Goal: Information Seeking & Learning: Learn about a topic

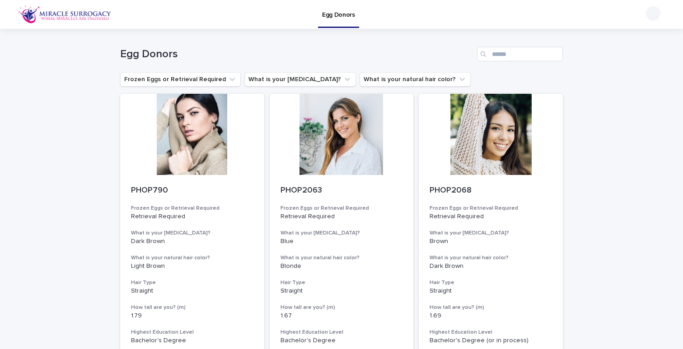
click at [26, 14] on img at bounding box center [64, 14] width 93 height 18
click at [27, 14] on img at bounding box center [64, 14] width 93 height 18
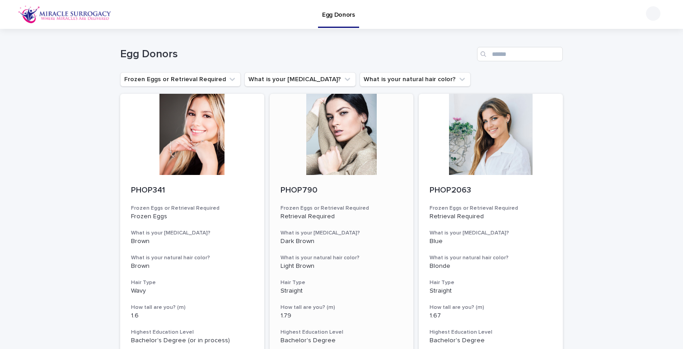
click at [342, 130] on div at bounding box center [342, 134] width 144 height 81
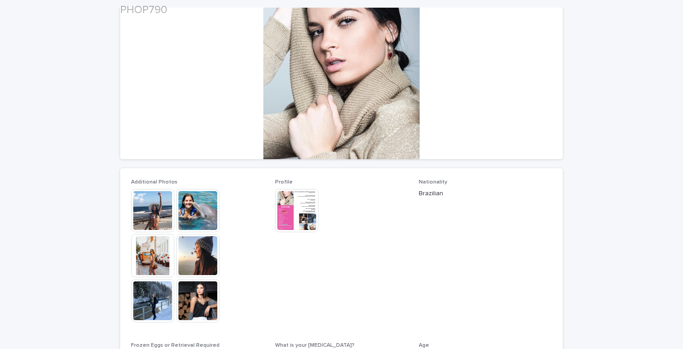
scroll to position [125, 0]
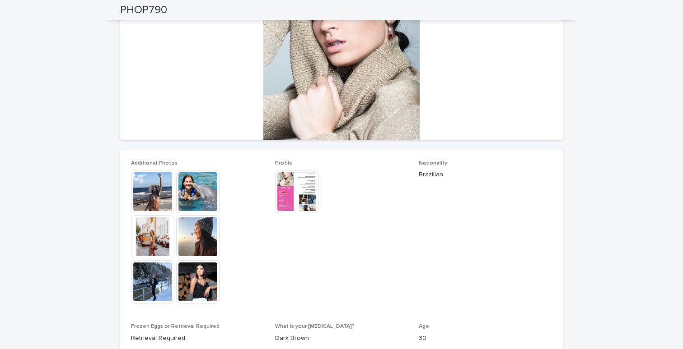
click at [297, 190] on img at bounding box center [296, 191] width 43 height 43
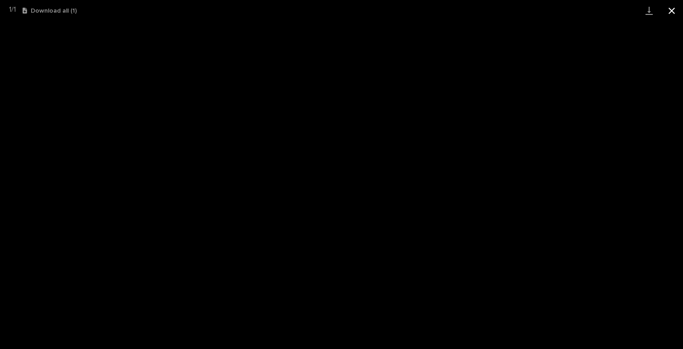
click at [672, 11] on button "Close gallery" at bounding box center [671, 10] width 23 height 21
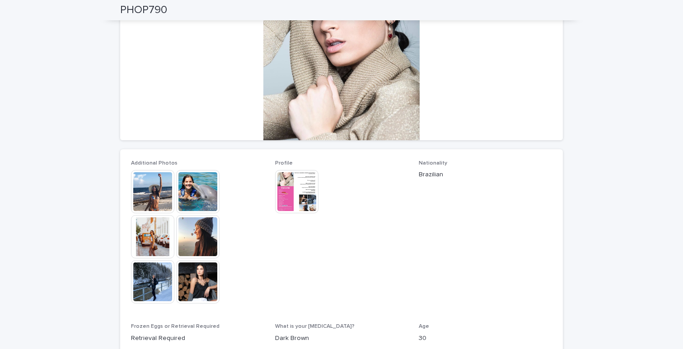
click at [155, 188] on img at bounding box center [152, 191] width 43 height 43
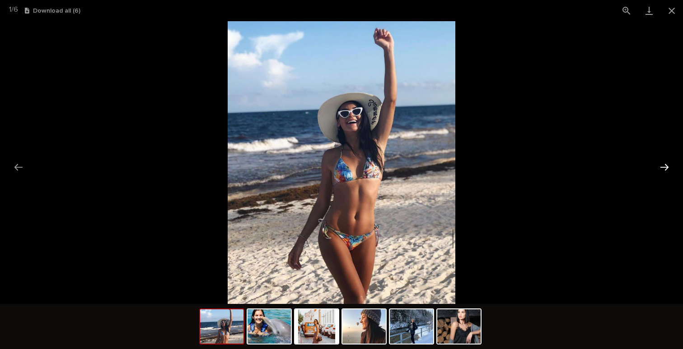
click at [665, 165] on button "Next slide" at bounding box center [664, 167] width 19 height 18
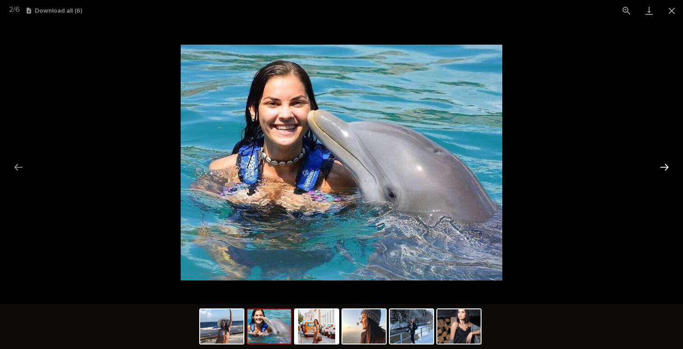
click at [665, 165] on button "Next slide" at bounding box center [664, 167] width 19 height 18
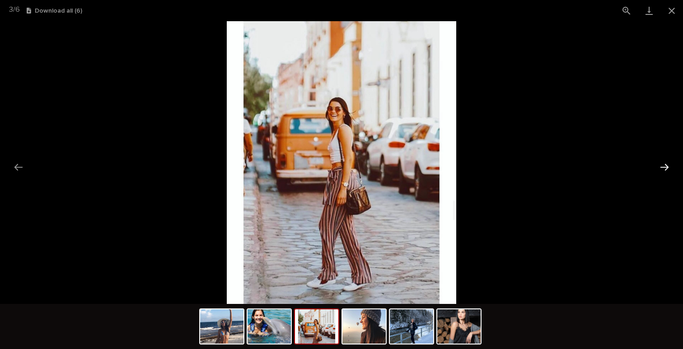
click at [665, 165] on button "Next slide" at bounding box center [664, 167] width 19 height 18
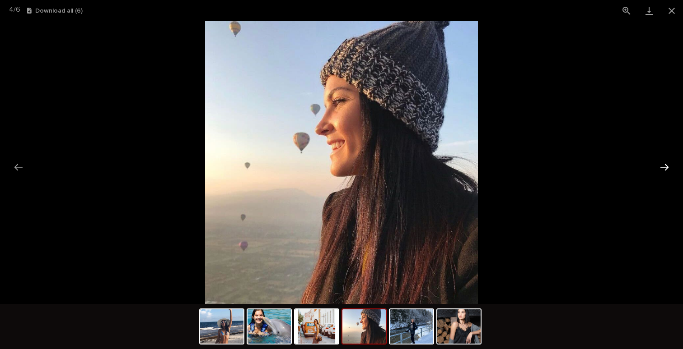
click at [666, 165] on button "Next slide" at bounding box center [664, 167] width 19 height 18
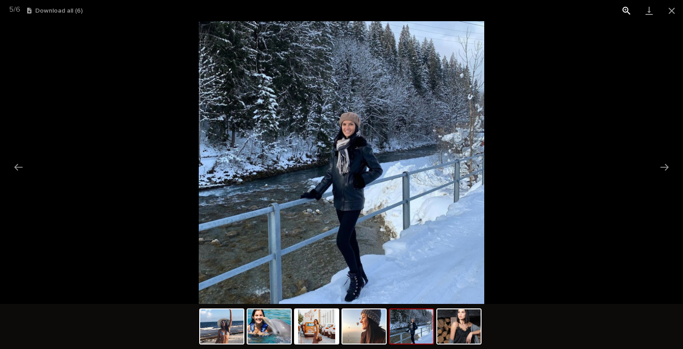
click at [626, 11] on button "View actual size" at bounding box center [626, 10] width 23 height 21
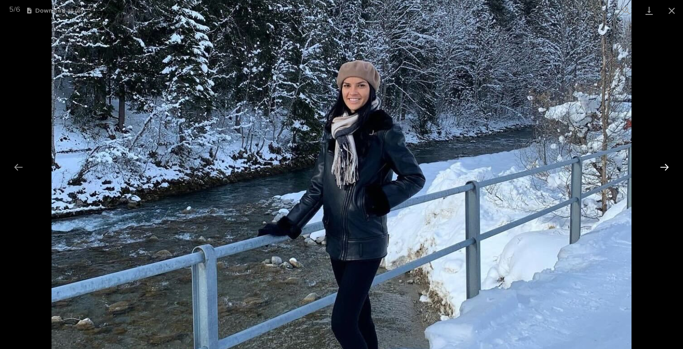
click at [663, 168] on button "Next slide" at bounding box center [664, 167] width 19 height 18
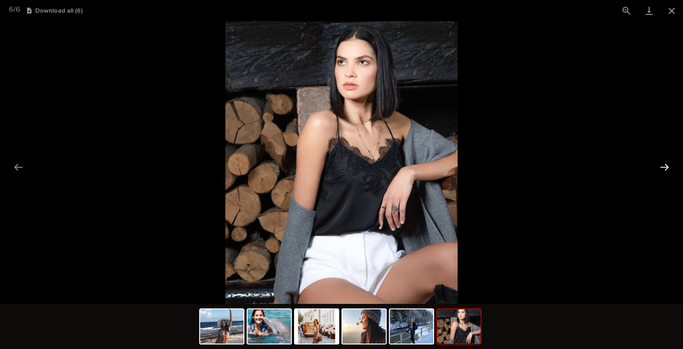
click at [662, 166] on button "Next slide" at bounding box center [664, 167] width 19 height 18
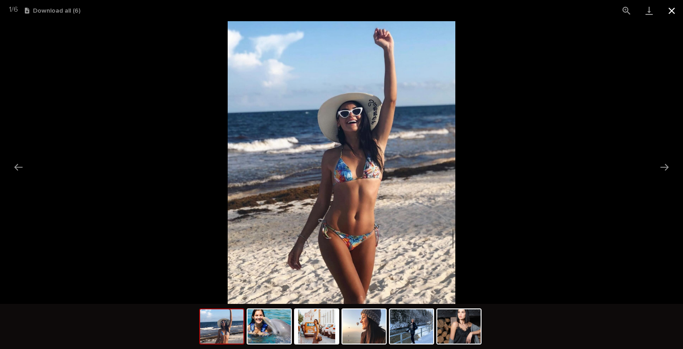
click at [671, 9] on button "Close gallery" at bounding box center [671, 10] width 23 height 21
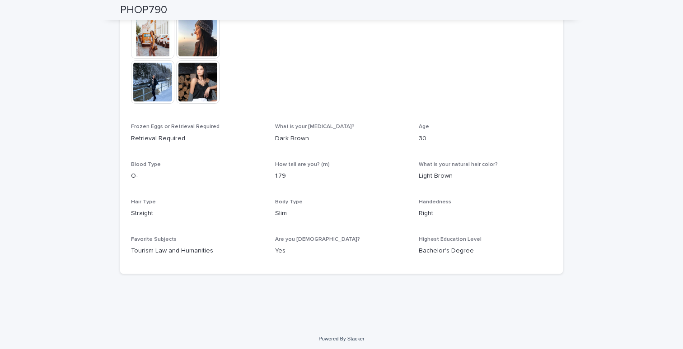
scroll to position [0, 0]
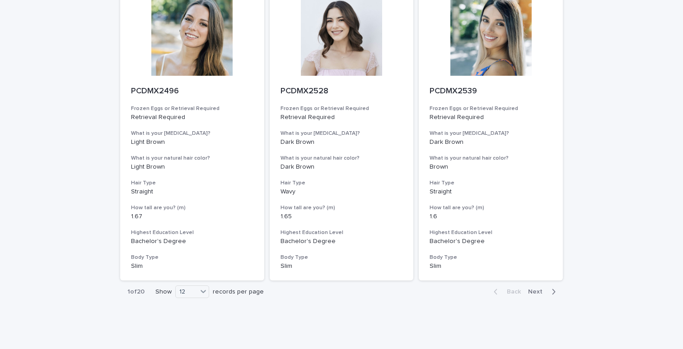
scroll to position [904, 0]
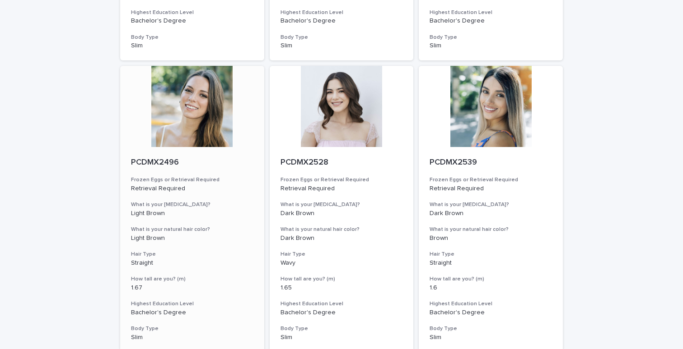
click at [183, 109] on div at bounding box center [192, 106] width 144 height 81
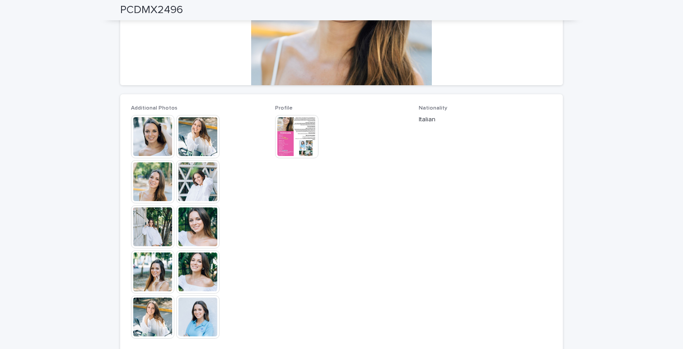
scroll to position [103, 0]
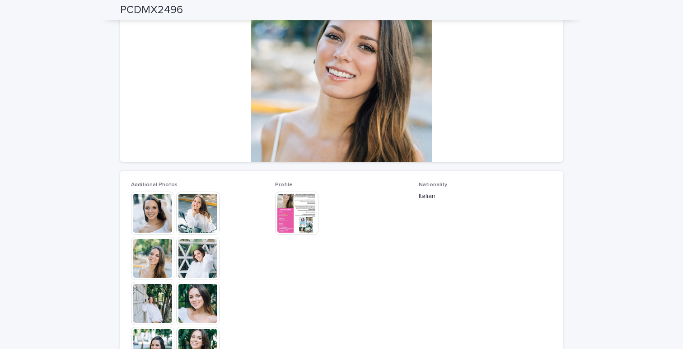
click at [151, 213] on img at bounding box center [152, 213] width 43 height 43
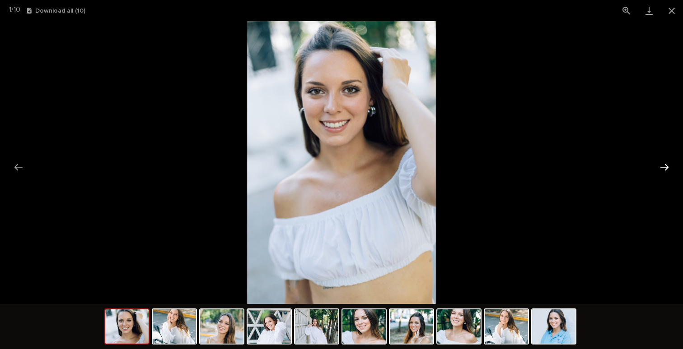
click at [665, 165] on button "Next slide" at bounding box center [664, 167] width 19 height 18
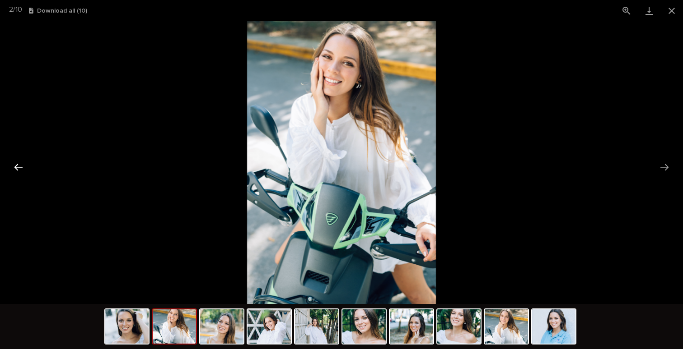
click at [20, 166] on button "Previous slide" at bounding box center [18, 167] width 19 height 18
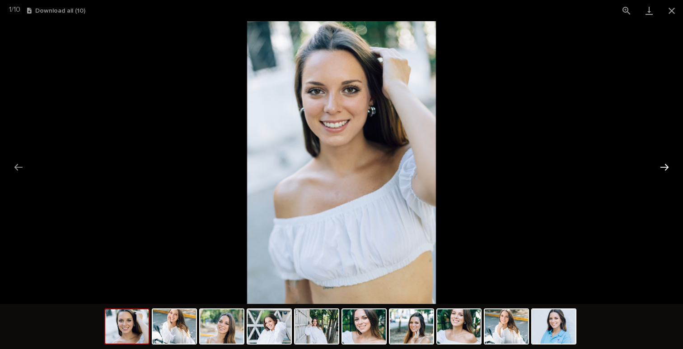
click at [664, 166] on button "Next slide" at bounding box center [664, 167] width 19 height 18
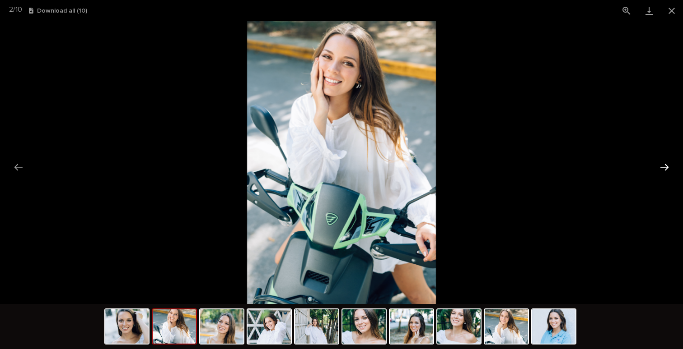
click at [664, 166] on button "Next slide" at bounding box center [664, 167] width 19 height 18
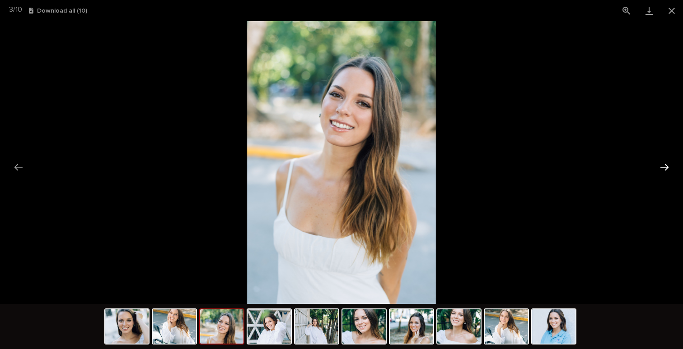
click at [664, 166] on button "Next slide" at bounding box center [664, 167] width 19 height 18
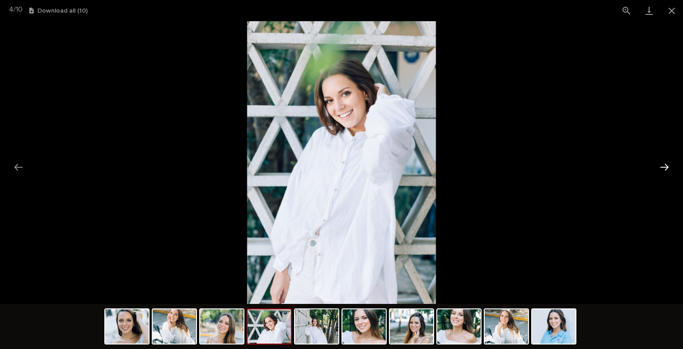
click at [664, 166] on button "Next slide" at bounding box center [664, 167] width 19 height 18
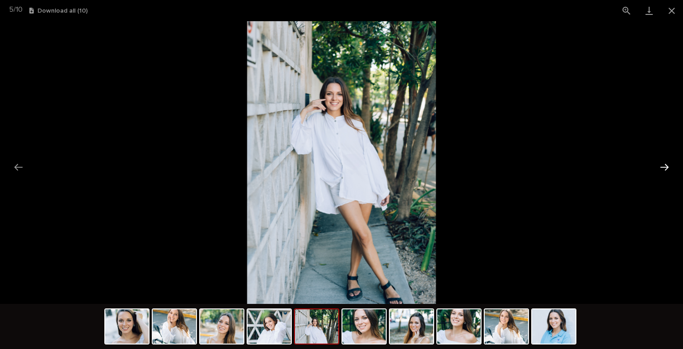
click at [664, 166] on button "Next slide" at bounding box center [664, 167] width 19 height 18
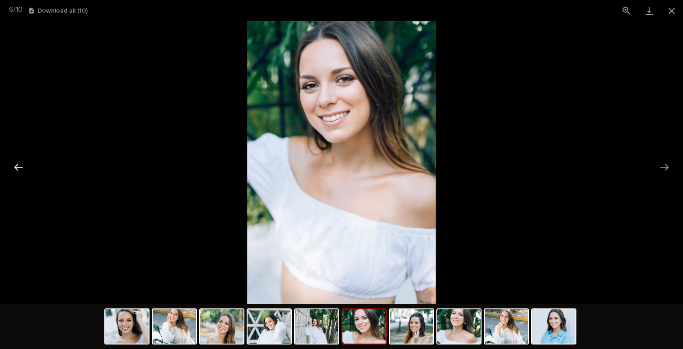
click at [21, 166] on button "Previous slide" at bounding box center [18, 167] width 19 height 18
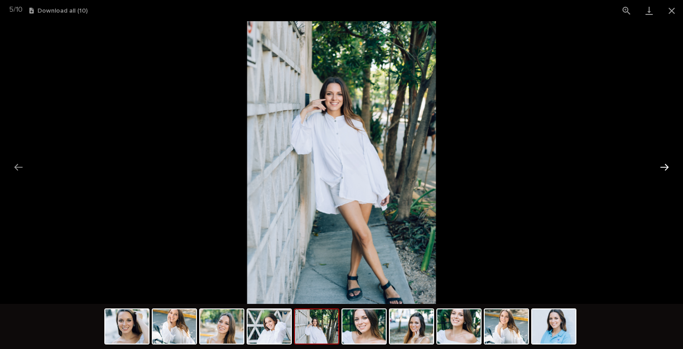
click at [665, 167] on button "Next slide" at bounding box center [664, 167] width 19 height 18
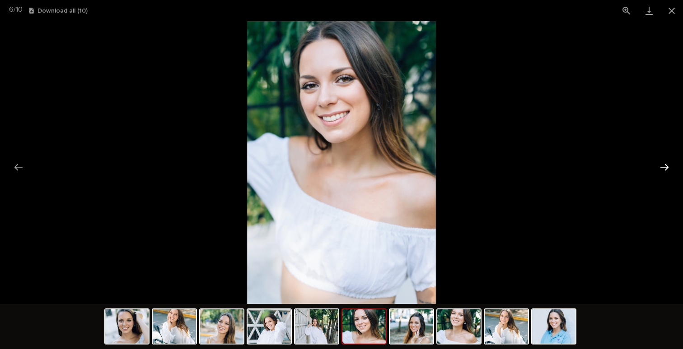
click at [665, 167] on button "Next slide" at bounding box center [664, 167] width 19 height 18
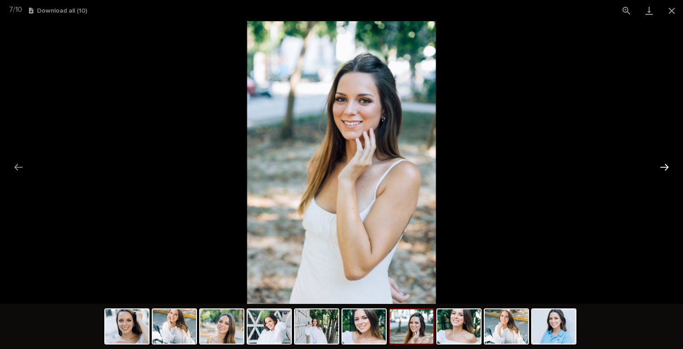
click at [665, 167] on button "Next slide" at bounding box center [664, 167] width 19 height 18
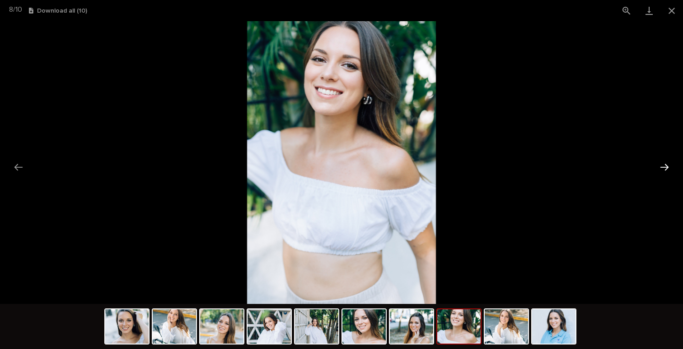
click at [665, 167] on button "Next slide" at bounding box center [664, 167] width 19 height 18
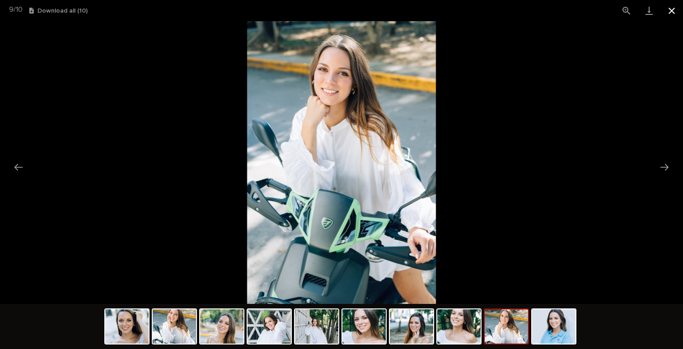
click at [671, 8] on button "Close gallery" at bounding box center [671, 10] width 23 height 21
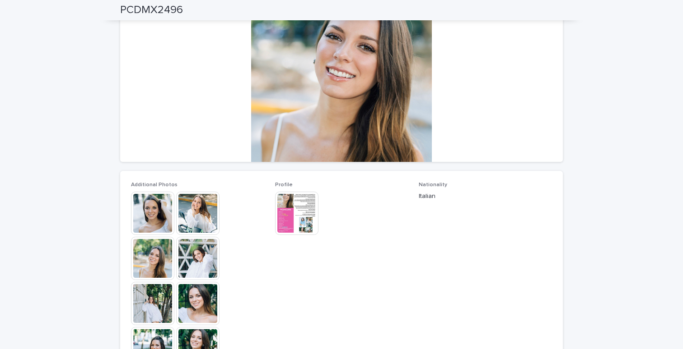
click at [298, 207] on img at bounding box center [296, 213] width 43 height 43
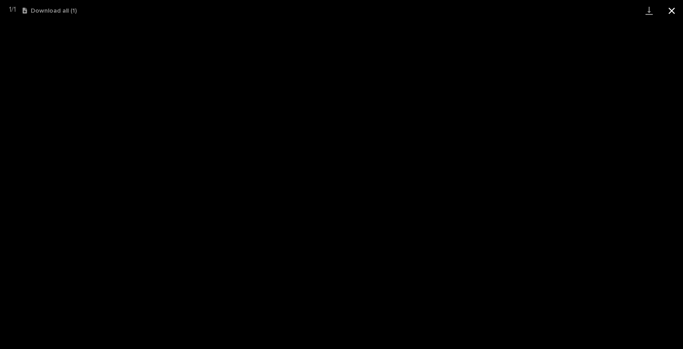
click at [672, 11] on button "Close gallery" at bounding box center [671, 10] width 23 height 21
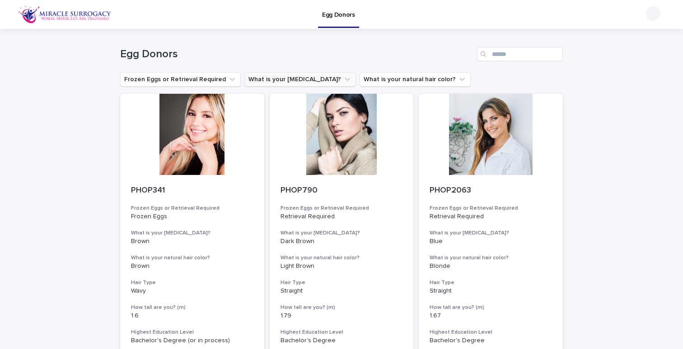
click at [289, 77] on button "What is your [MEDICAL_DATA]?" at bounding box center [300, 79] width 112 height 14
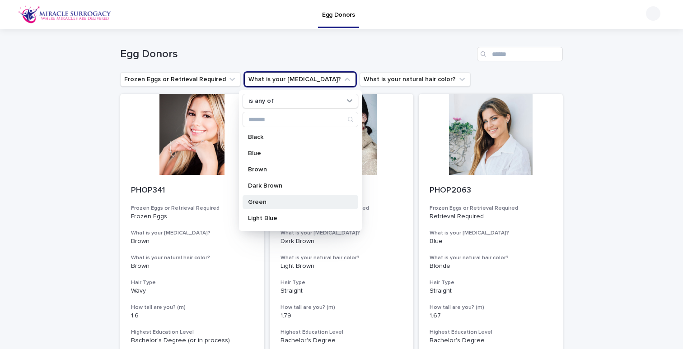
click at [262, 200] on p "Green" at bounding box center [296, 202] width 96 height 6
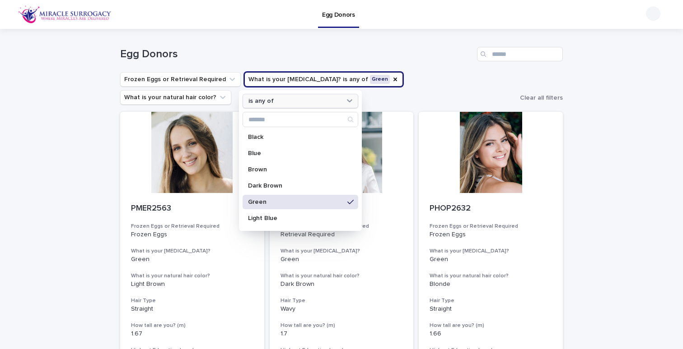
click at [339, 101] on div "is any of" at bounding box center [295, 101] width 100 height 9
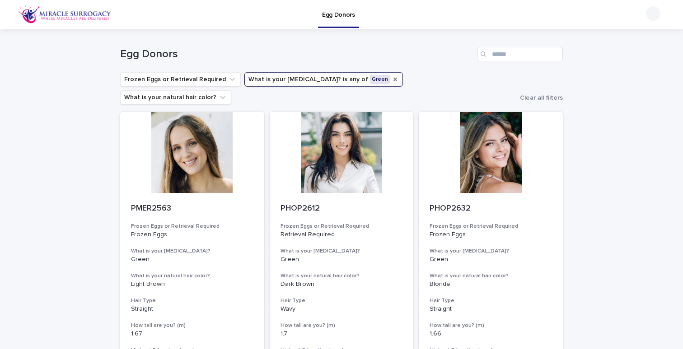
click at [391, 79] on icon "What is your eye color?" at bounding box center [394, 79] width 7 height 7
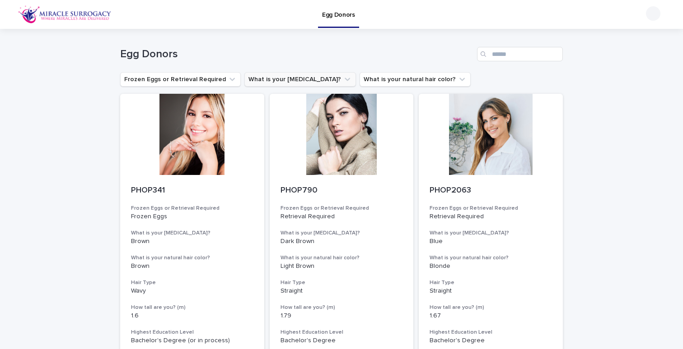
click at [307, 80] on button "What is your [MEDICAL_DATA]?" at bounding box center [300, 79] width 112 height 14
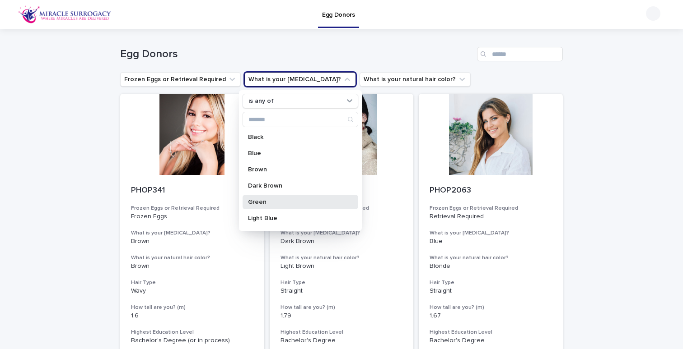
click at [265, 202] on p "Green" at bounding box center [296, 202] width 96 height 6
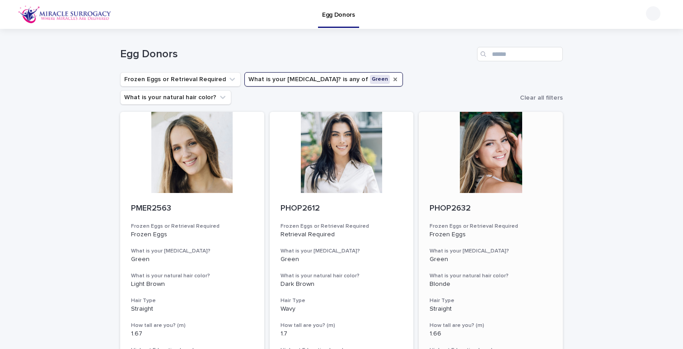
click at [496, 144] on div at bounding box center [491, 152] width 144 height 81
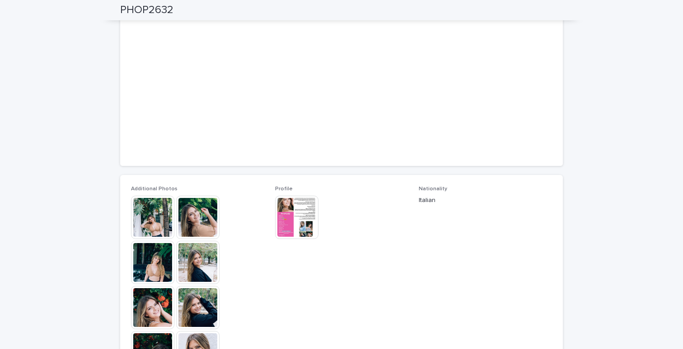
scroll to position [172, 0]
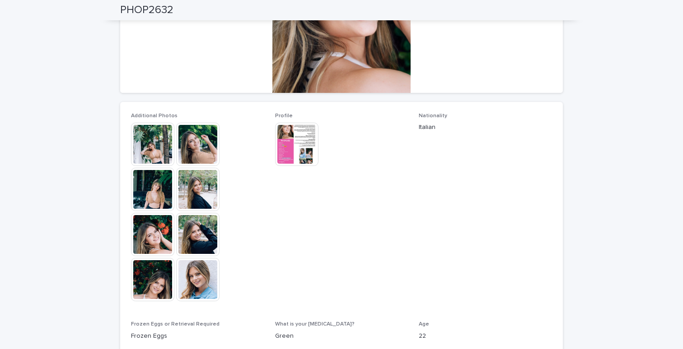
click at [156, 187] on img at bounding box center [152, 189] width 43 height 43
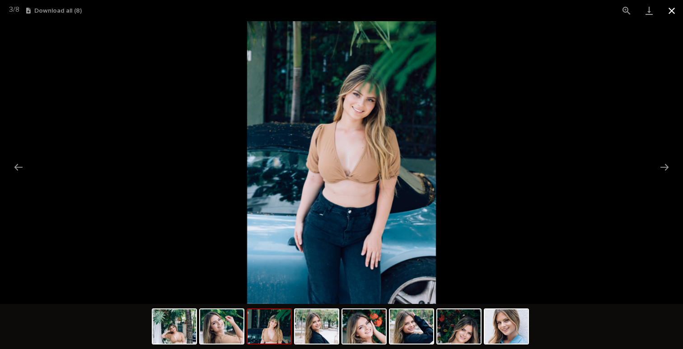
click at [673, 11] on button "Close gallery" at bounding box center [671, 10] width 23 height 21
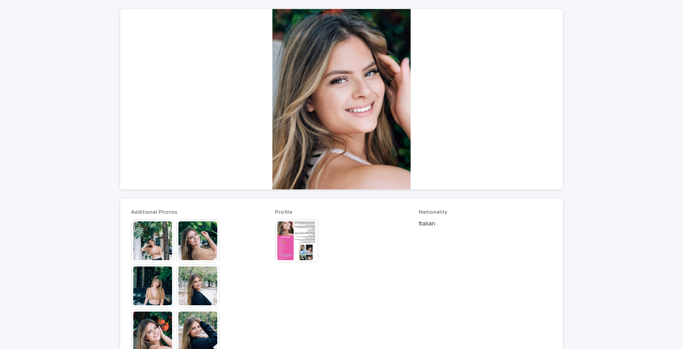
scroll to position [0, 0]
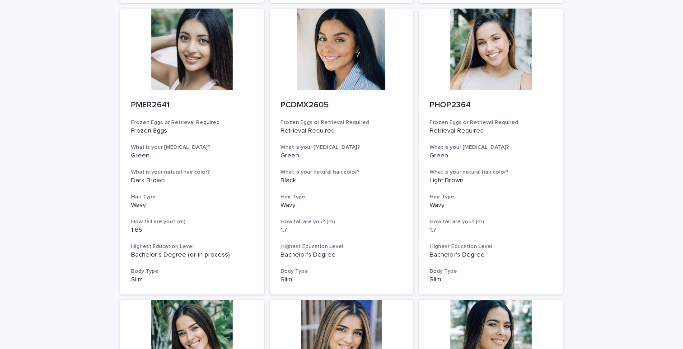
scroll to position [311, 0]
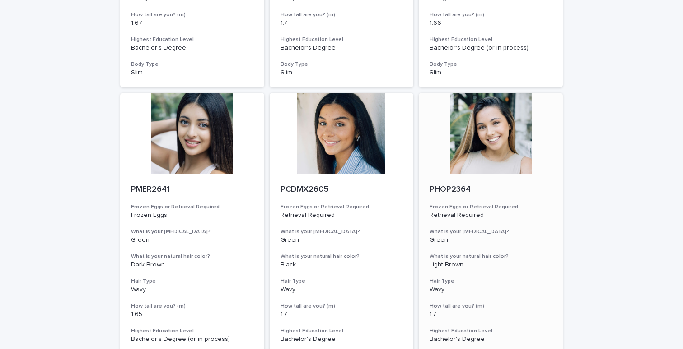
click at [479, 126] on div at bounding box center [491, 133] width 144 height 81
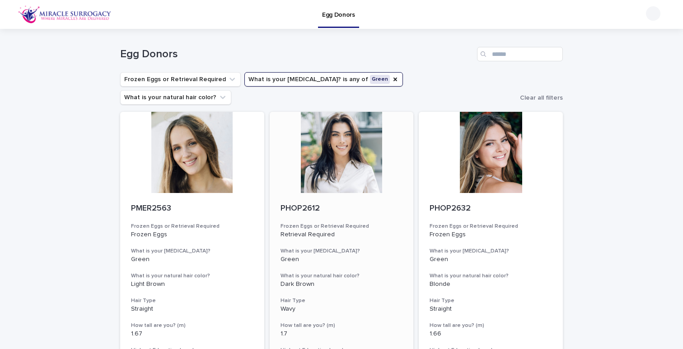
click at [326, 136] on div at bounding box center [342, 152] width 144 height 81
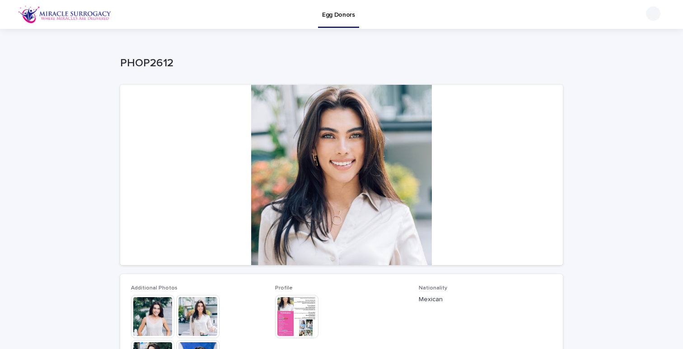
scroll to position [183, 0]
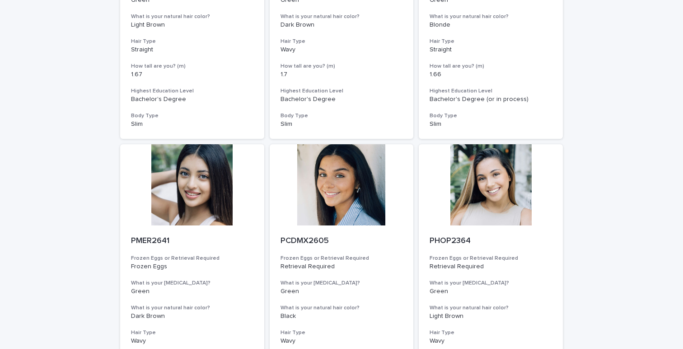
scroll to position [328, 0]
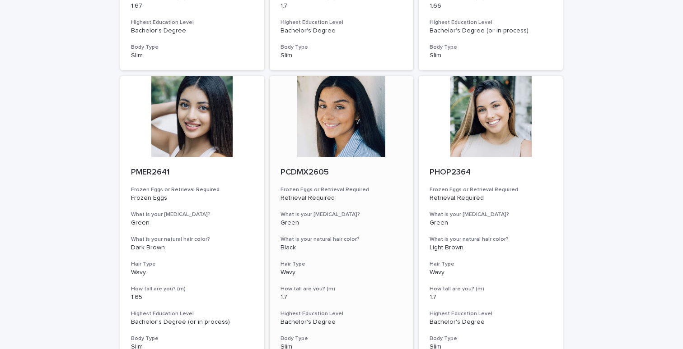
click at [333, 104] on div at bounding box center [342, 116] width 144 height 81
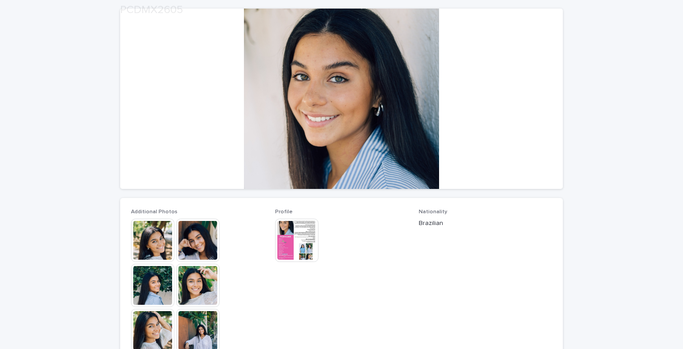
scroll to position [157, 0]
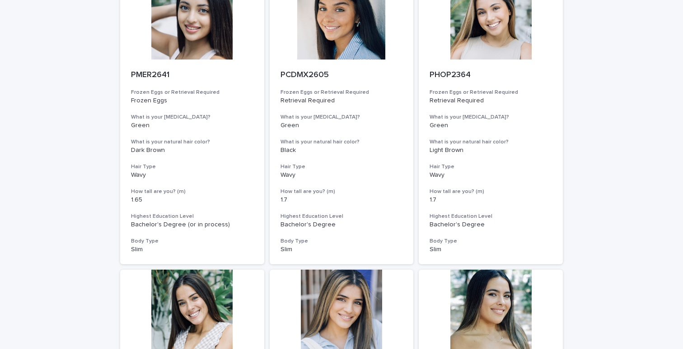
scroll to position [585, 0]
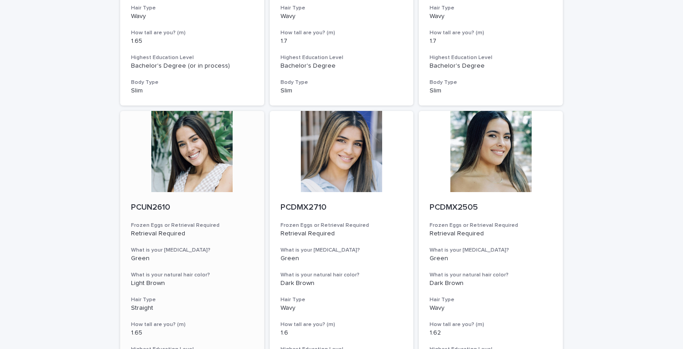
click at [172, 124] on div at bounding box center [192, 151] width 144 height 81
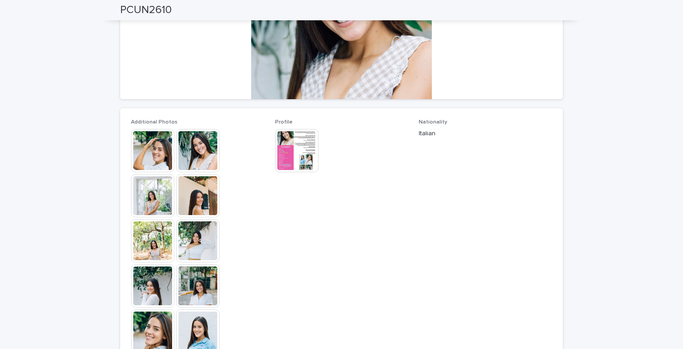
scroll to position [85, 0]
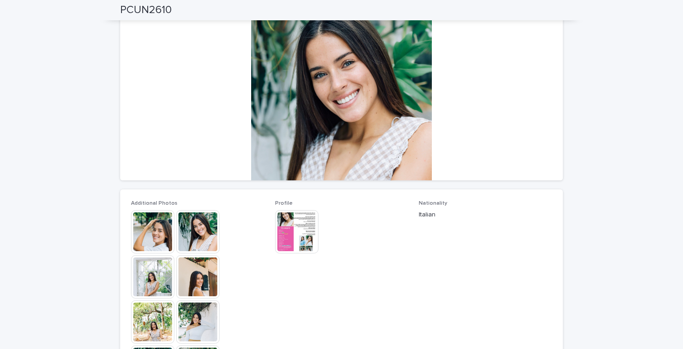
click at [149, 233] on img at bounding box center [152, 231] width 43 height 43
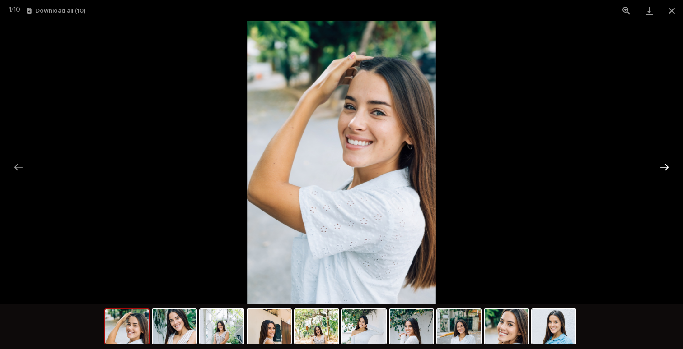
click at [666, 168] on button "Next slide" at bounding box center [664, 167] width 19 height 18
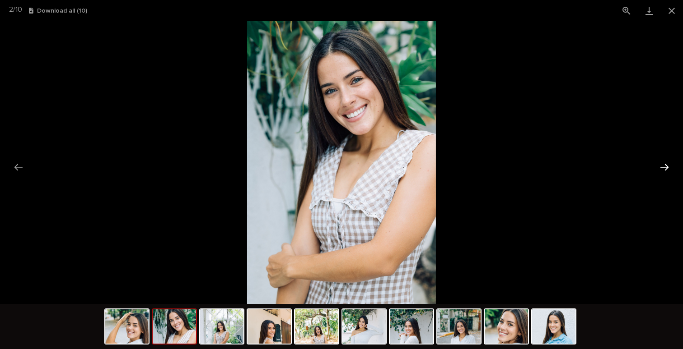
click at [666, 168] on button "Next slide" at bounding box center [664, 167] width 19 height 18
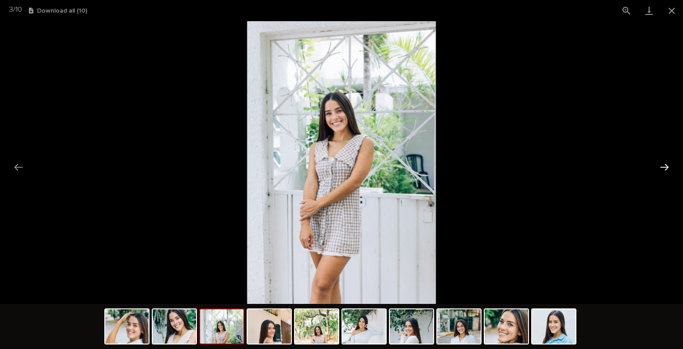
click at [666, 168] on button "Next slide" at bounding box center [664, 167] width 19 height 18
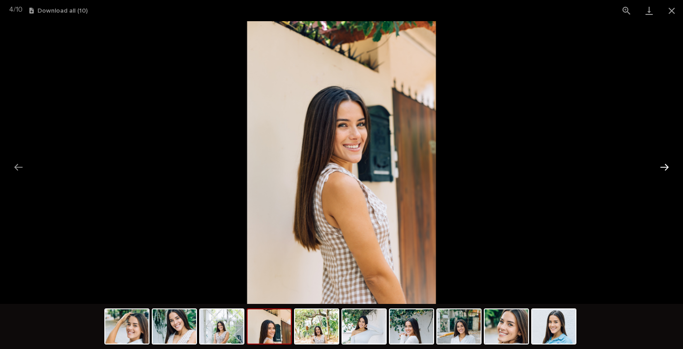
click at [666, 168] on button "Next slide" at bounding box center [664, 167] width 19 height 18
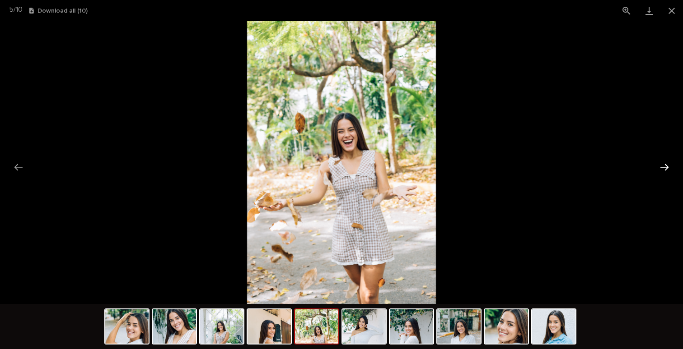
click at [666, 168] on button "Next slide" at bounding box center [664, 167] width 19 height 18
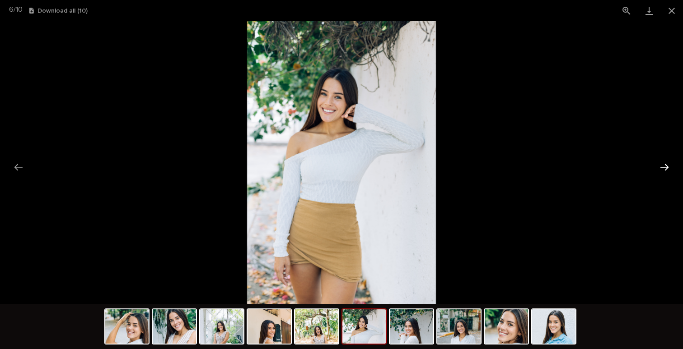
click at [666, 168] on button "Next slide" at bounding box center [664, 167] width 19 height 18
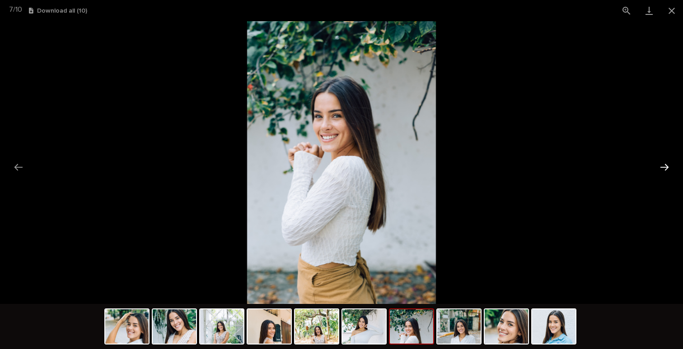
click at [666, 168] on button "Next slide" at bounding box center [664, 167] width 19 height 18
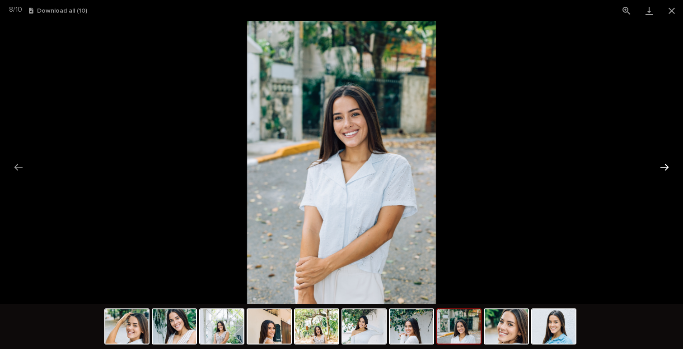
click at [666, 168] on button "Next slide" at bounding box center [664, 167] width 19 height 18
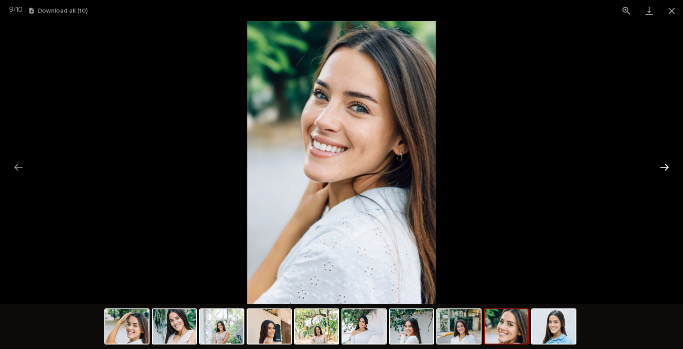
click at [665, 167] on button "Next slide" at bounding box center [664, 167] width 19 height 18
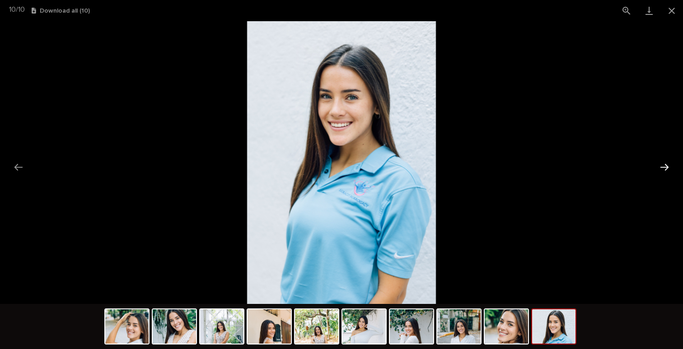
click at [665, 166] on button "Next slide" at bounding box center [664, 167] width 19 height 18
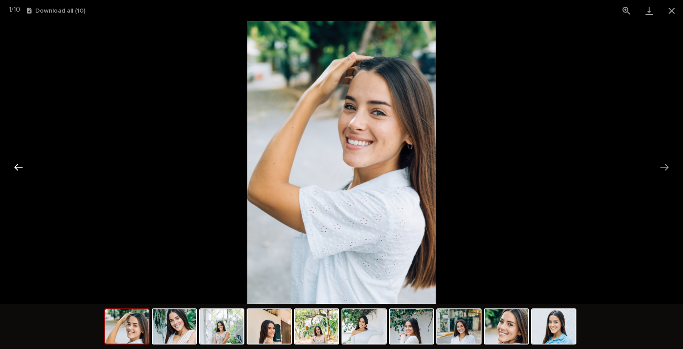
click at [19, 166] on button "Previous slide" at bounding box center [18, 167] width 19 height 18
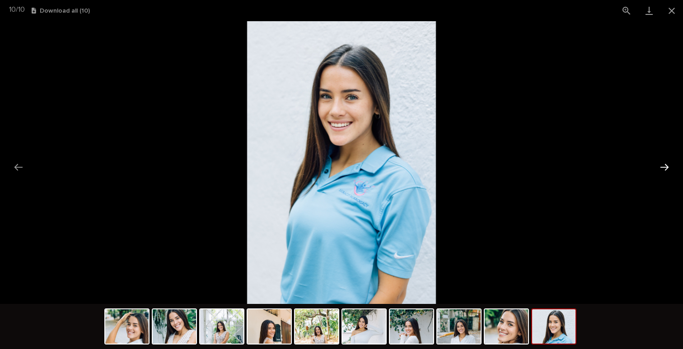
click at [662, 167] on button "Next slide" at bounding box center [664, 167] width 19 height 18
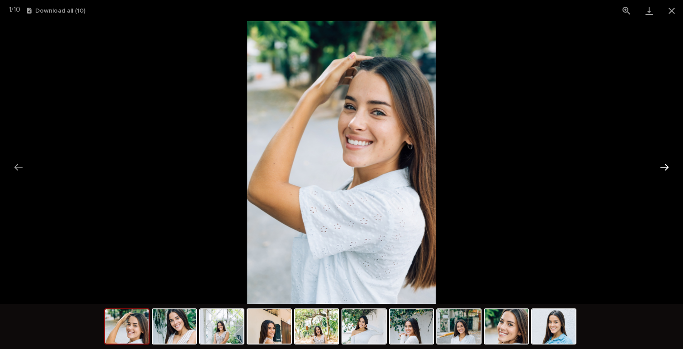
click at [662, 167] on button "Next slide" at bounding box center [664, 167] width 19 height 18
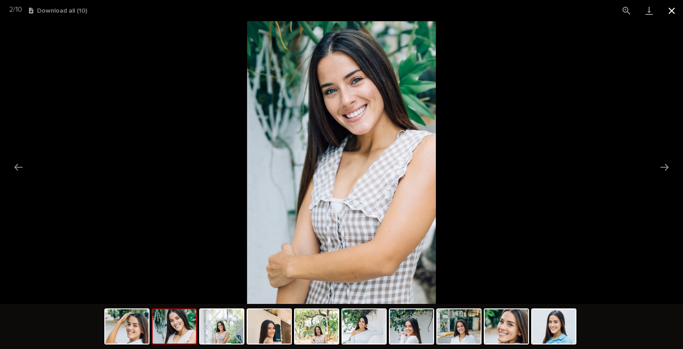
click at [671, 10] on button "Close gallery" at bounding box center [671, 10] width 23 height 21
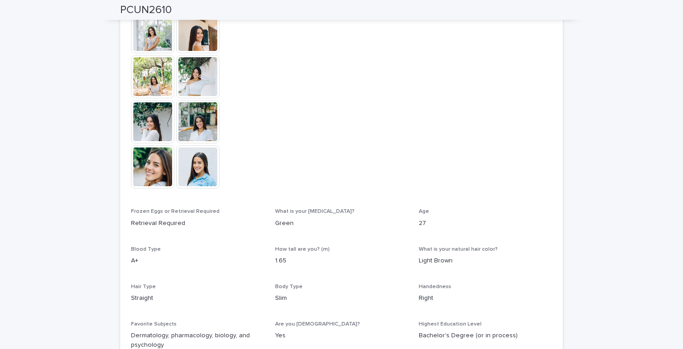
scroll to position [0, 0]
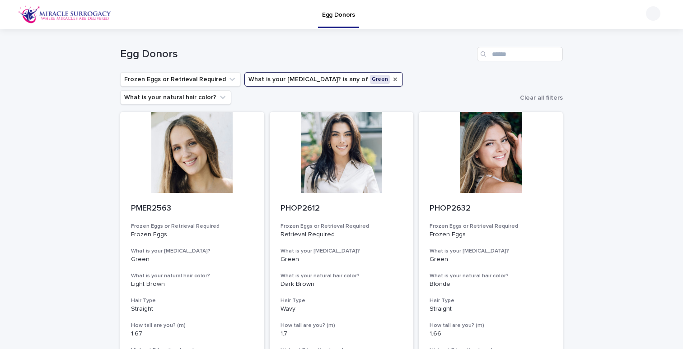
click at [391, 81] on icon "What is your eye color?" at bounding box center [394, 79] width 7 height 7
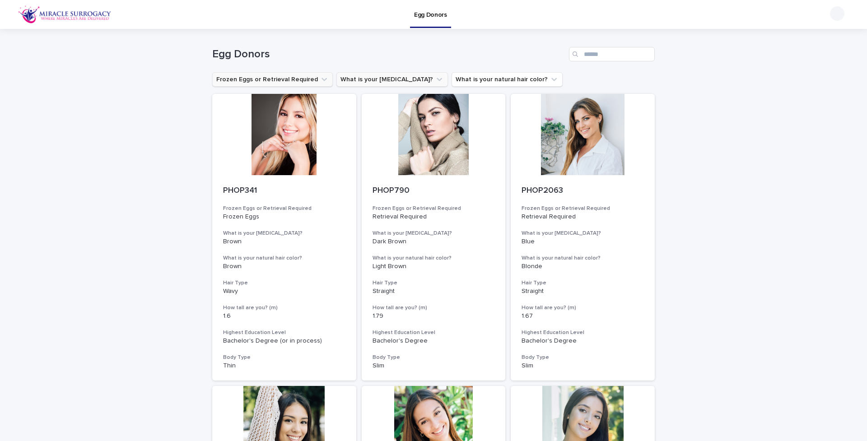
click at [304, 80] on button "Frozen Eggs or Retrieval Required" at bounding box center [272, 79] width 121 height 14
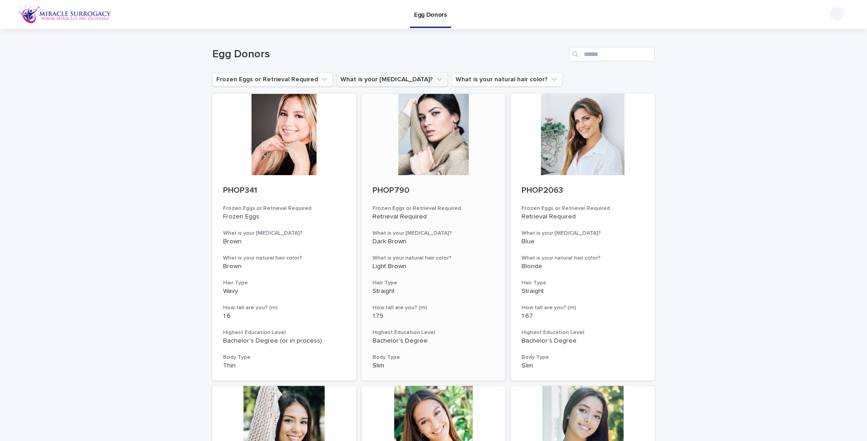
click at [432, 159] on div at bounding box center [434, 134] width 144 height 81
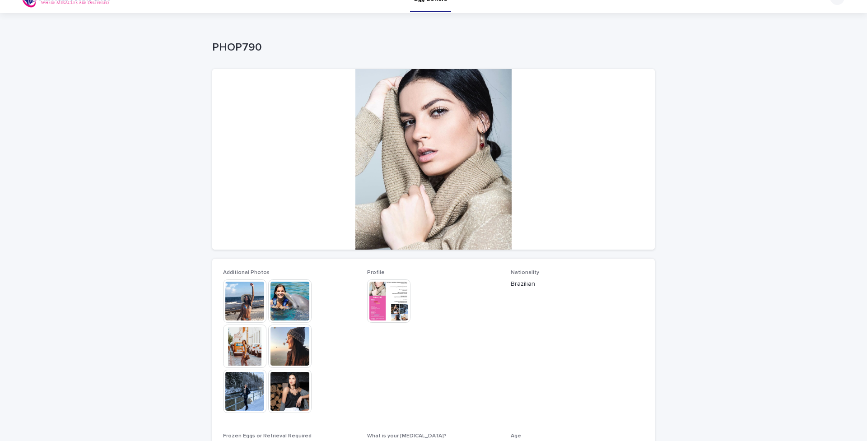
scroll to position [56, 0]
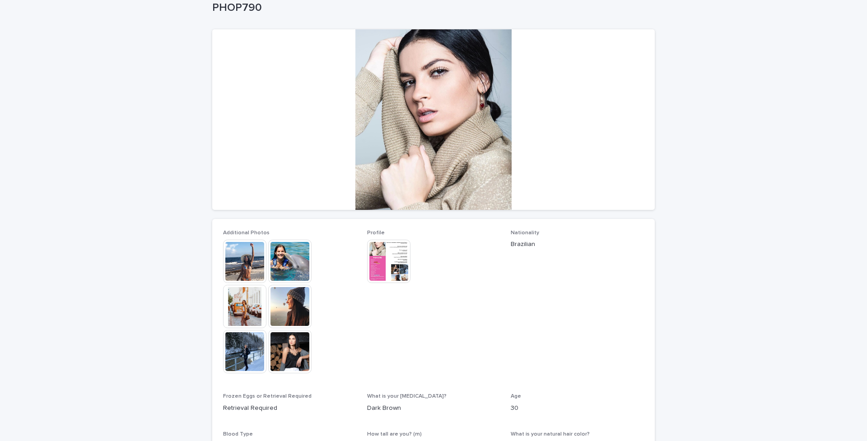
click at [252, 265] on img at bounding box center [244, 261] width 43 height 43
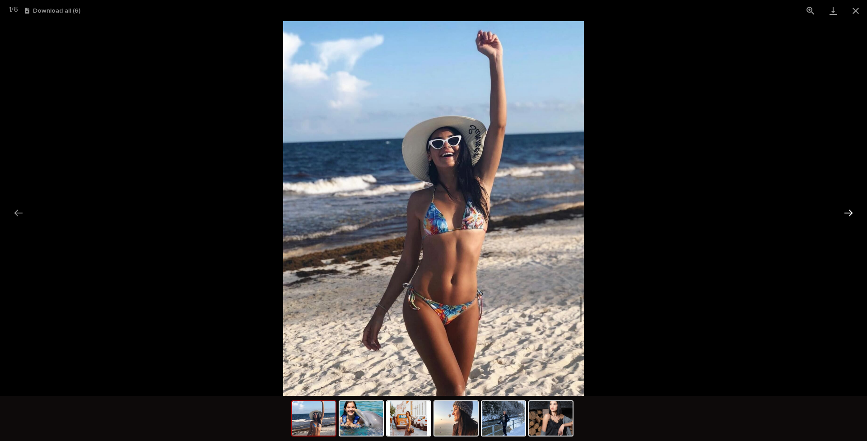
click at [682, 212] on button "Next slide" at bounding box center [848, 213] width 19 height 18
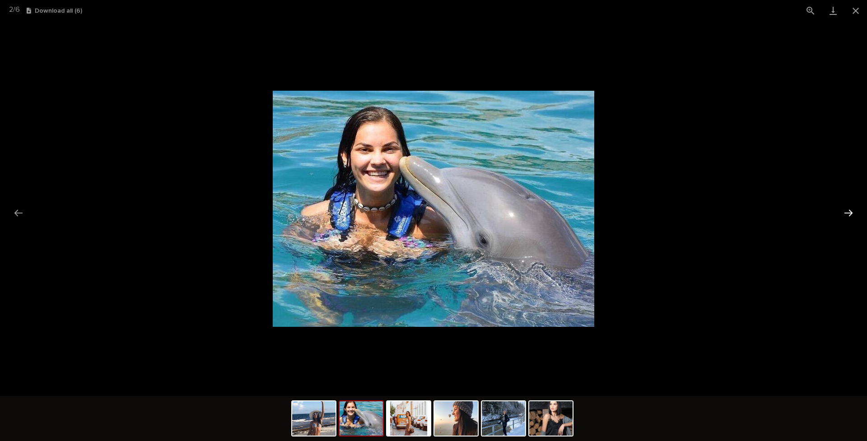
click at [682, 212] on button "Next slide" at bounding box center [848, 213] width 19 height 18
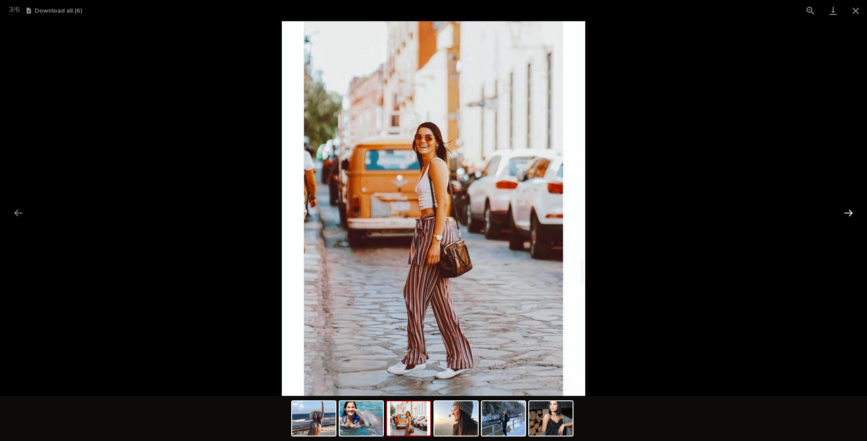
click at [682, 212] on button "Next slide" at bounding box center [848, 213] width 19 height 18
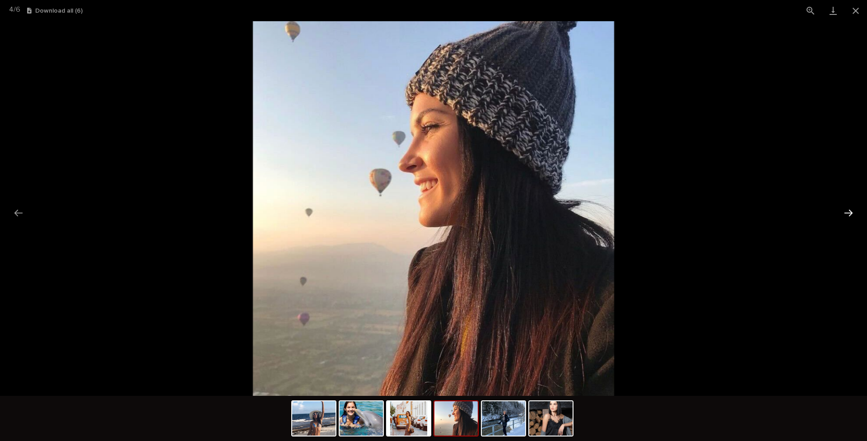
click at [682, 211] on button "Next slide" at bounding box center [848, 213] width 19 height 18
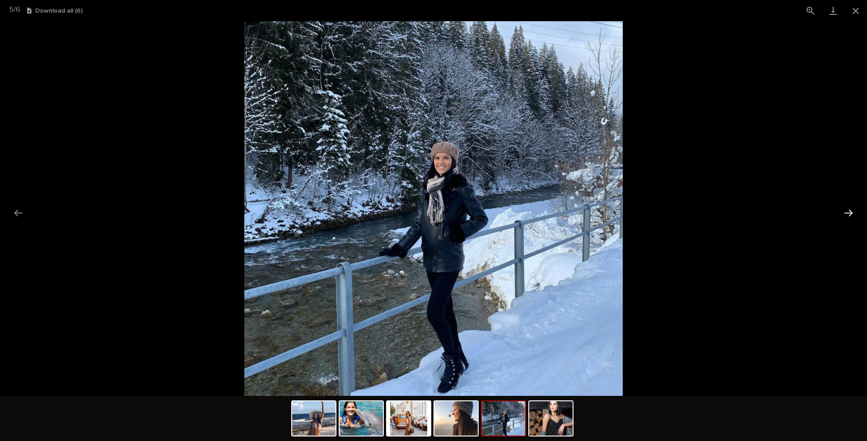
click at [682, 211] on button "Next slide" at bounding box center [848, 213] width 19 height 18
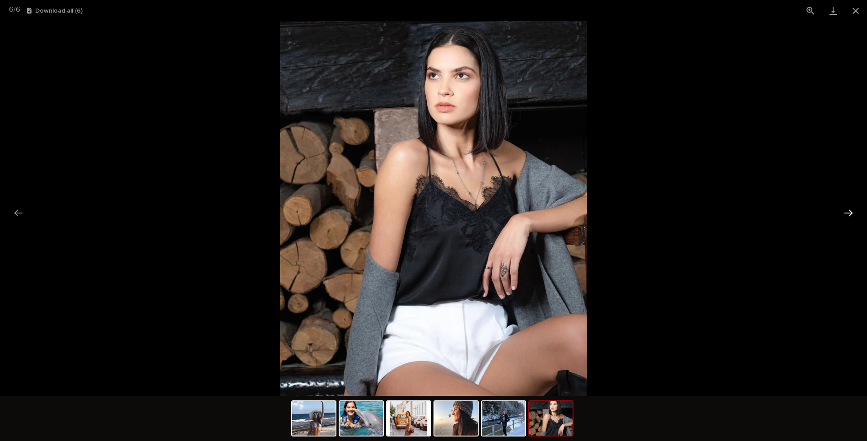
click at [682, 211] on button "Next slide" at bounding box center [848, 213] width 19 height 18
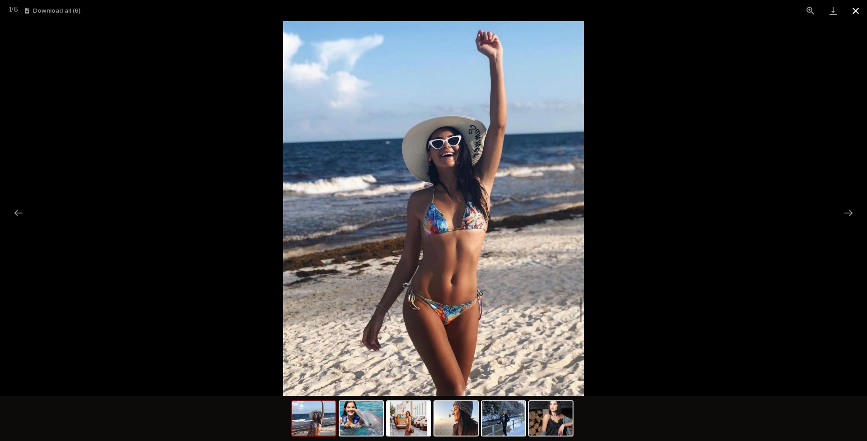
click at [682, 11] on button "Close gallery" at bounding box center [855, 10] width 23 height 21
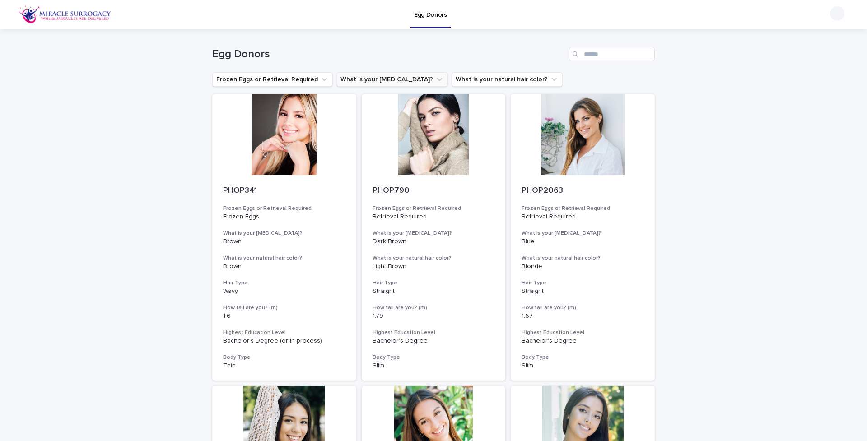
click at [373, 78] on button "What is your [MEDICAL_DATA]?" at bounding box center [392, 79] width 112 height 14
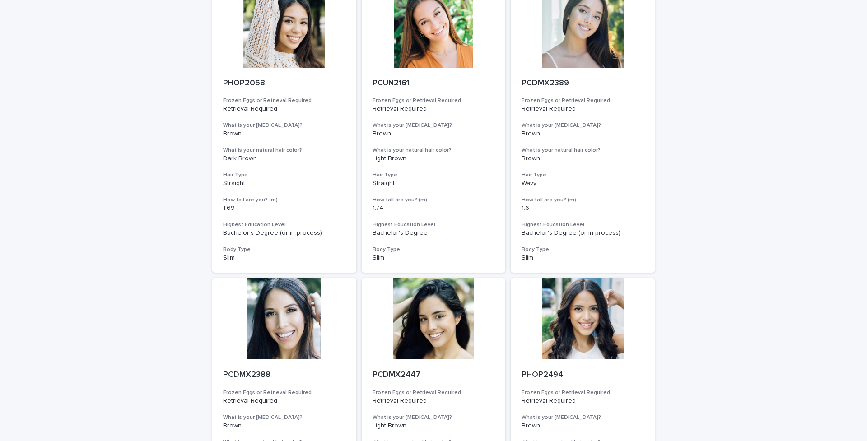
scroll to position [895, 0]
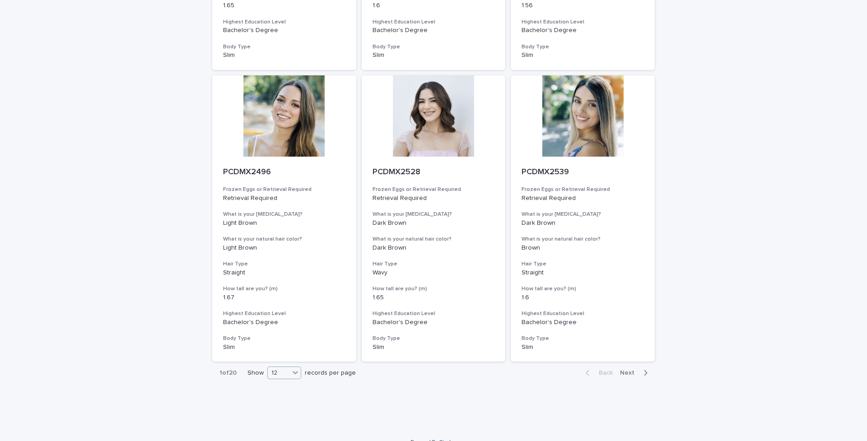
click at [294, 349] on icon at bounding box center [295, 373] width 5 height 3
click at [275, 349] on div "36" at bounding box center [282, 393] width 33 height 11
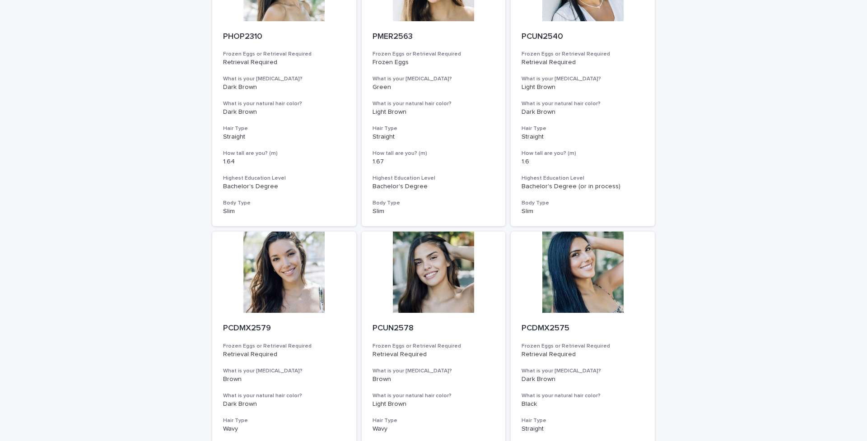
scroll to position [1970, 0]
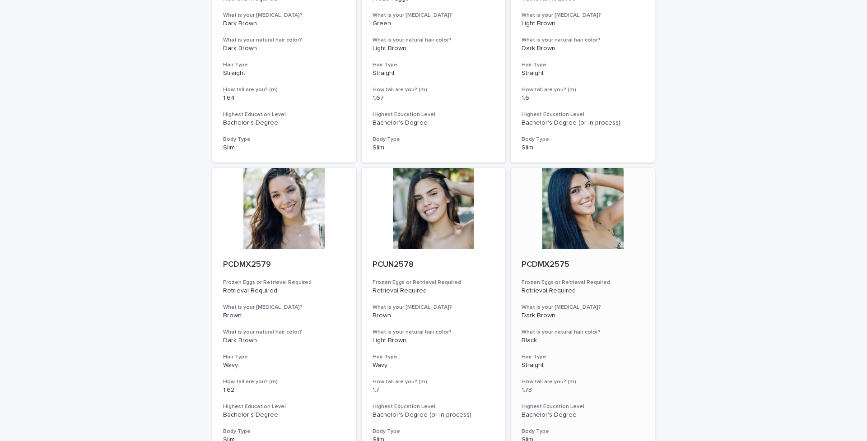
click at [574, 187] on div at bounding box center [583, 208] width 144 height 81
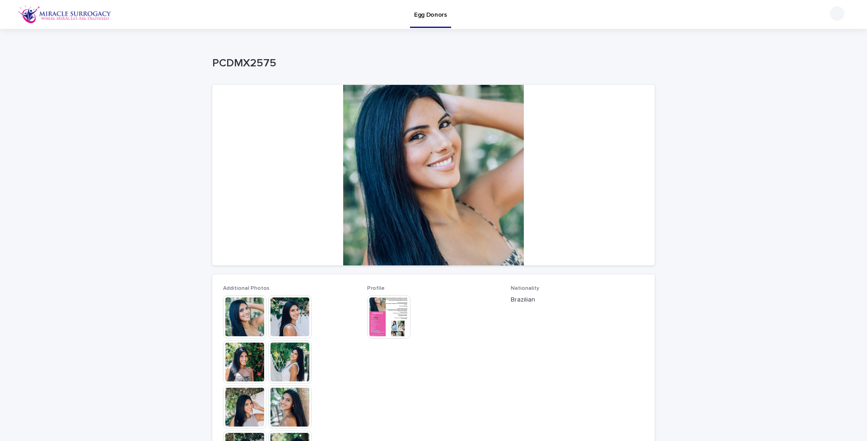
scroll to position [83, 0]
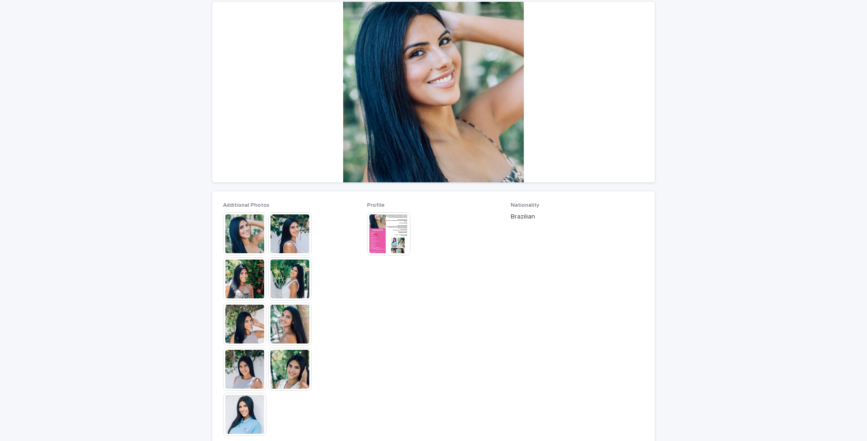
click at [238, 234] on img at bounding box center [244, 233] width 43 height 43
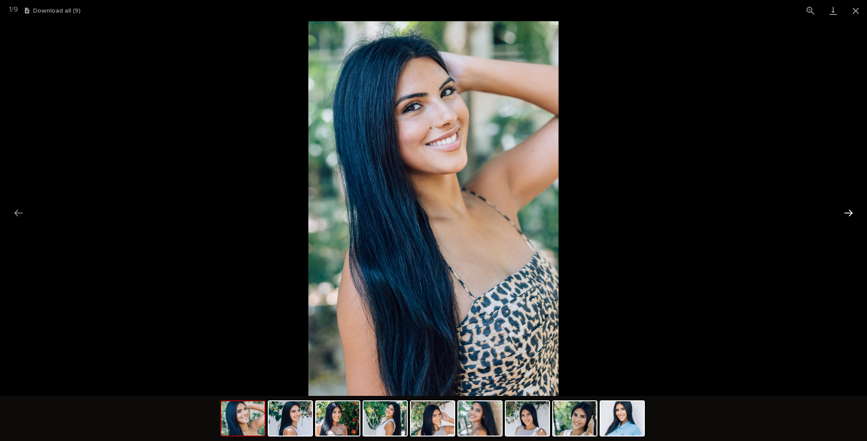
click at [682, 214] on button "Next slide" at bounding box center [848, 213] width 19 height 18
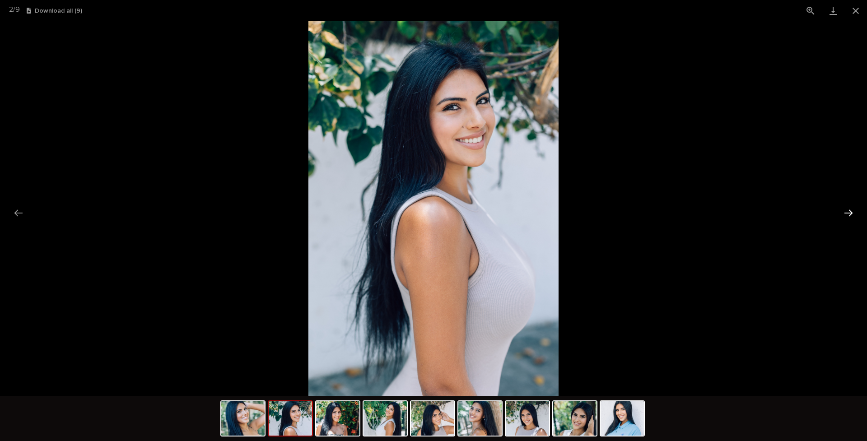
click at [682, 214] on button "Next slide" at bounding box center [848, 213] width 19 height 18
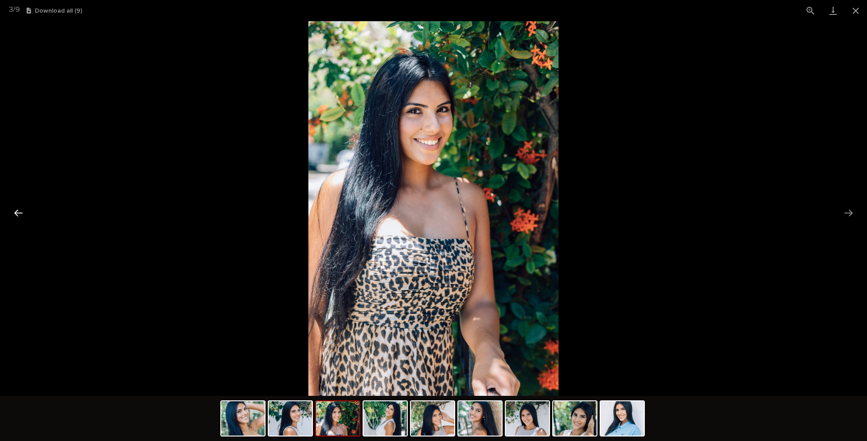
click at [19, 213] on button "Previous slide" at bounding box center [18, 213] width 19 height 18
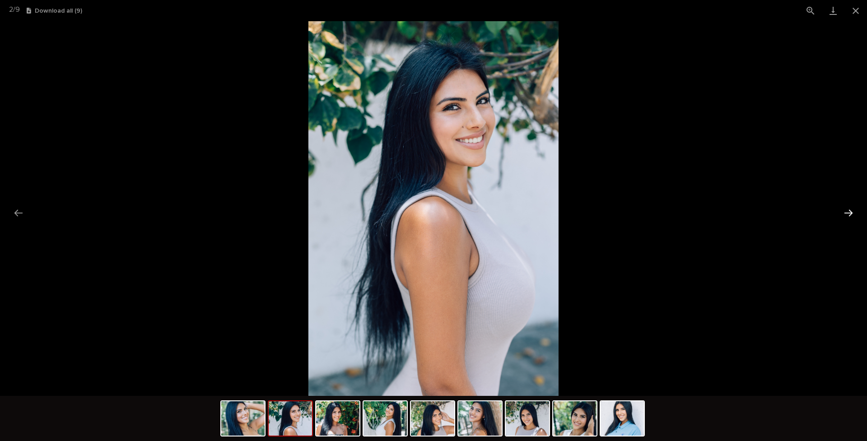
click at [682, 211] on button "Next slide" at bounding box center [848, 213] width 19 height 18
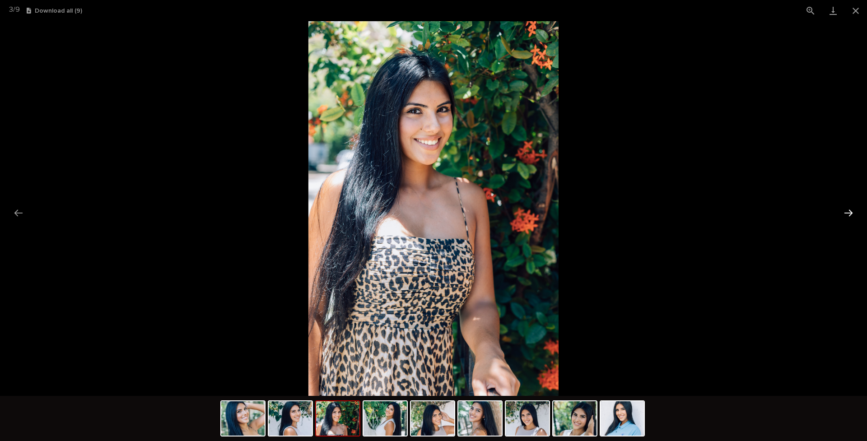
click at [682, 211] on button "Next slide" at bounding box center [848, 213] width 19 height 18
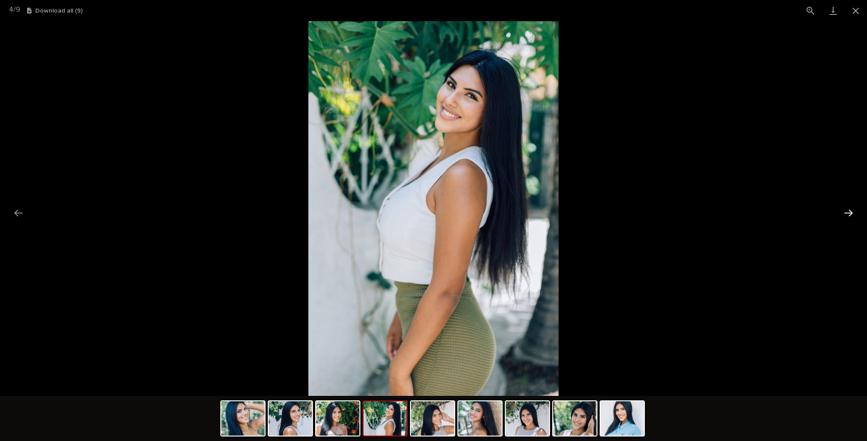
click at [682, 211] on button "Next slide" at bounding box center [848, 213] width 19 height 18
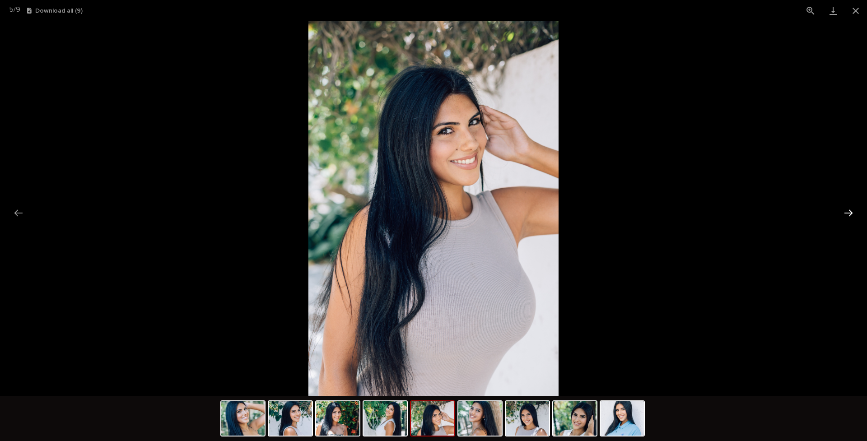
click at [682, 211] on button "Next slide" at bounding box center [848, 213] width 19 height 18
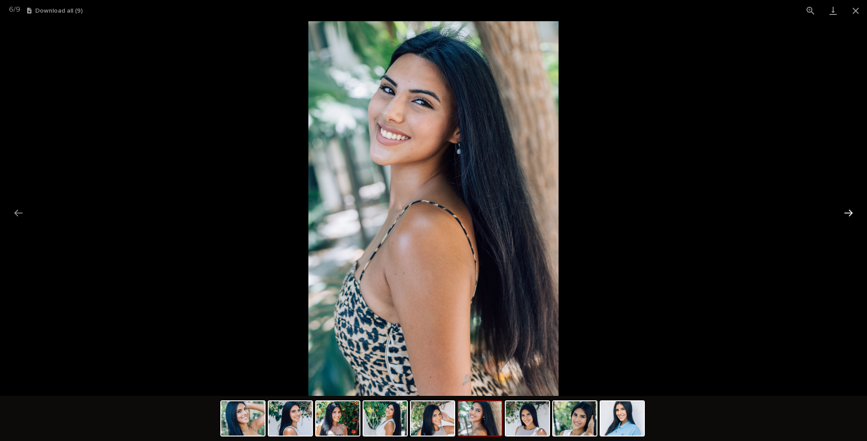
click at [682, 211] on button "Next slide" at bounding box center [848, 213] width 19 height 18
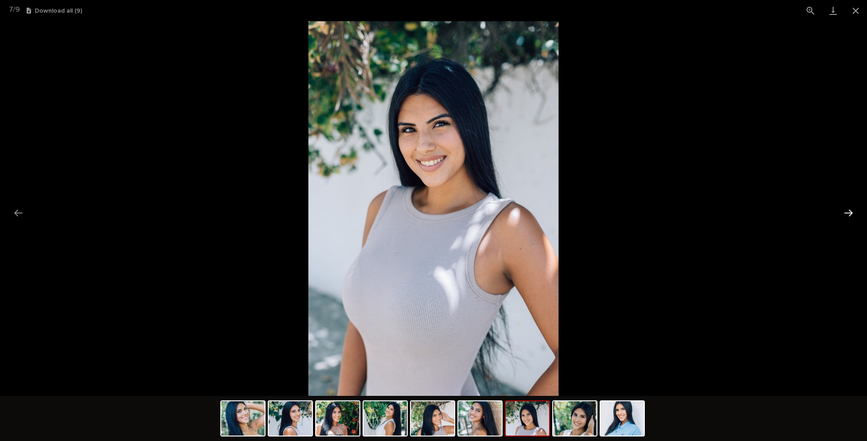
click at [682, 211] on button "Next slide" at bounding box center [848, 213] width 19 height 18
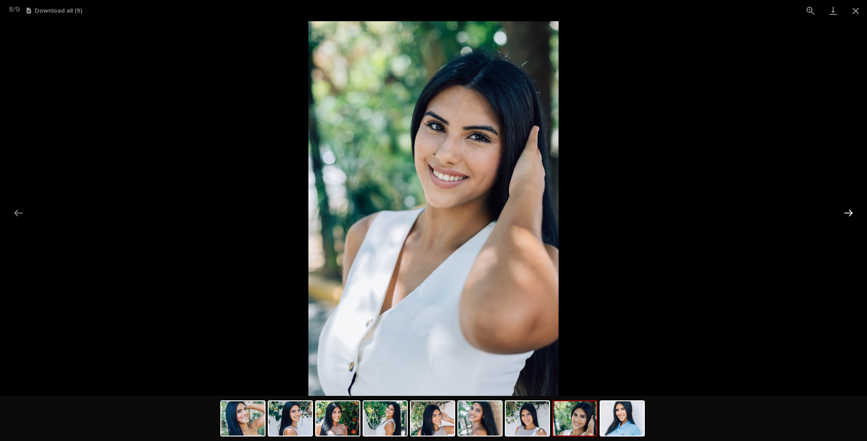
click at [682, 211] on button "Next slide" at bounding box center [848, 213] width 19 height 18
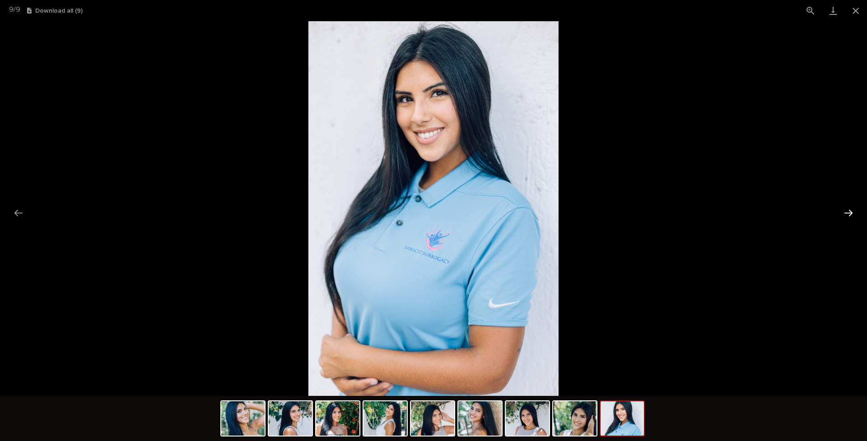
click at [682, 212] on button "Next slide" at bounding box center [848, 213] width 19 height 18
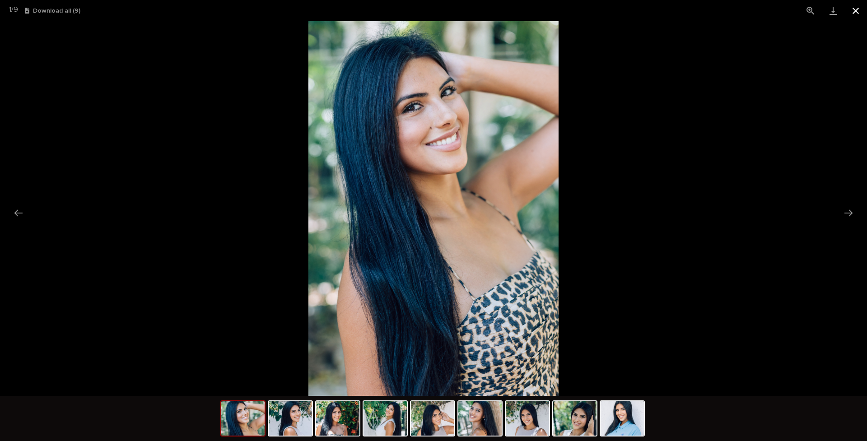
click at [682, 9] on button "Close gallery" at bounding box center [855, 10] width 23 height 21
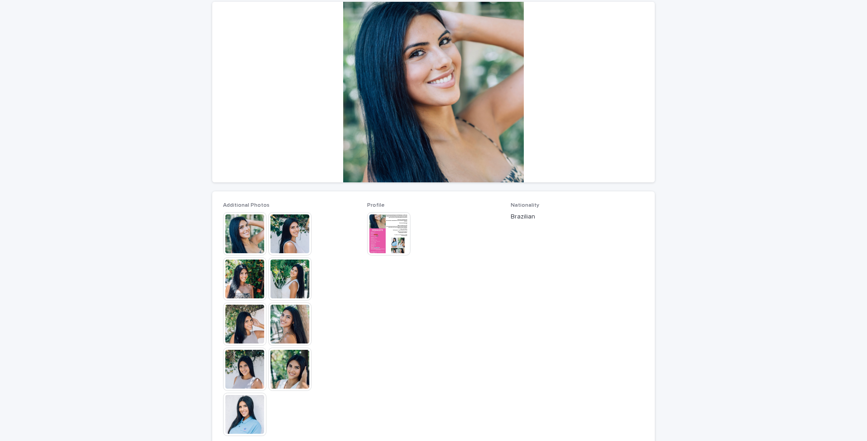
click at [387, 231] on img at bounding box center [388, 233] width 43 height 43
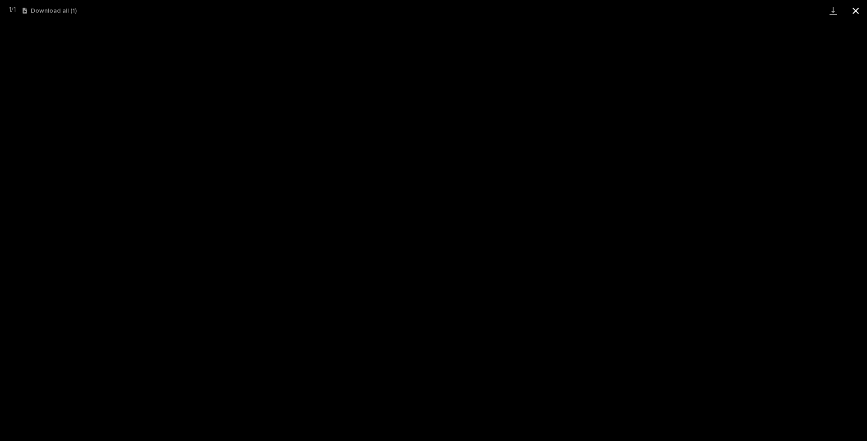
click at [682, 9] on button "Close gallery" at bounding box center [855, 10] width 23 height 21
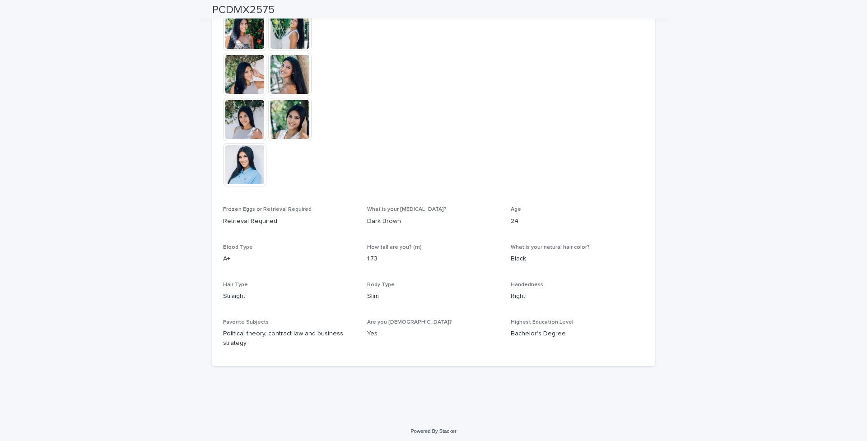
scroll to position [0, 0]
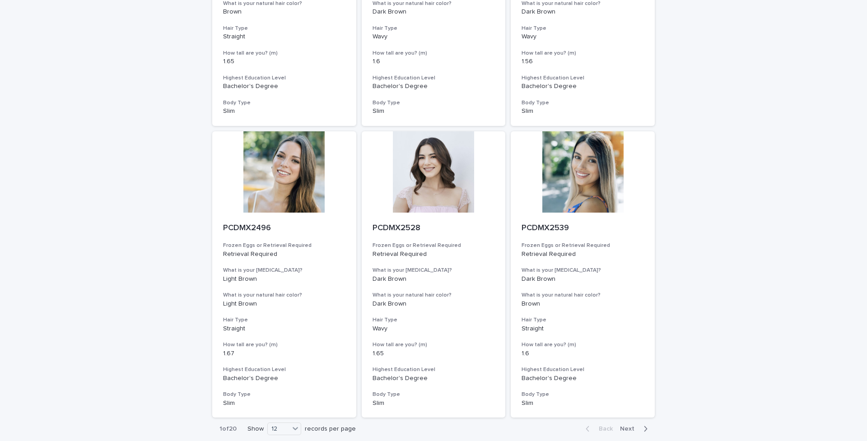
scroll to position [895, 0]
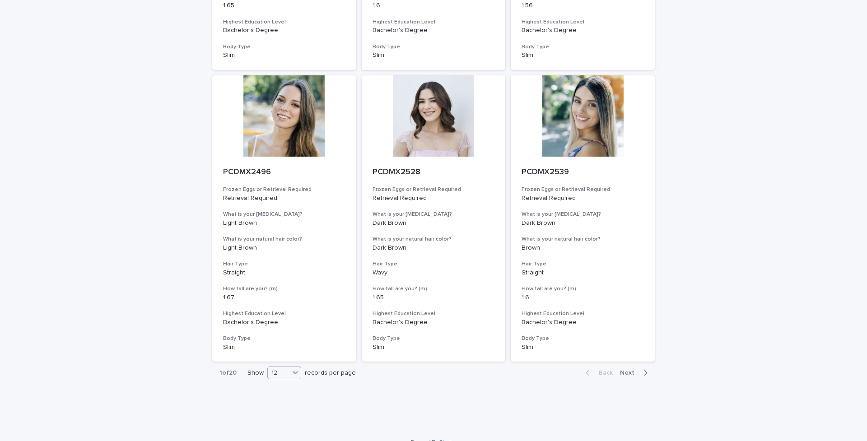
click at [291, 349] on icon at bounding box center [295, 372] width 9 height 9
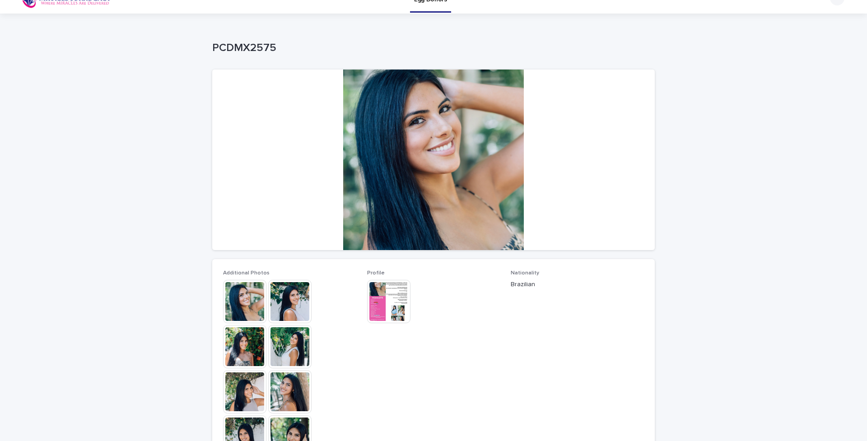
scroll to position [89, 0]
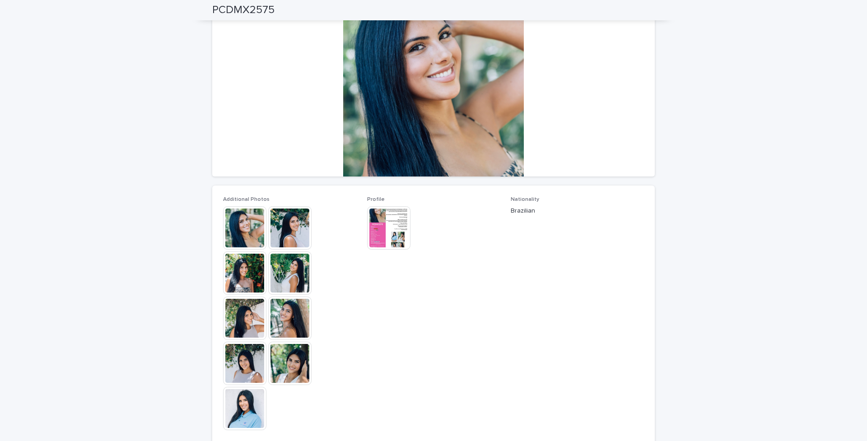
click at [386, 219] on img at bounding box center [388, 227] width 43 height 43
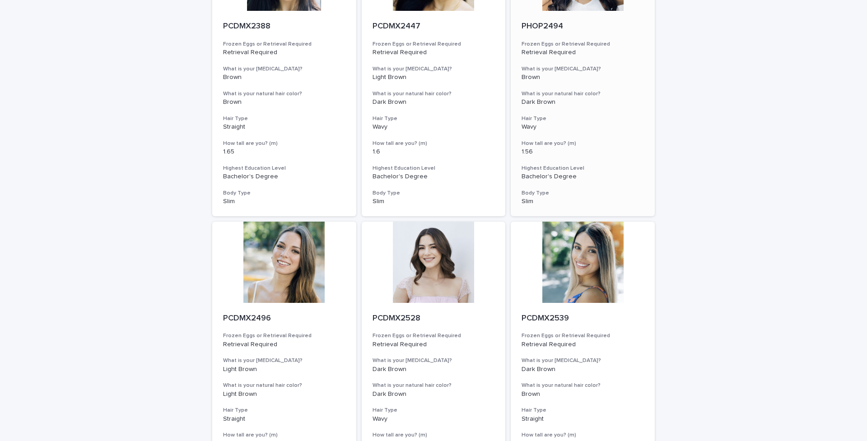
scroll to position [895, 0]
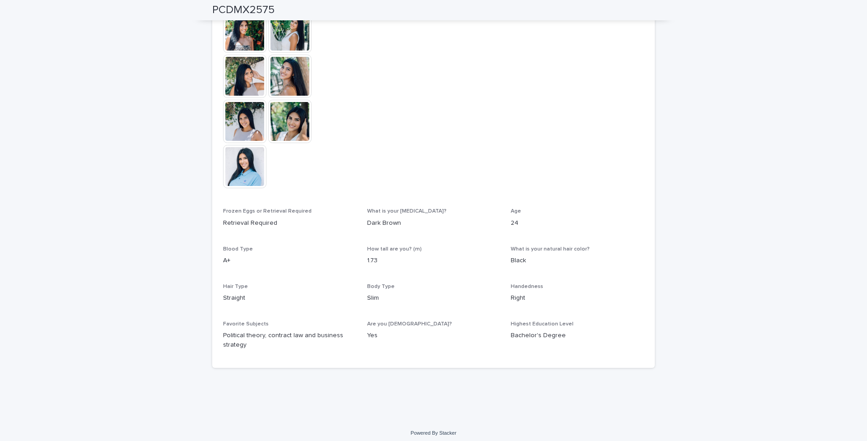
scroll to position [333, 0]
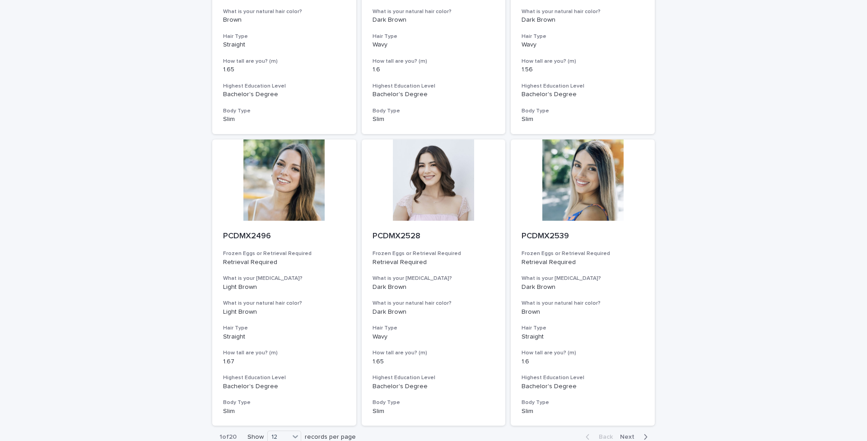
scroll to position [869, 0]
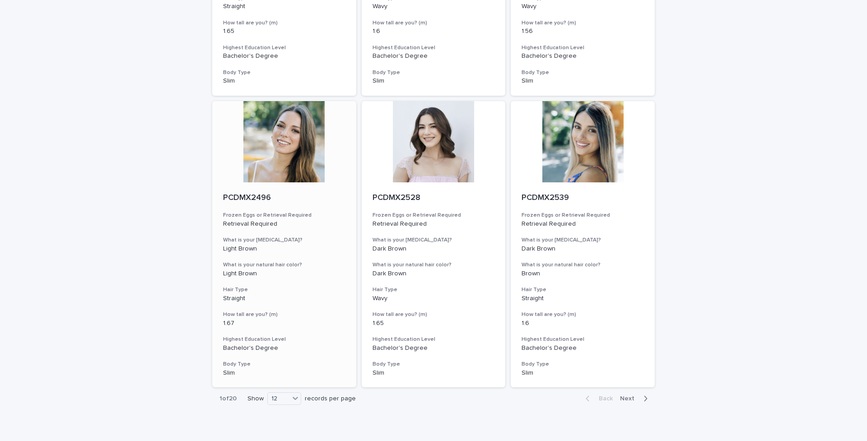
click at [297, 131] on div at bounding box center [284, 141] width 144 height 81
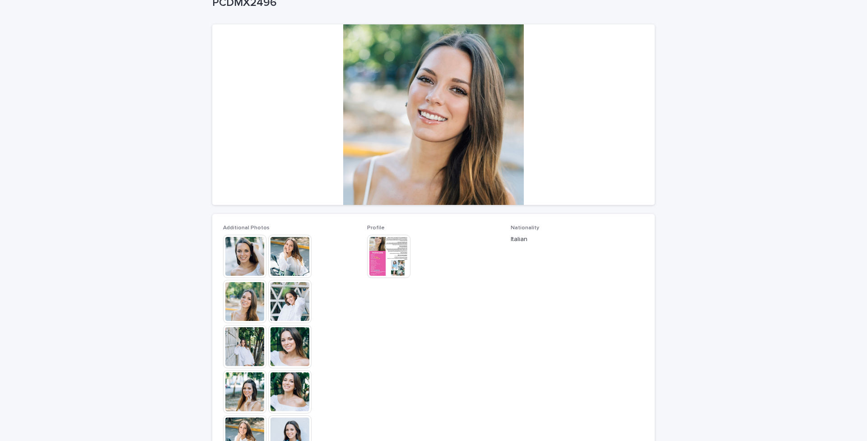
scroll to position [70, 0]
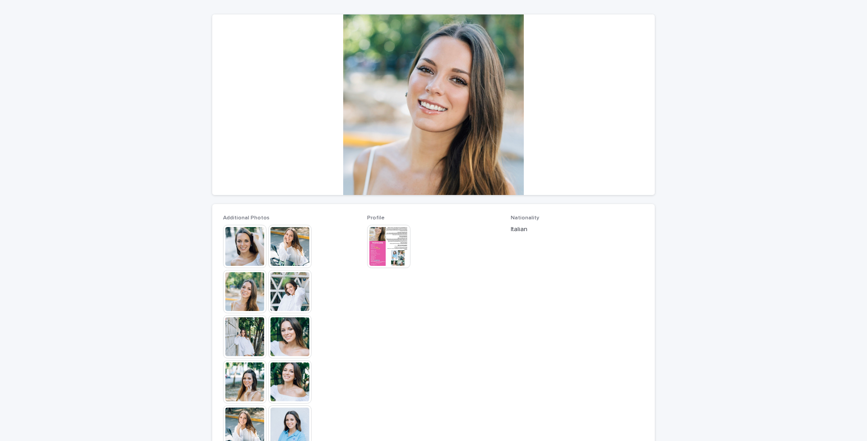
click at [249, 243] on img at bounding box center [244, 246] width 43 height 43
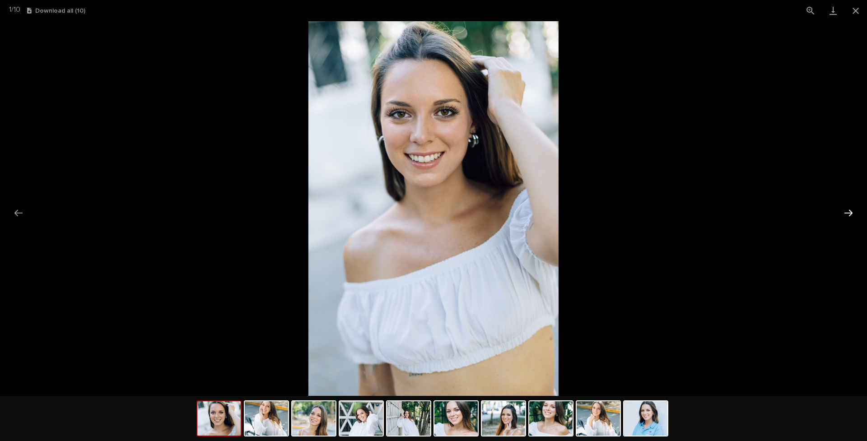
click at [682, 213] on button "Next slide" at bounding box center [848, 213] width 19 height 18
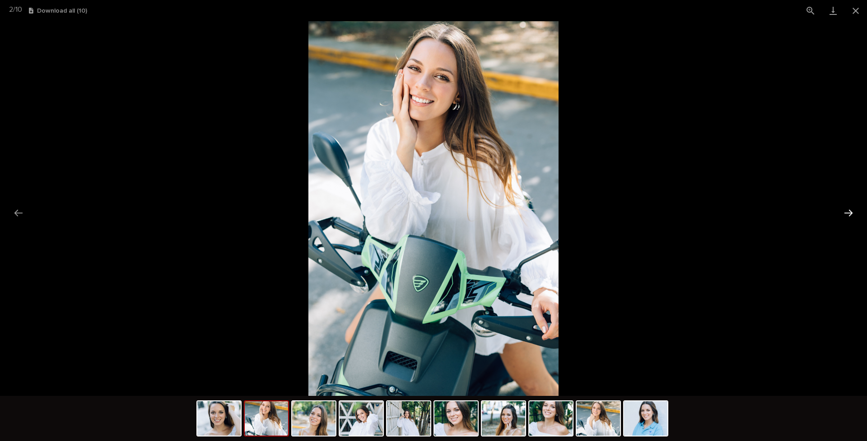
click at [682, 213] on button "Next slide" at bounding box center [848, 213] width 19 height 18
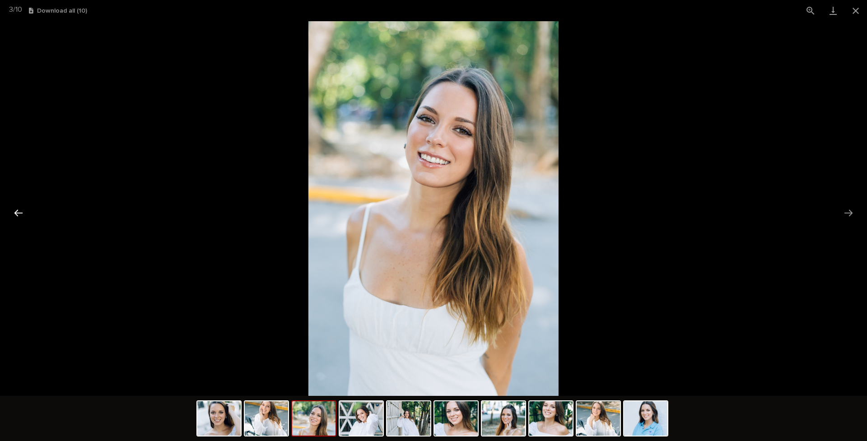
click at [23, 212] on button "Previous slide" at bounding box center [18, 213] width 19 height 18
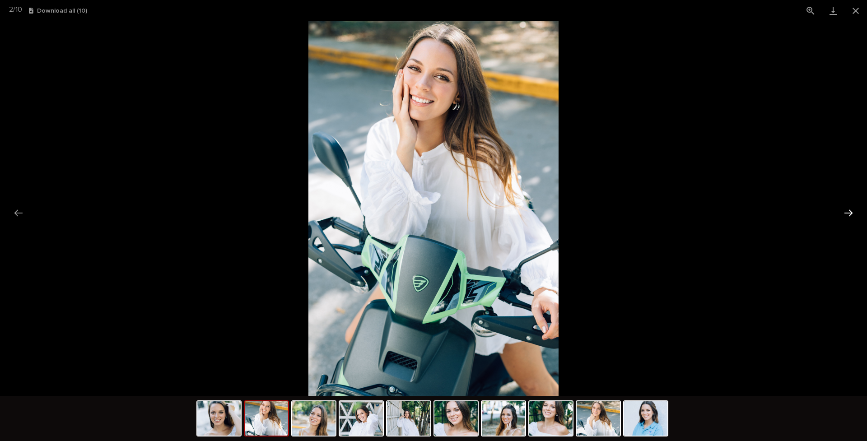
click at [682, 211] on button "Next slide" at bounding box center [848, 213] width 19 height 18
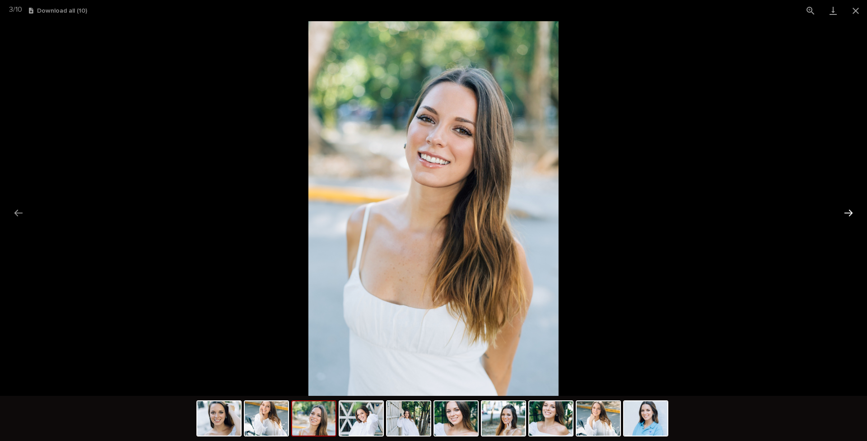
click at [682, 211] on button "Next slide" at bounding box center [848, 213] width 19 height 18
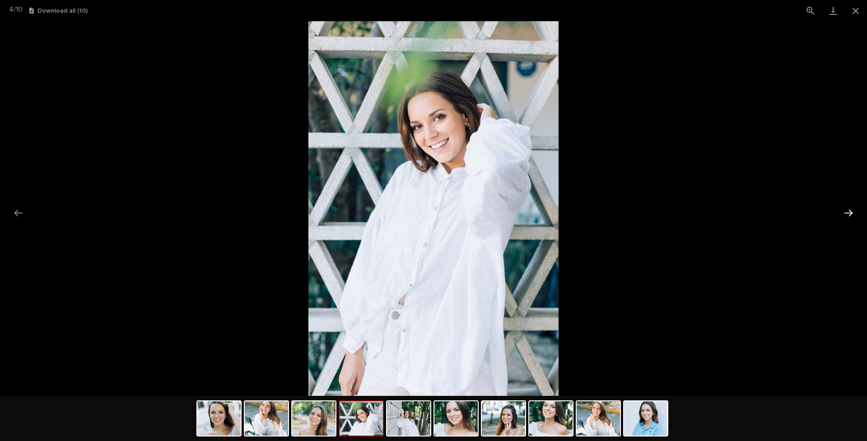
click at [682, 211] on button "Next slide" at bounding box center [848, 213] width 19 height 18
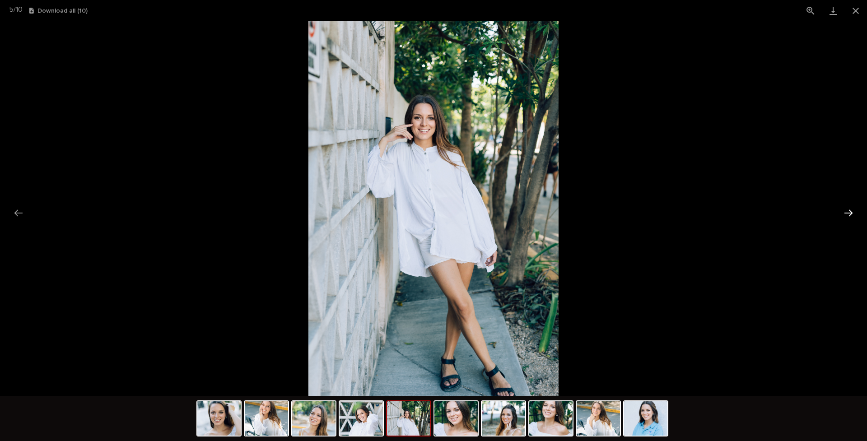
click at [682, 211] on button "Next slide" at bounding box center [848, 213] width 19 height 18
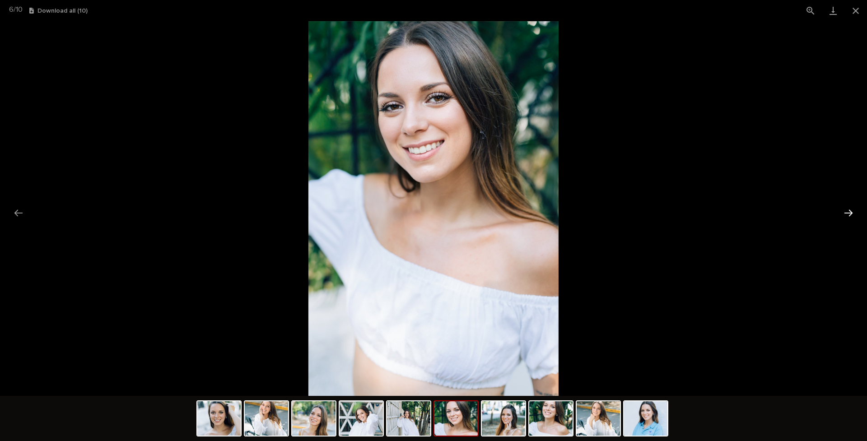
click at [682, 211] on button "Next slide" at bounding box center [848, 213] width 19 height 18
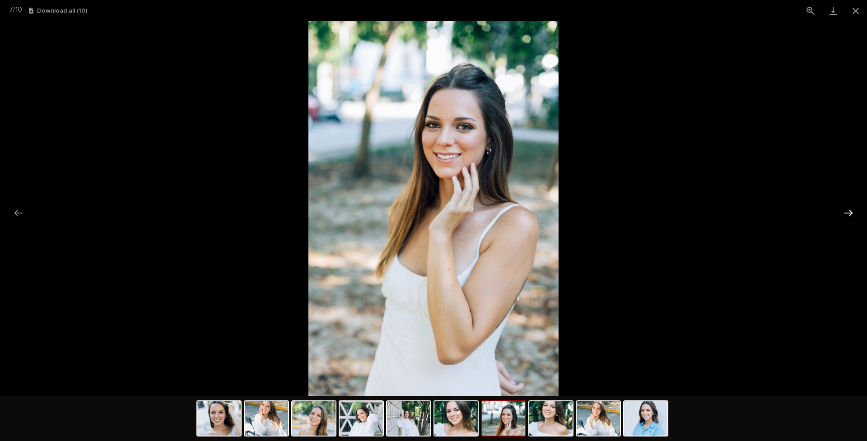
click at [682, 211] on button "Next slide" at bounding box center [848, 213] width 19 height 18
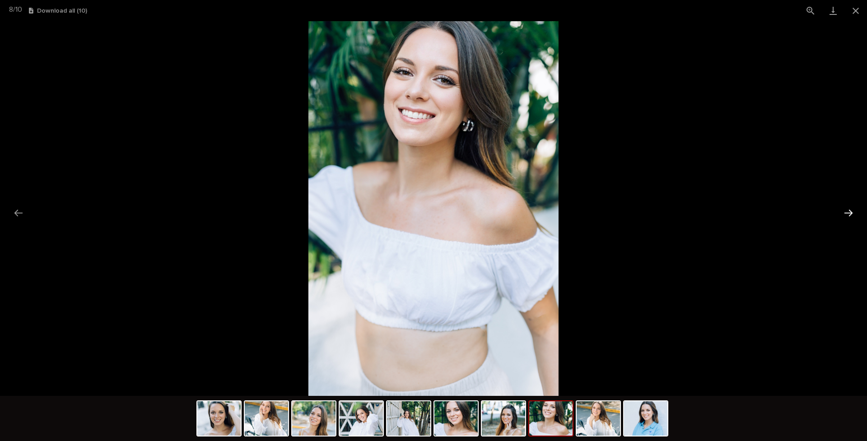
click at [682, 211] on button "Next slide" at bounding box center [848, 213] width 19 height 18
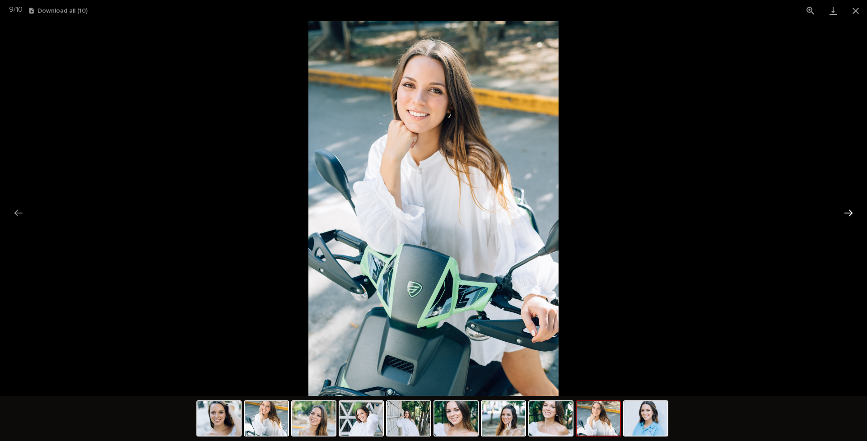
click at [682, 210] on button "Next slide" at bounding box center [848, 213] width 19 height 18
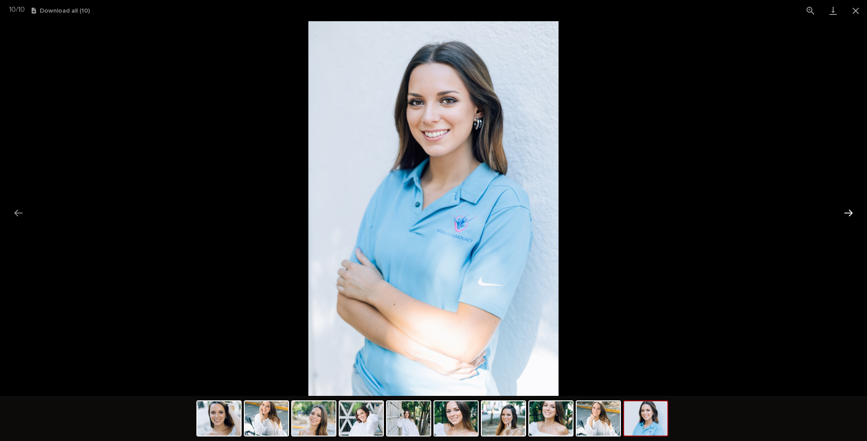
click at [682, 212] on button "Next slide" at bounding box center [848, 213] width 19 height 18
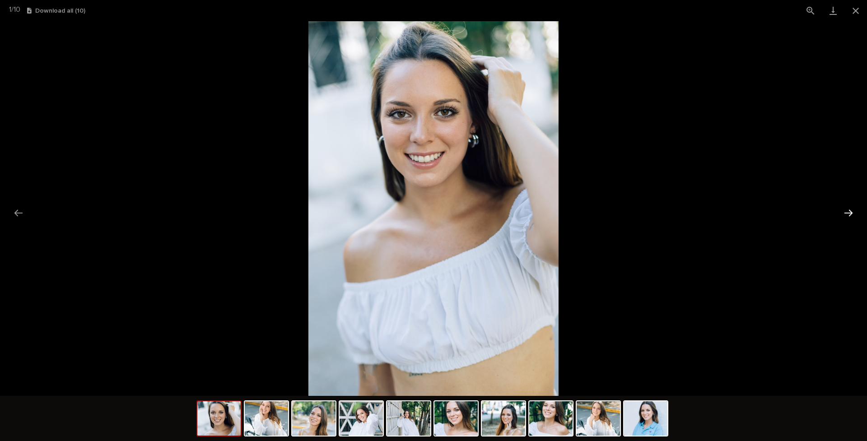
click at [682, 209] on button "Next slide" at bounding box center [848, 213] width 19 height 18
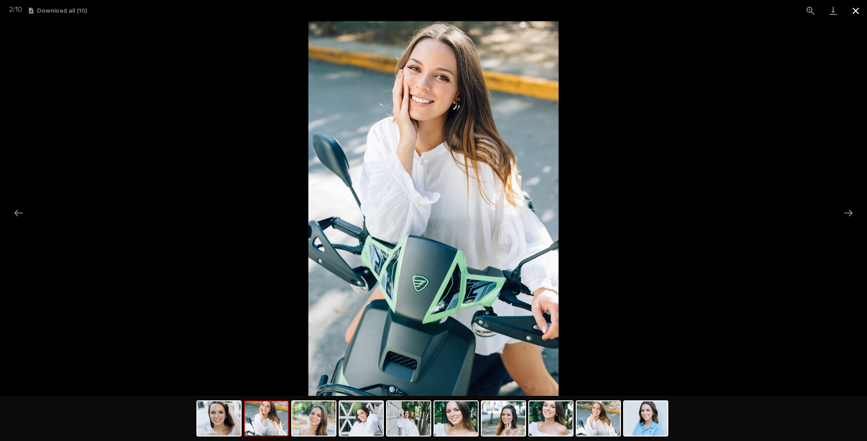
click at [682, 10] on button "Close gallery" at bounding box center [855, 10] width 23 height 21
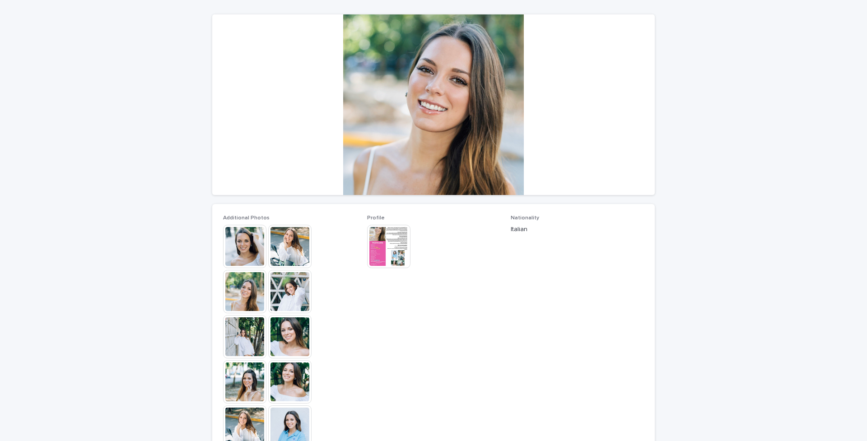
click at [395, 237] on img at bounding box center [388, 246] width 43 height 43
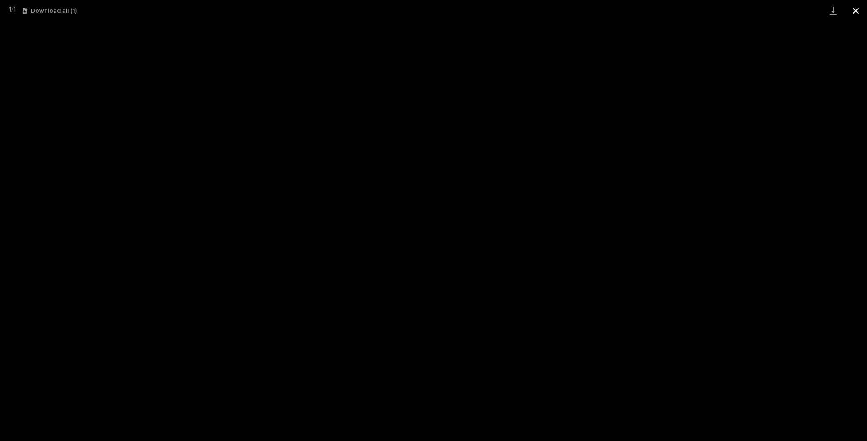
click at [682, 10] on button "Close gallery" at bounding box center [855, 10] width 23 height 21
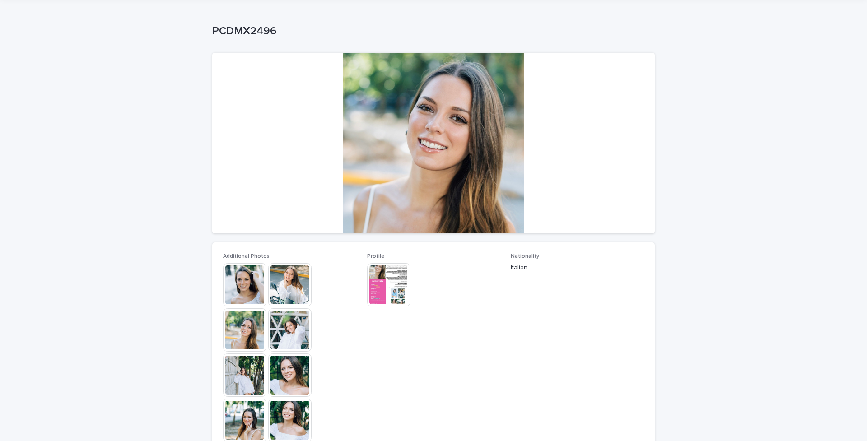
scroll to position [0, 0]
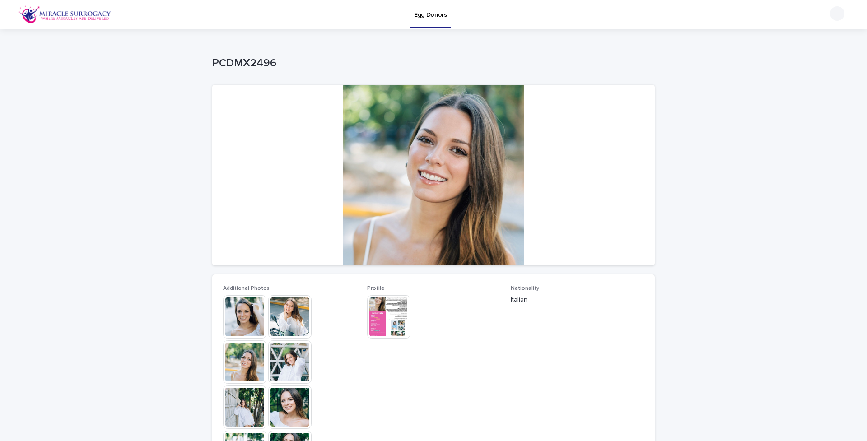
click at [400, 322] on img at bounding box center [388, 316] width 43 height 43
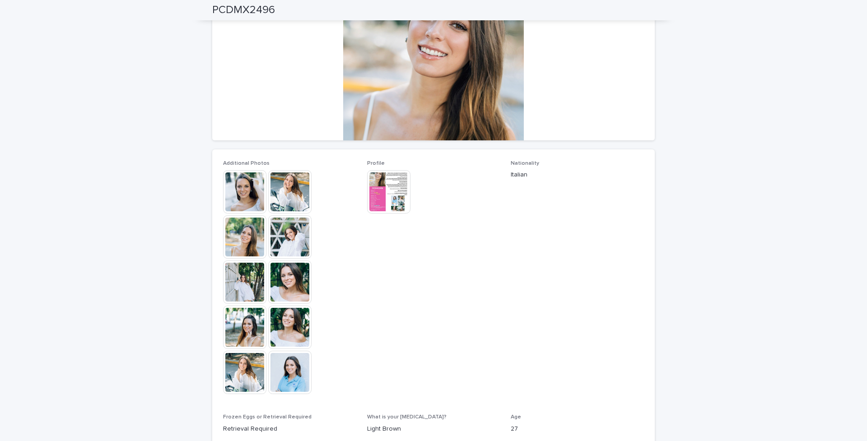
scroll to position [333, 0]
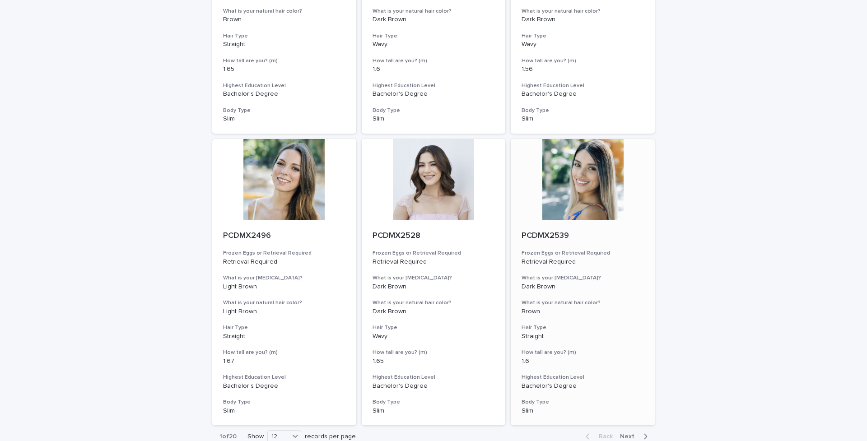
scroll to position [895, 0]
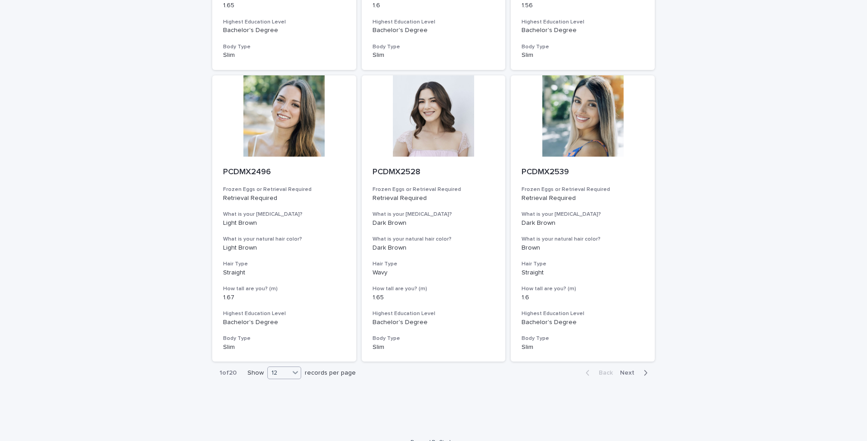
click at [291, 349] on icon at bounding box center [295, 372] width 9 height 9
click at [282, 349] on div "36" at bounding box center [282, 393] width 33 height 11
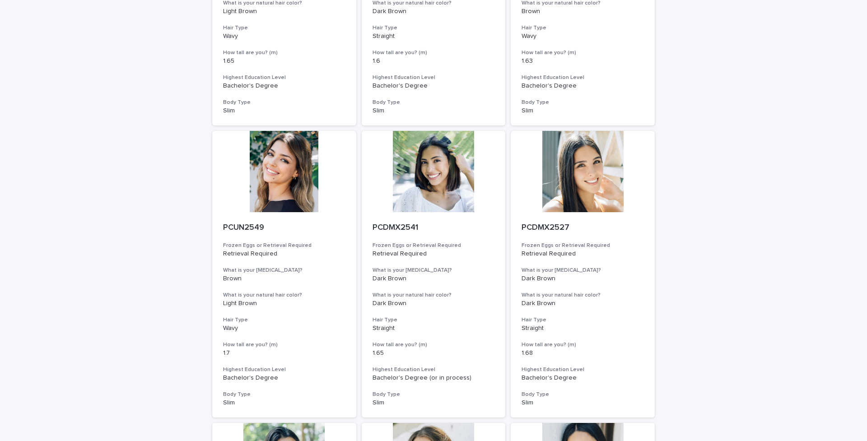
scroll to position [1426, 0]
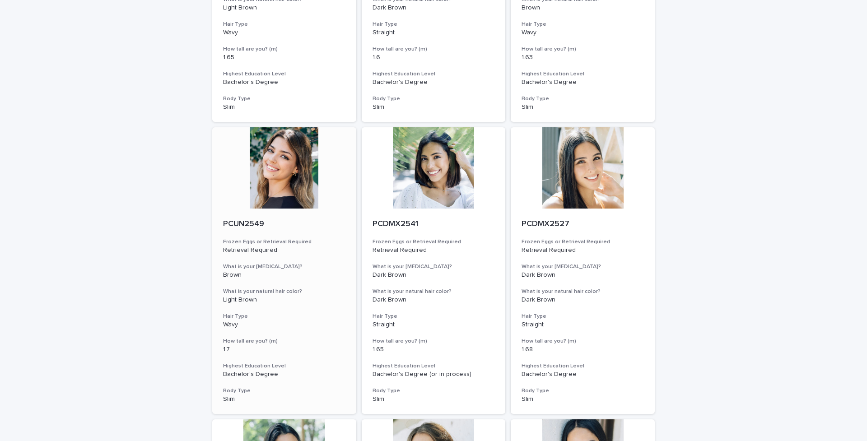
click at [288, 163] on div at bounding box center [284, 167] width 144 height 81
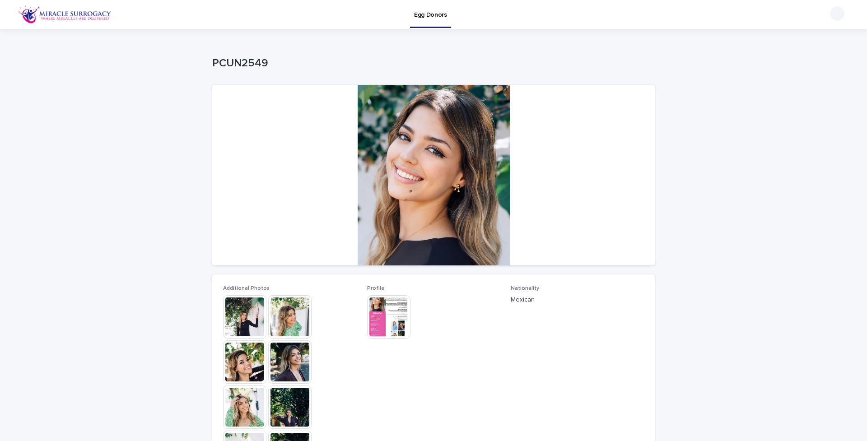
scroll to position [66, 0]
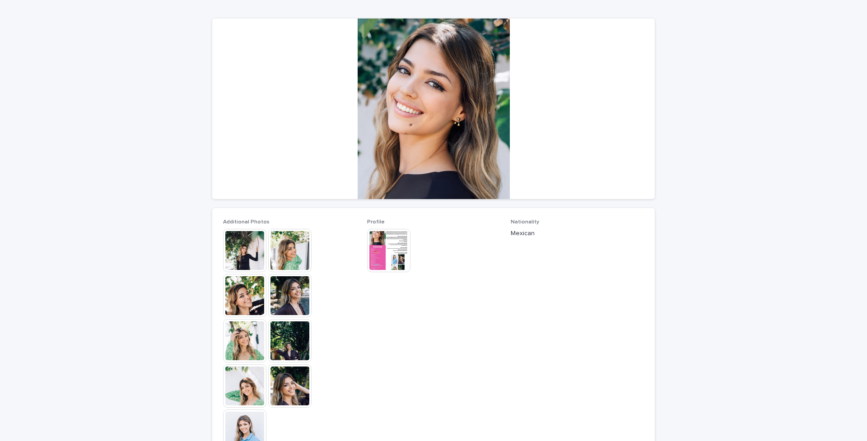
click at [244, 252] on img at bounding box center [244, 250] width 43 height 43
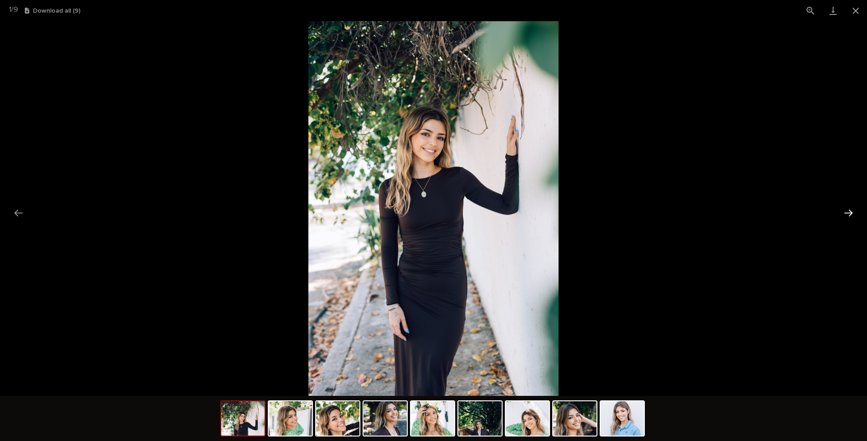
click at [682, 212] on button "Next slide" at bounding box center [848, 213] width 19 height 18
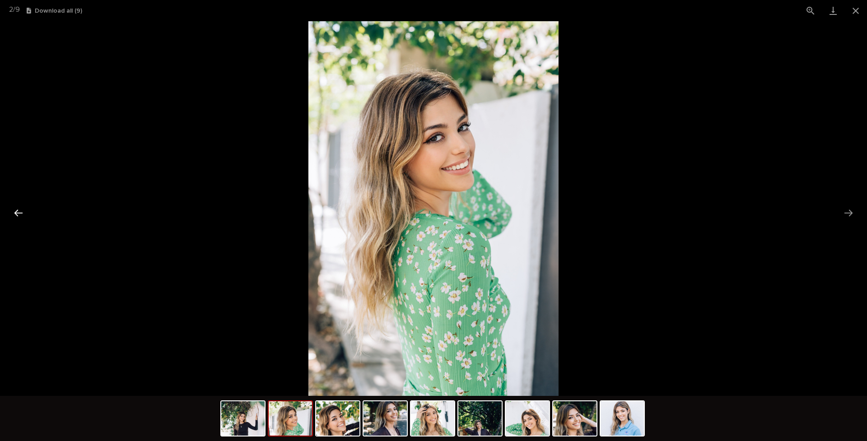
click at [20, 212] on button "Previous slide" at bounding box center [18, 213] width 19 height 18
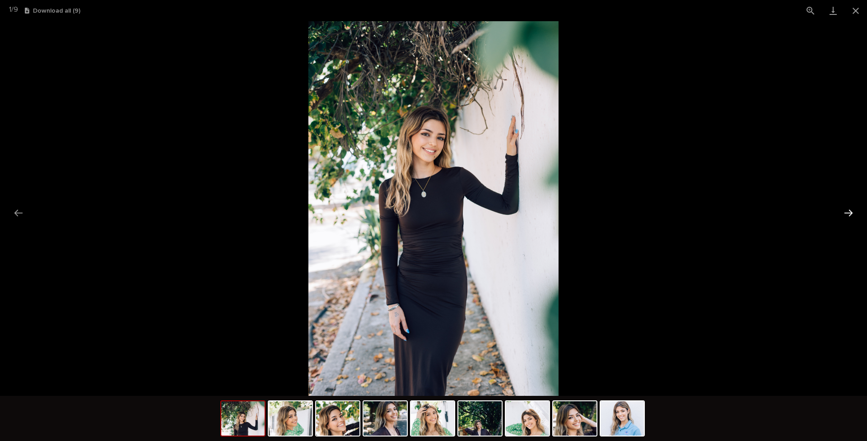
click at [682, 215] on button "Next slide" at bounding box center [848, 213] width 19 height 18
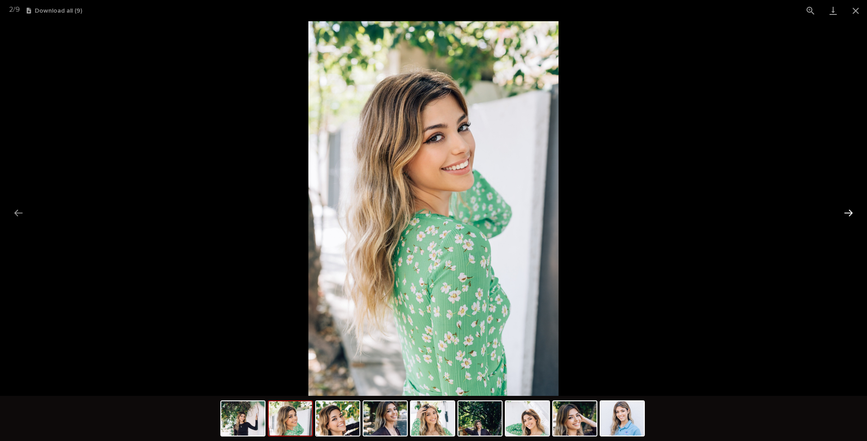
click at [682, 215] on button "Next slide" at bounding box center [848, 213] width 19 height 18
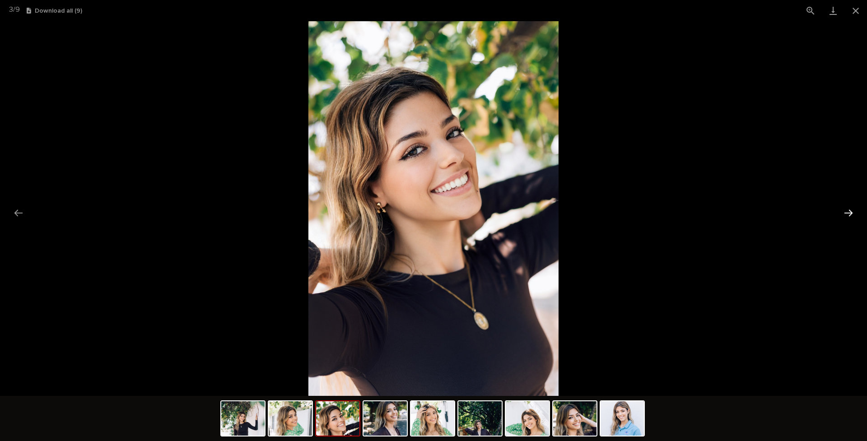
click at [682, 215] on button "Next slide" at bounding box center [848, 213] width 19 height 18
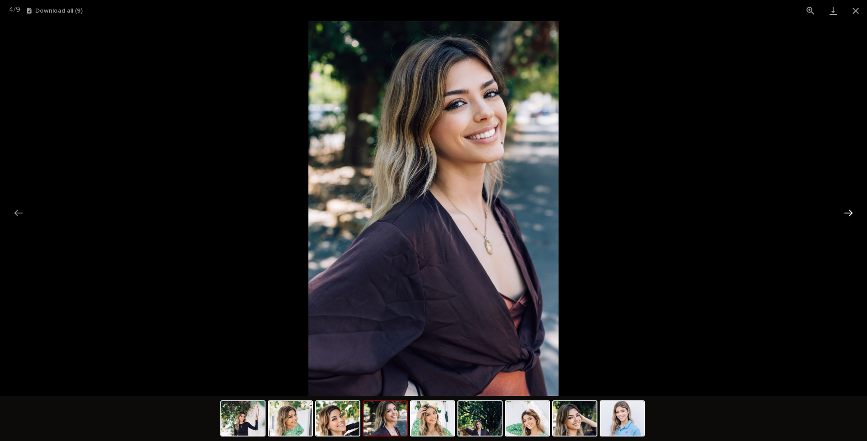
click at [682, 215] on button "Next slide" at bounding box center [848, 213] width 19 height 18
click at [682, 212] on button "Next slide" at bounding box center [848, 213] width 19 height 18
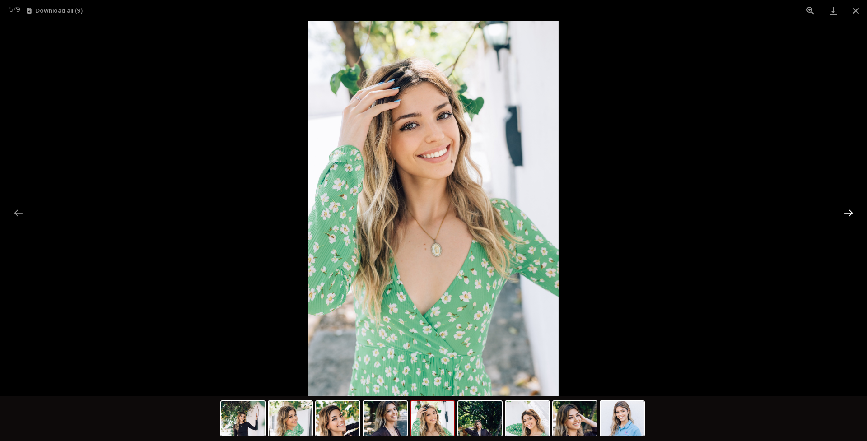
click at [682, 212] on button "Next slide" at bounding box center [848, 213] width 19 height 18
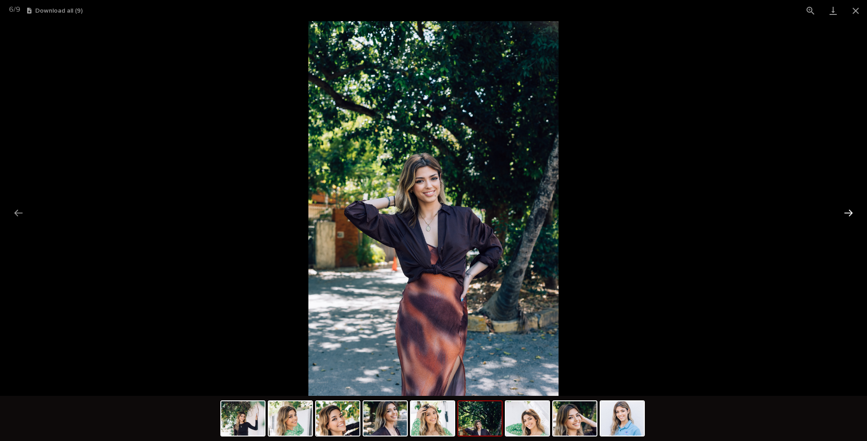
click at [682, 212] on button "Next slide" at bounding box center [848, 213] width 19 height 18
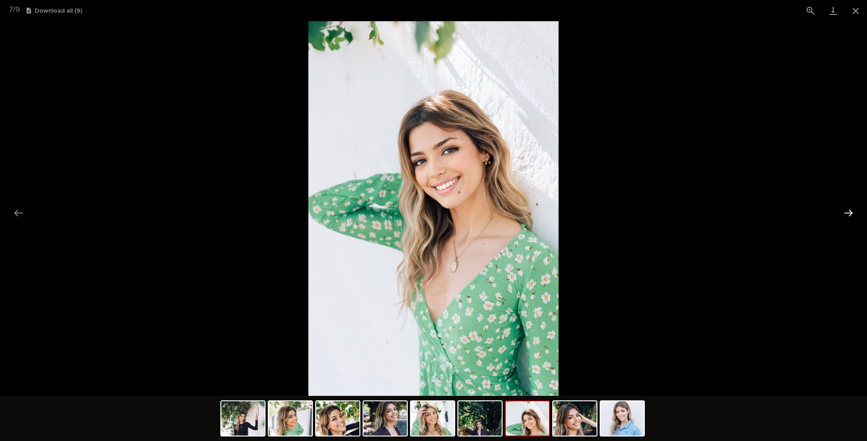
click at [682, 212] on button "Next slide" at bounding box center [848, 213] width 19 height 18
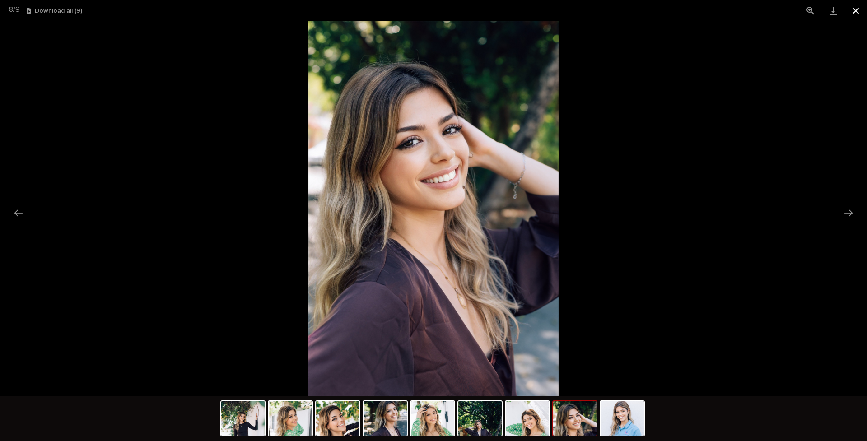
click at [682, 10] on button "Close gallery" at bounding box center [855, 10] width 23 height 21
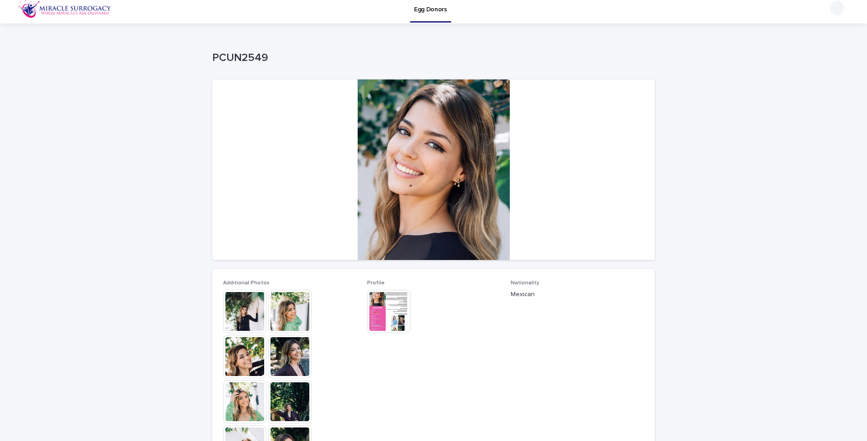
scroll to position [82, 0]
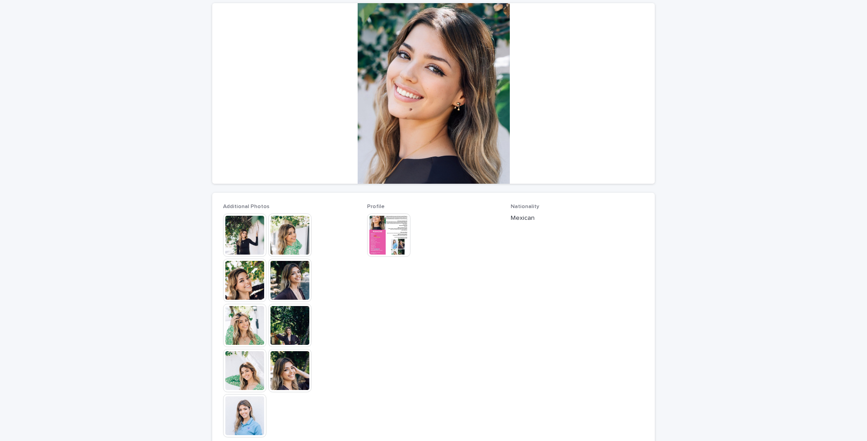
click at [298, 330] on img at bounding box center [289, 325] width 43 height 43
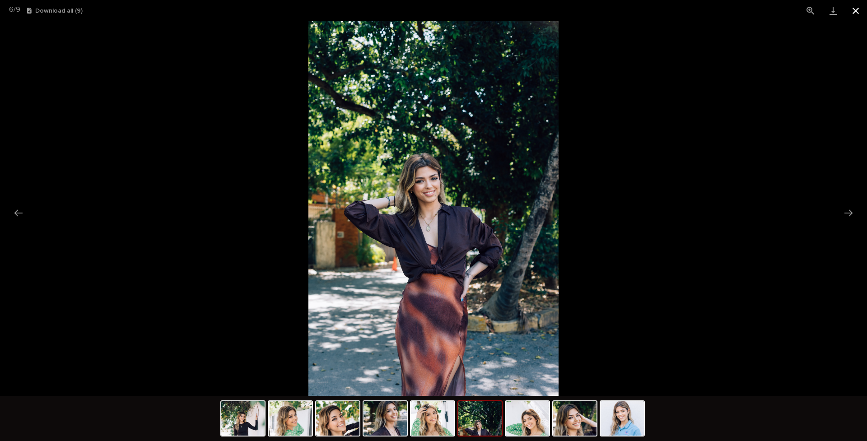
click at [682, 10] on button "Close gallery" at bounding box center [855, 10] width 23 height 21
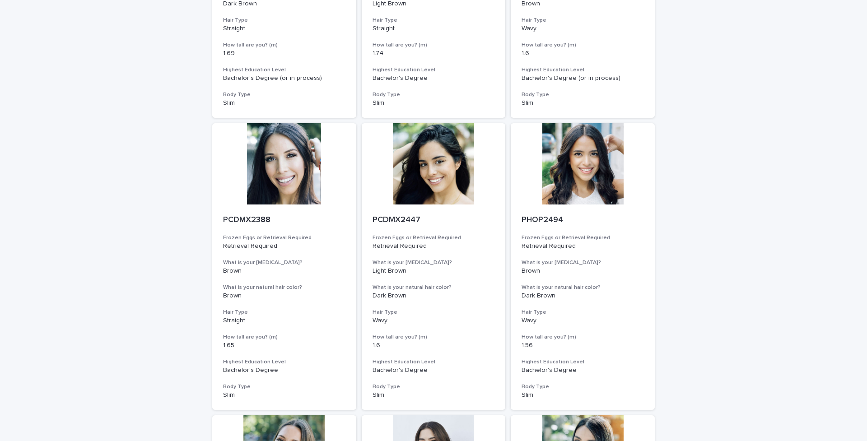
scroll to position [895, 0]
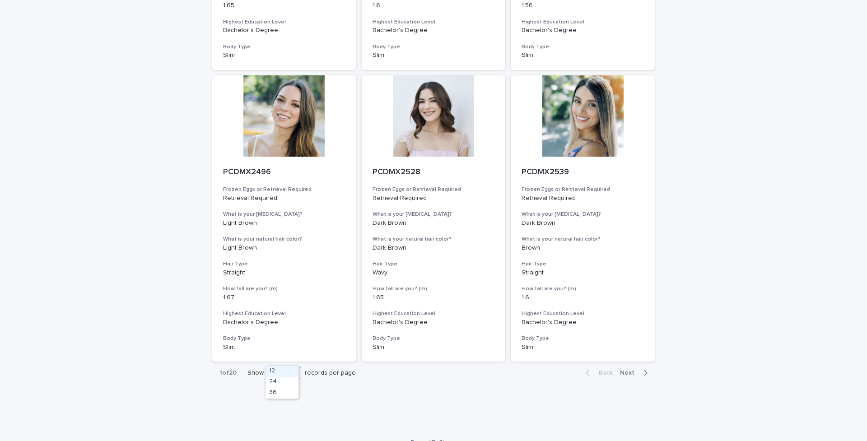
click at [283, 349] on div "12" at bounding box center [279, 372] width 22 height 9
click at [278, 349] on div "36" at bounding box center [282, 393] width 33 height 11
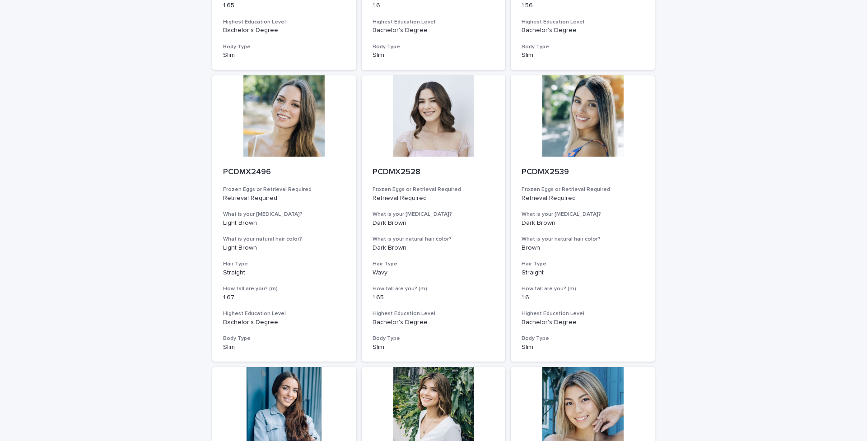
scroll to position [3203, 0]
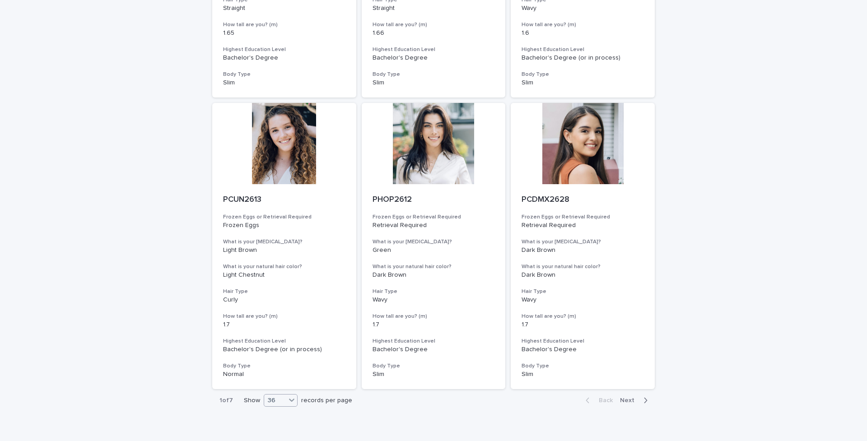
click at [274, 349] on div "36" at bounding box center [275, 400] width 22 height 9
click at [281, 349] on div "36" at bounding box center [277, 393] width 33 height 11
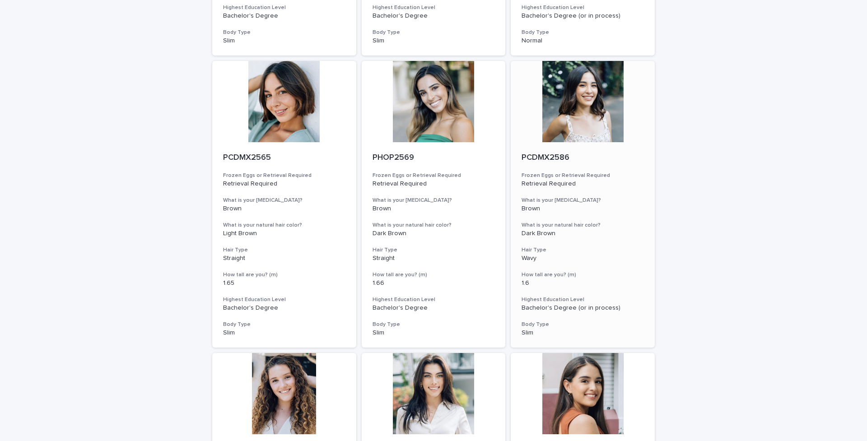
scroll to position [2918, 0]
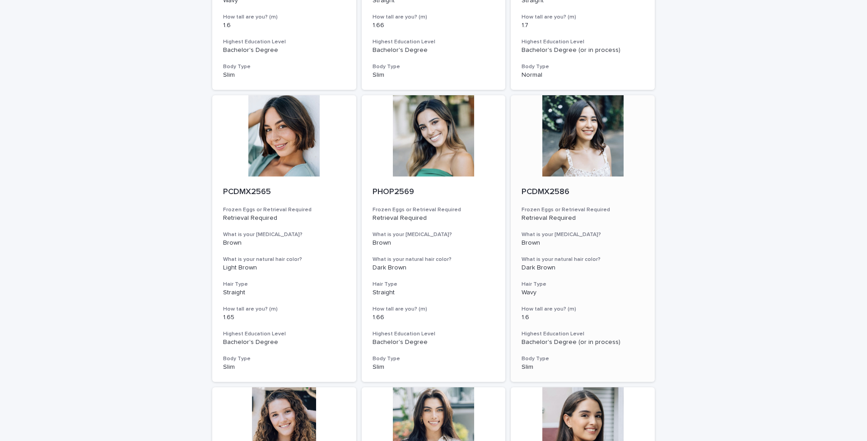
click at [594, 111] on div at bounding box center [583, 135] width 144 height 81
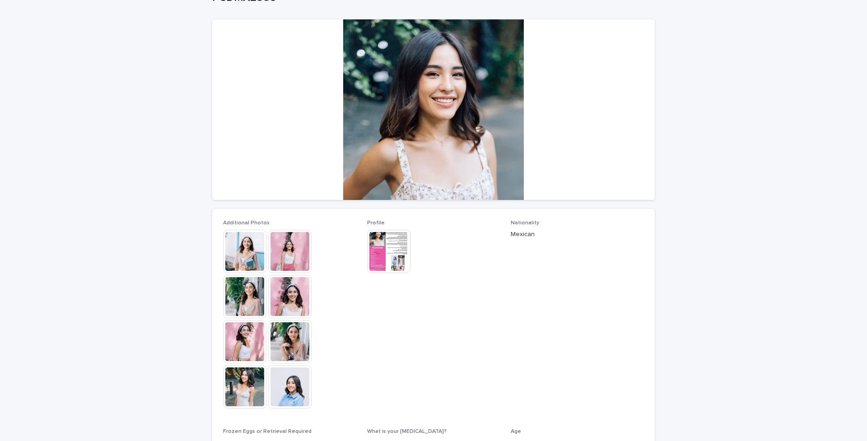
scroll to position [78, 0]
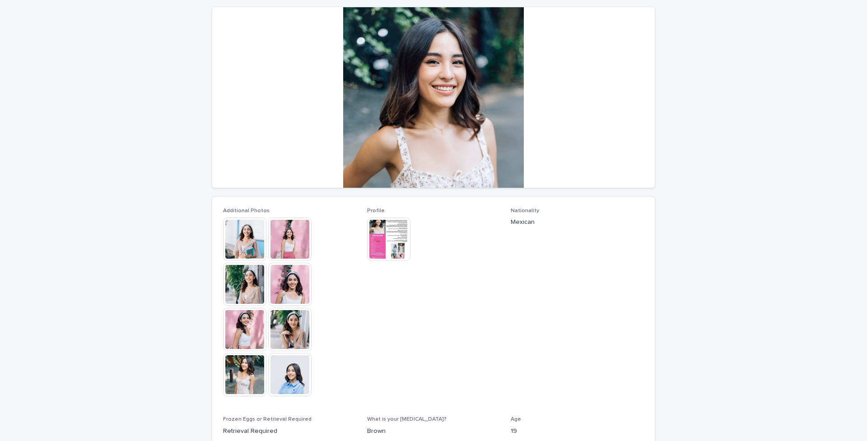
click at [239, 246] on img at bounding box center [244, 239] width 43 height 43
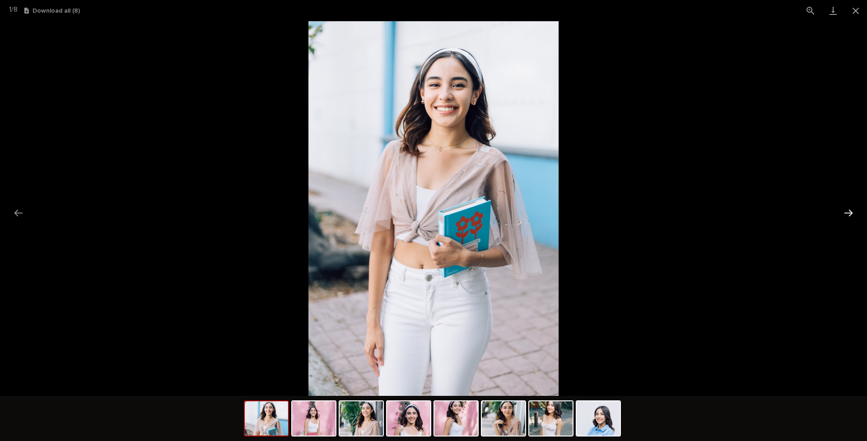
click at [682, 210] on button "Next slide" at bounding box center [848, 213] width 19 height 18
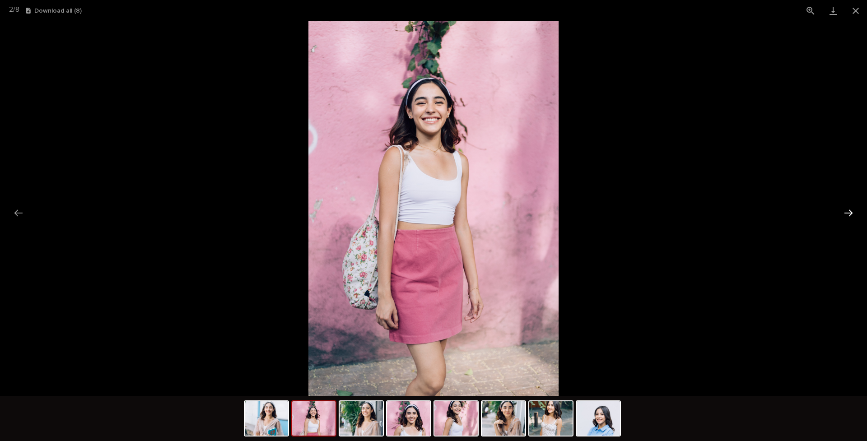
click at [682, 210] on button "Next slide" at bounding box center [848, 213] width 19 height 18
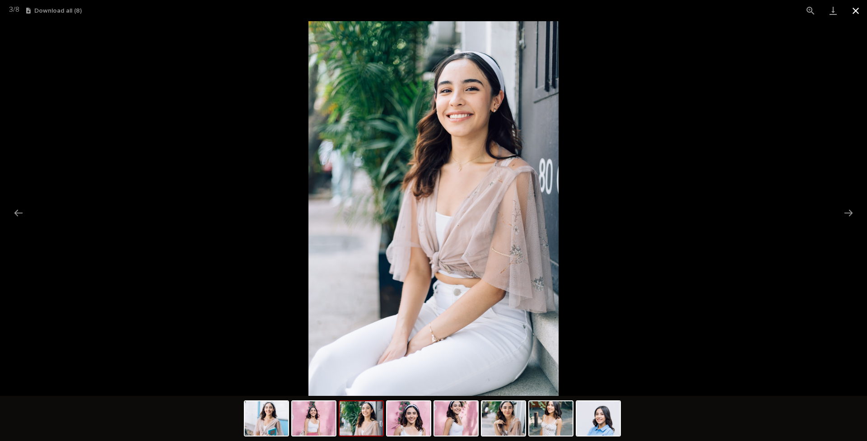
click at [682, 9] on button "Close gallery" at bounding box center [855, 10] width 23 height 21
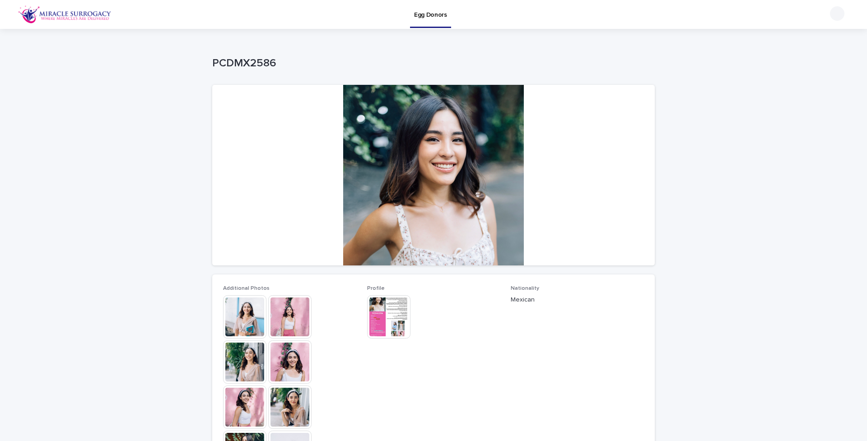
scroll to position [288, 0]
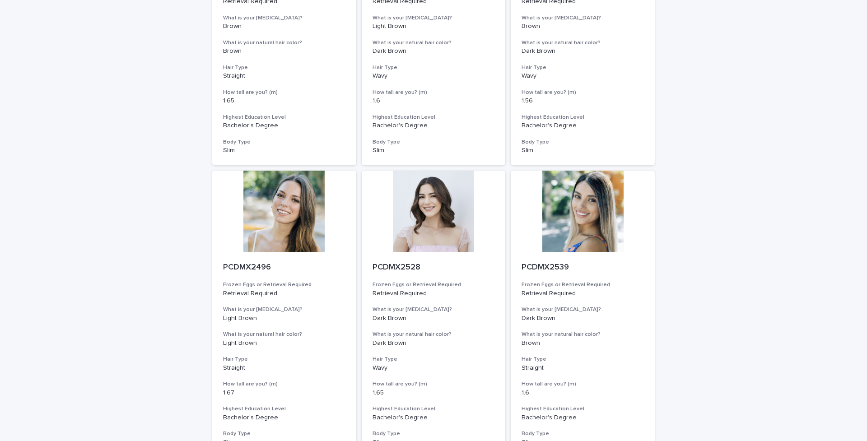
scroll to position [895, 0]
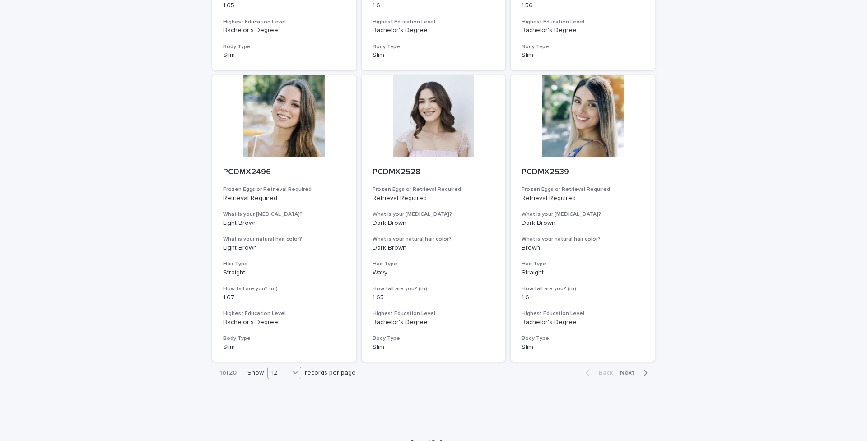
click at [286, 349] on div "12" at bounding box center [279, 372] width 22 height 9
click at [279, 349] on div "36" at bounding box center [282, 393] width 33 height 11
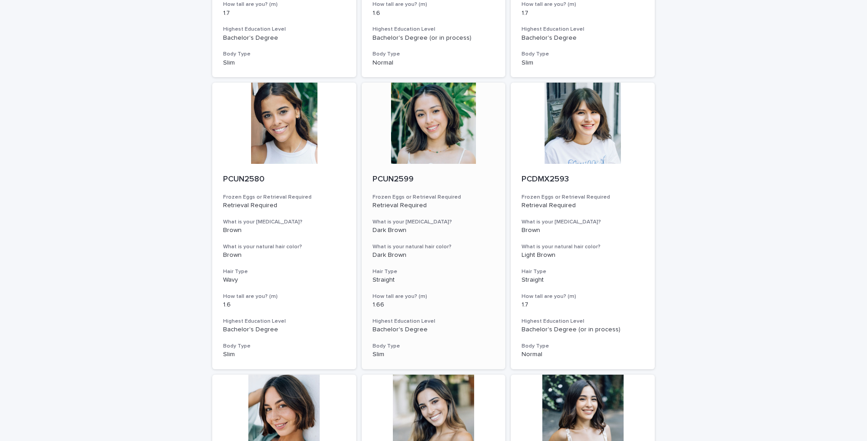
scroll to position [2564, 0]
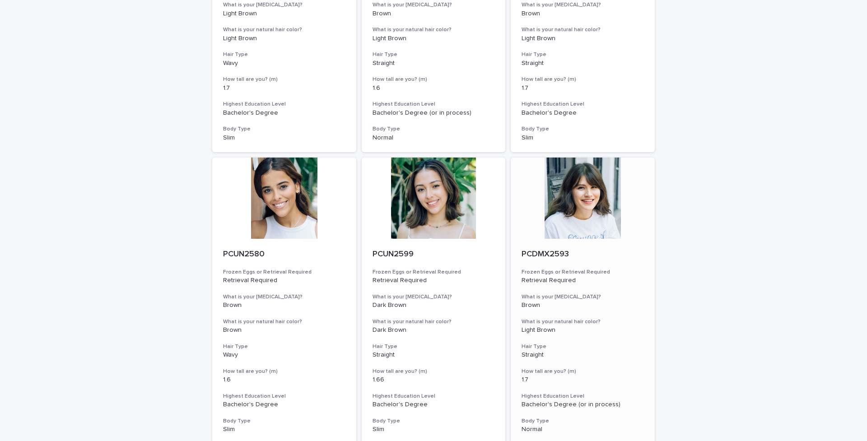
click at [591, 177] on div at bounding box center [583, 198] width 144 height 81
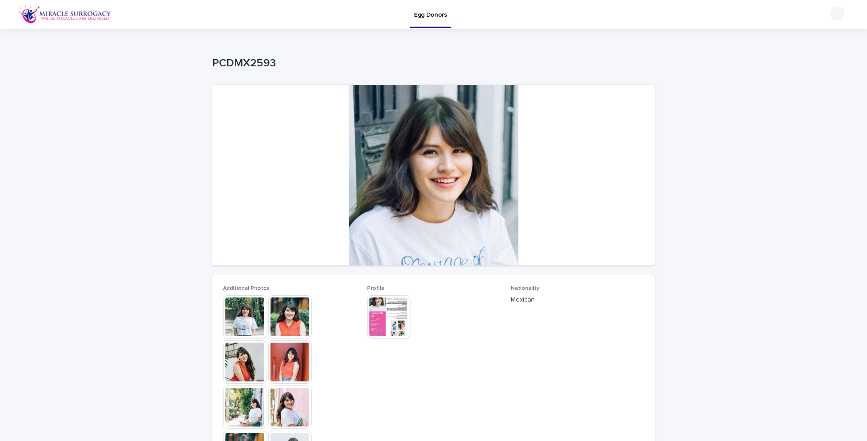
scroll to position [66, 0]
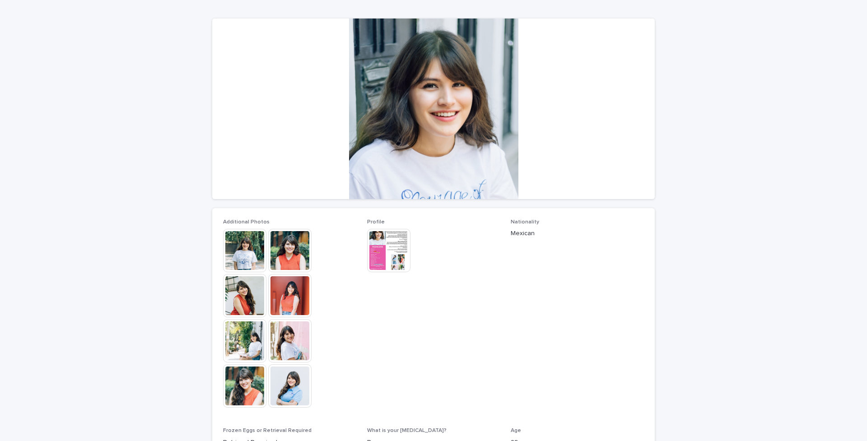
click at [286, 251] on img at bounding box center [289, 250] width 43 height 43
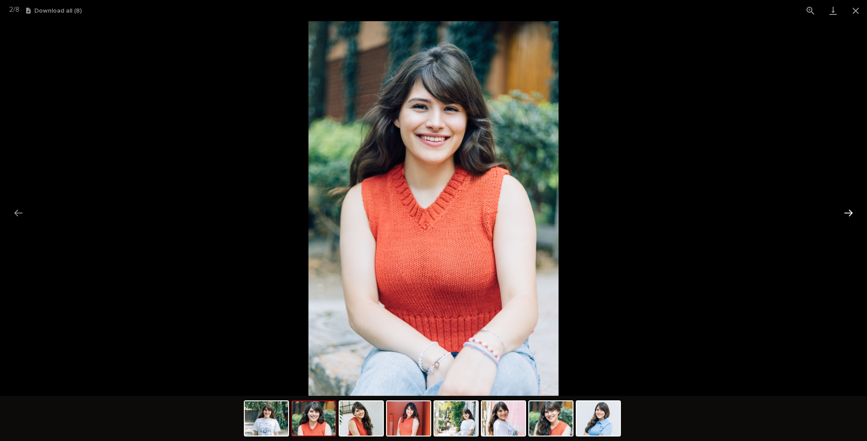
click at [682, 211] on button "Next slide" at bounding box center [848, 213] width 19 height 18
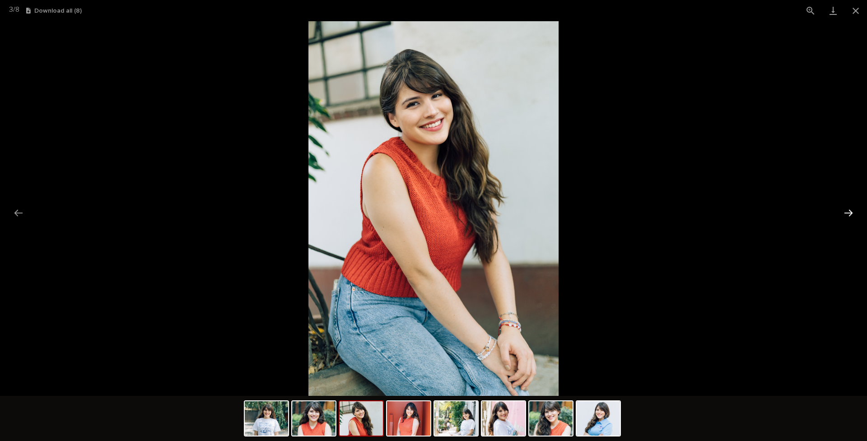
click at [682, 211] on button "Next slide" at bounding box center [848, 213] width 19 height 18
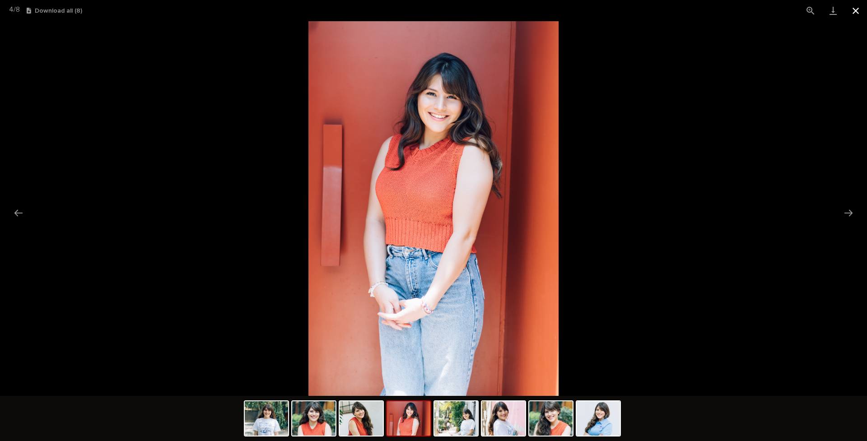
click at [682, 10] on button "Close gallery" at bounding box center [855, 10] width 23 height 21
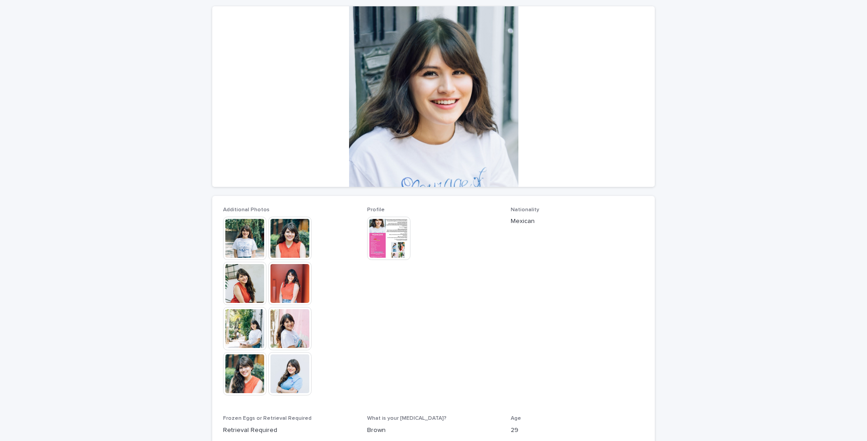
scroll to position [0, 0]
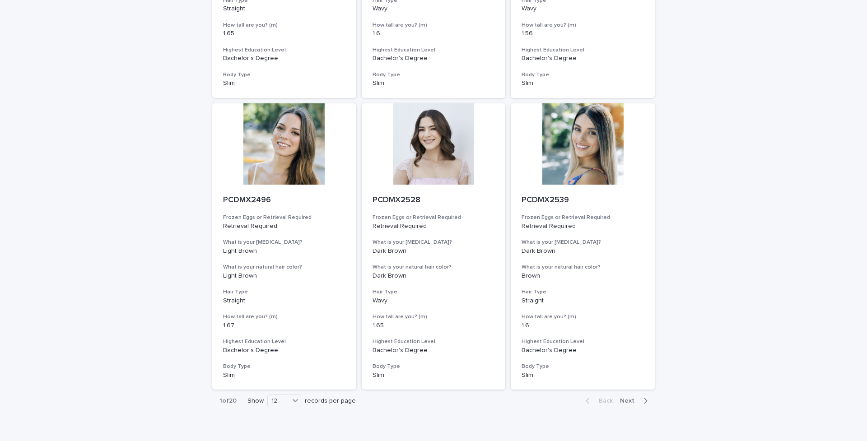
scroll to position [895, 0]
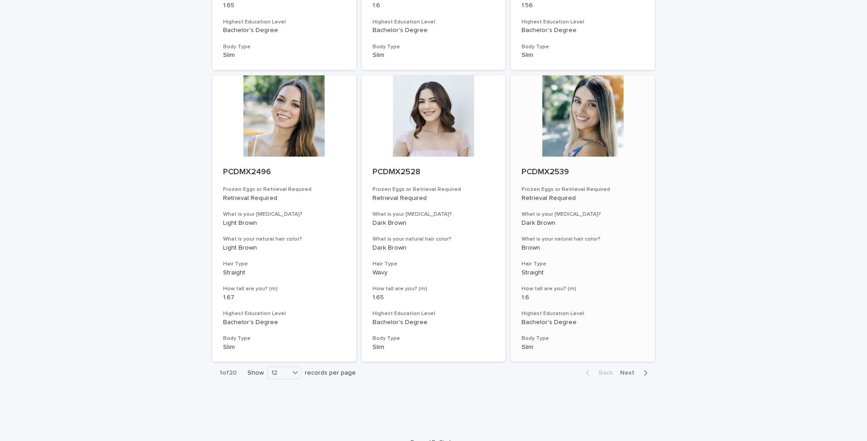
click at [575, 119] on div at bounding box center [583, 115] width 144 height 81
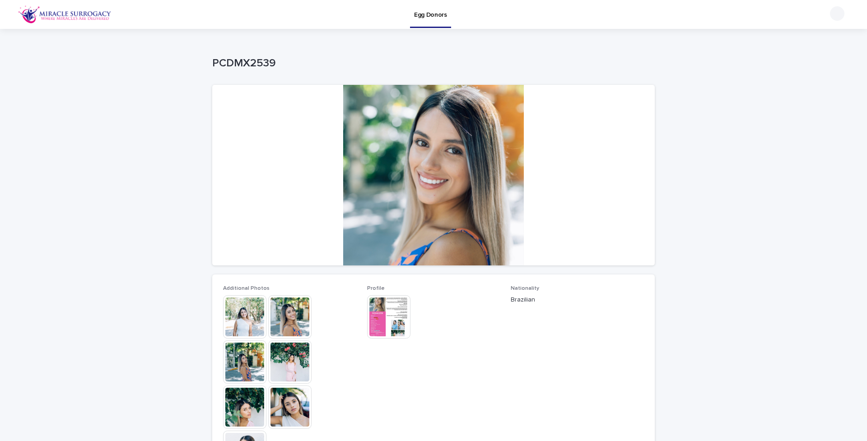
click at [242, 314] on img at bounding box center [244, 316] width 43 height 43
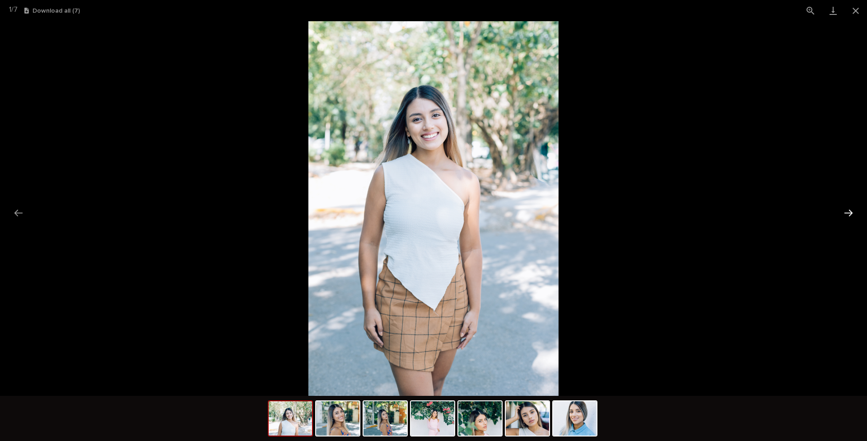
click at [682, 212] on button "Next slide" at bounding box center [848, 213] width 19 height 18
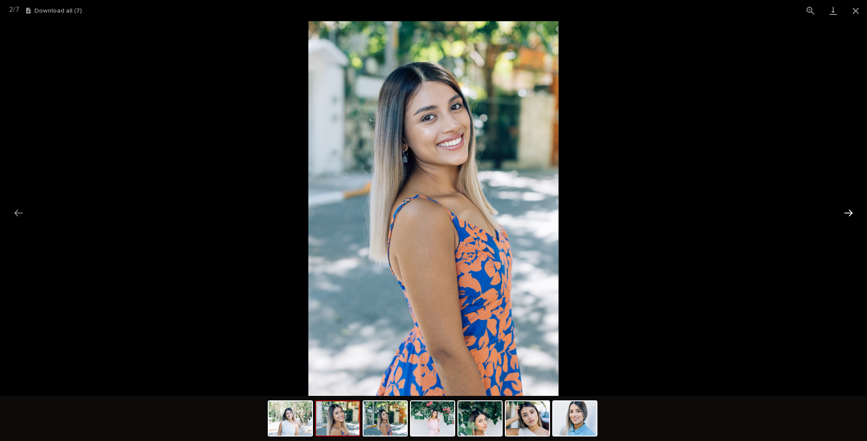
click at [682, 212] on button "Next slide" at bounding box center [848, 213] width 19 height 18
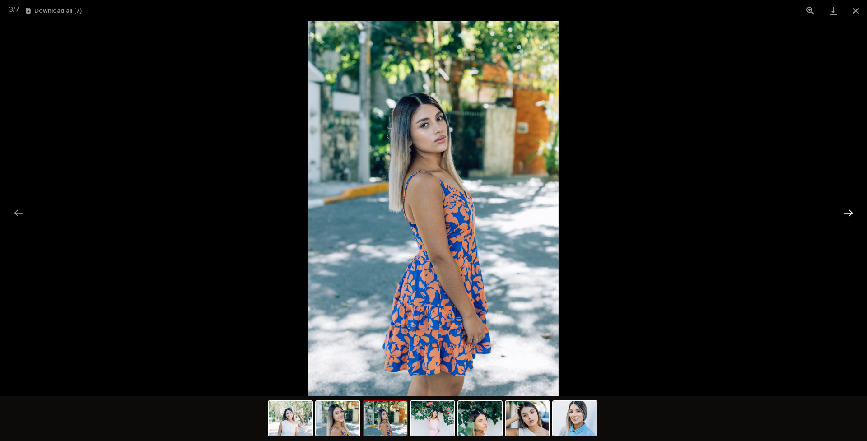
click at [682, 213] on button "Next slide" at bounding box center [848, 213] width 19 height 18
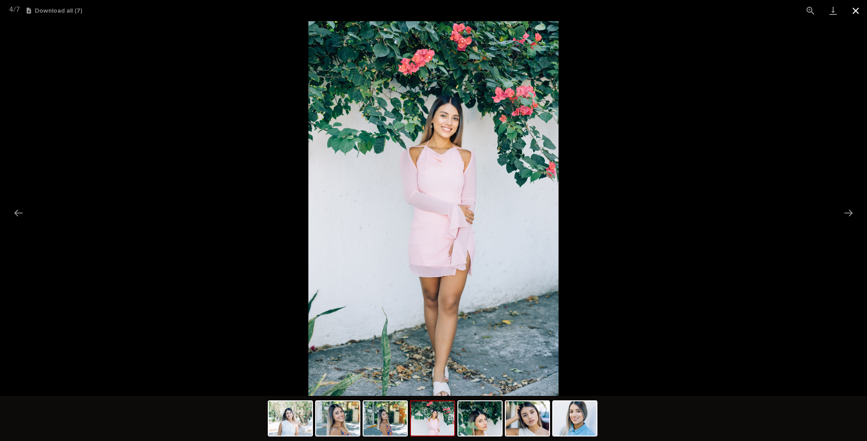
click at [682, 8] on button "Close gallery" at bounding box center [855, 10] width 23 height 21
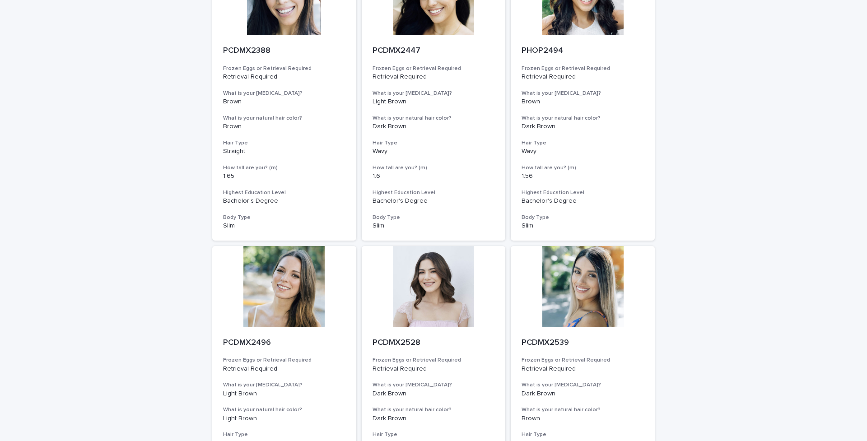
scroll to position [895, 0]
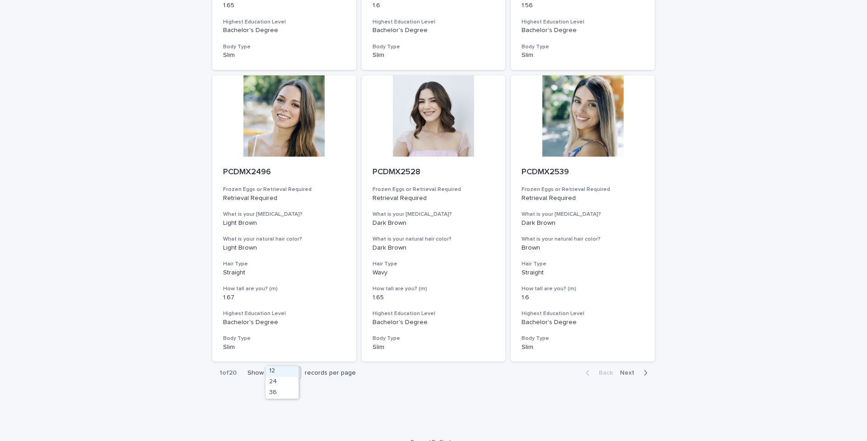
click at [291, 349] on icon at bounding box center [295, 372] width 9 height 9
click at [280, 349] on div "36" at bounding box center [282, 393] width 33 height 11
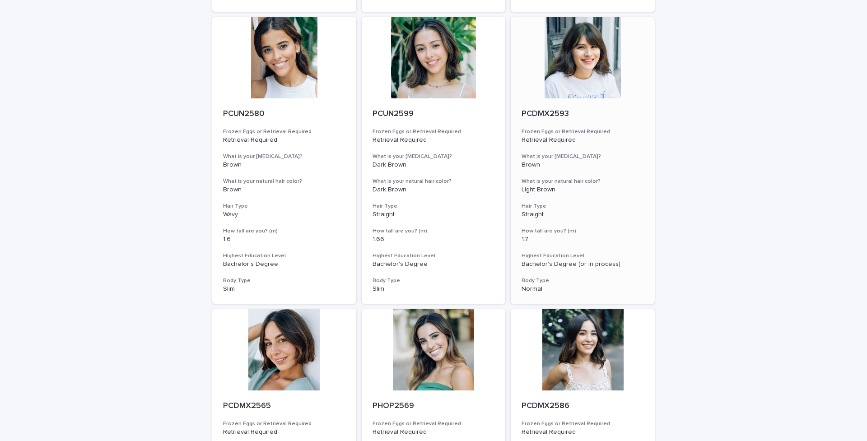
scroll to position [2647, 0]
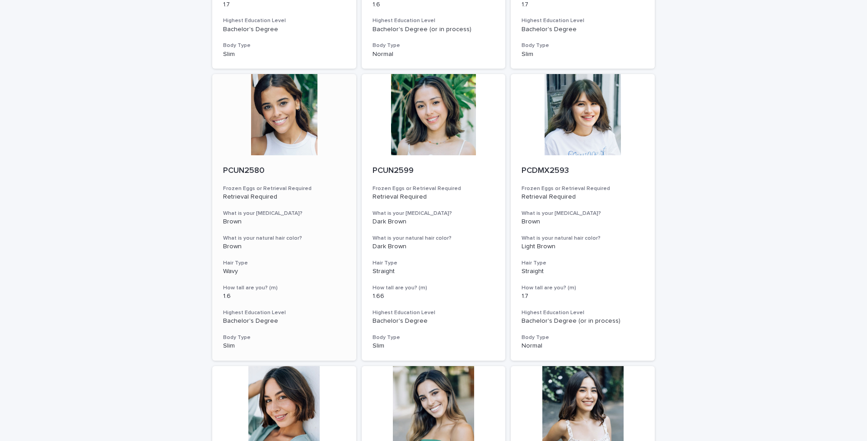
click at [259, 90] on div at bounding box center [284, 114] width 144 height 81
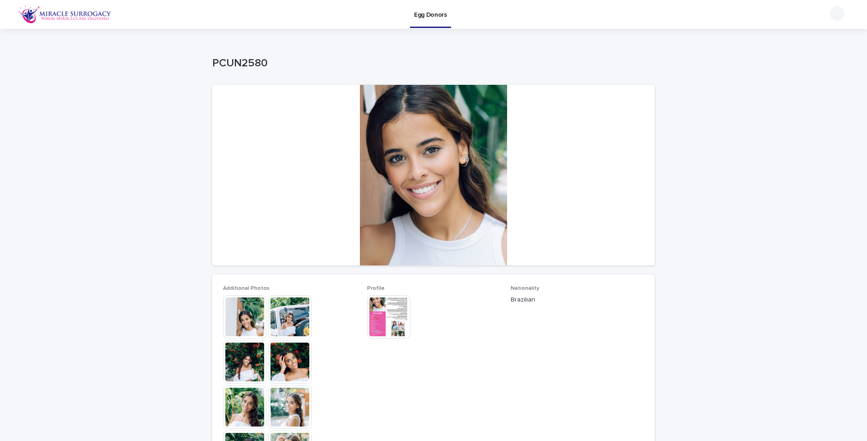
click at [242, 313] on img at bounding box center [244, 316] width 43 height 43
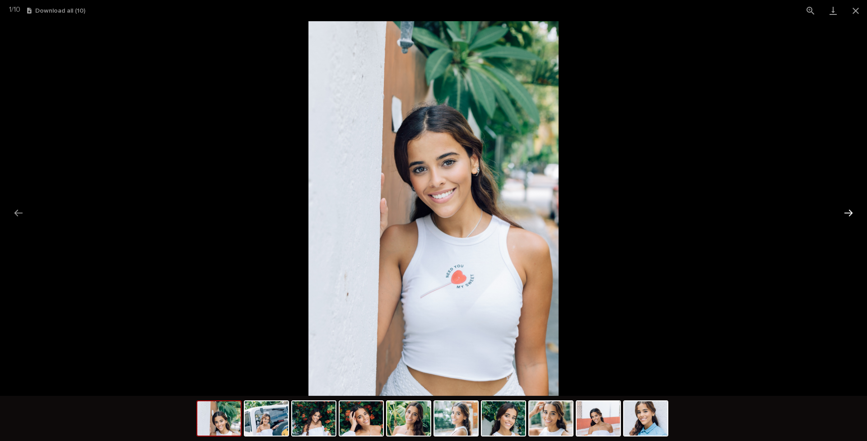
click at [682, 214] on button "Next slide" at bounding box center [848, 213] width 19 height 18
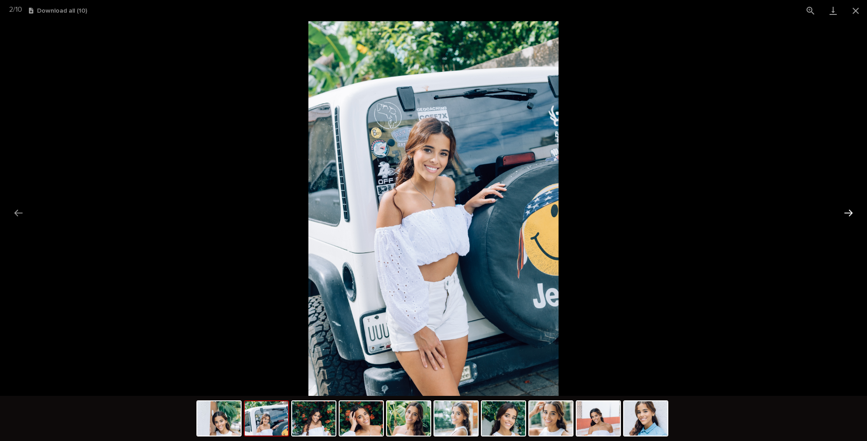
click at [682, 214] on button "Next slide" at bounding box center [848, 213] width 19 height 18
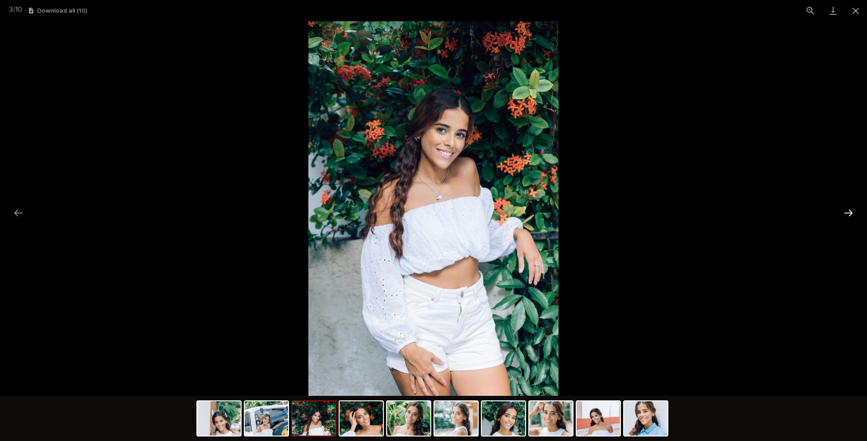
click at [682, 214] on button "Next slide" at bounding box center [848, 213] width 19 height 18
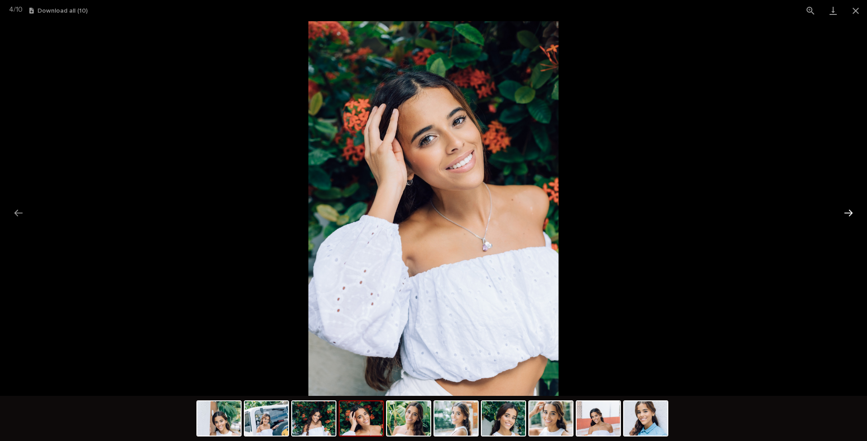
click at [682, 214] on button "Next slide" at bounding box center [848, 213] width 19 height 18
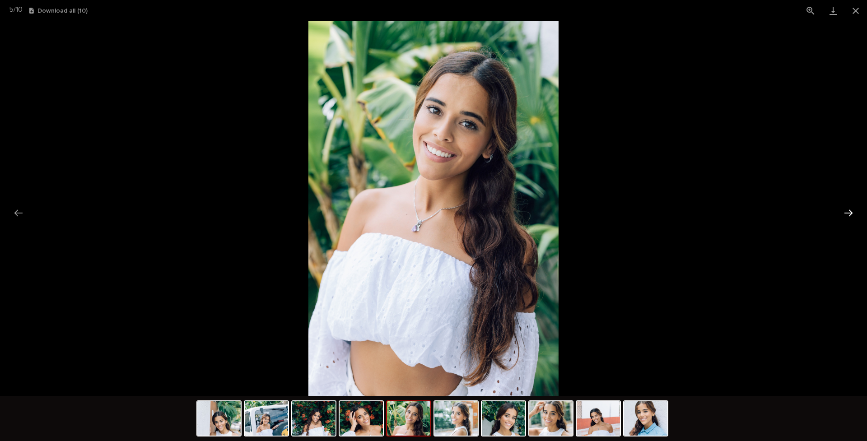
click at [682, 214] on button "Next slide" at bounding box center [848, 213] width 19 height 18
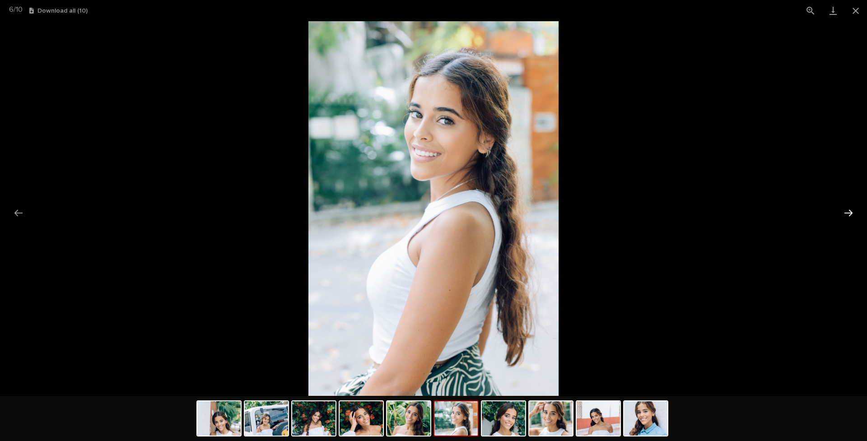
click at [682, 214] on button "Next slide" at bounding box center [848, 213] width 19 height 18
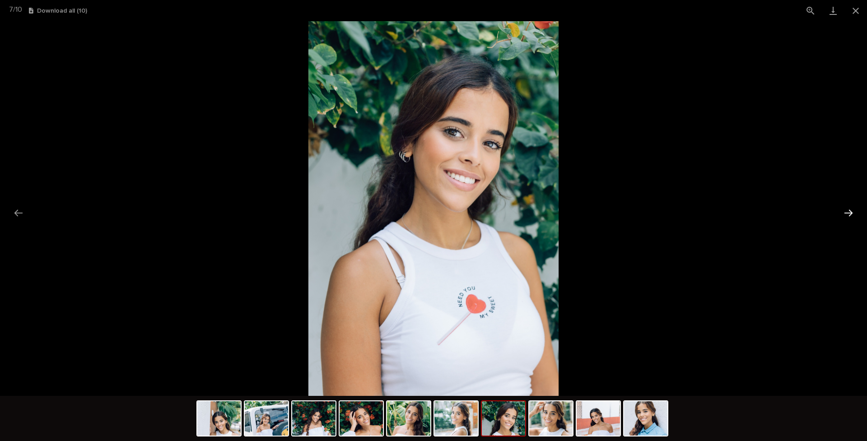
click at [682, 214] on button "Next slide" at bounding box center [848, 213] width 19 height 18
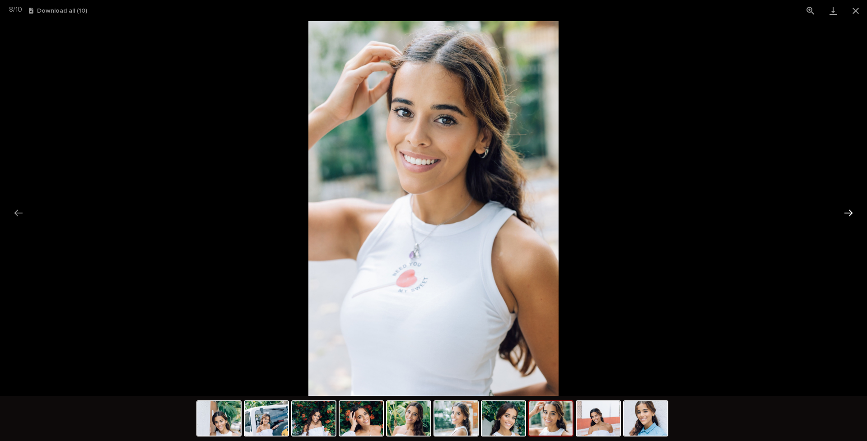
click at [682, 214] on button "Next slide" at bounding box center [848, 213] width 19 height 18
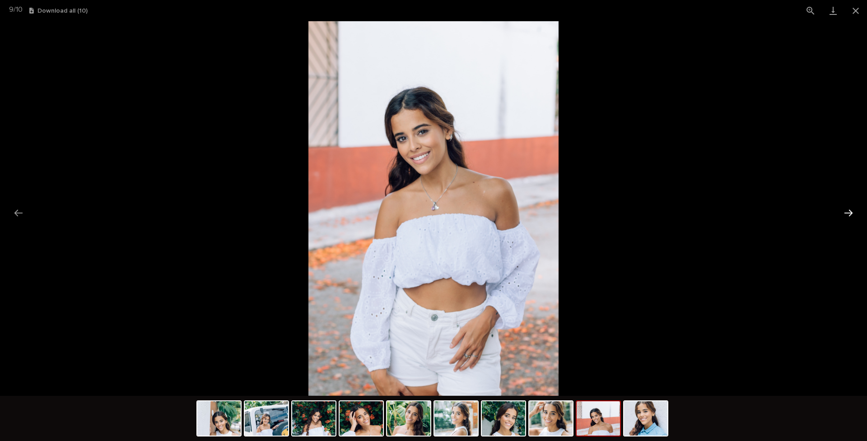
click at [682, 214] on button "Next slide" at bounding box center [848, 213] width 19 height 18
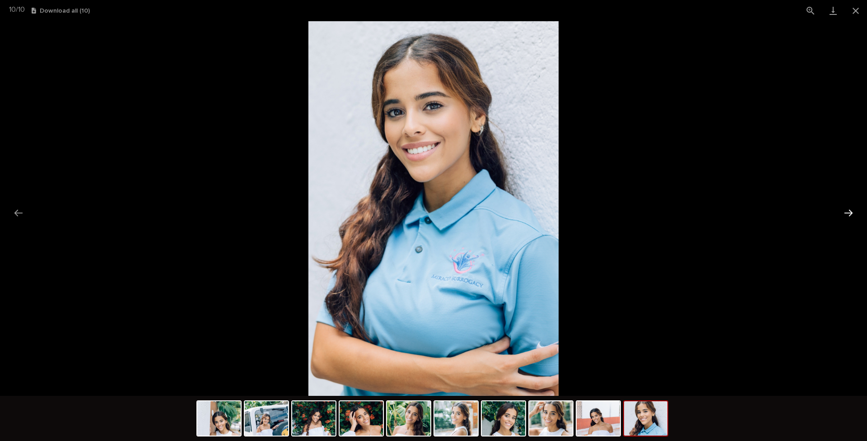
click at [682, 213] on button "Next slide" at bounding box center [848, 213] width 19 height 18
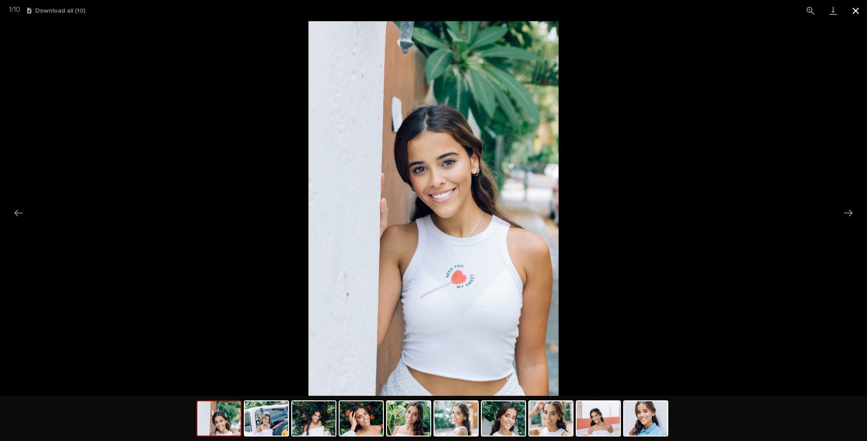
click at [682, 12] on button "Close gallery" at bounding box center [855, 10] width 23 height 21
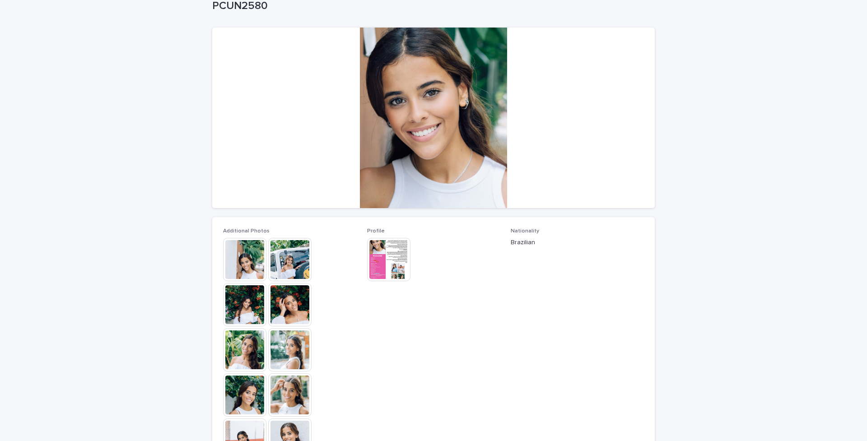
scroll to position [131, 0]
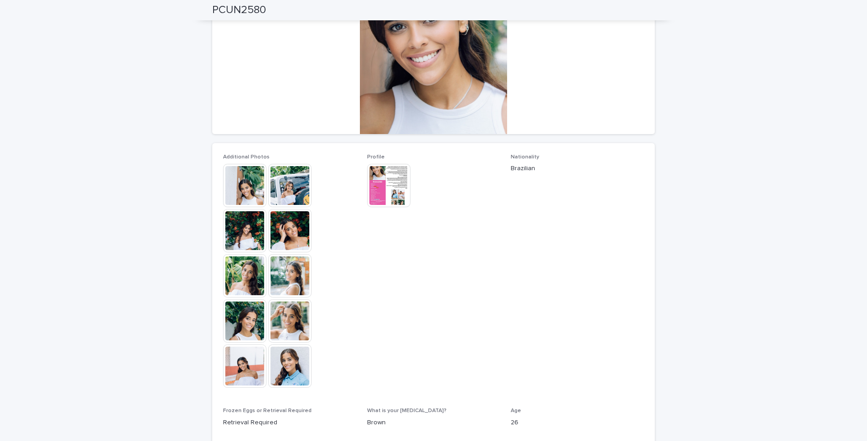
click at [399, 189] on img at bounding box center [388, 185] width 43 height 43
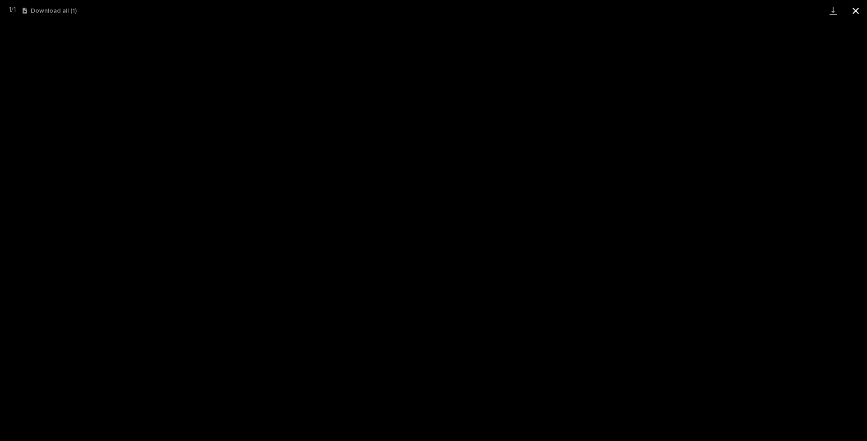
click at [682, 9] on button "Close gallery" at bounding box center [855, 10] width 23 height 21
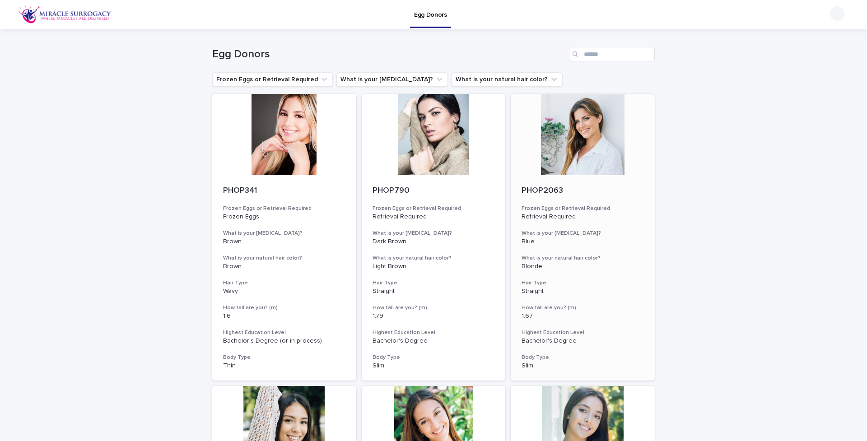
click at [581, 156] on div at bounding box center [583, 134] width 144 height 81
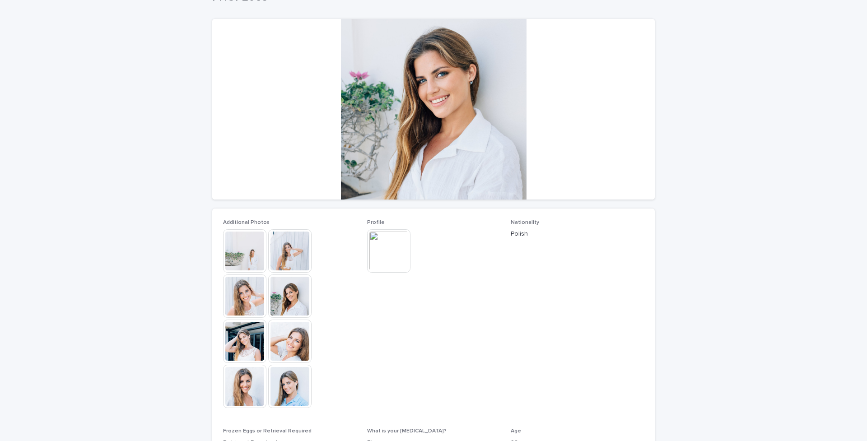
scroll to position [81, 0]
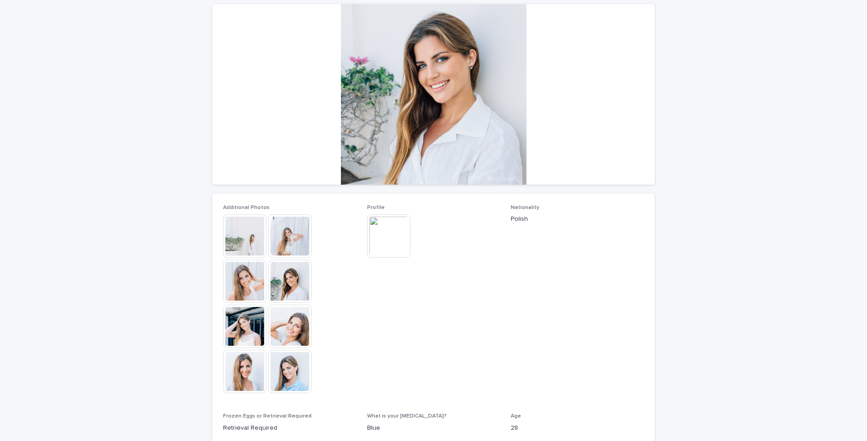
click at [282, 241] on img at bounding box center [289, 235] width 43 height 43
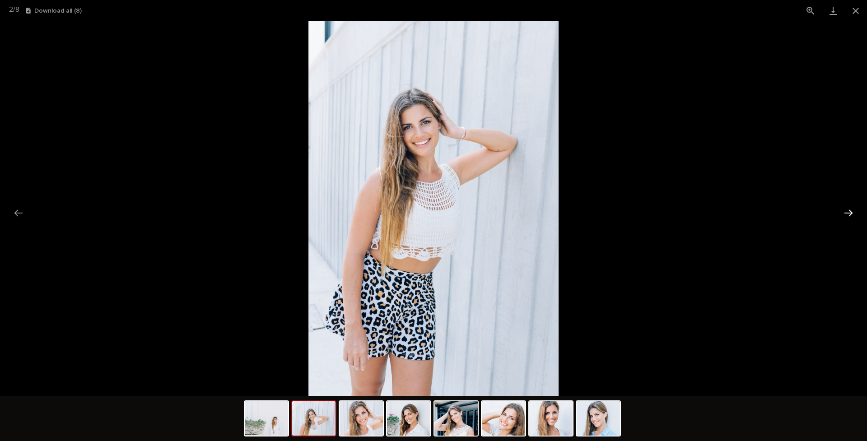
click at [682, 213] on button "Next slide" at bounding box center [848, 213] width 19 height 18
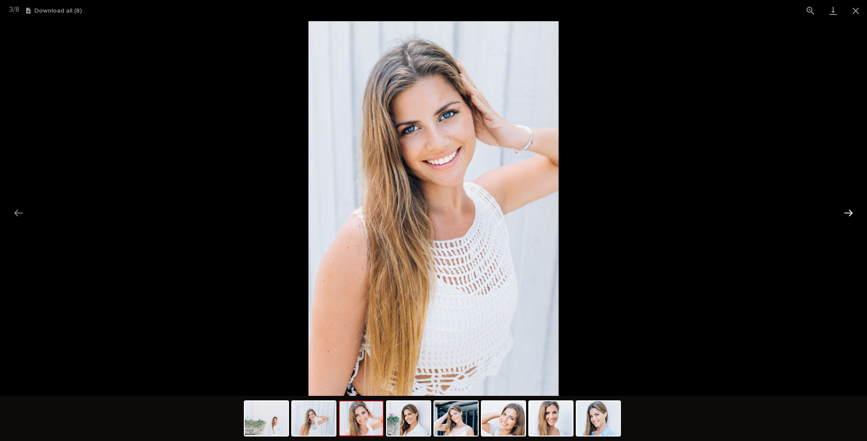
click at [682, 213] on button "Next slide" at bounding box center [848, 213] width 19 height 18
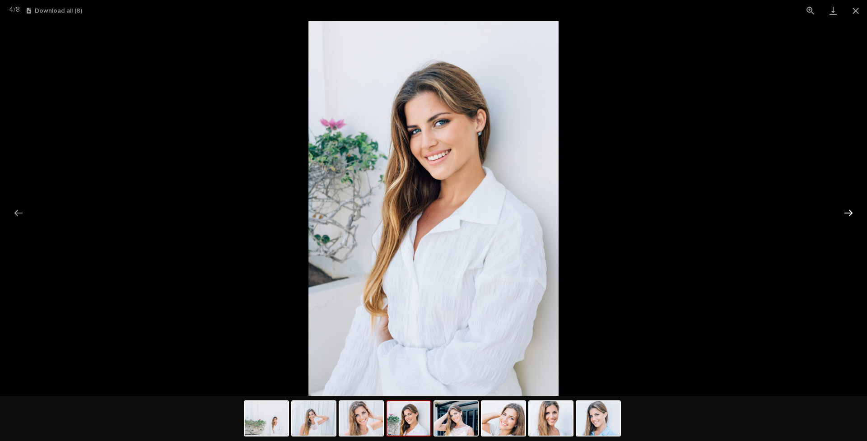
click at [682, 213] on button "Next slide" at bounding box center [848, 213] width 19 height 18
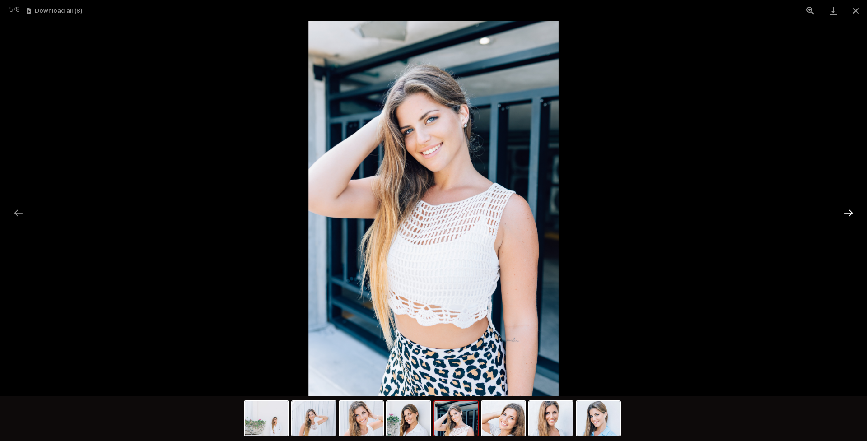
click at [682, 213] on button "Next slide" at bounding box center [848, 213] width 19 height 18
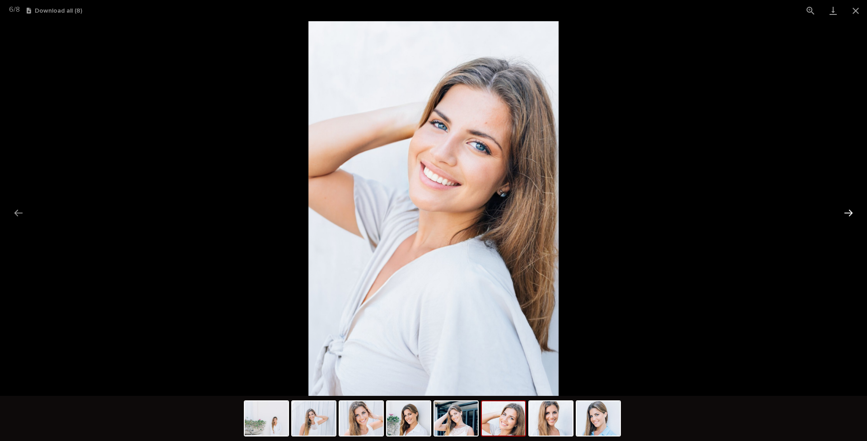
click at [682, 213] on button "Next slide" at bounding box center [848, 213] width 19 height 18
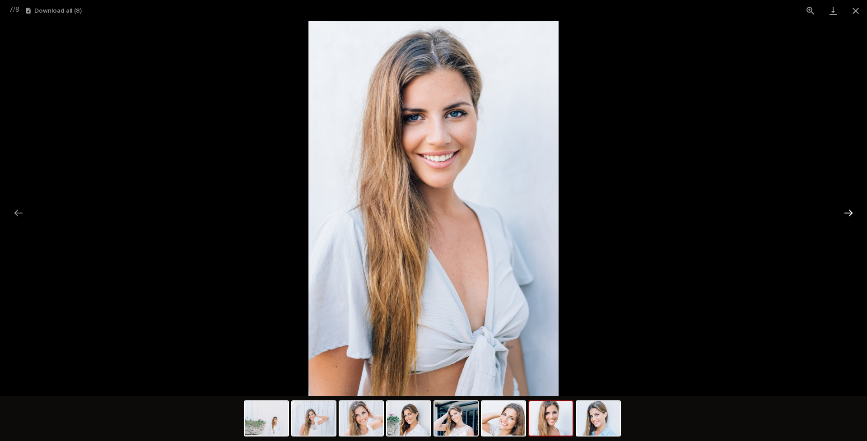
click at [682, 213] on button "Next slide" at bounding box center [848, 213] width 19 height 18
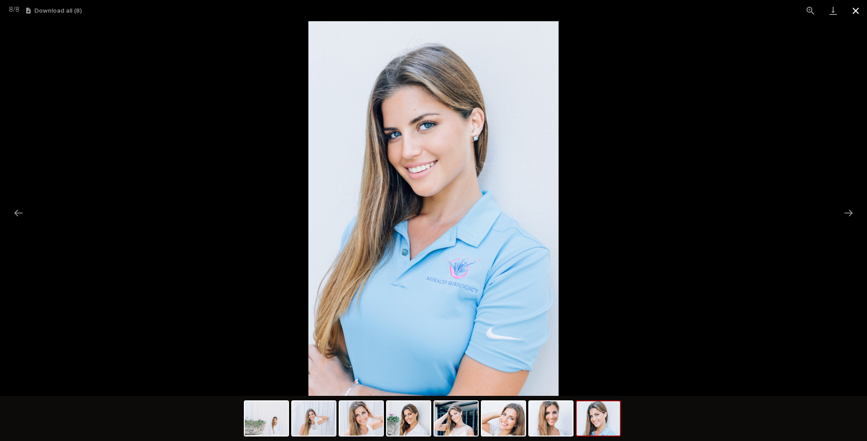
click at [682, 10] on button "Close gallery" at bounding box center [855, 10] width 23 height 21
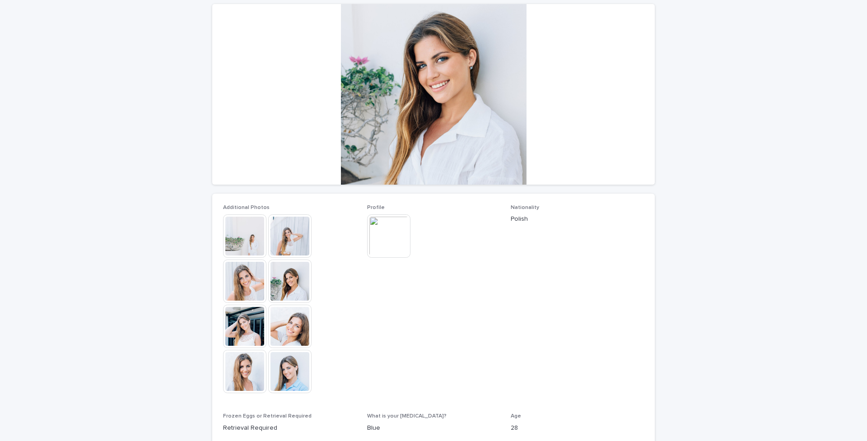
click at [390, 228] on img at bounding box center [388, 235] width 43 height 43
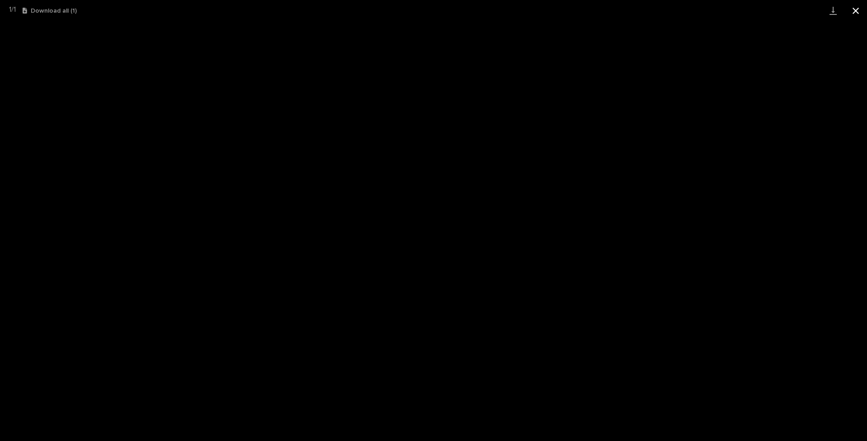
click at [682, 12] on button "Close gallery" at bounding box center [855, 10] width 23 height 21
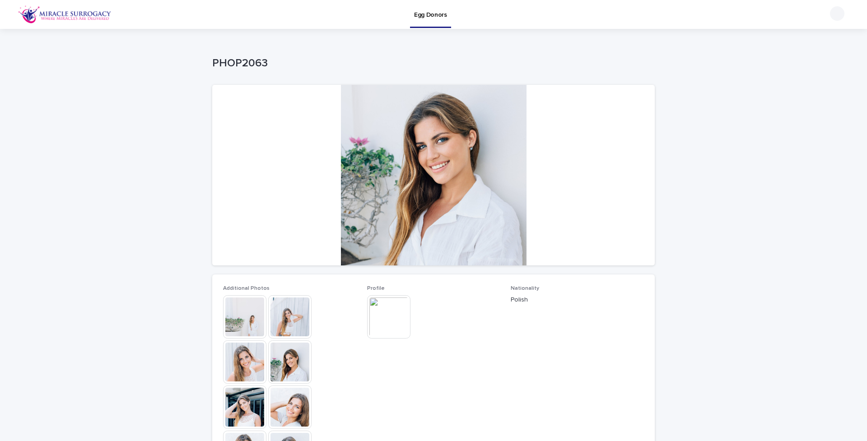
scroll to position [279, 0]
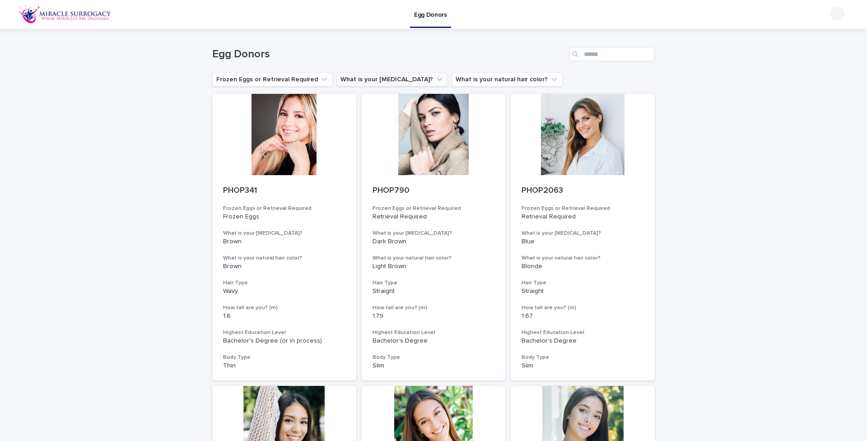
click at [391, 79] on button "What is your [MEDICAL_DATA]?" at bounding box center [392, 79] width 112 height 14
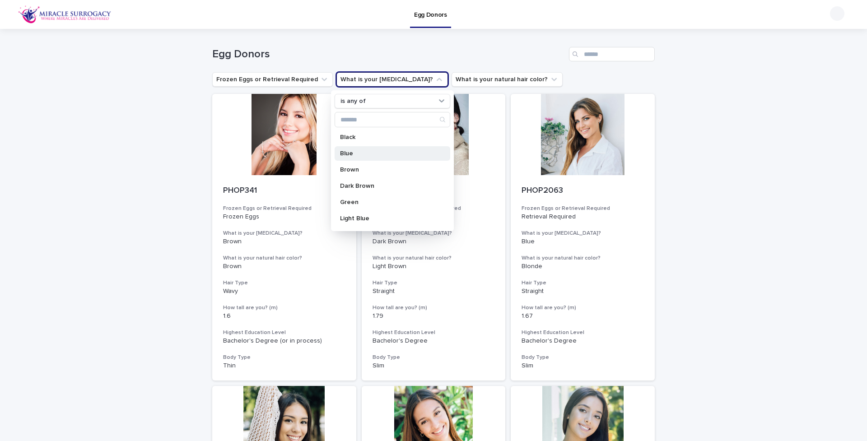
click at [347, 155] on p "Blue" at bounding box center [388, 153] width 96 height 6
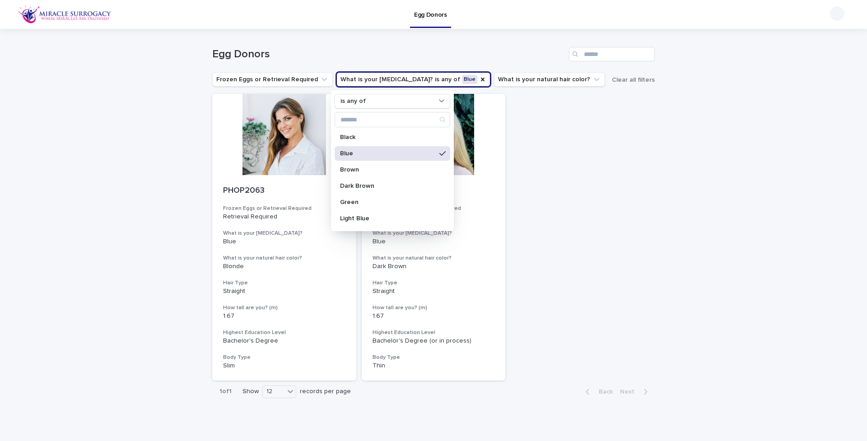
click at [641, 154] on div "PHOP2063 Frozen Eggs or Retrieval Required Retrieval Required What is your [MED…" at bounding box center [433, 237] width 443 height 287
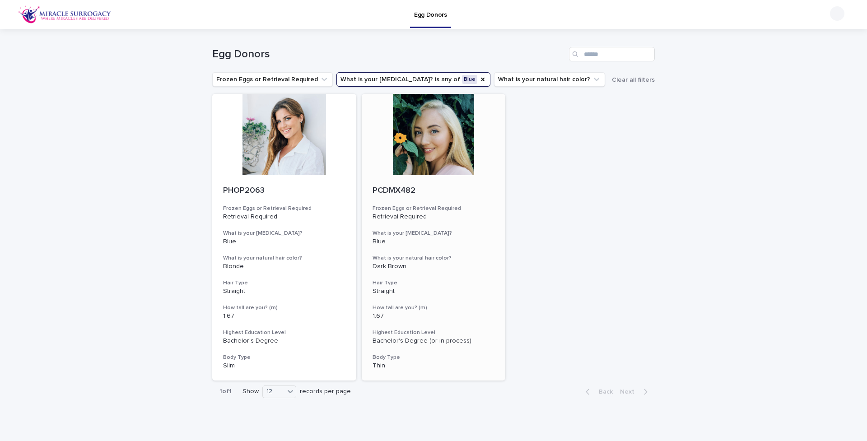
click at [450, 134] on div at bounding box center [434, 134] width 144 height 81
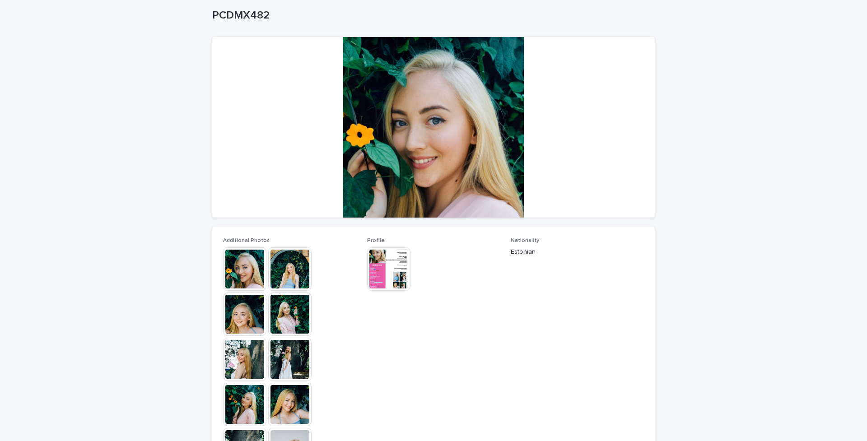
scroll to position [61, 0]
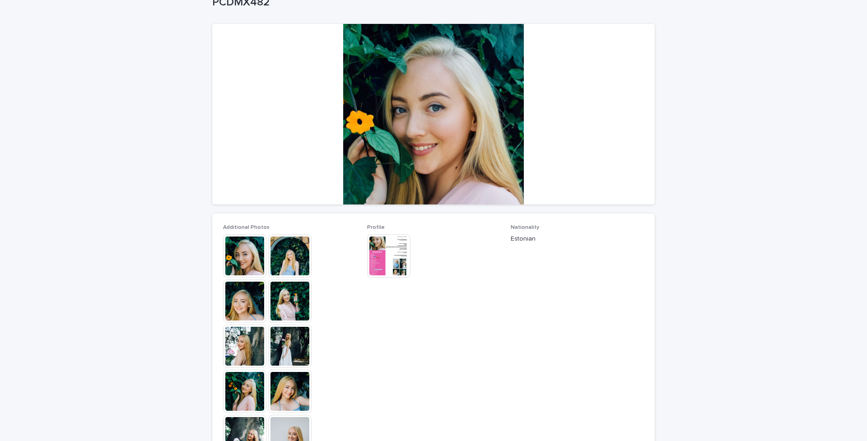
click at [251, 258] on img at bounding box center [244, 255] width 43 height 43
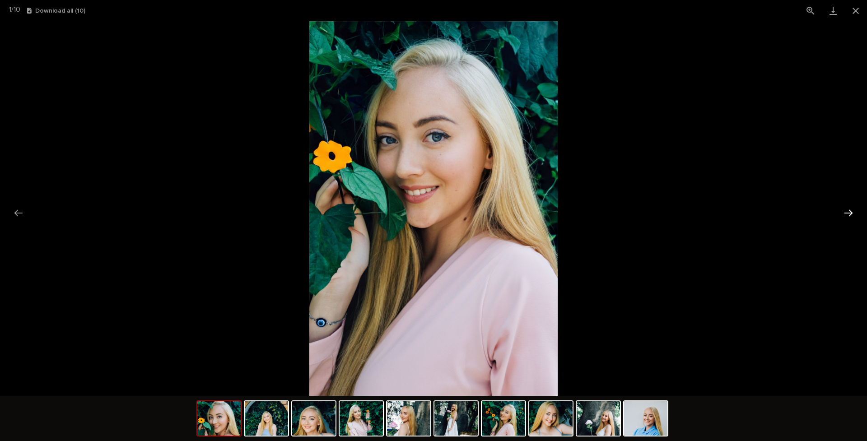
click at [682, 213] on button "Next slide" at bounding box center [848, 213] width 19 height 18
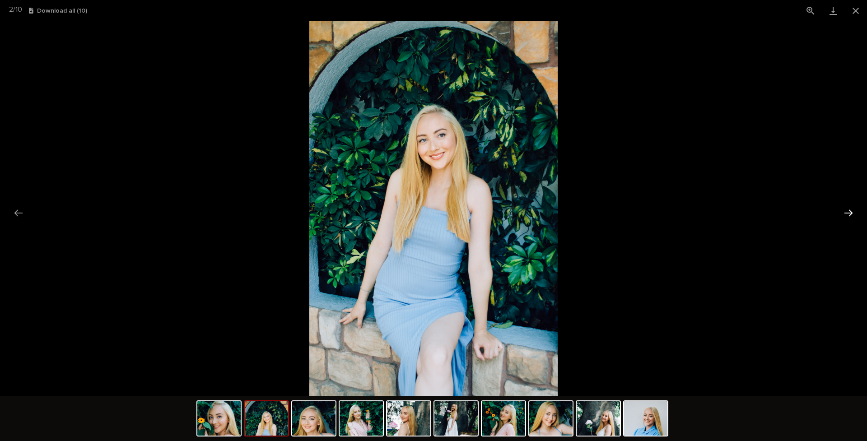
click at [682, 213] on button "Next slide" at bounding box center [848, 213] width 19 height 18
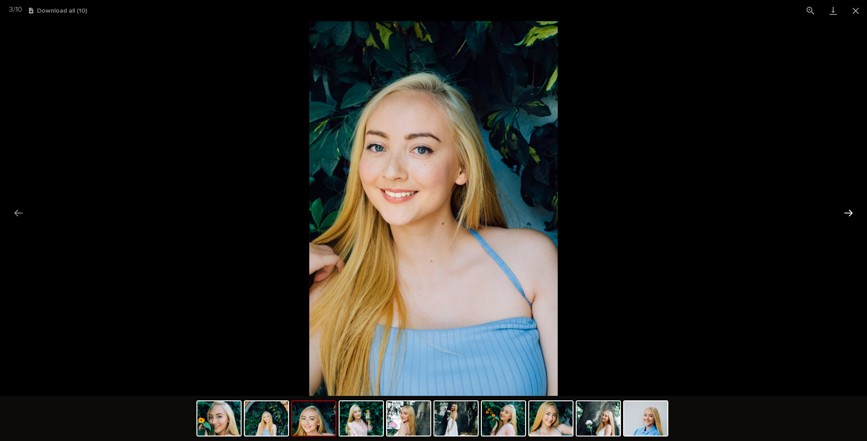
click at [682, 213] on button "Next slide" at bounding box center [848, 213] width 19 height 18
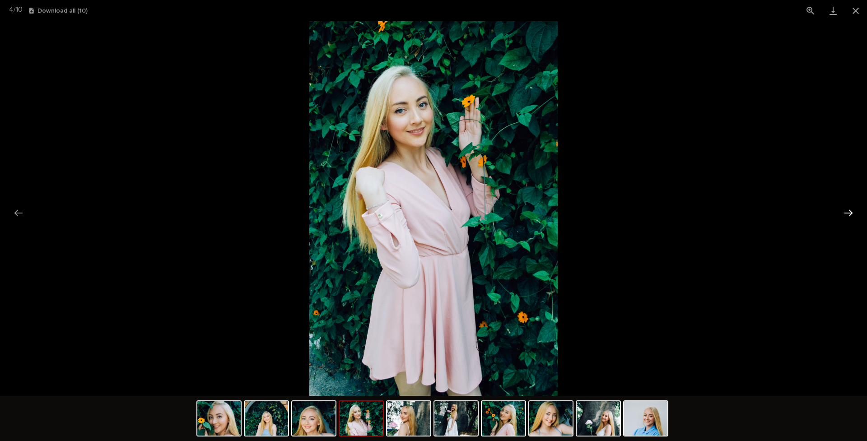
click at [682, 213] on button "Next slide" at bounding box center [848, 213] width 19 height 18
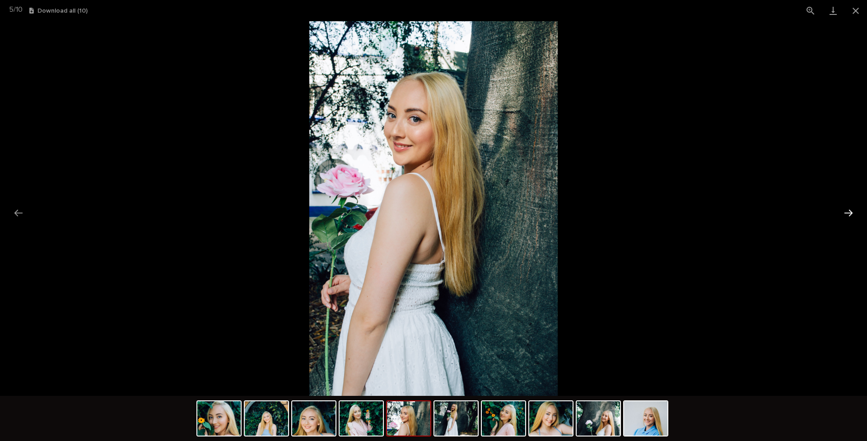
click at [682, 212] on button "Next slide" at bounding box center [848, 213] width 19 height 18
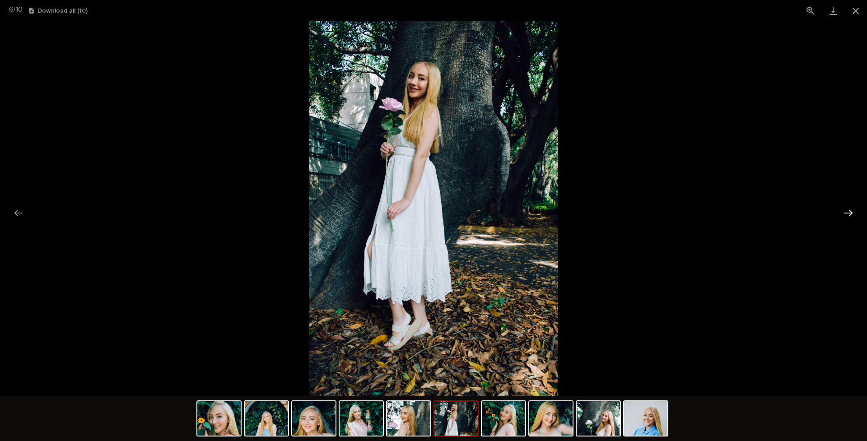
click at [682, 212] on button "Next slide" at bounding box center [848, 213] width 19 height 18
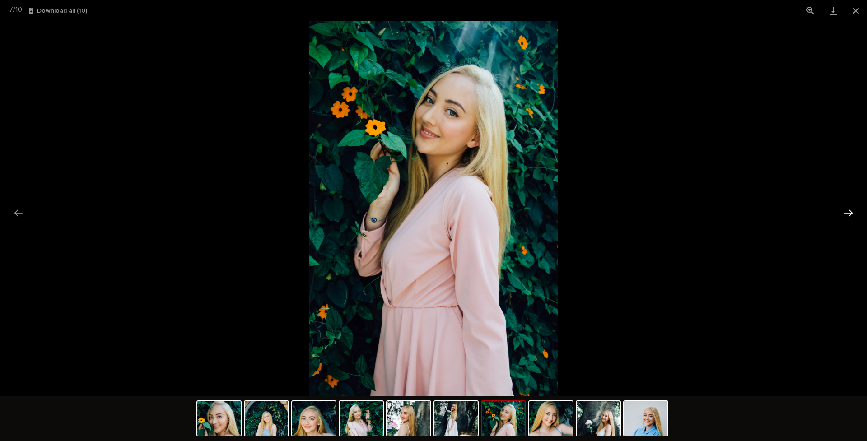
click at [682, 212] on button "Next slide" at bounding box center [848, 213] width 19 height 18
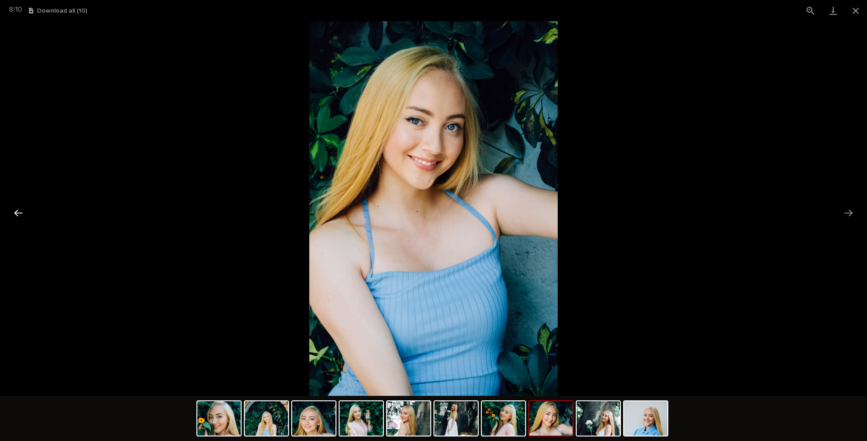
click at [16, 212] on button "Previous slide" at bounding box center [18, 213] width 19 height 18
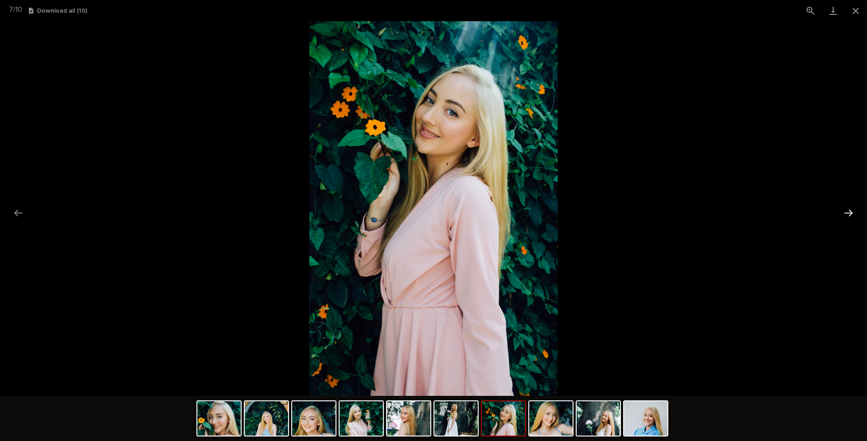
click at [682, 214] on button "Next slide" at bounding box center [848, 213] width 19 height 18
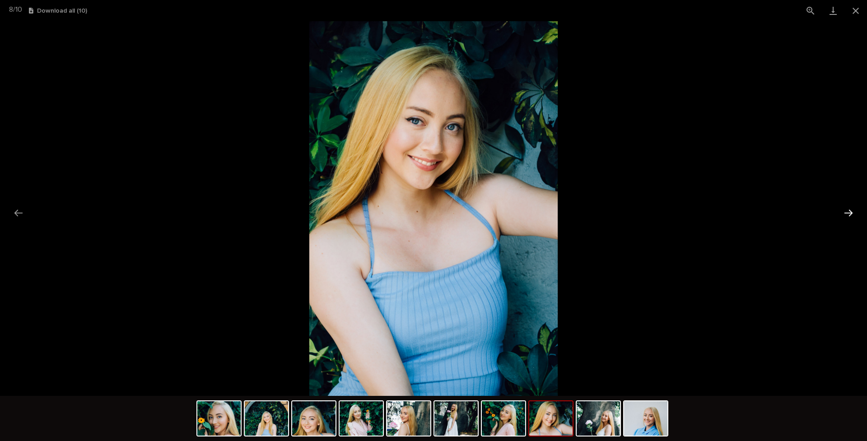
click at [682, 214] on button "Next slide" at bounding box center [848, 213] width 19 height 18
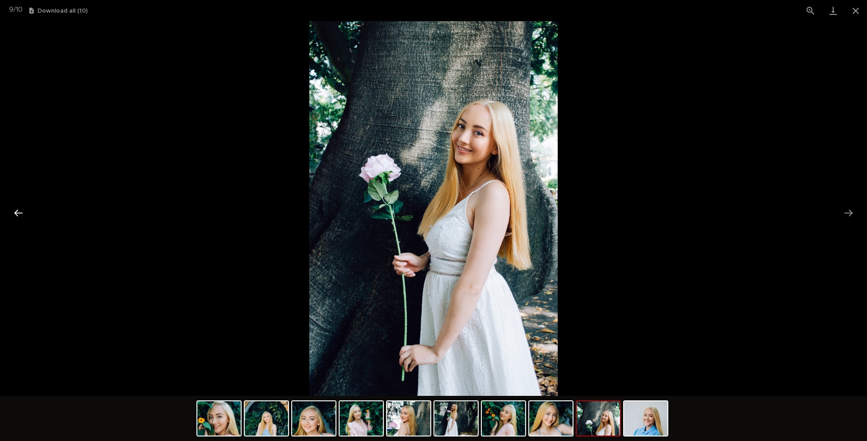
click at [18, 213] on button "Previous slide" at bounding box center [18, 213] width 19 height 18
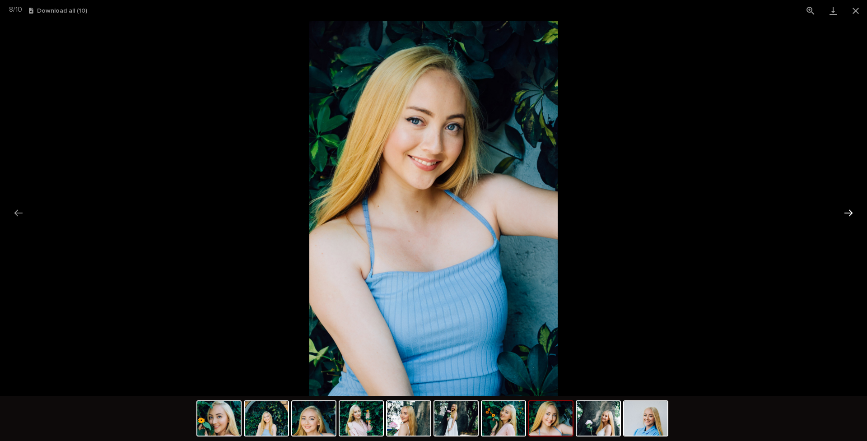
click at [682, 213] on button "Next slide" at bounding box center [848, 213] width 19 height 18
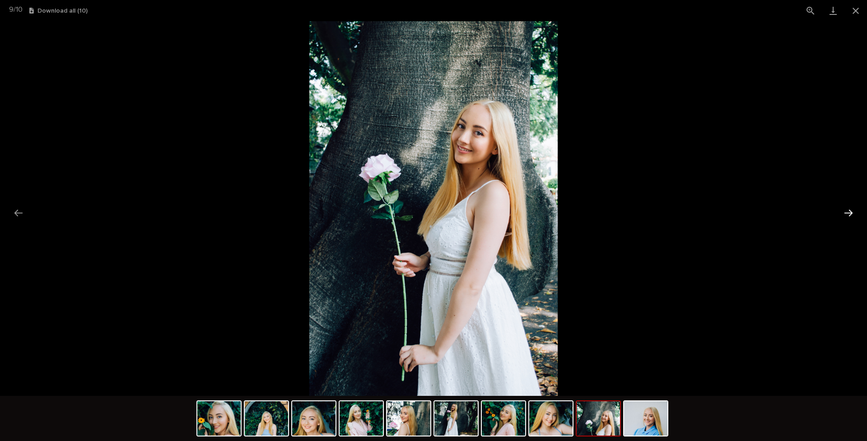
click at [682, 213] on button "Next slide" at bounding box center [848, 213] width 19 height 18
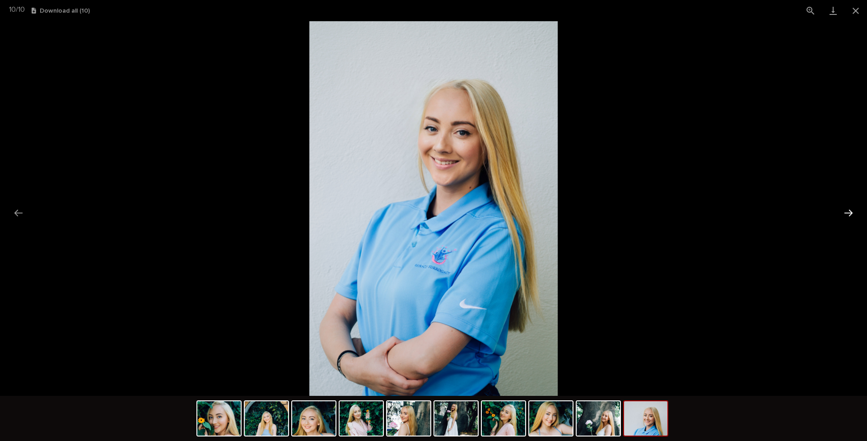
click at [682, 213] on button "Next slide" at bounding box center [848, 213] width 19 height 18
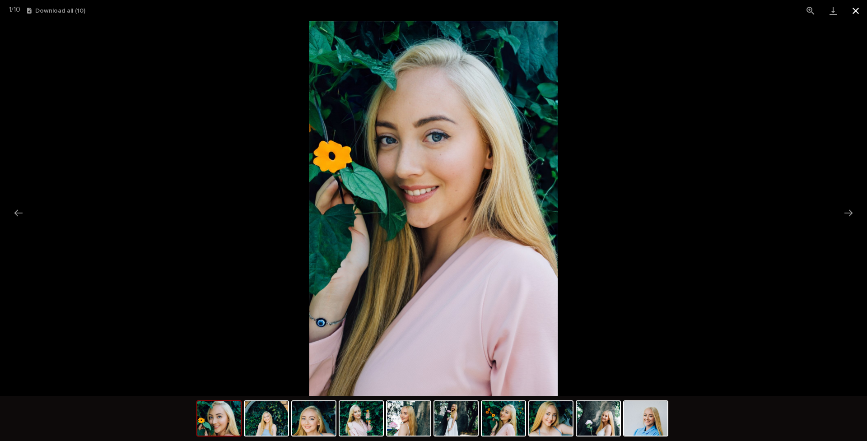
click at [682, 13] on button "Close gallery" at bounding box center [855, 10] width 23 height 21
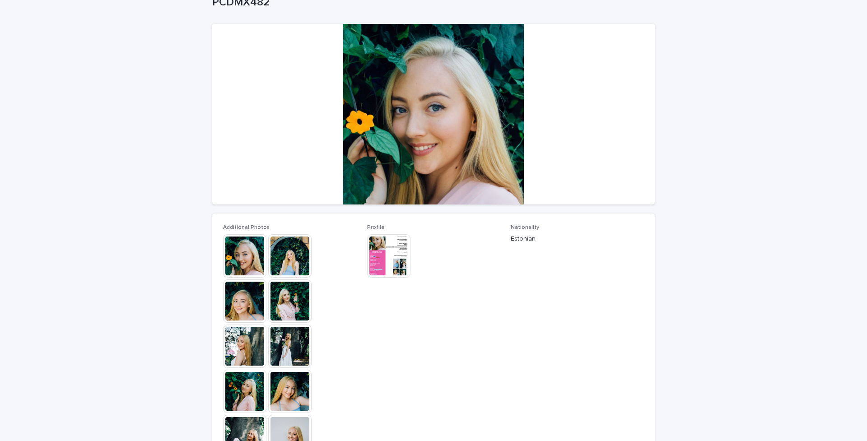
click at [396, 256] on img at bounding box center [388, 255] width 43 height 43
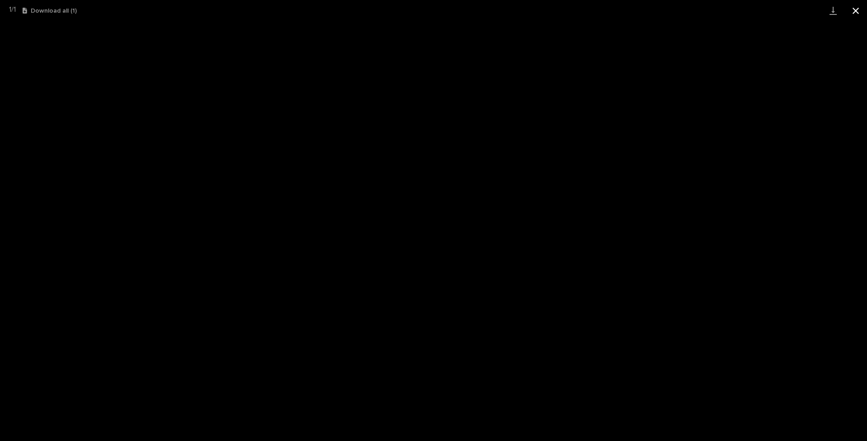
click at [682, 10] on button "Close gallery" at bounding box center [855, 10] width 23 height 21
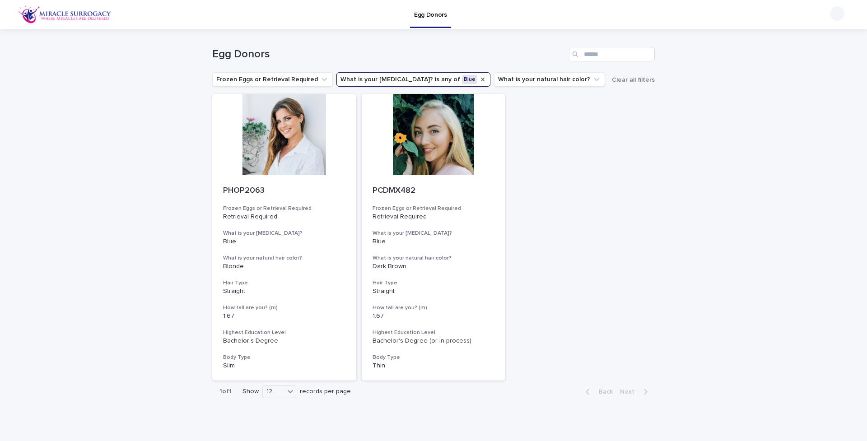
click at [479, 79] on icon "What is your eye color?" at bounding box center [482, 79] width 7 height 7
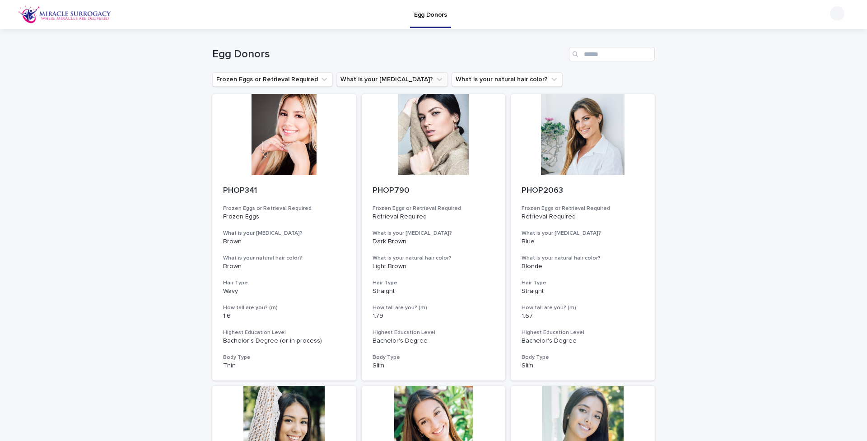
click at [435, 79] on icon "What is your eye color?" at bounding box center [439, 79] width 9 height 9
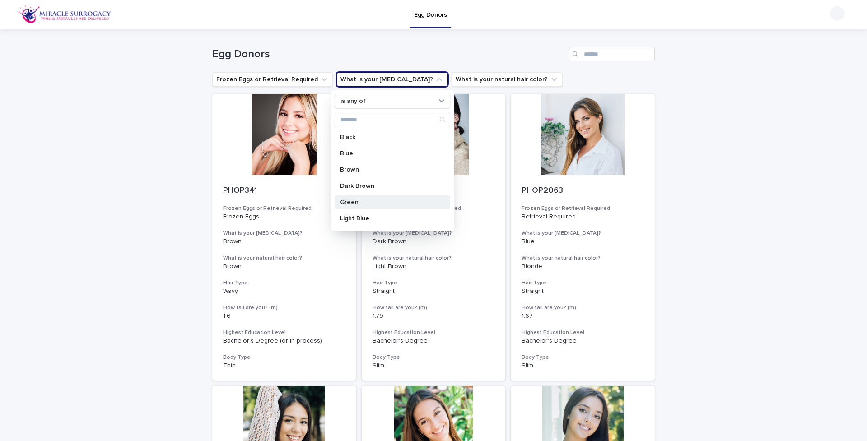
click at [351, 207] on div "Green" at bounding box center [393, 202] width 116 height 14
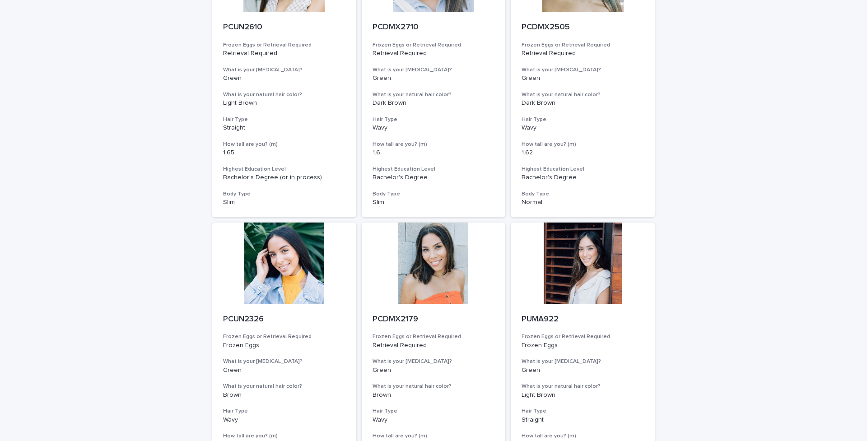
scroll to position [895, 0]
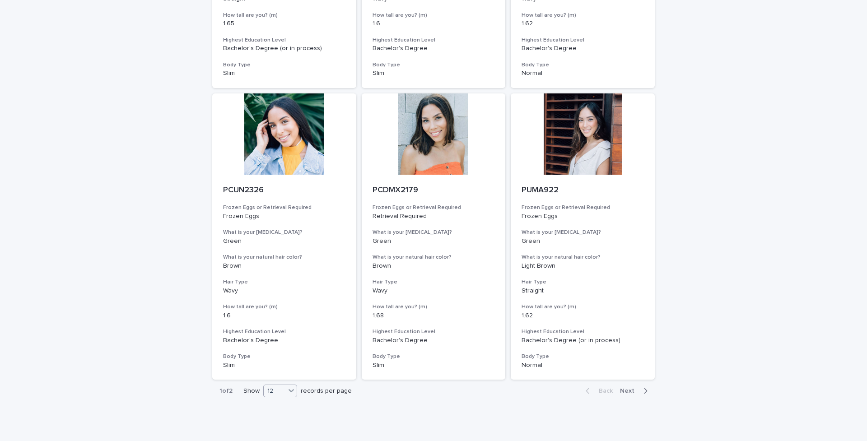
click at [287, 349] on icon at bounding box center [291, 390] width 9 height 9
click at [582, 349] on div "Back Next" at bounding box center [616, 391] width 76 height 23
click at [629, 349] on span "Next" at bounding box center [630, 391] width 20 height 6
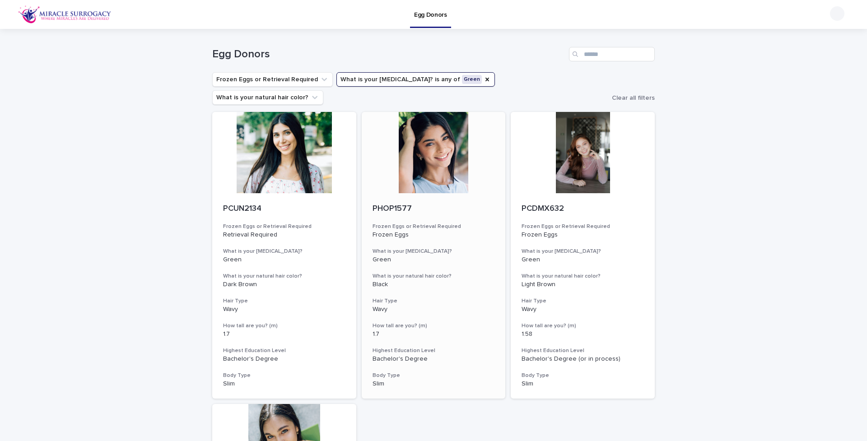
click at [449, 132] on div at bounding box center [434, 152] width 144 height 81
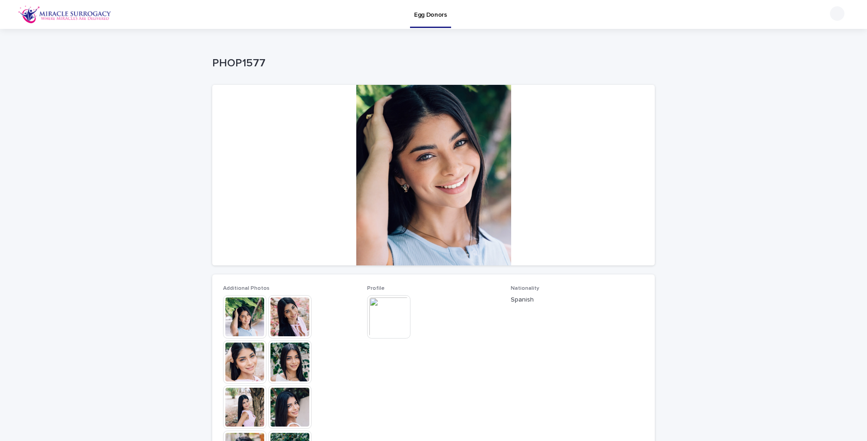
scroll to position [67, 0]
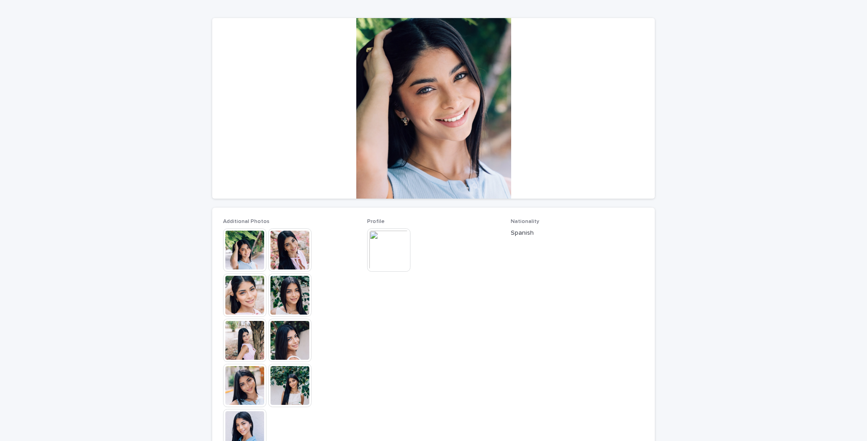
click at [251, 245] on img at bounding box center [244, 249] width 43 height 43
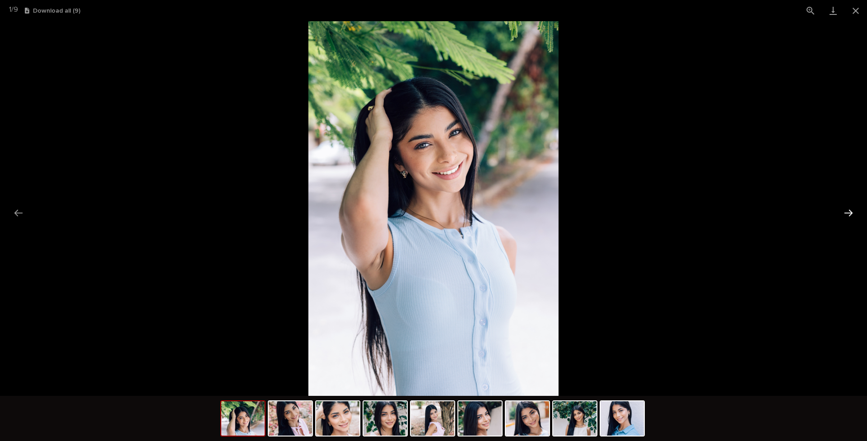
click at [682, 211] on button "Next slide" at bounding box center [848, 213] width 19 height 18
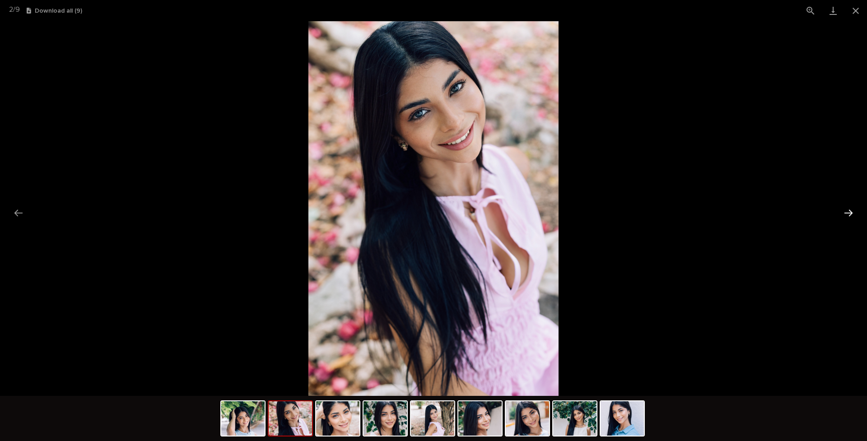
click at [682, 211] on button "Next slide" at bounding box center [848, 213] width 19 height 18
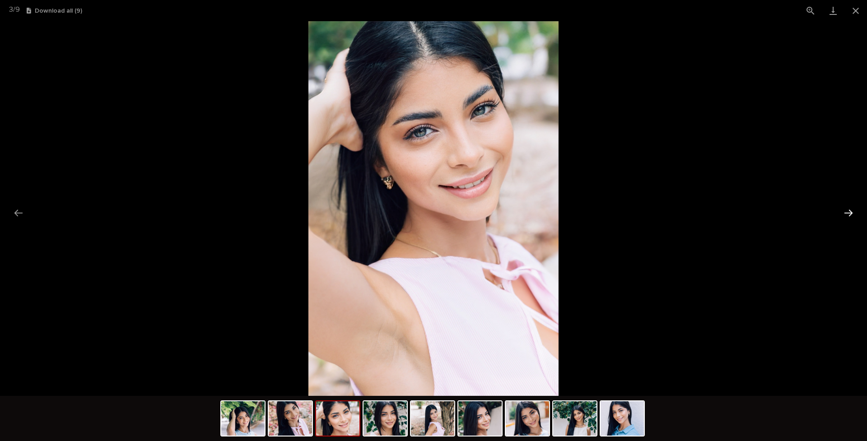
click at [682, 211] on button "Next slide" at bounding box center [848, 213] width 19 height 18
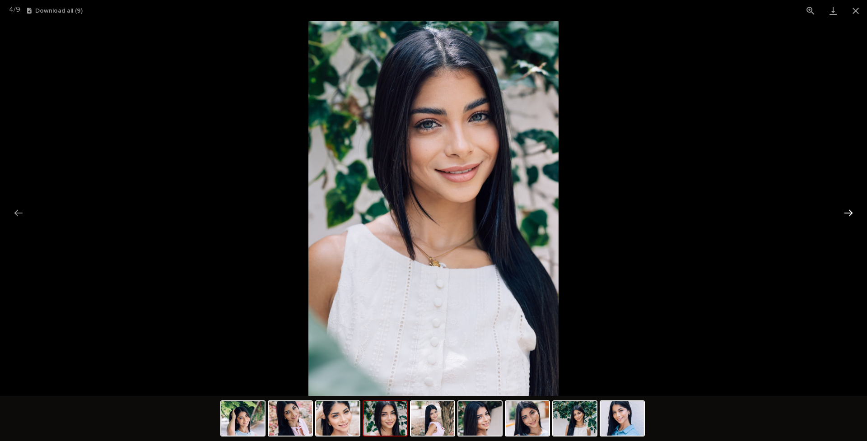
click at [682, 211] on button "Next slide" at bounding box center [848, 213] width 19 height 18
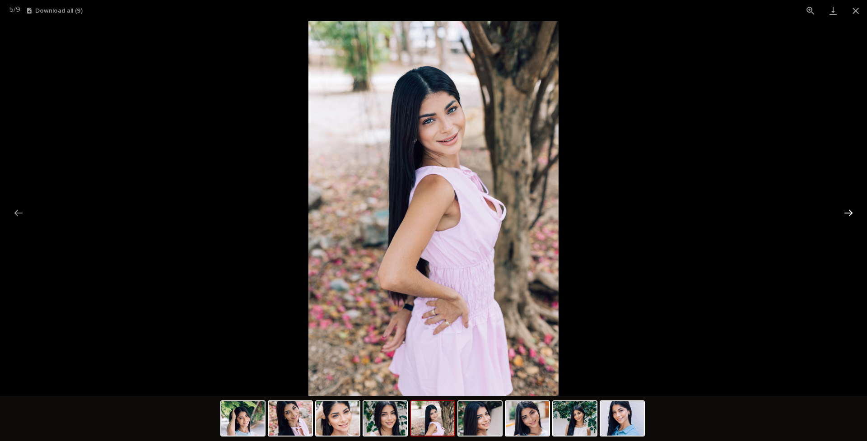
click at [682, 211] on button "Next slide" at bounding box center [848, 213] width 19 height 18
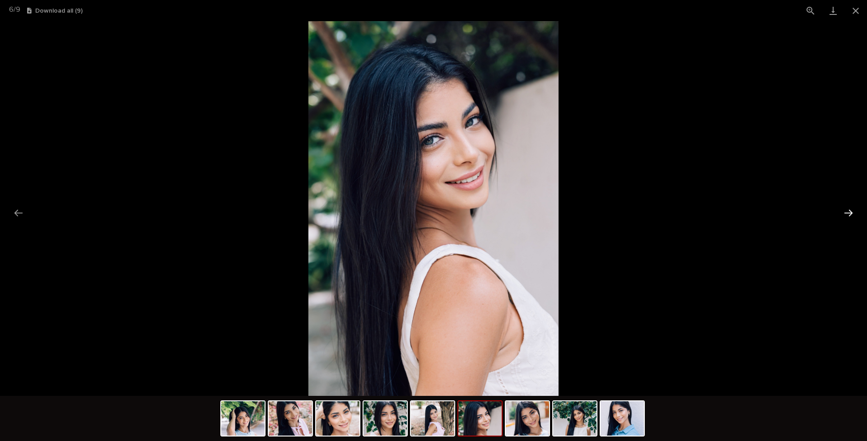
click at [682, 211] on button "Next slide" at bounding box center [848, 213] width 19 height 18
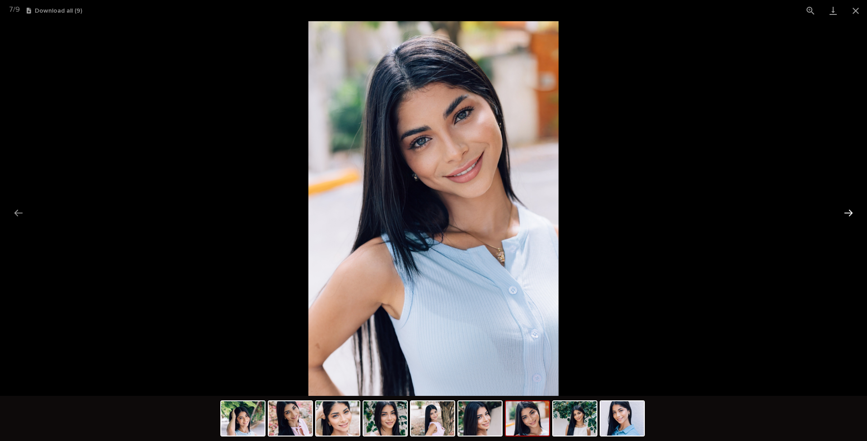
click at [682, 211] on button "Next slide" at bounding box center [848, 213] width 19 height 18
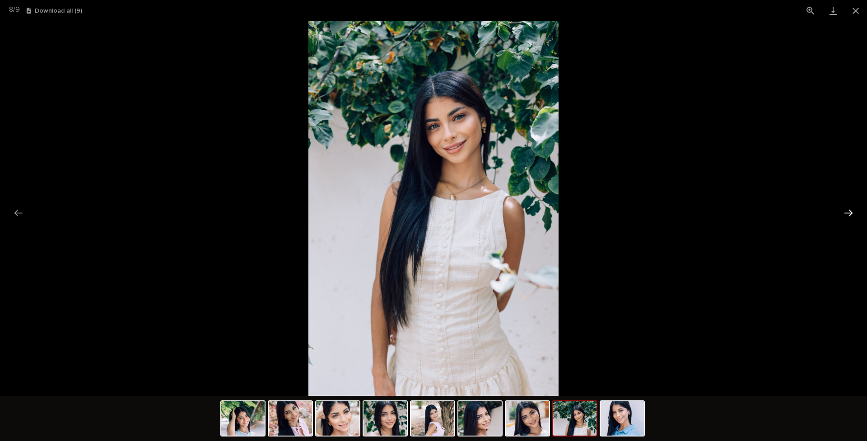
click at [682, 212] on button "Next slide" at bounding box center [848, 213] width 19 height 18
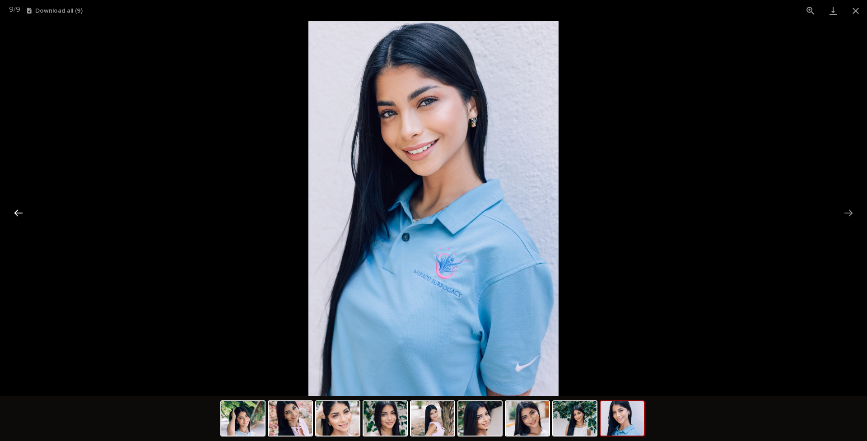
click at [20, 211] on button "Previous slide" at bounding box center [18, 213] width 19 height 18
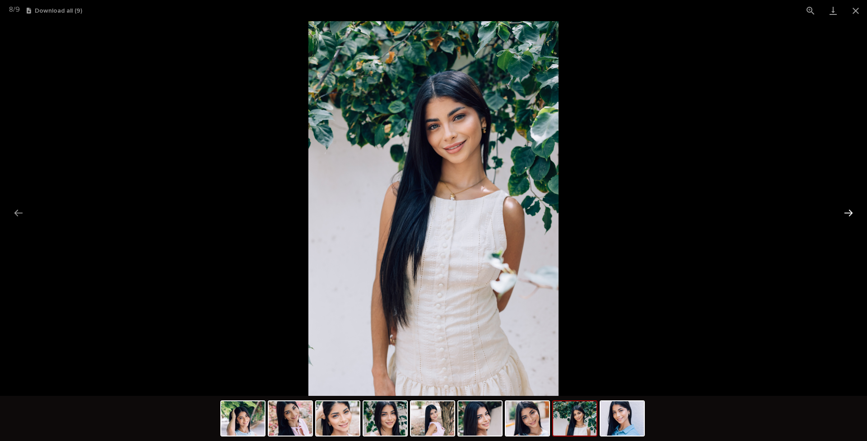
click at [682, 213] on button "Next slide" at bounding box center [848, 213] width 19 height 18
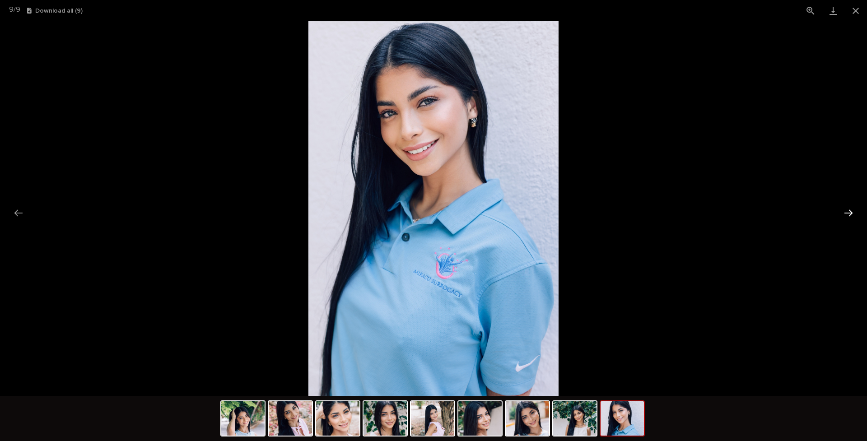
click at [682, 213] on button "Next slide" at bounding box center [848, 213] width 19 height 18
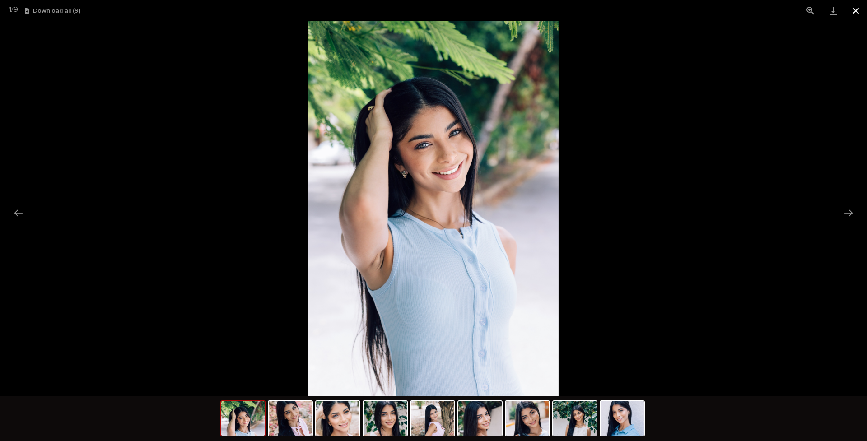
click at [682, 10] on button "Close gallery" at bounding box center [855, 10] width 23 height 21
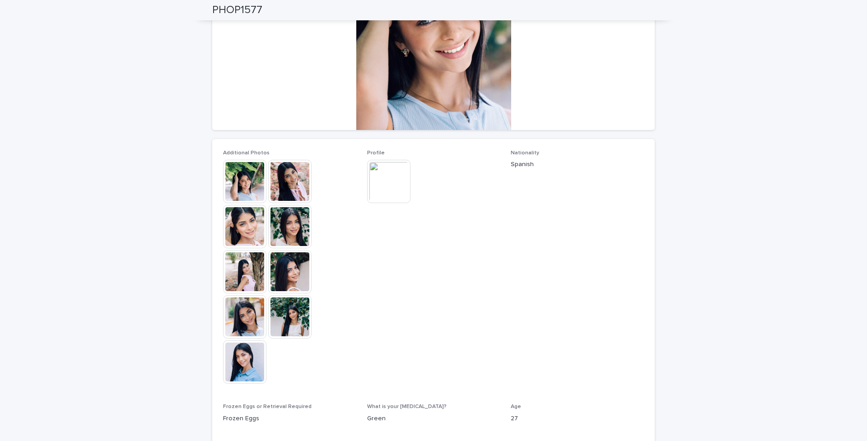
scroll to position [0, 0]
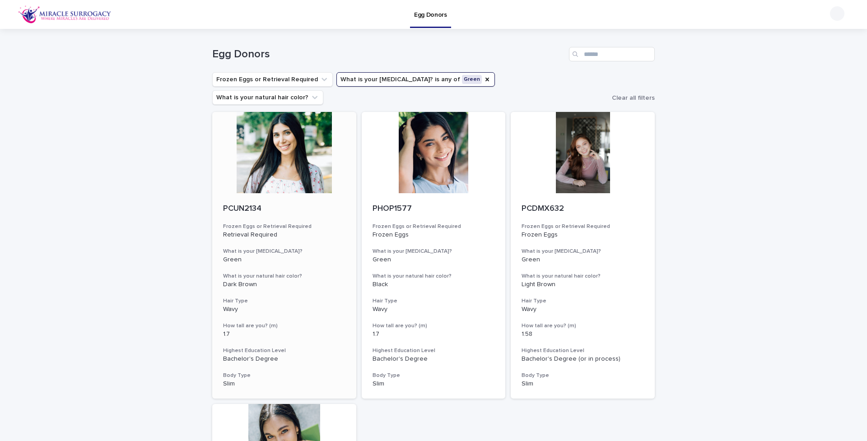
click at [289, 142] on div at bounding box center [284, 152] width 144 height 81
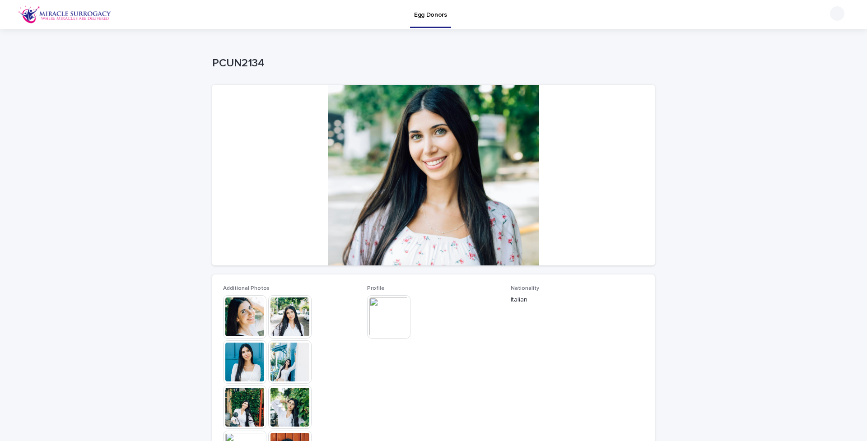
scroll to position [68, 0]
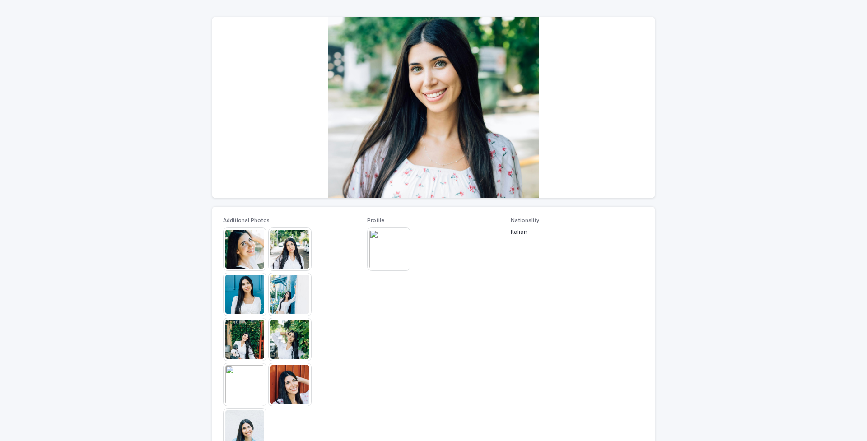
click at [235, 242] on img at bounding box center [244, 249] width 43 height 43
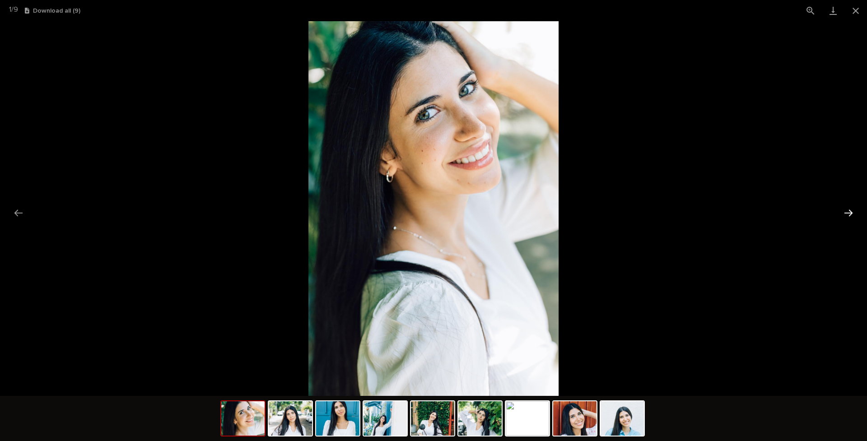
click at [682, 211] on button "Next slide" at bounding box center [848, 213] width 19 height 18
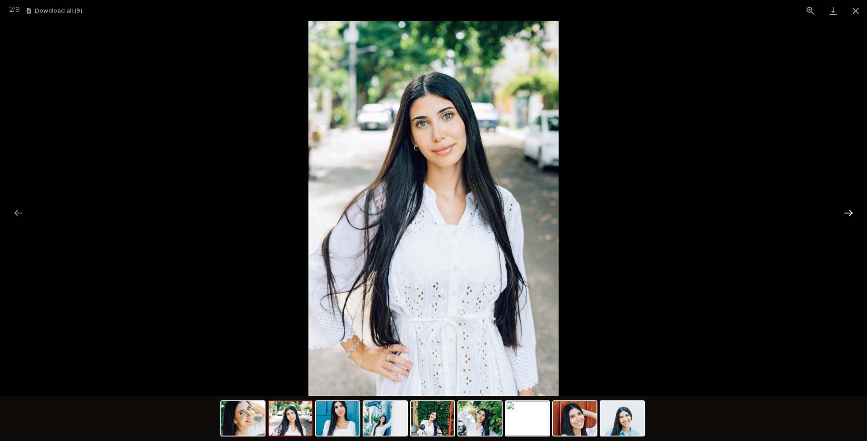
click at [682, 211] on button "Next slide" at bounding box center [848, 213] width 19 height 18
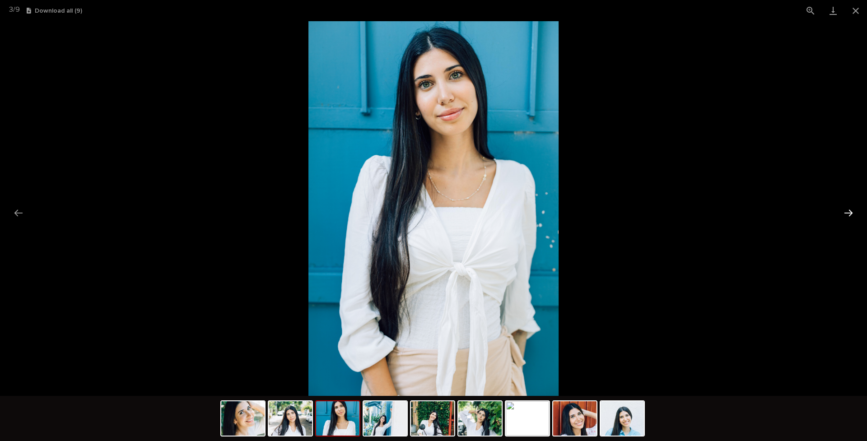
click at [682, 211] on button "Next slide" at bounding box center [848, 213] width 19 height 18
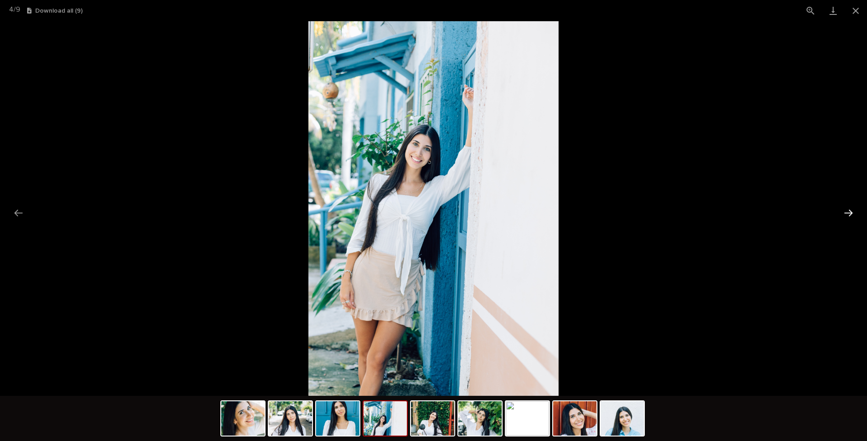
click at [682, 211] on button "Next slide" at bounding box center [848, 213] width 19 height 18
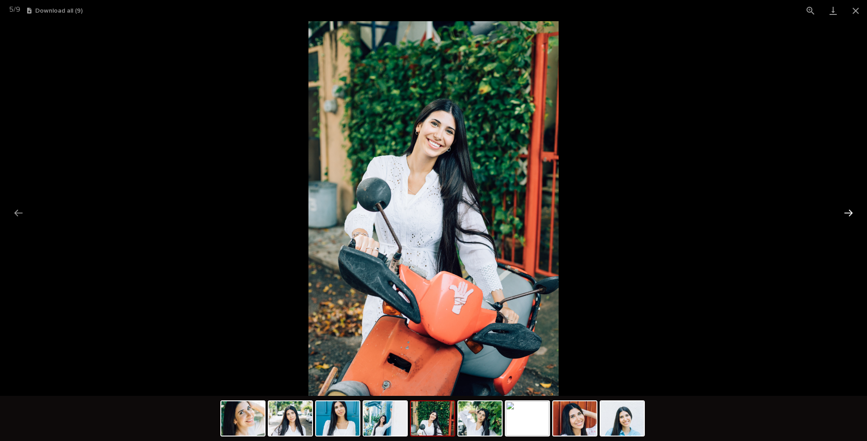
click at [682, 211] on button "Next slide" at bounding box center [848, 213] width 19 height 18
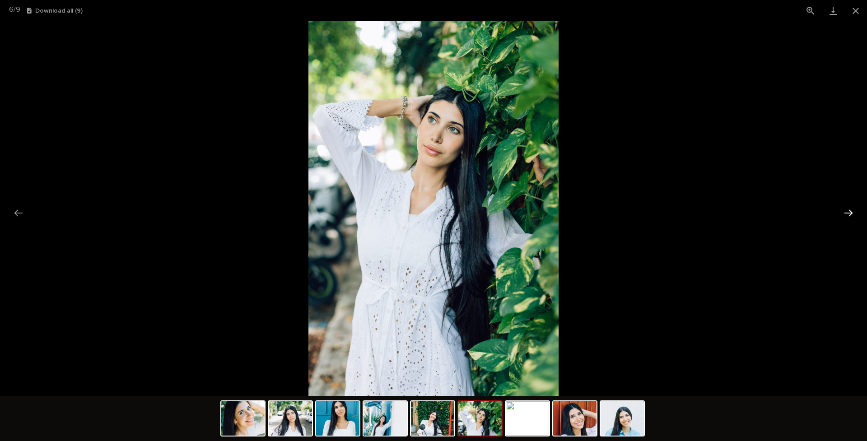
click at [682, 210] on button "Next slide" at bounding box center [848, 213] width 19 height 18
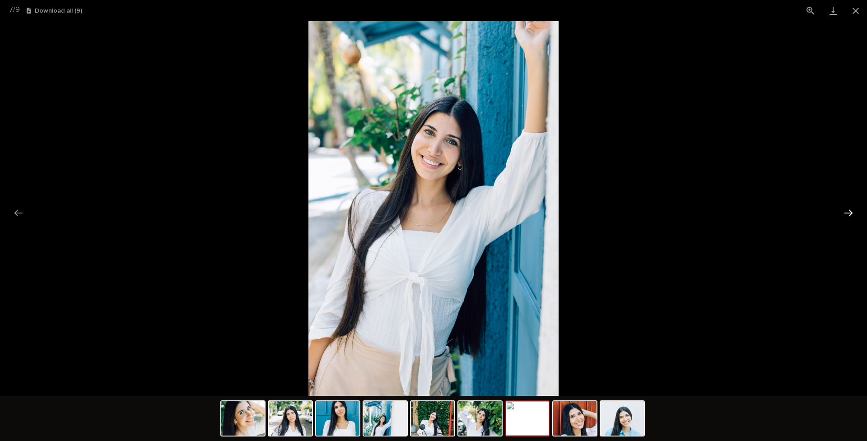
click at [682, 210] on button "Next slide" at bounding box center [848, 213] width 19 height 18
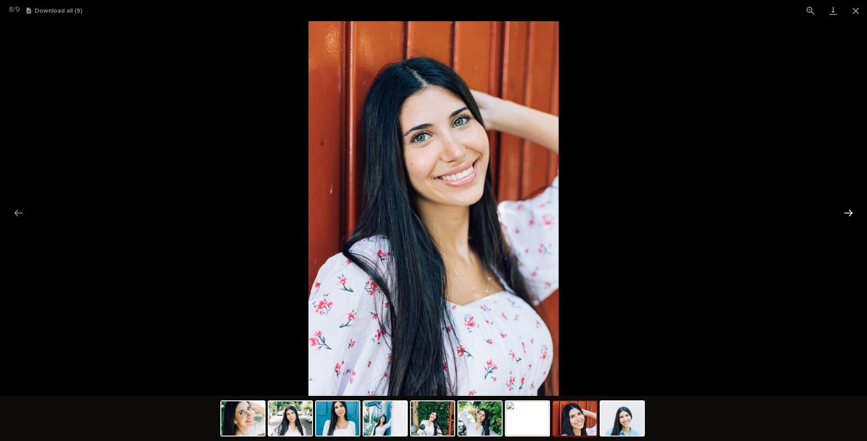
click at [682, 210] on button "Next slide" at bounding box center [848, 213] width 19 height 18
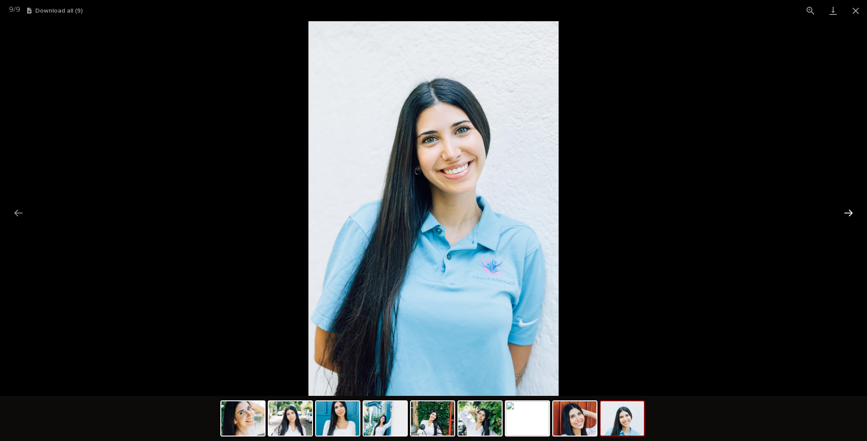
click at [682, 210] on button "Next slide" at bounding box center [848, 213] width 19 height 18
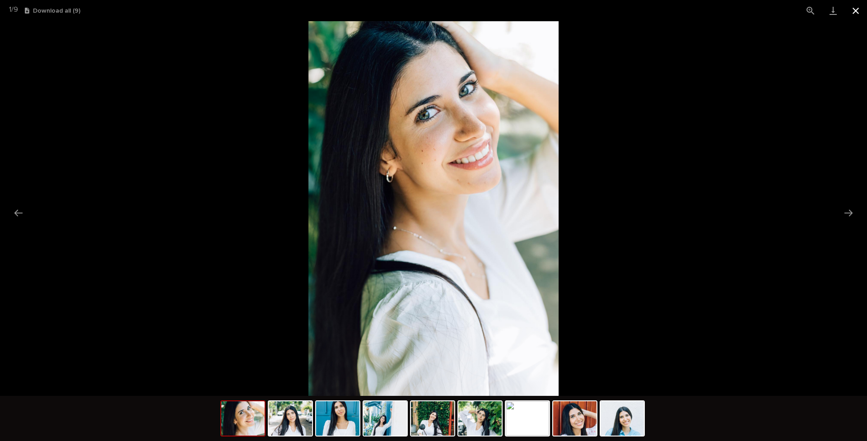
click at [682, 10] on button "Close gallery" at bounding box center [855, 10] width 23 height 21
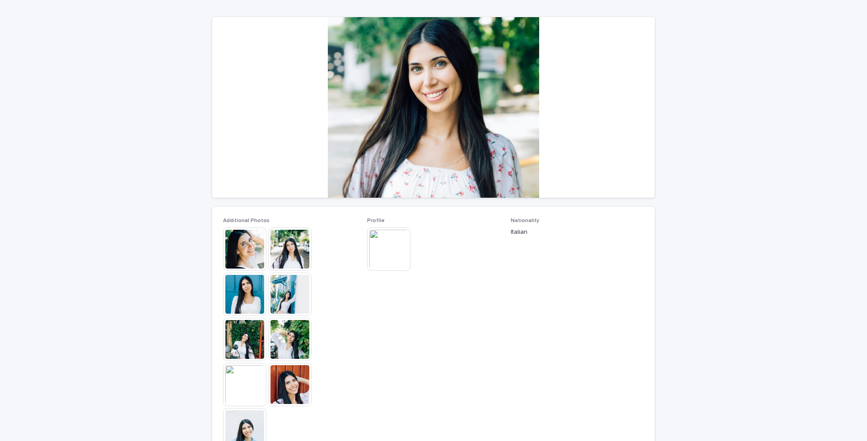
click at [386, 246] on img at bounding box center [388, 249] width 43 height 43
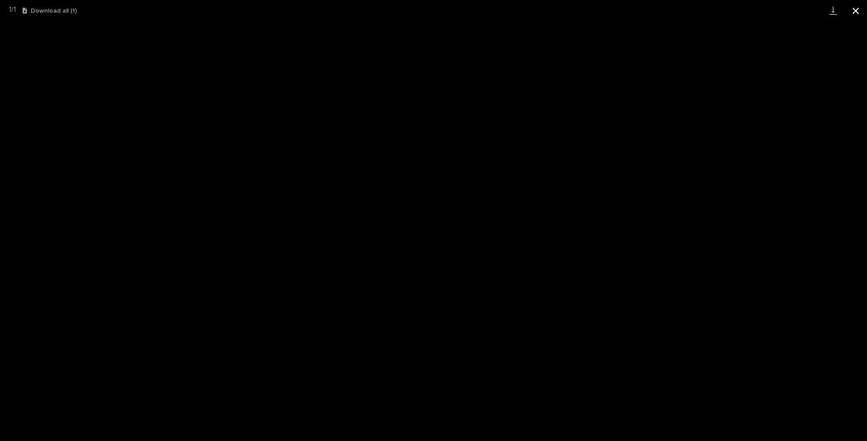
click at [682, 10] on button "Close gallery" at bounding box center [855, 10] width 23 height 21
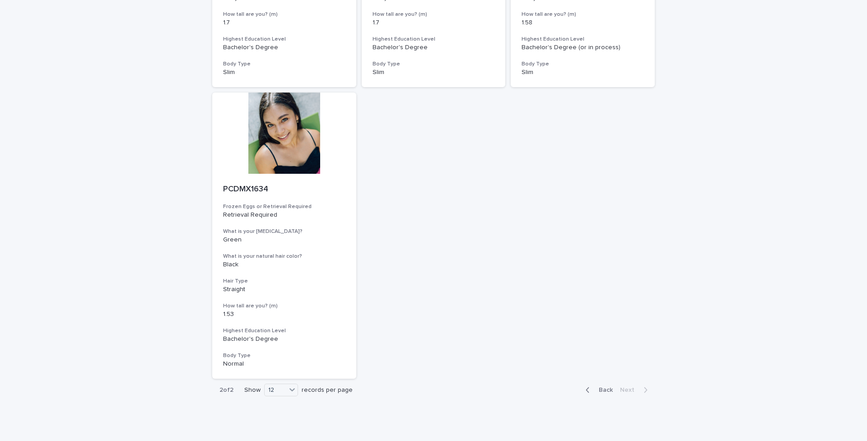
scroll to position [317, 0]
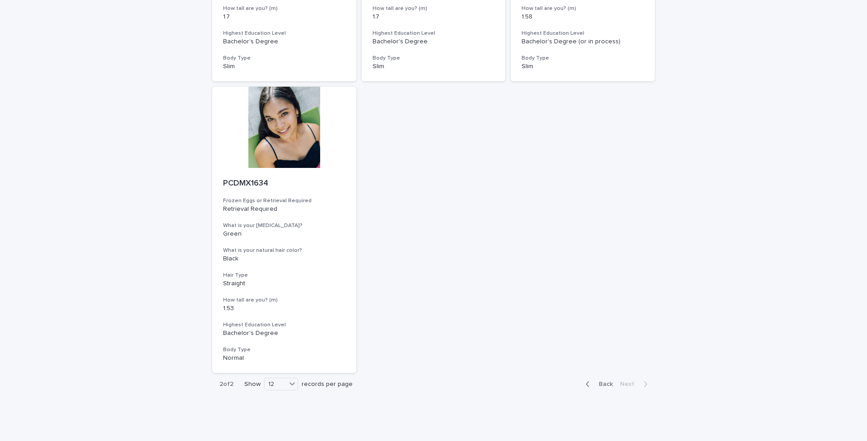
click at [602, 349] on span "Back" at bounding box center [602, 384] width 19 height 6
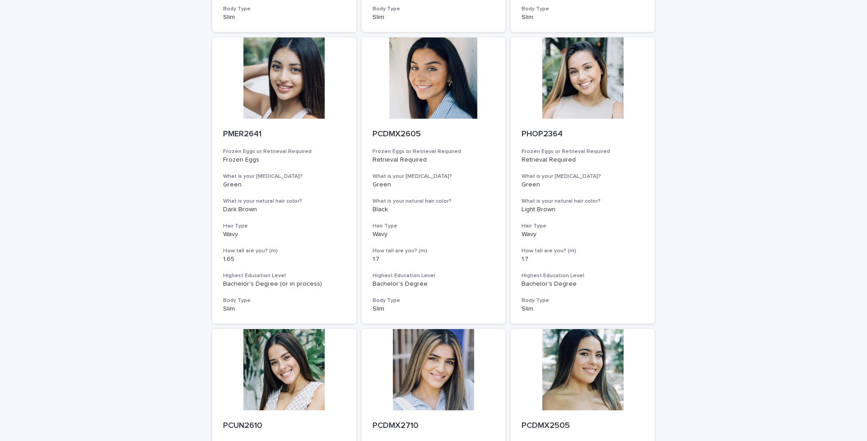
scroll to position [365, 0]
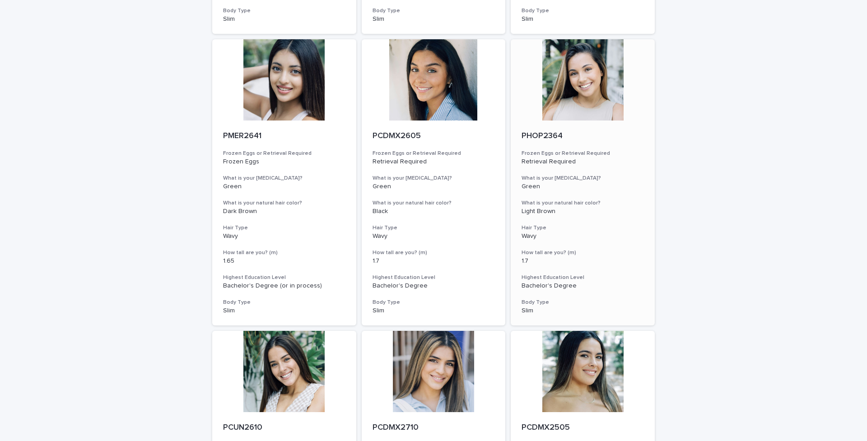
click at [578, 75] on div at bounding box center [583, 79] width 144 height 81
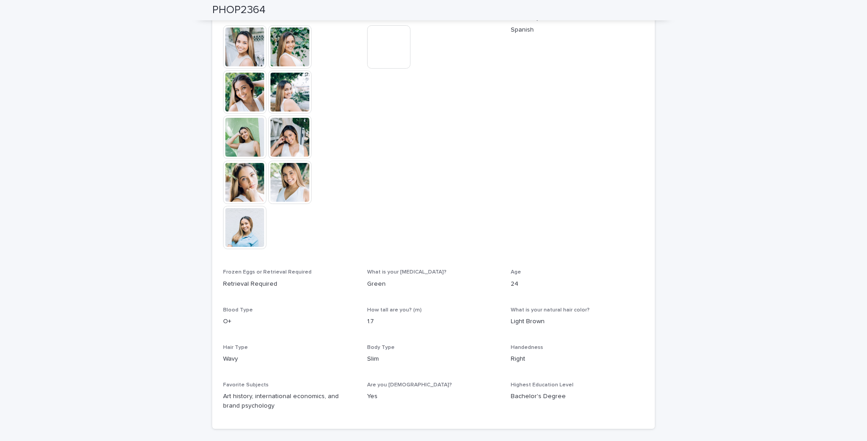
scroll to position [87, 0]
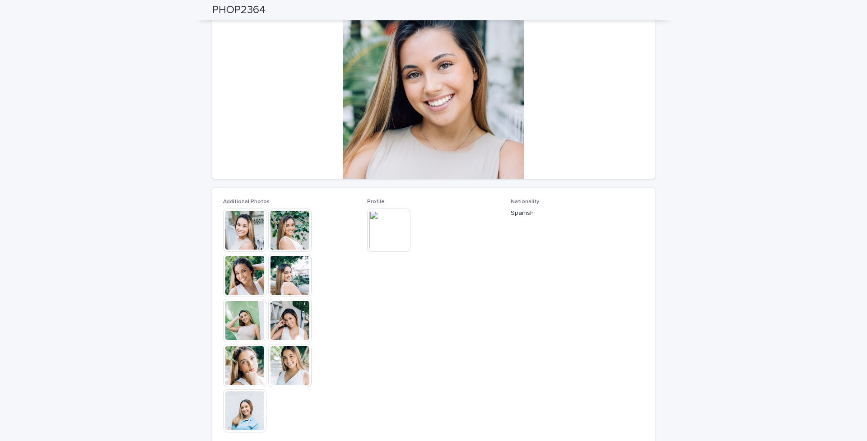
click at [241, 233] on img at bounding box center [244, 230] width 43 height 43
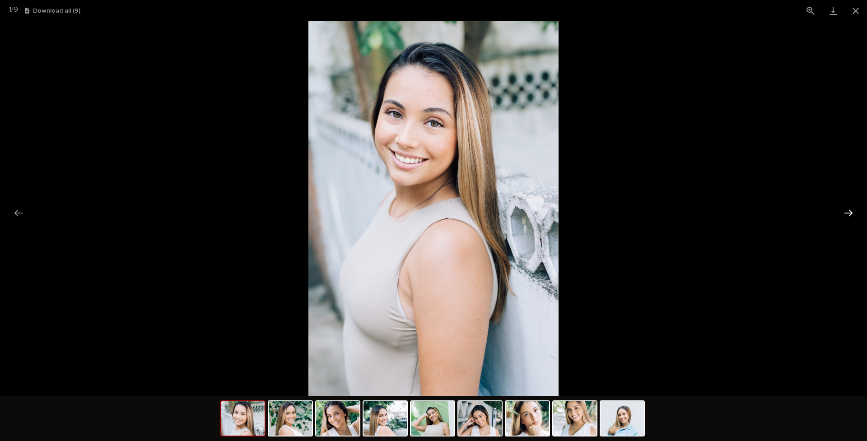
click at [682, 213] on button "Next slide" at bounding box center [848, 213] width 19 height 18
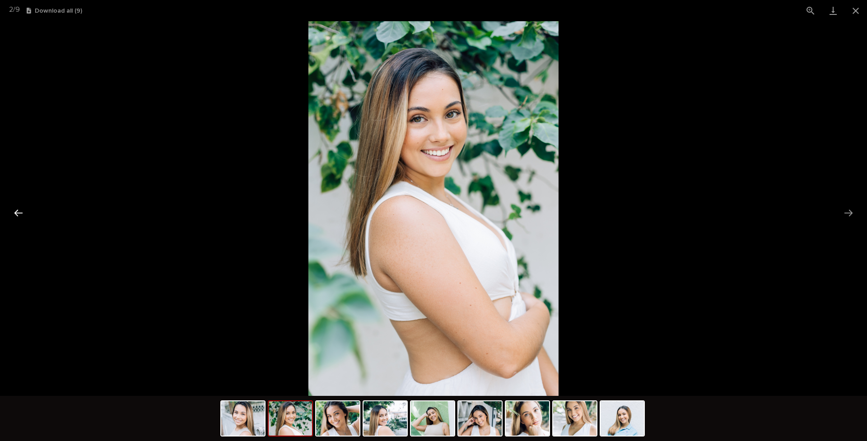
click at [21, 211] on button "Previous slide" at bounding box center [18, 213] width 19 height 18
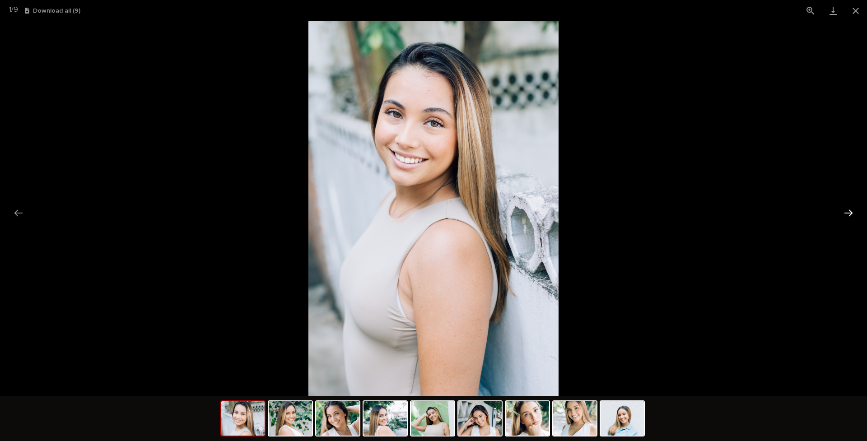
click at [682, 212] on button "Next slide" at bounding box center [848, 213] width 19 height 18
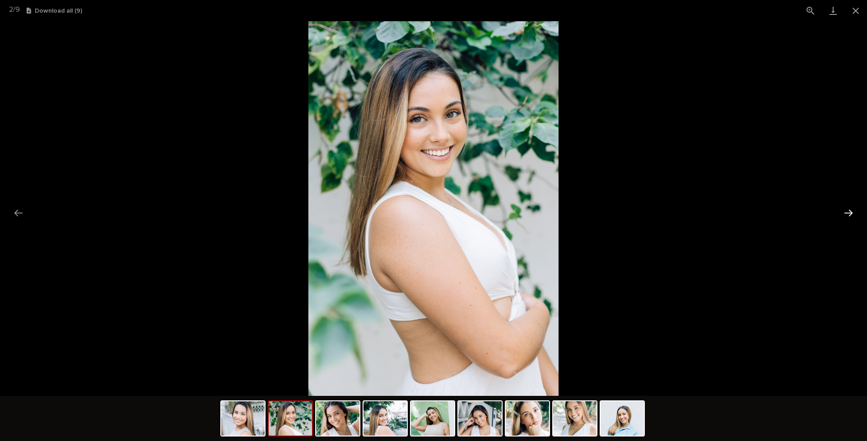
click at [682, 212] on button "Next slide" at bounding box center [848, 213] width 19 height 18
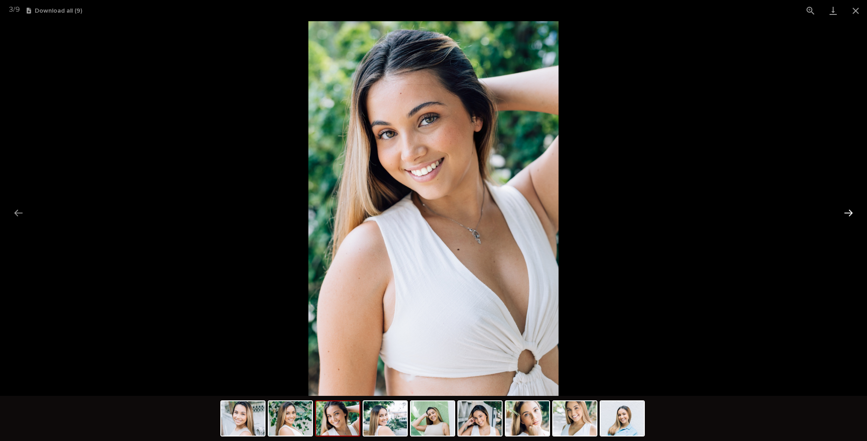
click at [682, 212] on button "Next slide" at bounding box center [848, 213] width 19 height 18
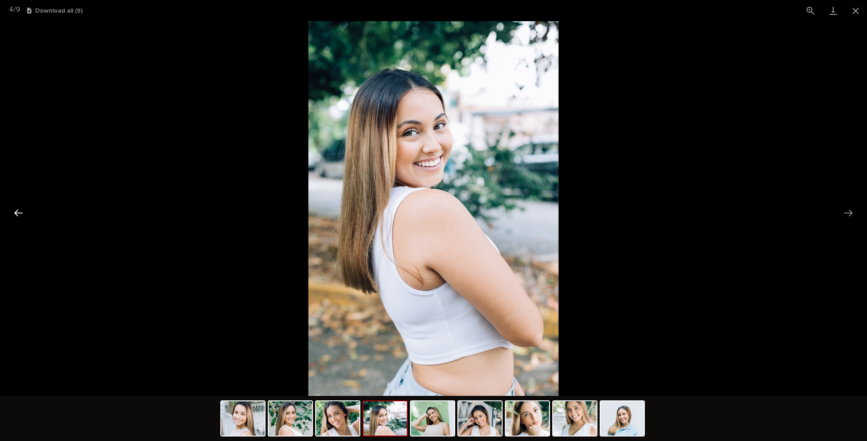
click at [19, 214] on button "Previous slide" at bounding box center [18, 213] width 19 height 18
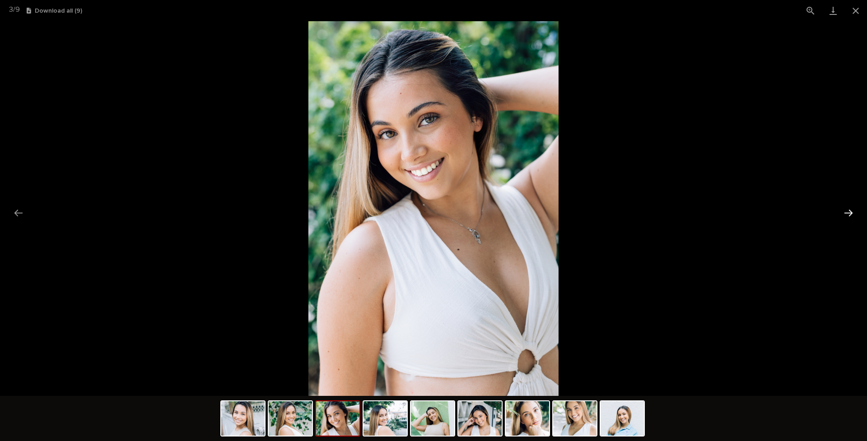
click at [682, 211] on button "Next slide" at bounding box center [848, 213] width 19 height 18
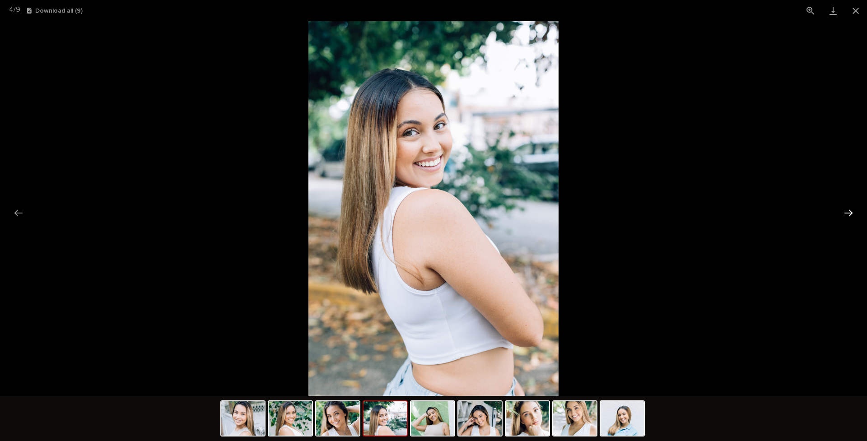
click at [682, 211] on button "Next slide" at bounding box center [848, 213] width 19 height 18
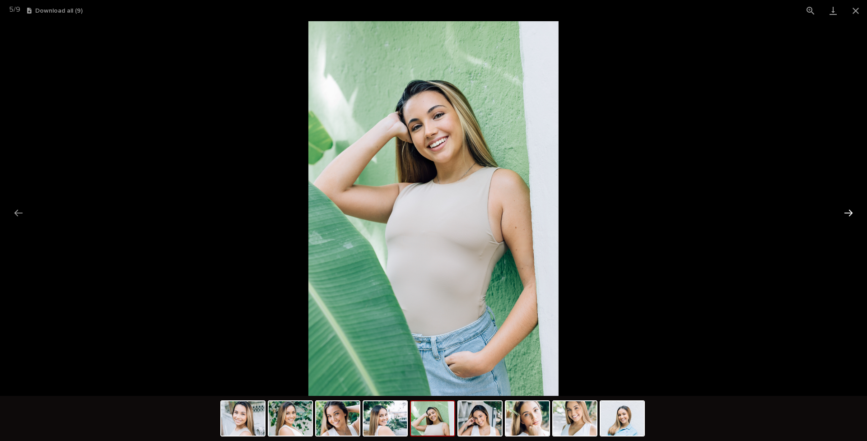
click at [682, 210] on button "Next slide" at bounding box center [848, 213] width 19 height 18
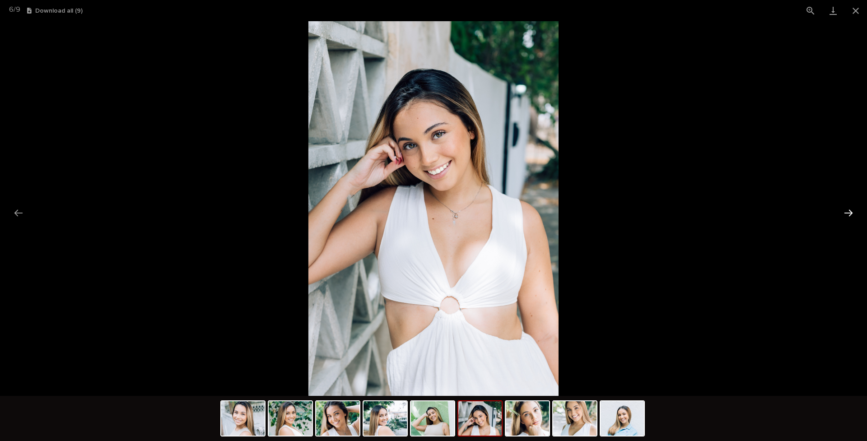
click at [682, 210] on button "Next slide" at bounding box center [848, 213] width 19 height 18
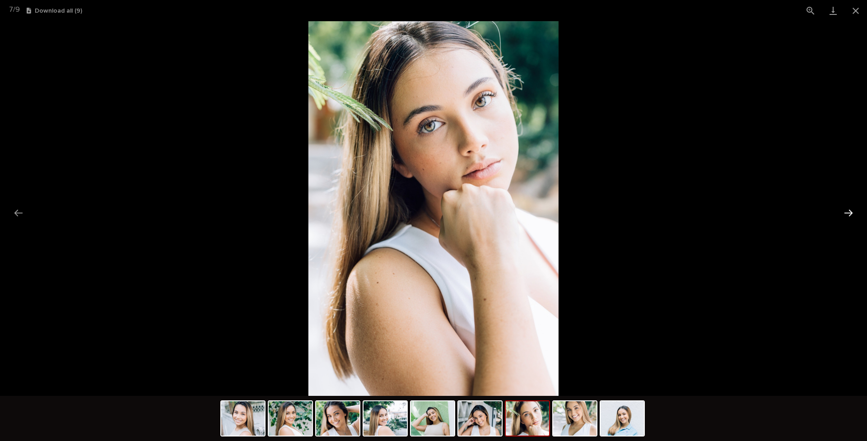
click at [682, 210] on button "Next slide" at bounding box center [848, 213] width 19 height 18
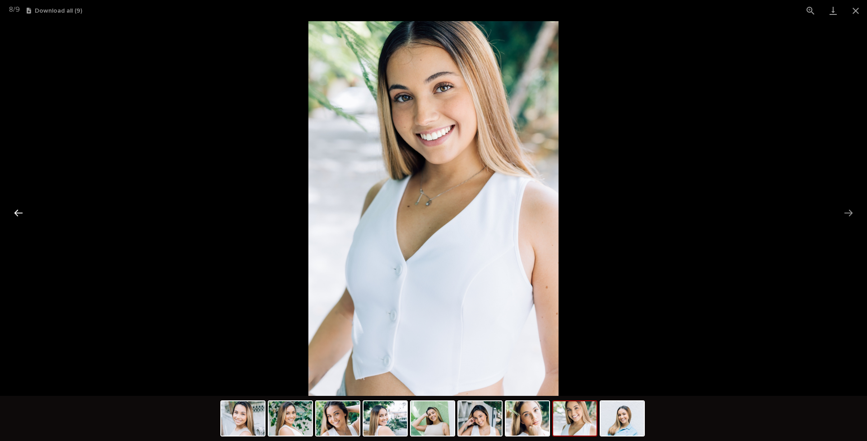
click at [16, 212] on button "Previous slide" at bounding box center [18, 213] width 19 height 18
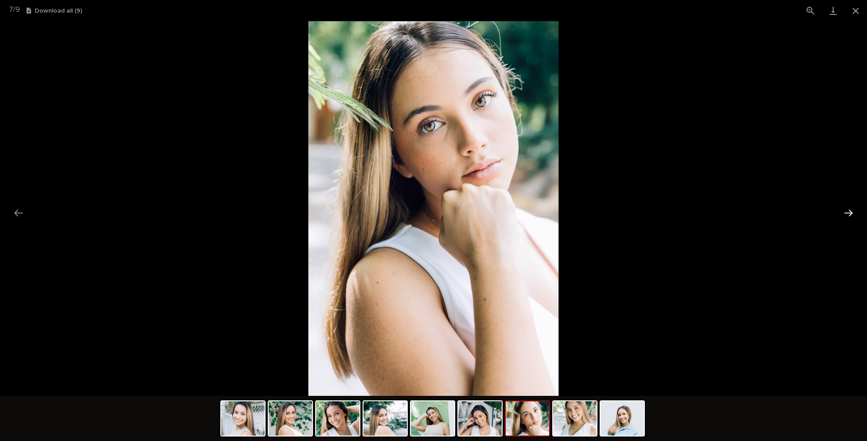
click at [682, 212] on button "Next slide" at bounding box center [848, 213] width 19 height 18
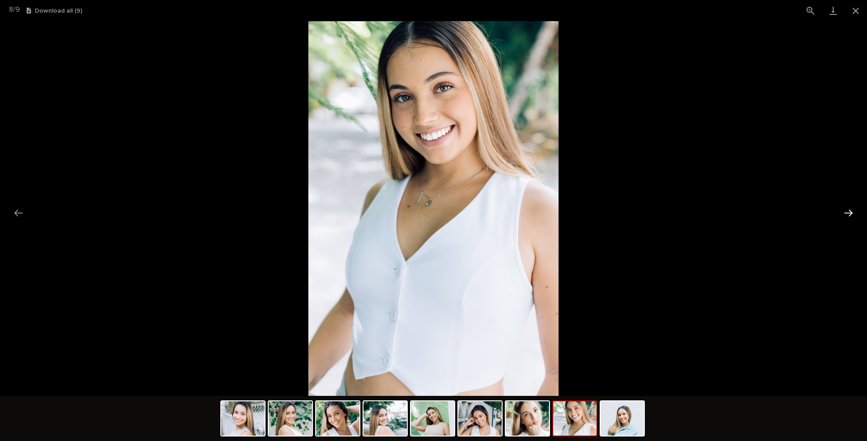
click at [682, 212] on button "Next slide" at bounding box center [848, 213] width 19 height 18
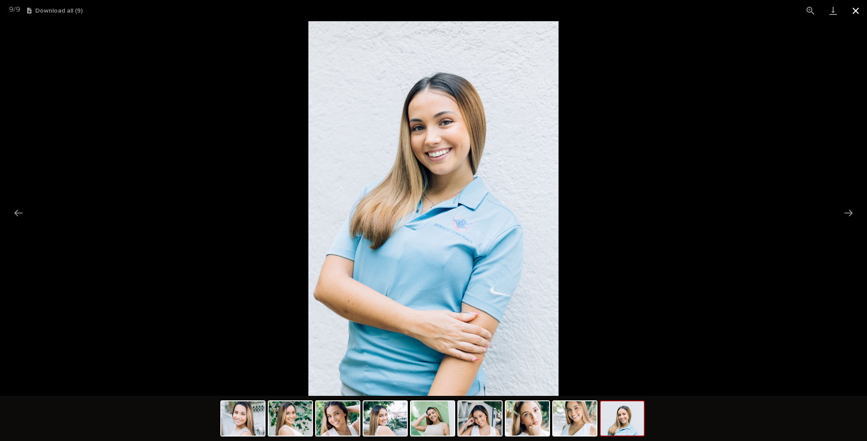
click at [682, 14] on button "Close gallery" at bounding box center [855, 10] width 23 height 21
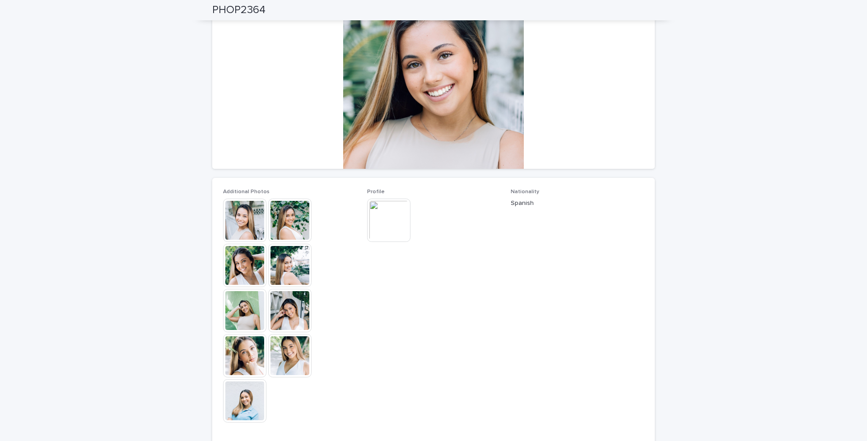
scroll to position [108, 0]
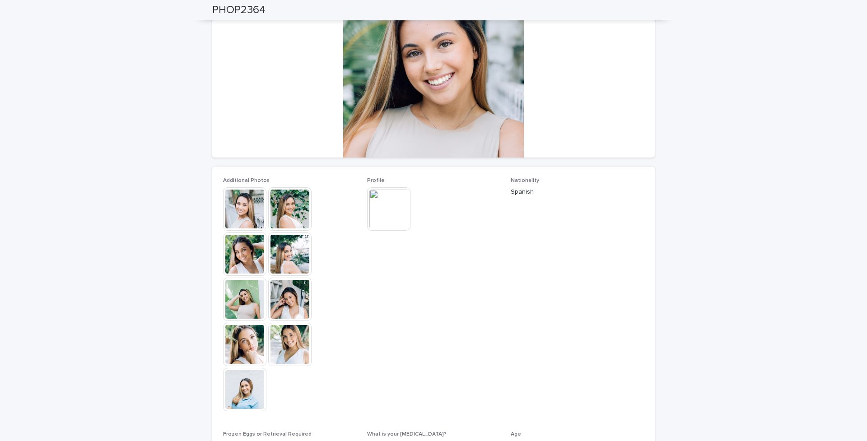
click at [381, 204] on img at bounding box center [388, 208] width 43 height 43
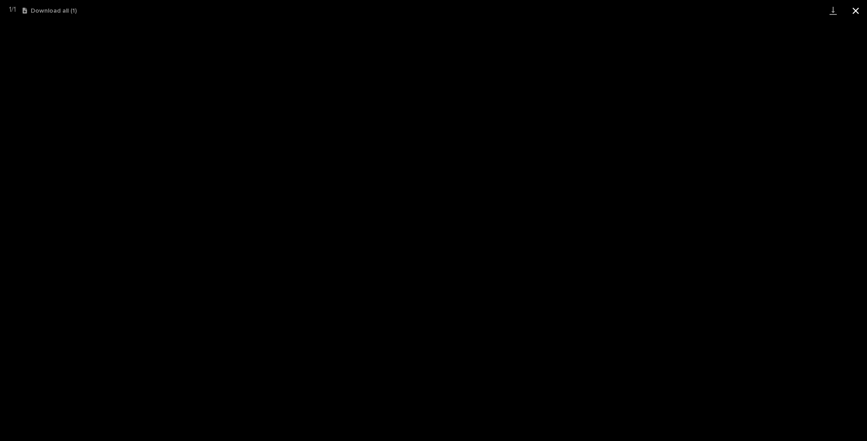
click at [682, 9] on button "Close gallery" at bounding box center [855, 10] width 23 height 21
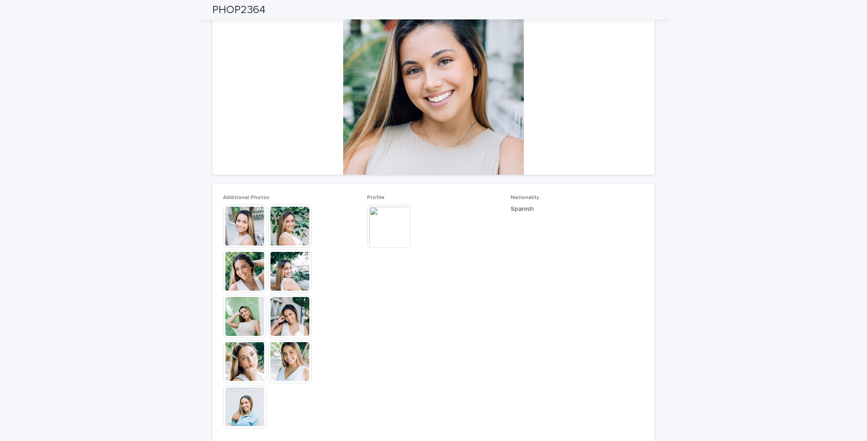
scroll to position [2, 0]
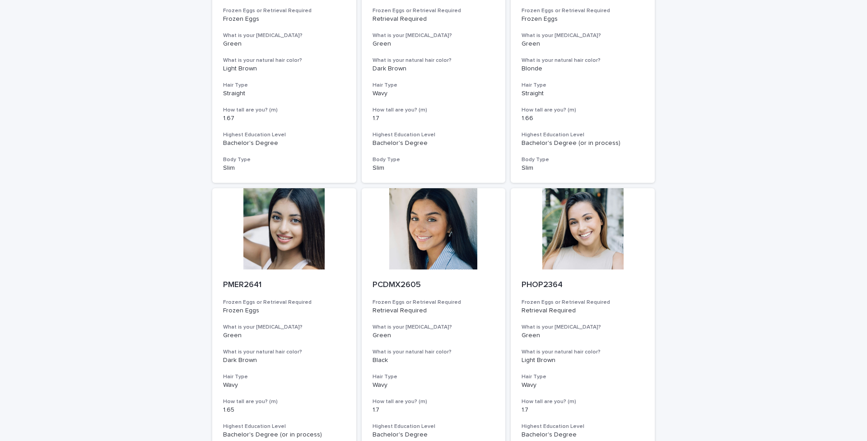
scroll to position [258, 0]
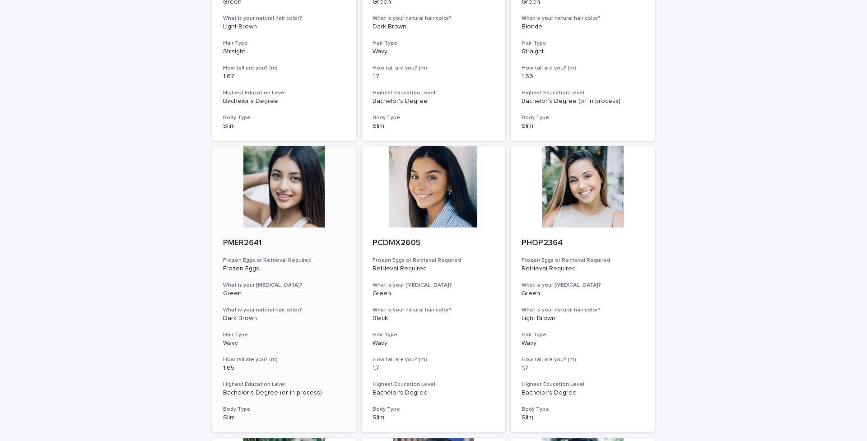
click at [296, 172] on div at bounding box center [284, 186] width 144 height 81
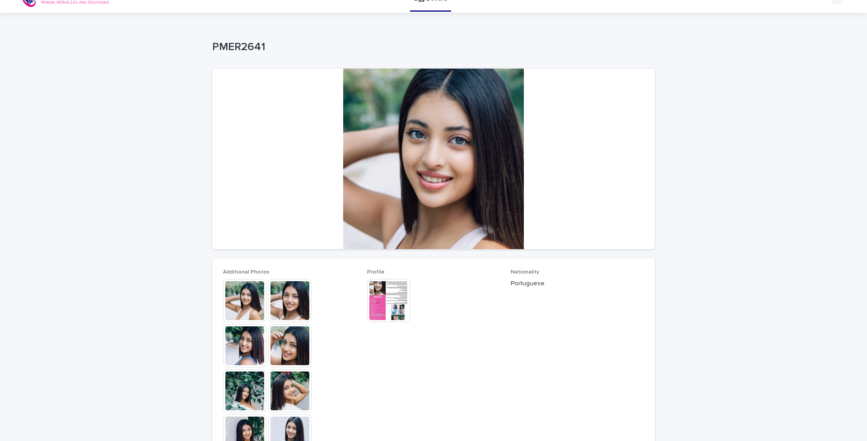
scroll to position [87, 0]
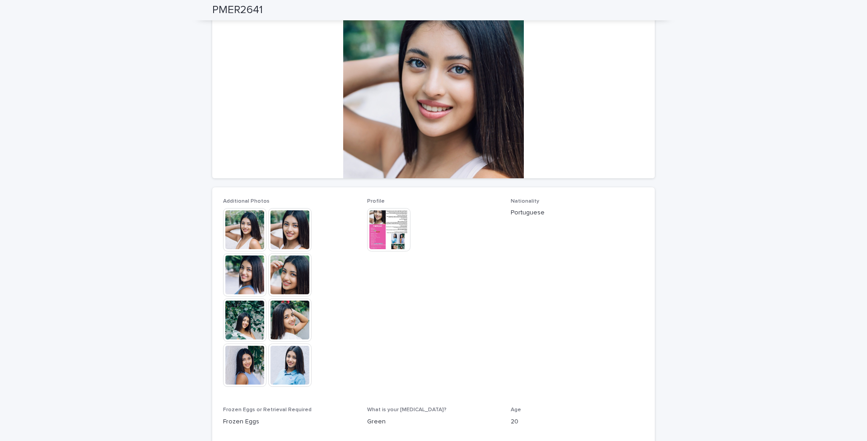
click at [252, 230] on img at bounding box center [244, 229] width 43 height 43
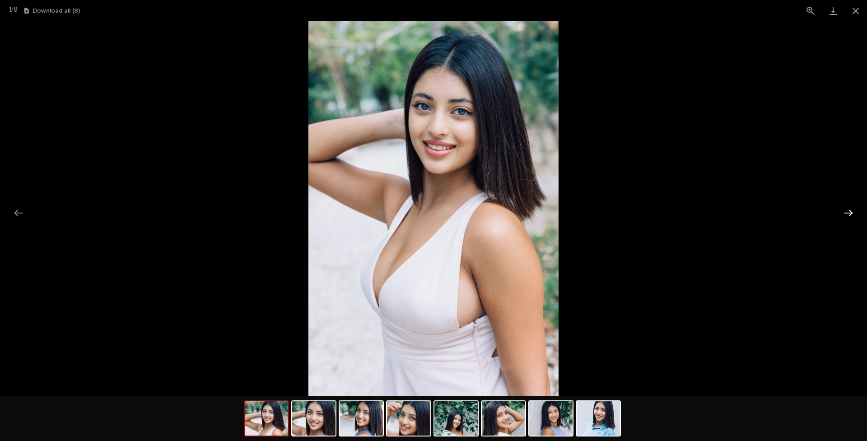
click at [682, 213] on button "Next slide" at bounding box center [848, 213] width 19 height 18
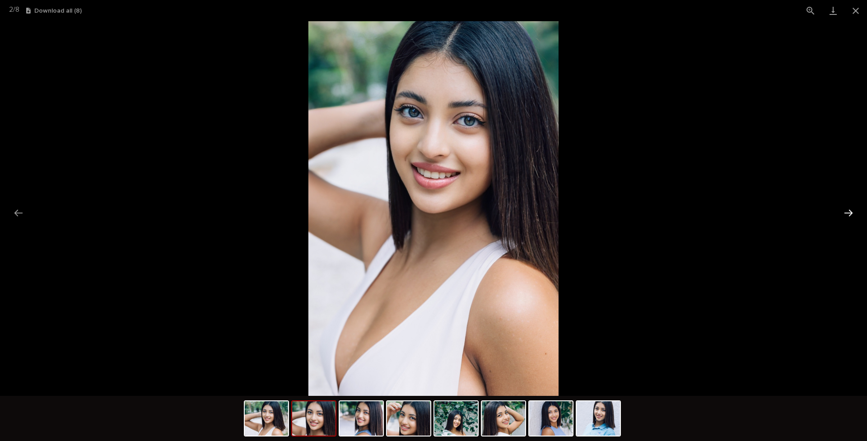
click at [682, 212] on button "Next slide" at bounding box center [848, 213] width 19 height 18
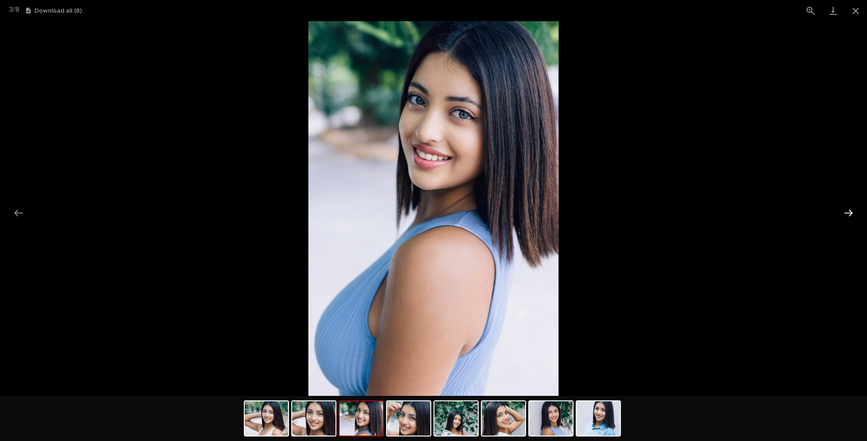
click at [682, 212] on button "Next slide" at bounding box center [848, 213] width 19 height 18
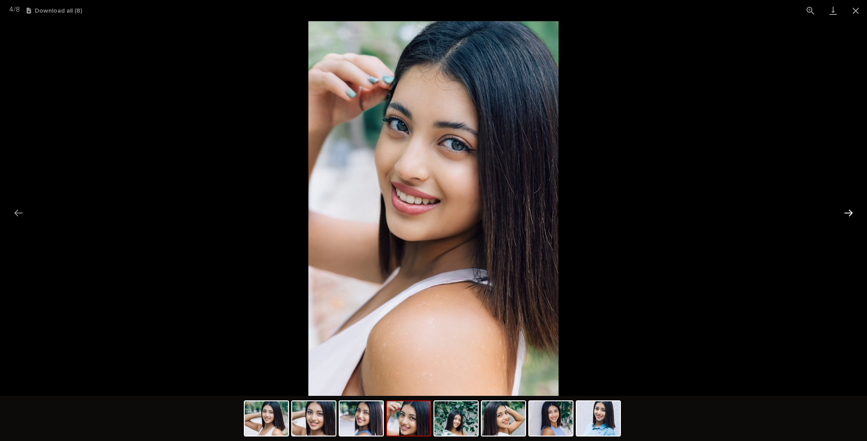
click at [682, 212] on button "Next slide" at bounding box center [848, 213] width 19 height 18
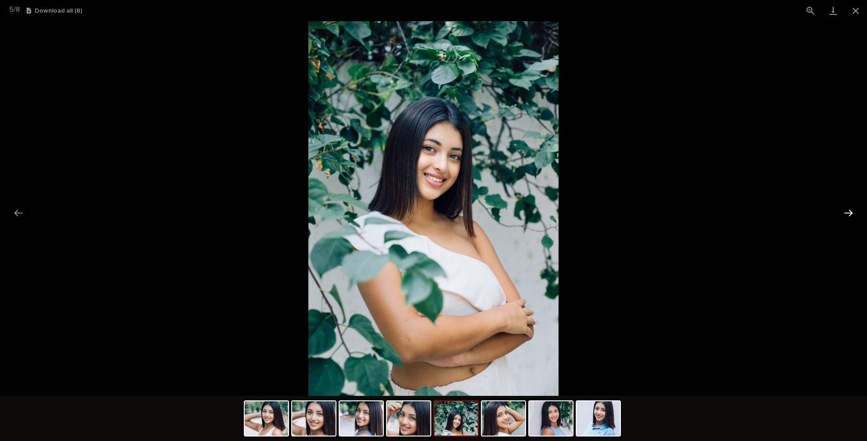
click at [682, 212] on button "Next slide" at bounding box center [848, 213] width 19 height 18
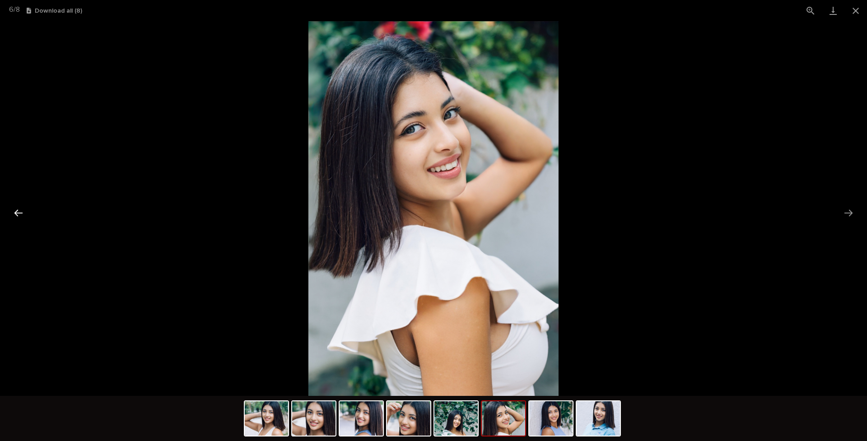
click at [23, 211] on button "Previous slide" at bounding box center [18, 213] width 19 height 18
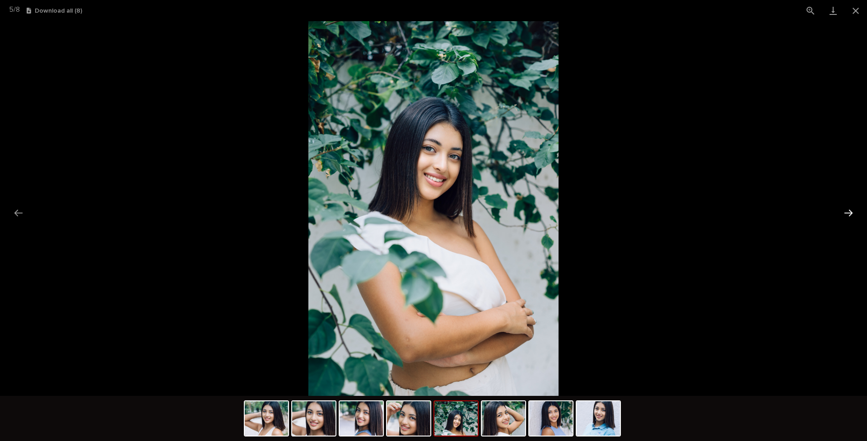
click at [682, 213] on button "Next slide" at bounding box center [848, 213] width 19 height 18
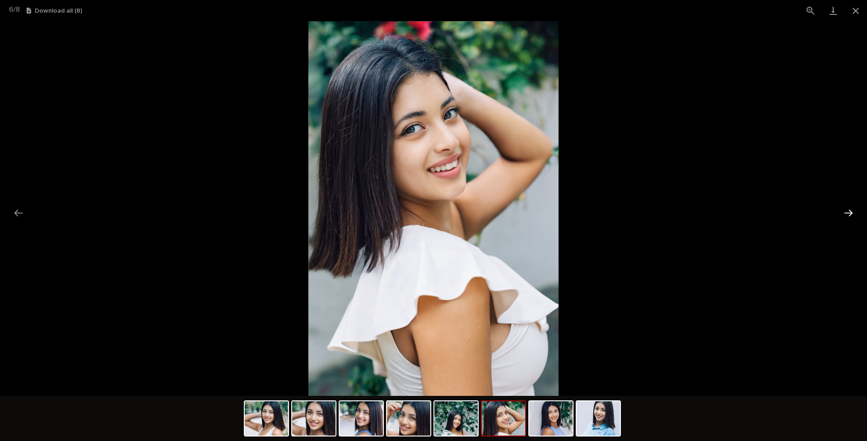
click at [682, 212] on button "Next slide" at bounding box center [848, 213] width 19 height 18
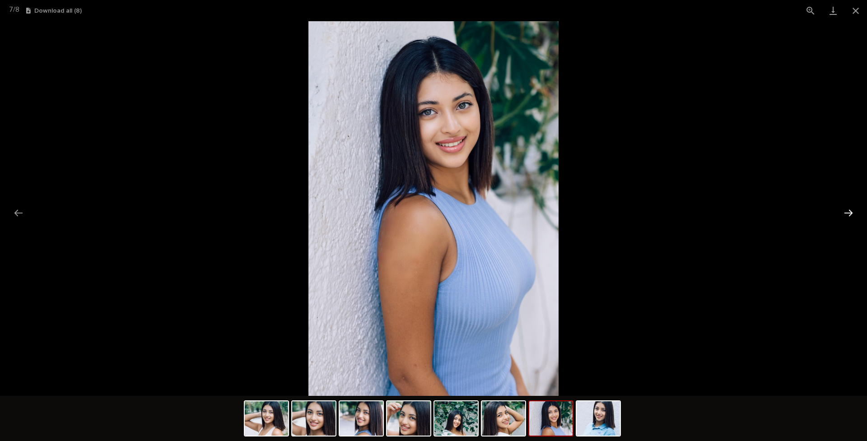
click at [682, 212] on button "Next slide" at bounding box center [848, 213] width 19 height 18
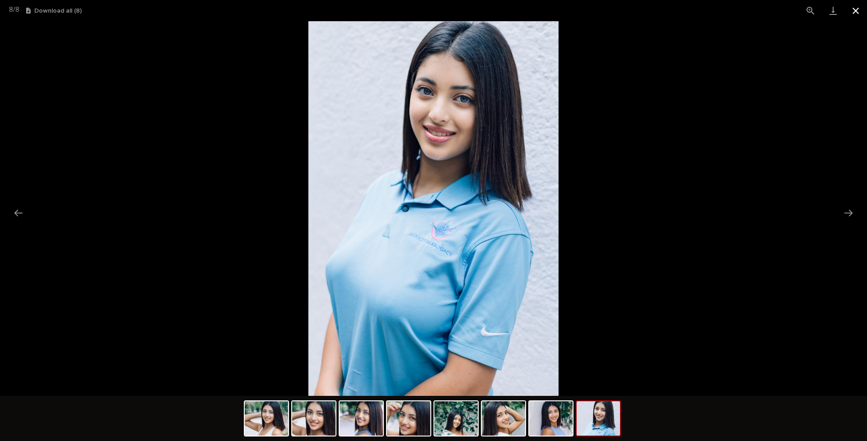
click at [682, 9] on button "Close gallery" at bounding box center [855, 10] width 23 height 21
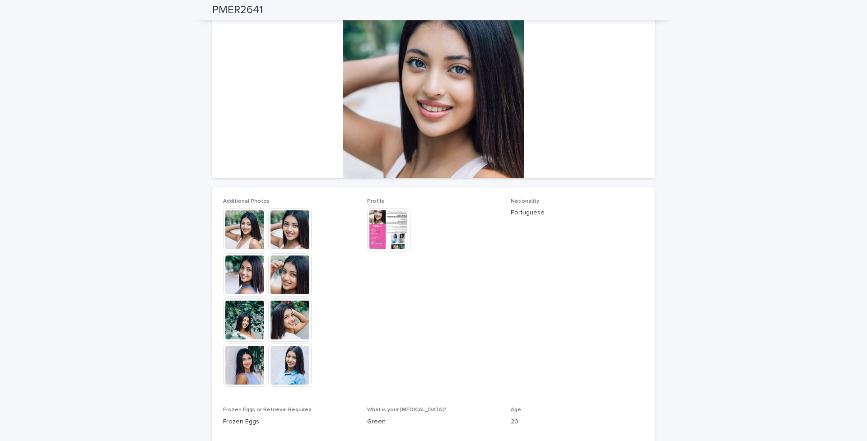
click at [386, 232] on img at bounding box center [388, 229] width 43 height 43
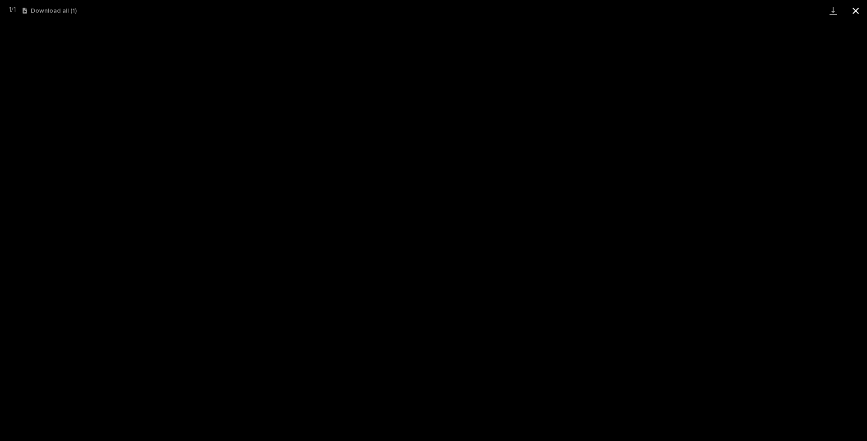
click at [682, 12] on button "Close gallery" at bounding box center [855, 10] width 23 height 21
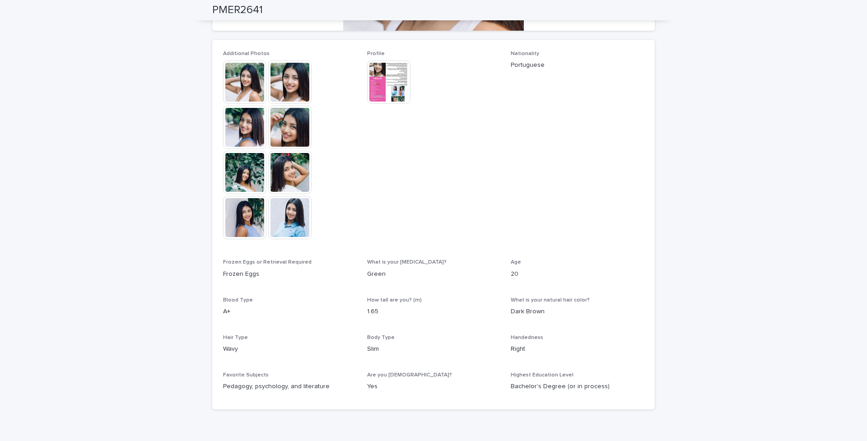
scroll to position [216, 0]
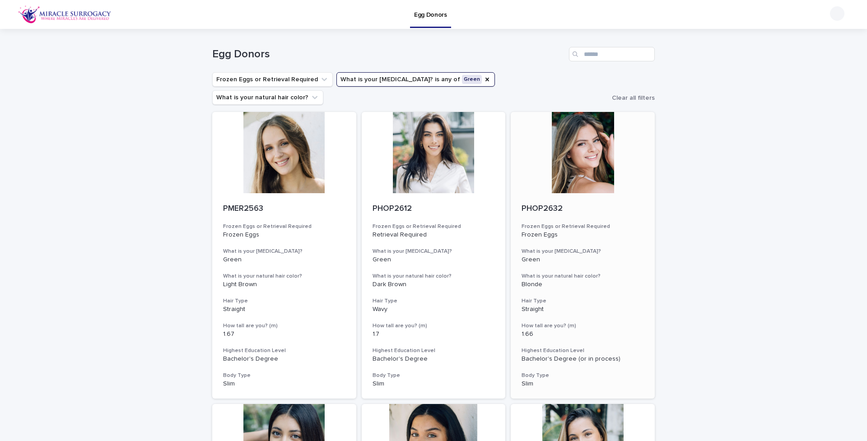
click at [616, 223] on h3 "Frozen Eggs or Retrieval Required" at bounding box center [583, 226] width 122 height 7
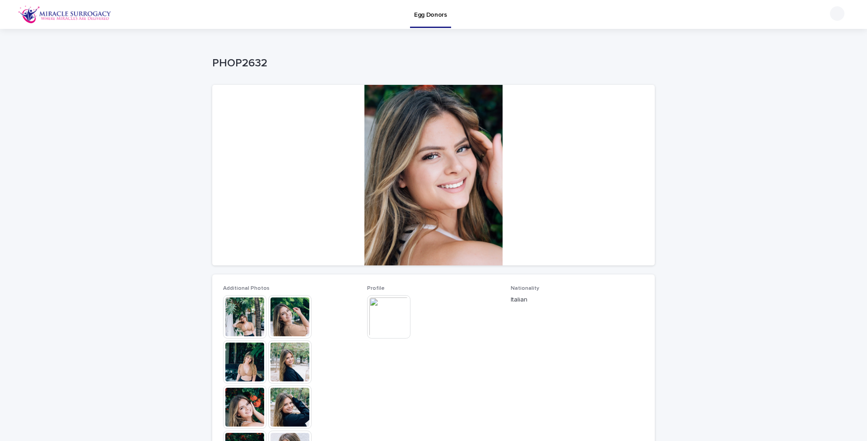
scroll to position [190, 0]
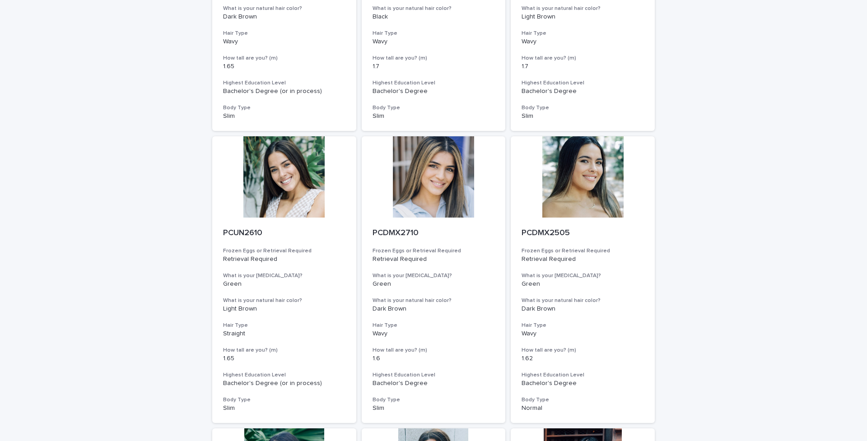
scroll to position [624, 0]
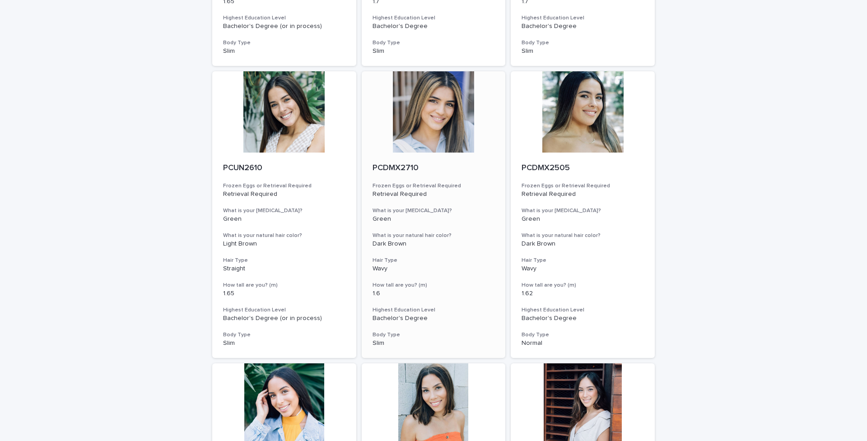
click at [445, 95] on div at bounding box center [434, 111] width 144 height 81
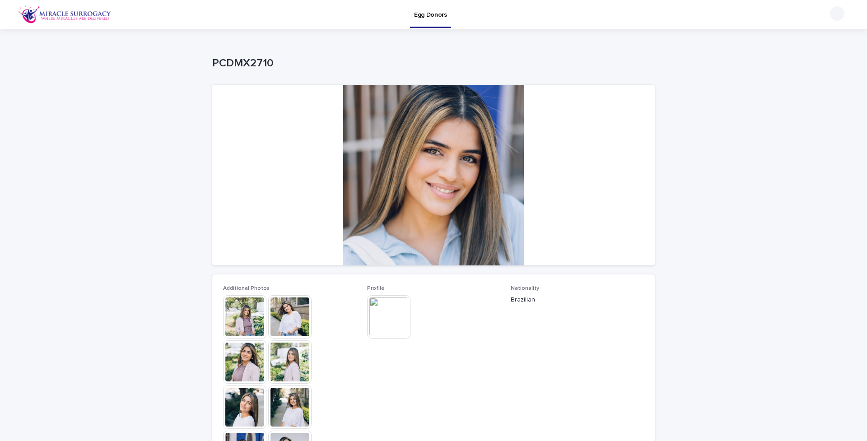
click at [247, 317] on img at bounding box center [244, 316] width 43 height 43
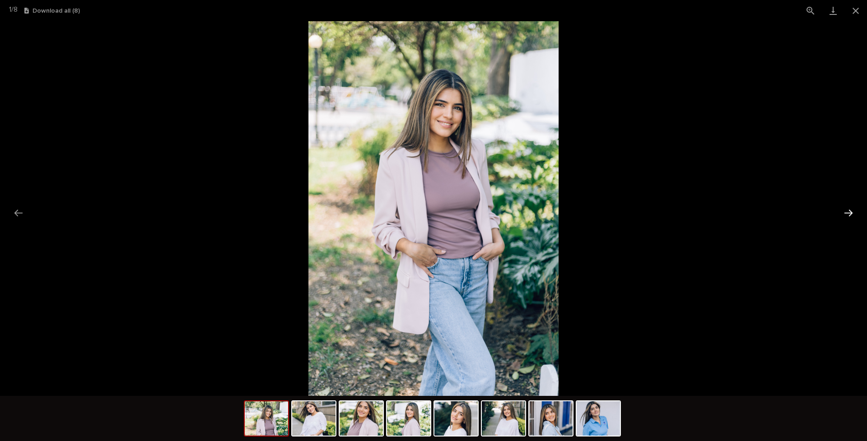
click at [682, 212] on button "Next slide" at bounding box center [848, 213] width 19 height 18
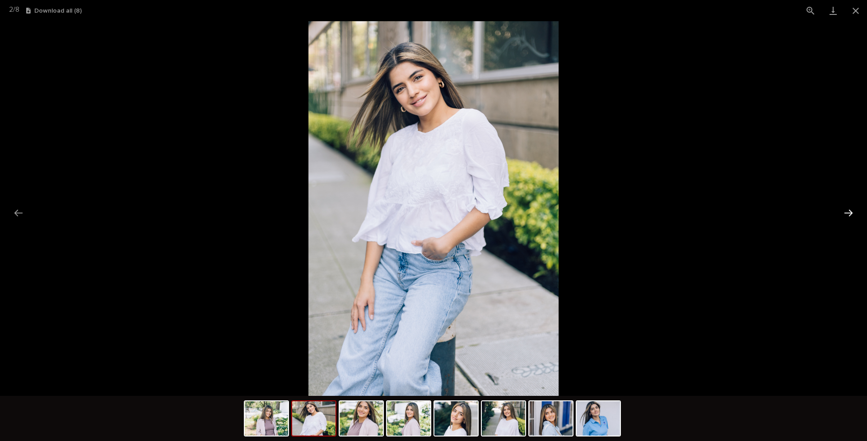
click at [682, 212] on button "Next slide" at bounding box center [848, 213] width 19 height 18
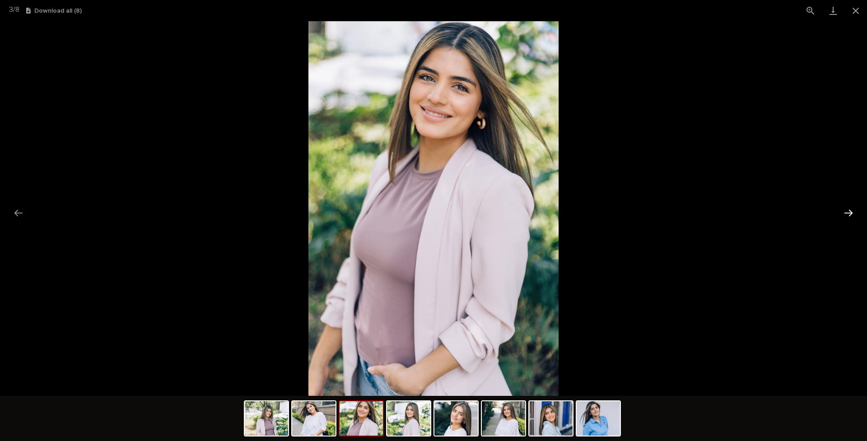
click at [682, 212] on button "Next slide" at bounding box center [848, 213] width 19 height 18
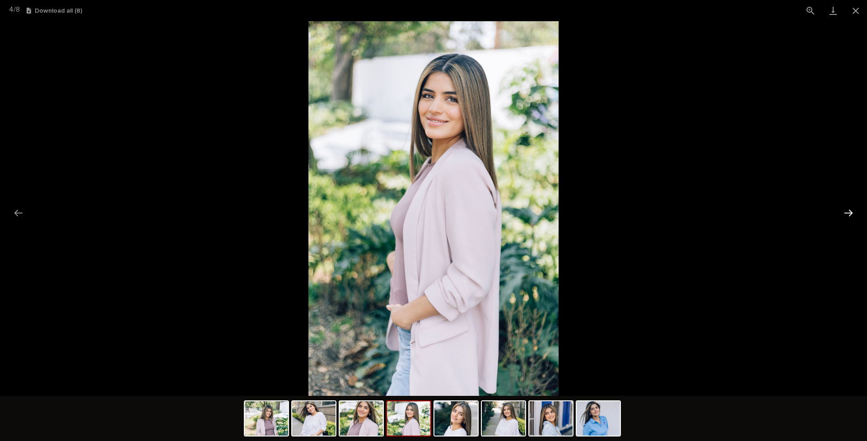
click at [682, 212] on button "Next slide" at bounding box center [848, 213] width 19 height 18
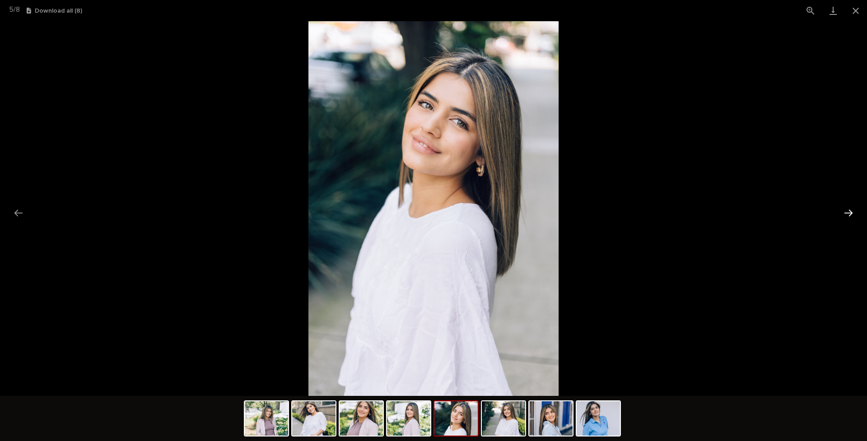
click at [682, 211] on button "Next slide" at bounding box center [848, 213] width 19 height 18
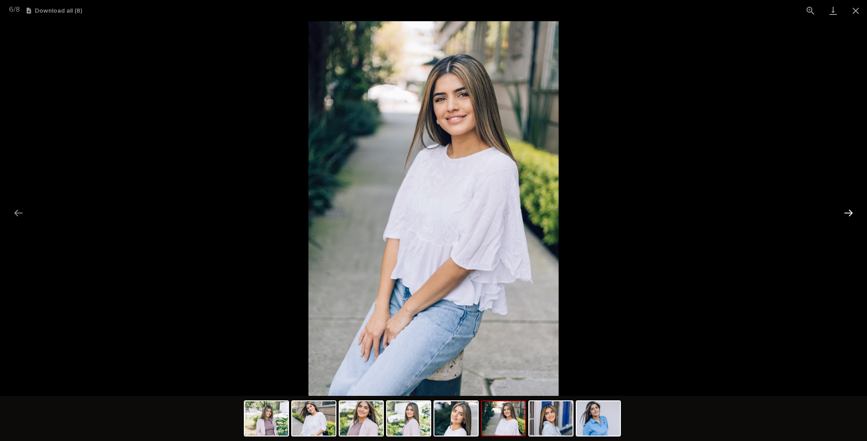
click at [682, 212] on button "Next slide" at bounding box center [848, 213] width 19 height 18
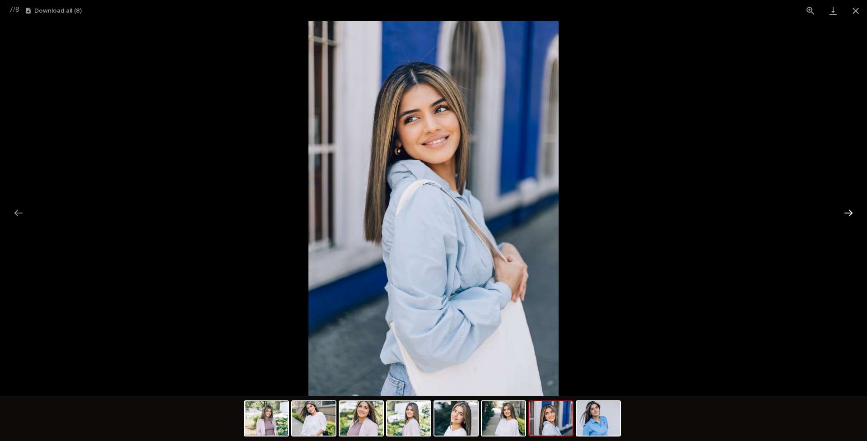
click at [682, 211] on button "Next slide" at bounding box center [848, 213] width 19 height 18
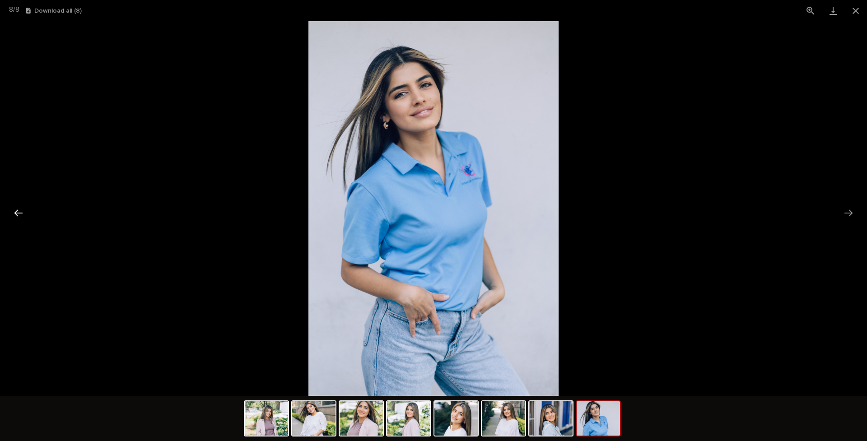
click at [19, 212] on button "Previous slide" at bounding box center [18, 213] width 19 height 18
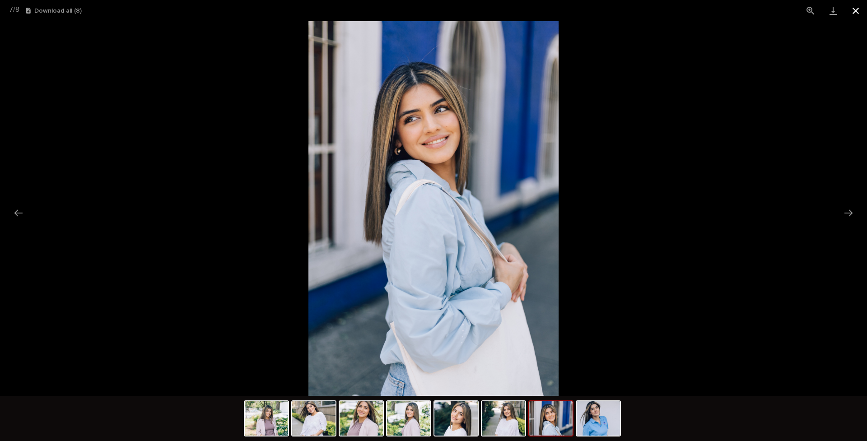
click at [682, 10] on button "Close gallery" at bounding box center [855, 10] width 23 height 21
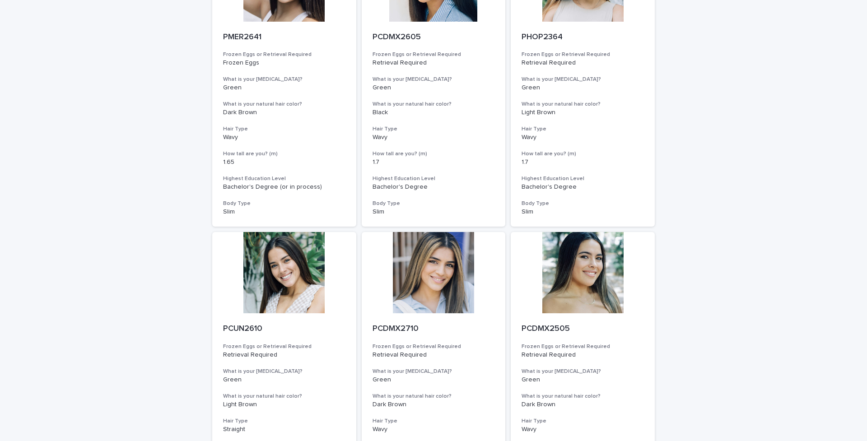
scroll to position [529, 0]
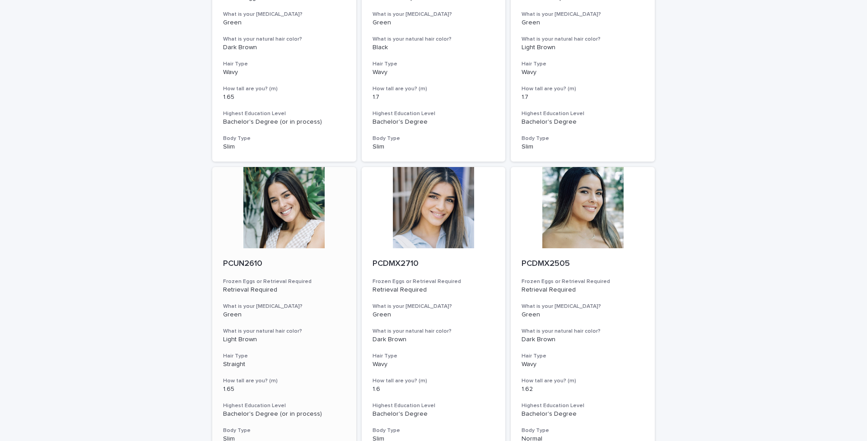
click at [271, 184] on div at bounding box center [284, 207] width 144 height 81
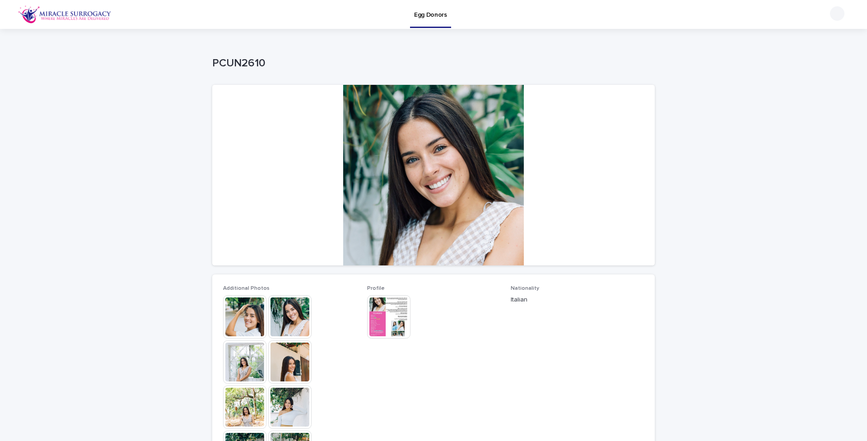
click at [237, 319] on img at bounding box center [244, 316] width 43 height 43
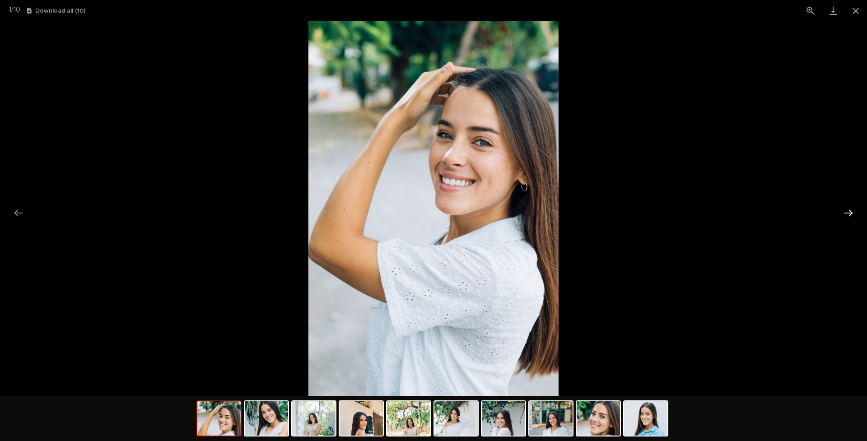
click at [682, 212] on button "Next slide" at bounding box center [848, 213] width 19 height 18
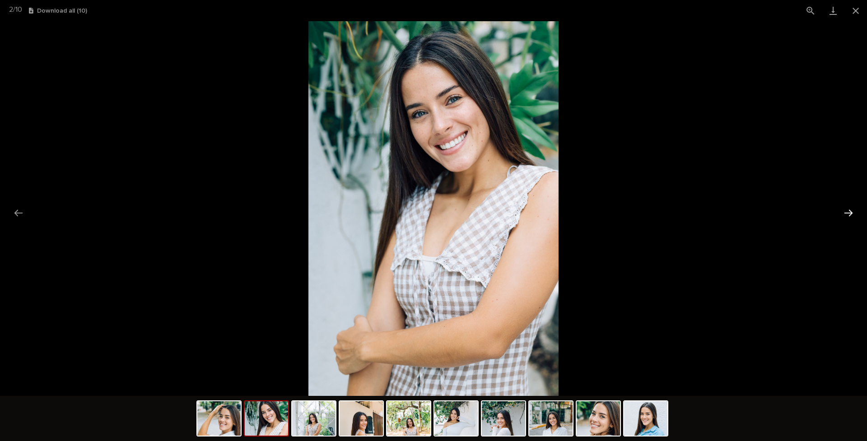
click at [682, 212] on button "Next slide" at bounding box center [848, 213] width 19 height 18
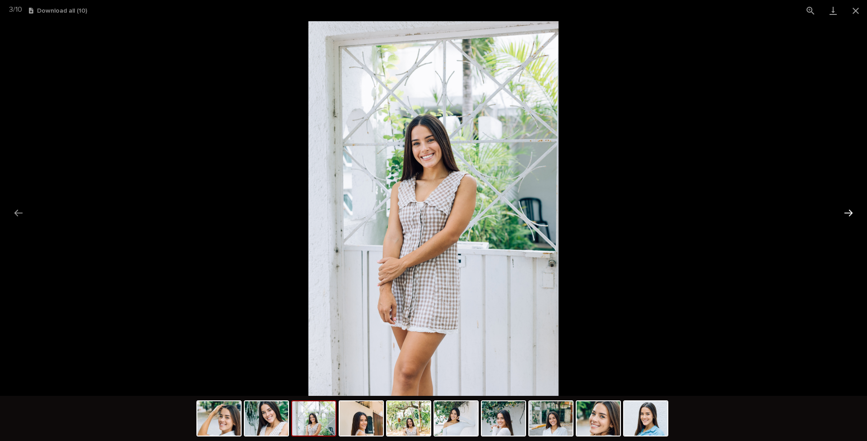
click at [682, 212] on button "Next slide" at bounding box center [848, 213] width 19 height 18
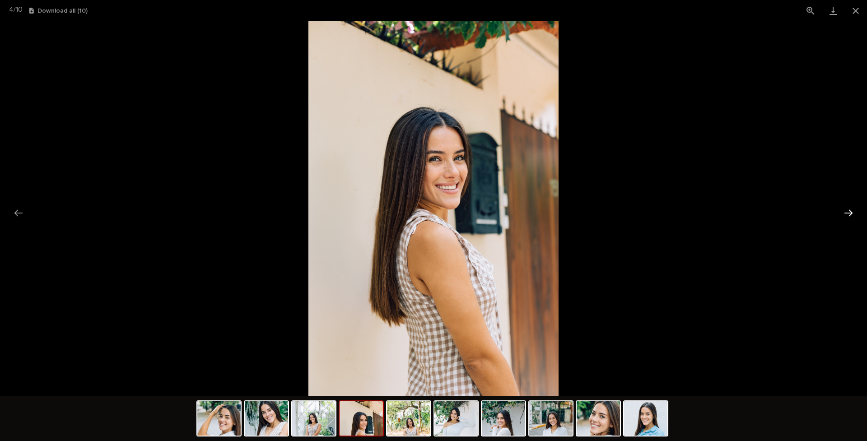
click at [682, 212] on button "Next slide" at bounding box center [848, 213] width 19 height 18
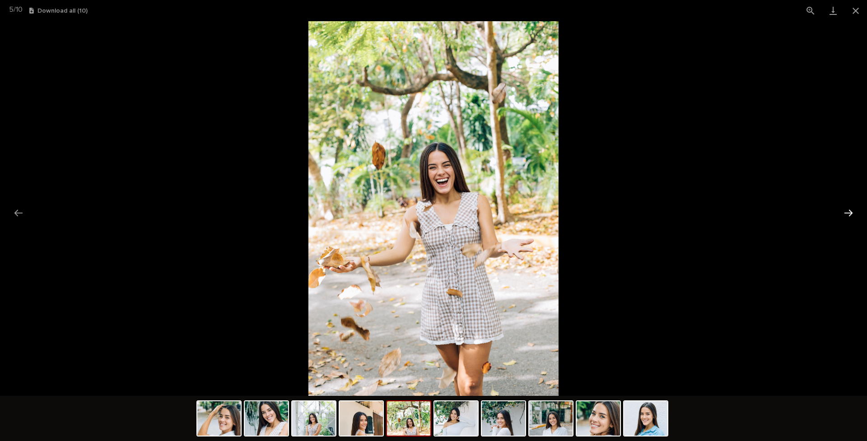
click at [682, 212] on button "Next slide" at bounding box center [848, 213] width 19 height 18
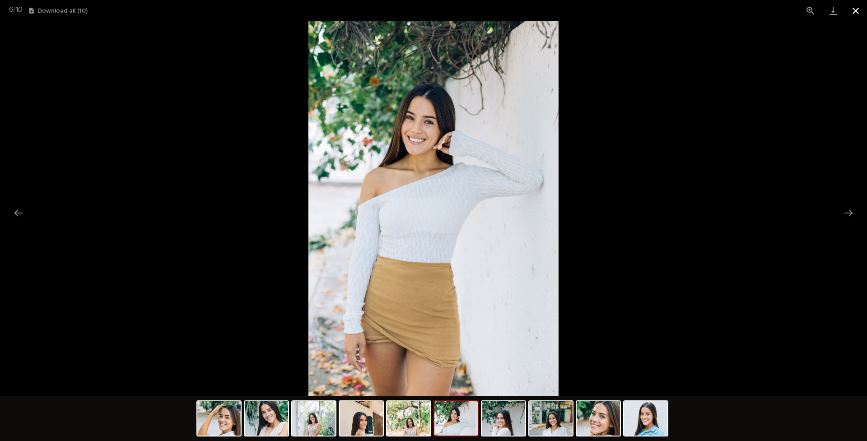
click at [682, 10] on button "Close gallery" at bounding box center [855, 10] width 23 height 21
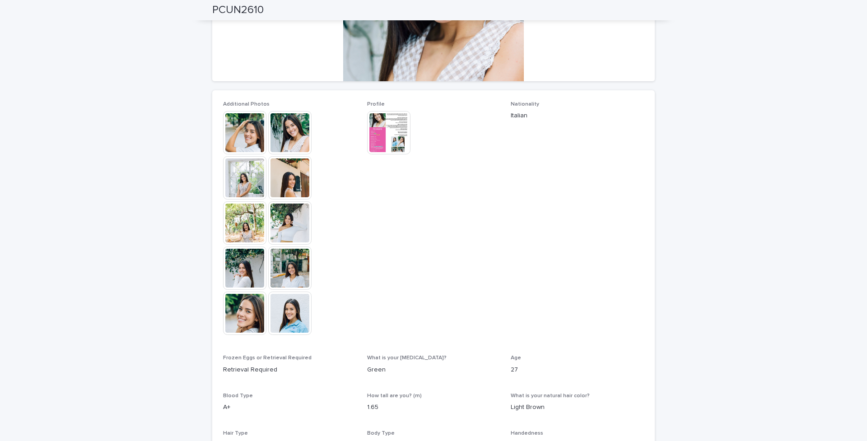
scroll to position [1, 0]
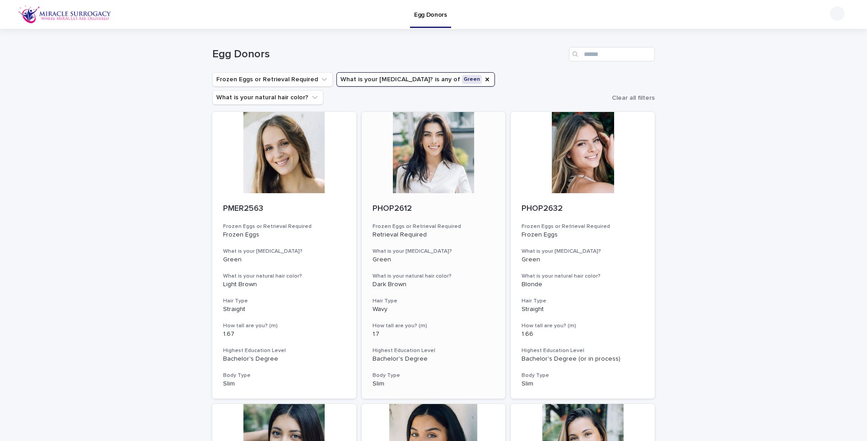
click at [441, 148] on div at bounding box center [434, 152] width 144 height 81
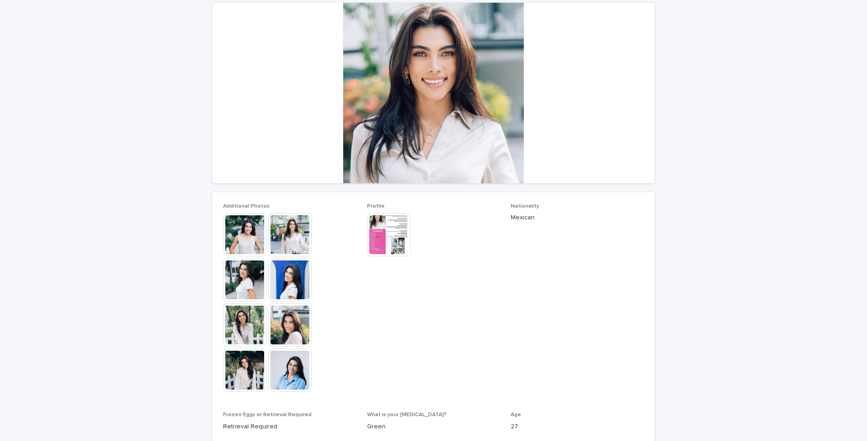
scroll to position [163, 0]
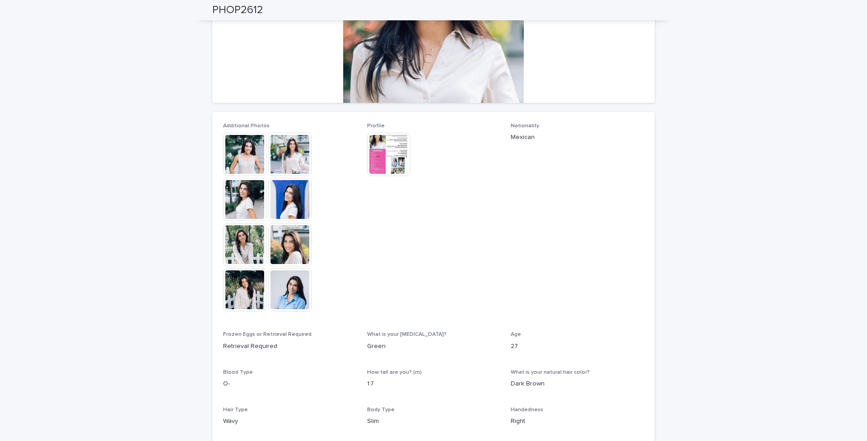
click at [283, 196] on img at bounding box center [289, 199] width 43 height 43
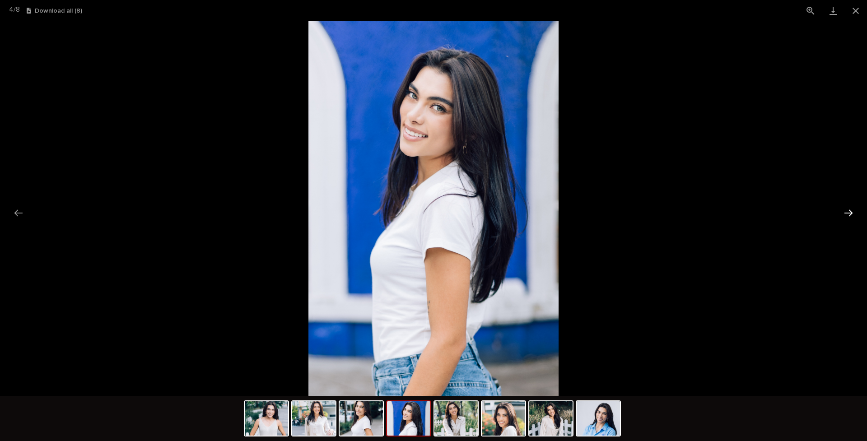
click at [682, 212] on button "Next slide" at bounding box center [848, 213] width 19 height 18
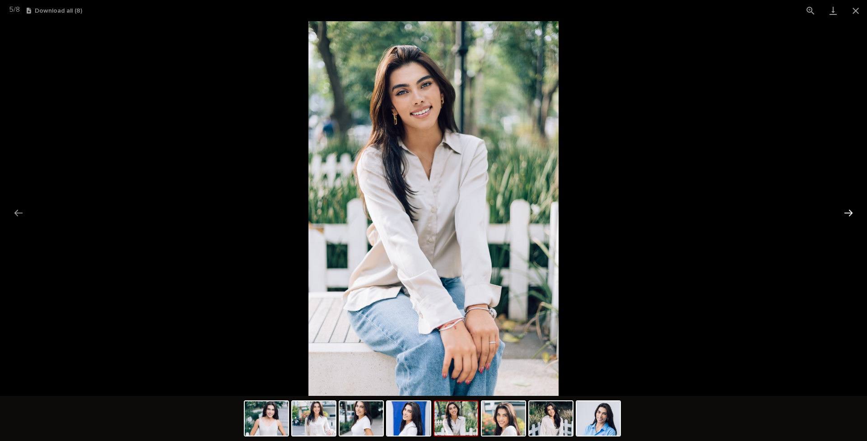
click at [682, 212] on button "Next slide" at bounding box center [848, 213] width 19 height 18
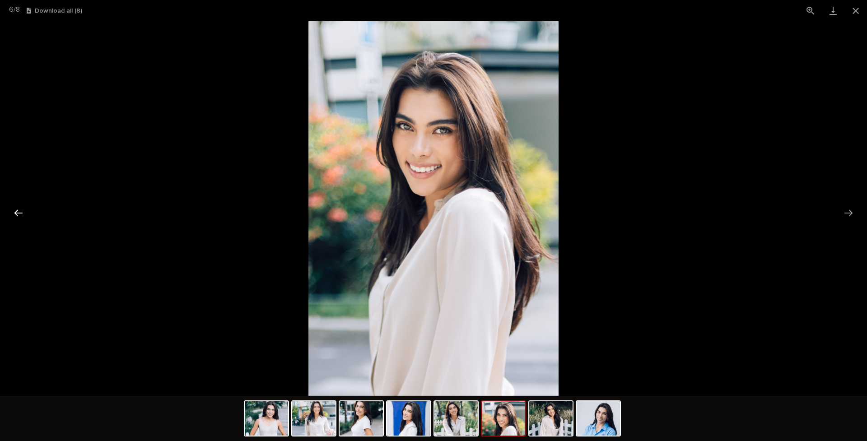
click at [18, 210] on button "Previous slide" at bounding box center [18, 213] width 19 height 18
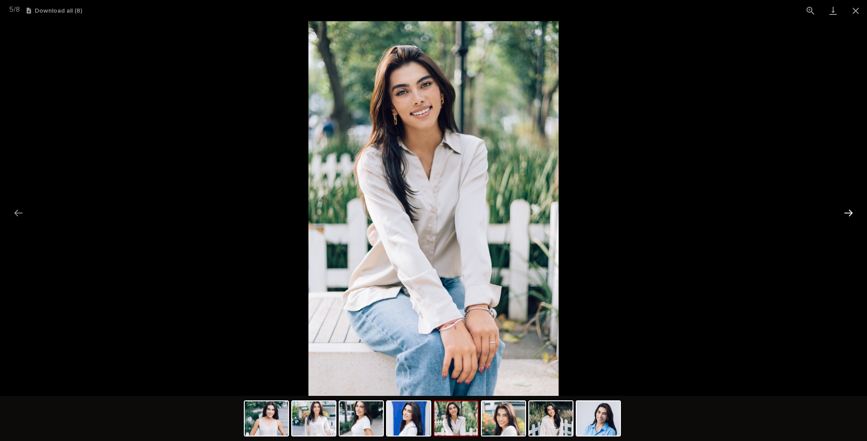
click at [682, 211] on button "Next slide" at bounding box center [848, 213] width 19 height 18
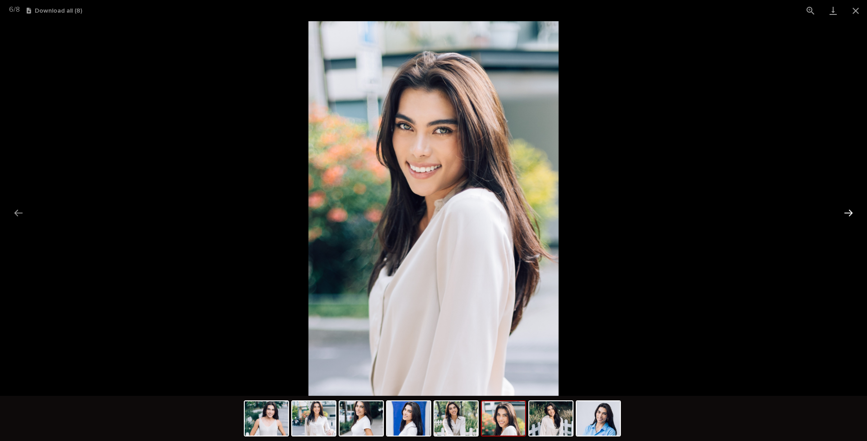
click at [682, 211] on button "Next slide" at bounding box center [848, 213] width 19 height 18
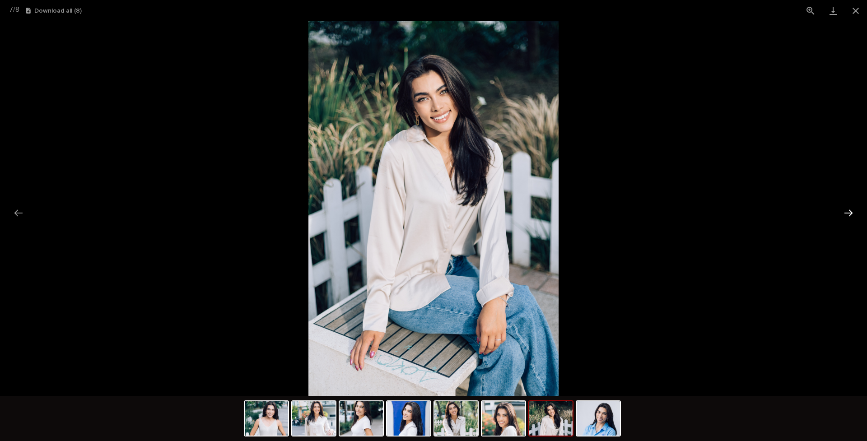
click at [682, 211] on button "Next slide" at bounding box center [848, 213] width 19 height 18
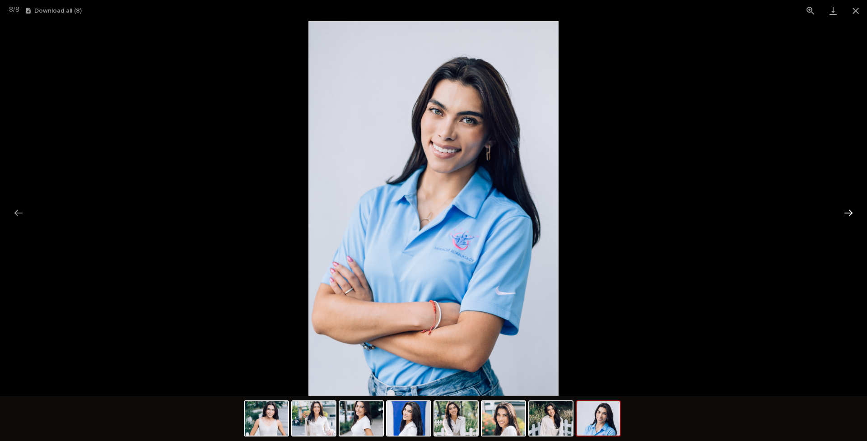
click at [682, 212] on button "Next slide" at bounding box center [848, 213] width 19 height 18
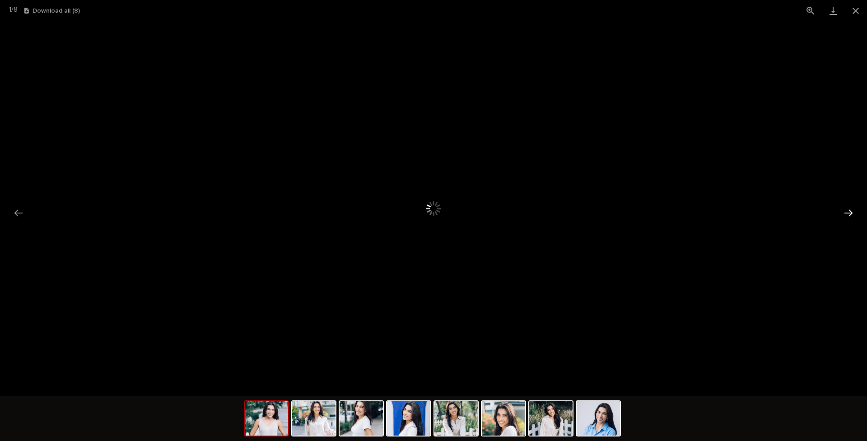
click at [682, 212] on button "Next slide" at bounding box center [848, 213] width 19 height 18
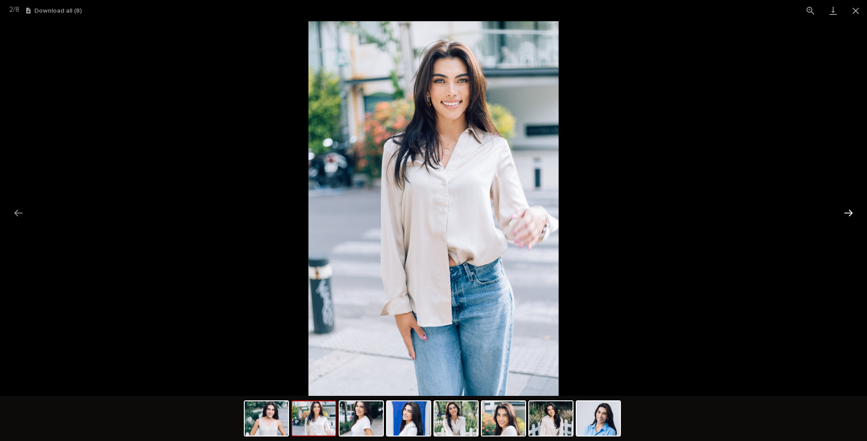
click at [682, 211] on button "Next slide" at bounding box center [848, 213] width 19 height 18
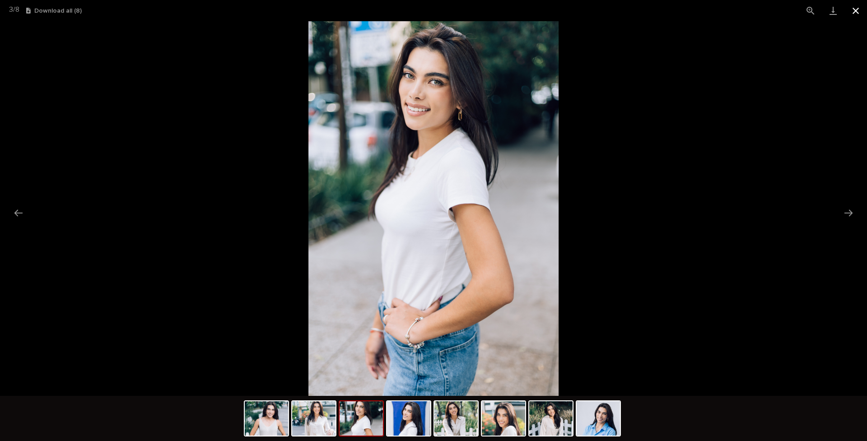
click at [682, 10] on button "Close gallery" at bounding box center [855, 10] width 23 height 21
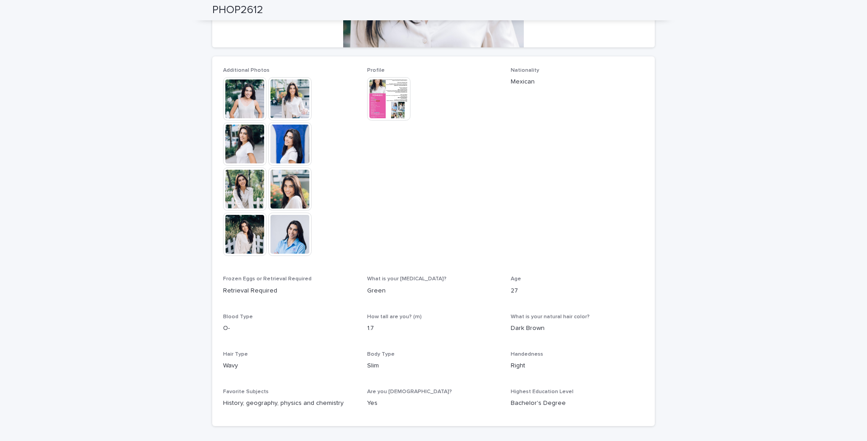
scroll to position [235, 0]
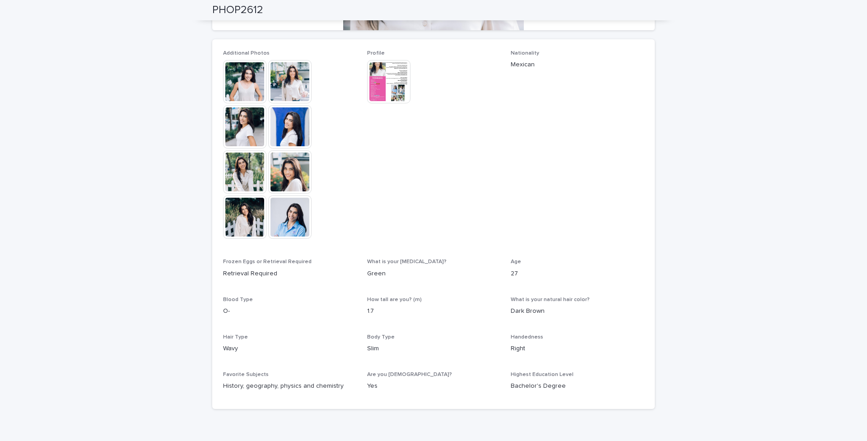
click at [384, 88] on img at bounding box center [388, 81] width 43 height 43
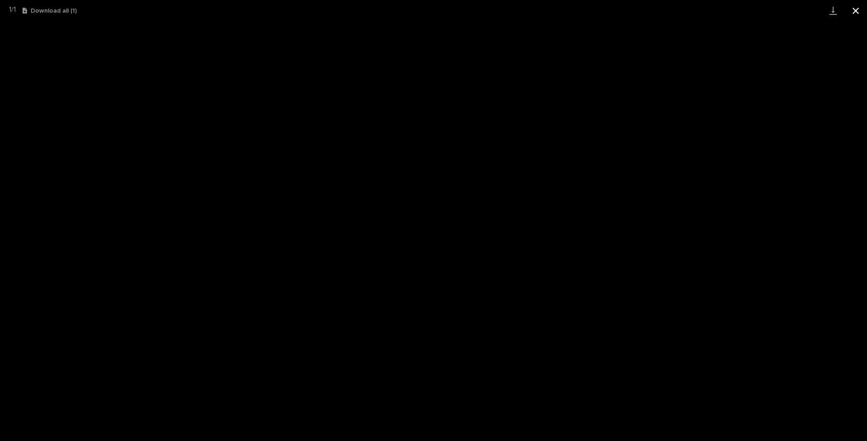
click at [682, 10] on button "Close gallery" at bounding box center [855, 10] width 23 height 21
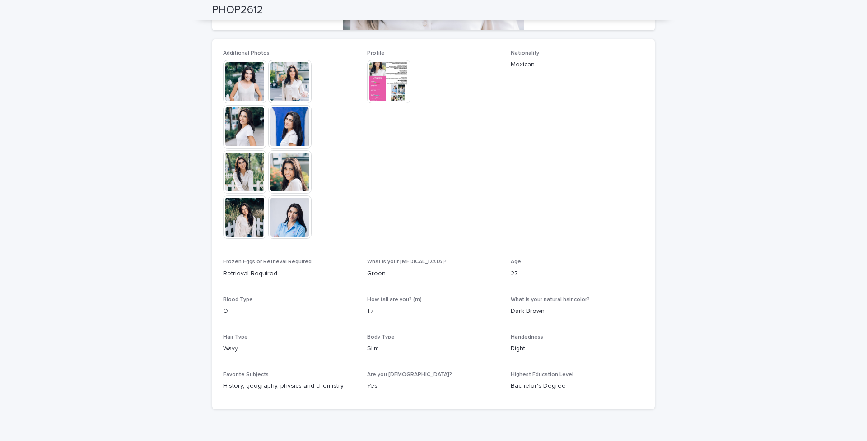
scroll to position [32, 0]
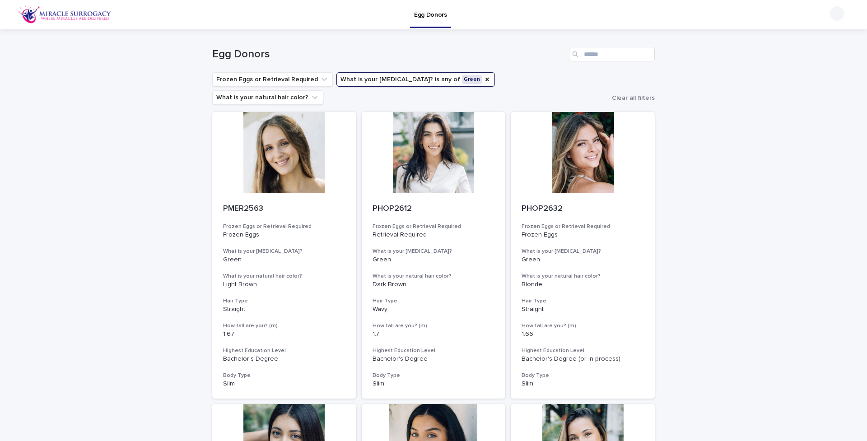
click at [443, 79] on button "What is your [MEDICAL_DATA]? is any of Green" at bounding box center [415, 79] width 158 height 14
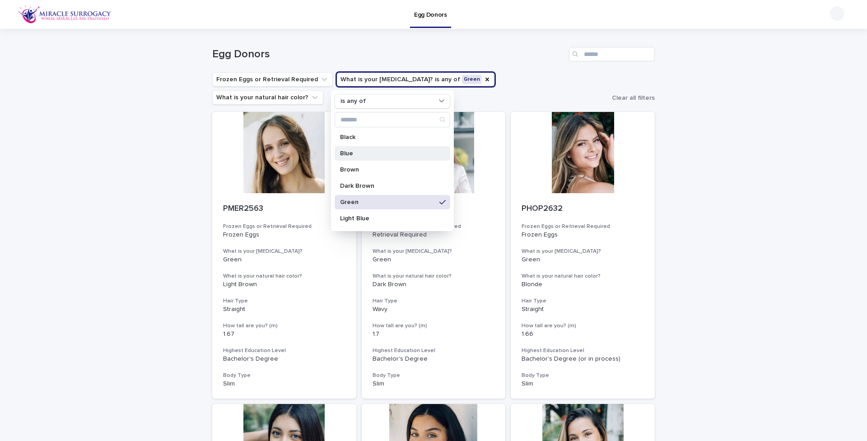
click at [352, 154] on p "Blue" at bounding box center [388, 153] width 96 height 6
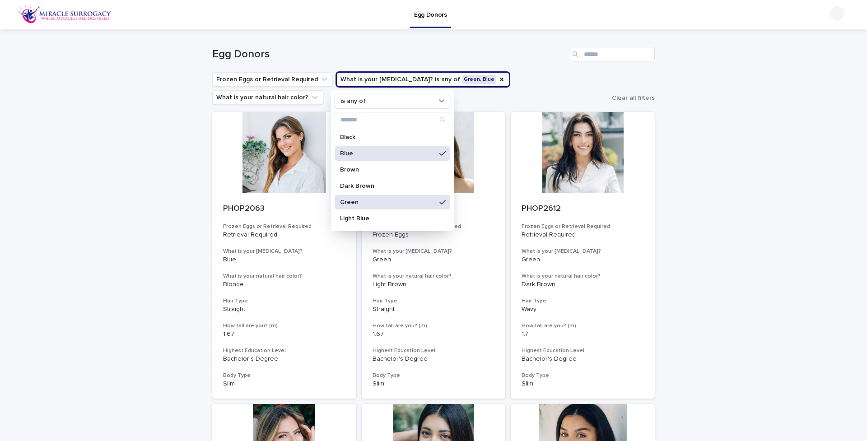
click at [417, 203] on p "Green" at bounding box center [388, 202] width 96 height 6
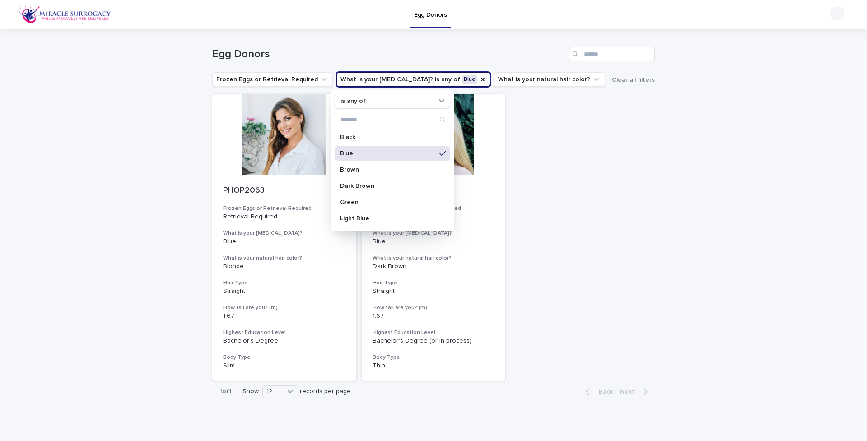
click at [682, 162] on div "Loading... Saving… Loading... Saving… Egg Donors Frozen Eggs or Retrieval Requi…" at bounding box center [433, 238] width 867 height 419
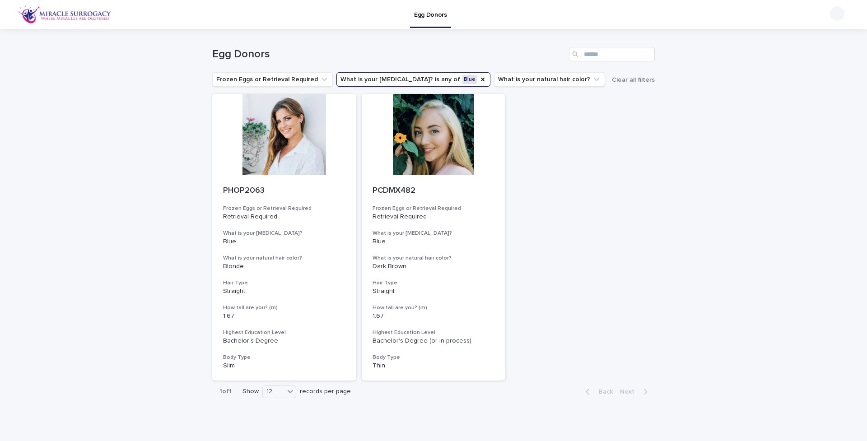
click at [427, 79] on button "What is your [MEDICAL_DATA]? is any of Blue" at bounding box center [413, 79] width 154 height 14
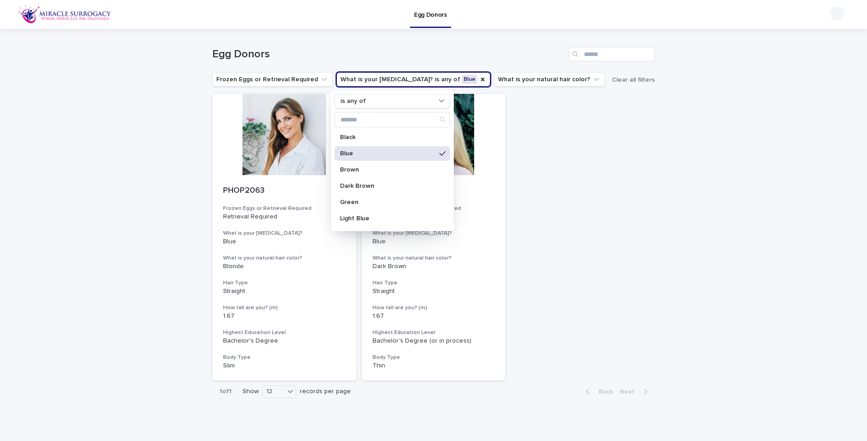
click at [414, 151] on p "Blue" at bounding box center [388, 153] width 96 height 6
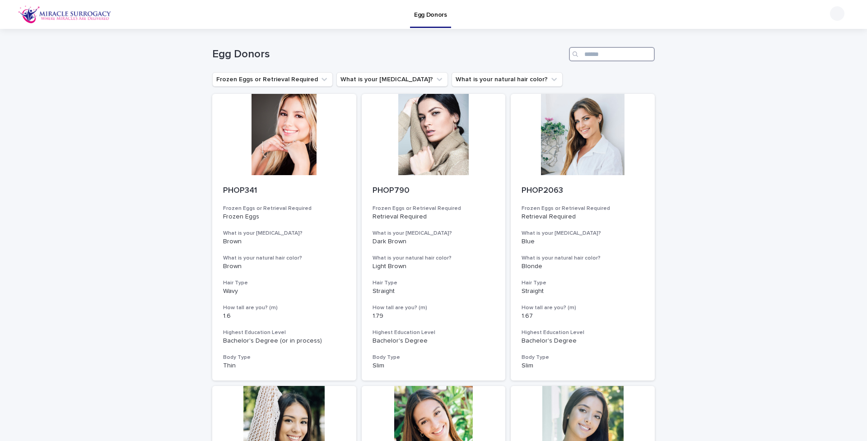
click at [592, 57] on input "Search" at bounding box center [612, 54] width 86 height 14
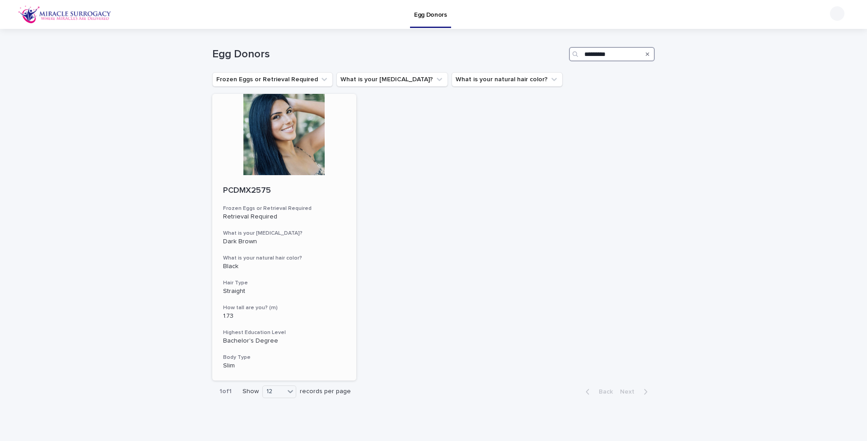
type input "*********"
click at [312, 125] on div at bounding box center [284, 134] width 144 height 81
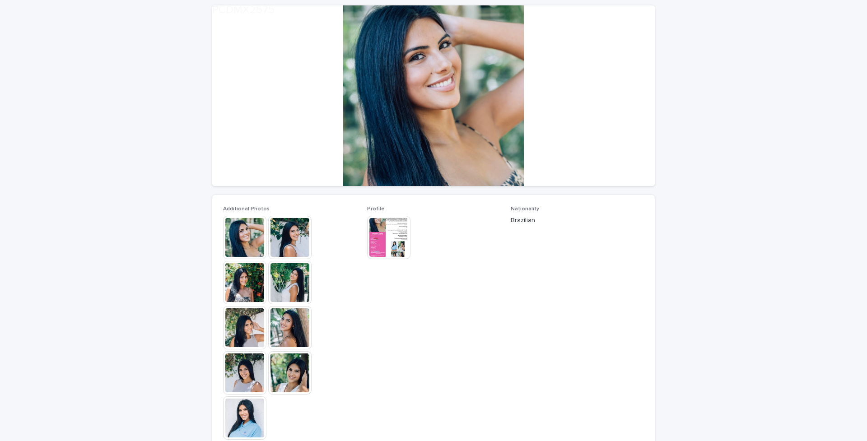
scroll to position [96, 0]
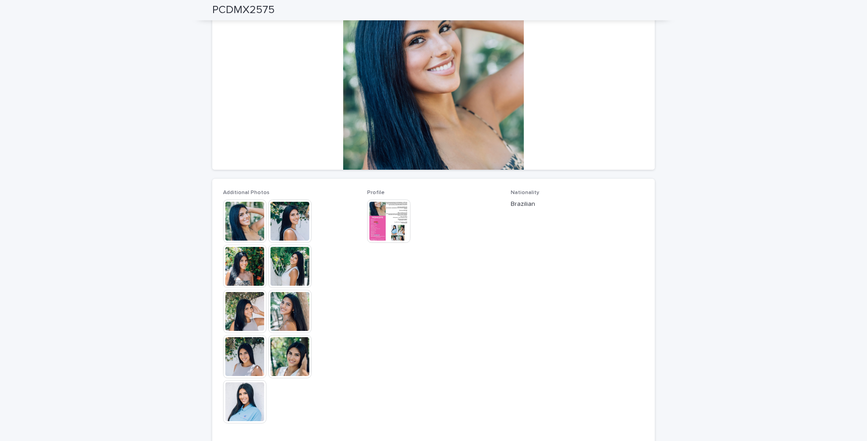
click at [292, 222] on img at bounding box center [289, 221] width 43 height 43
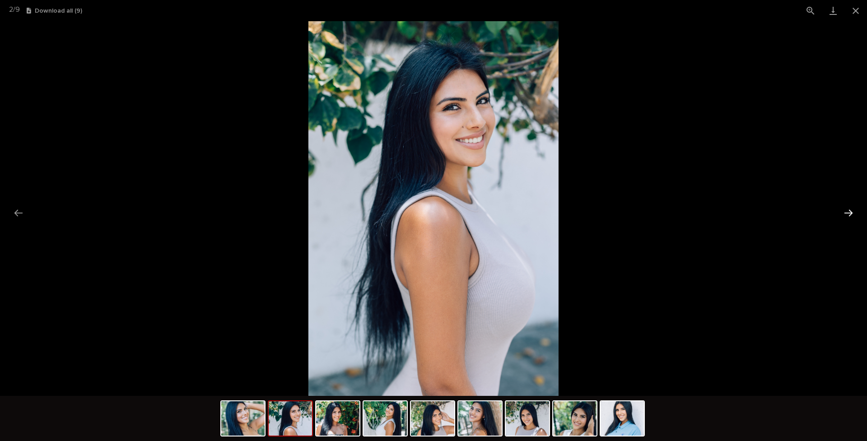
click at [682, 211] on button "Next slide" at bounding box center [848, 213] width 19 height 18
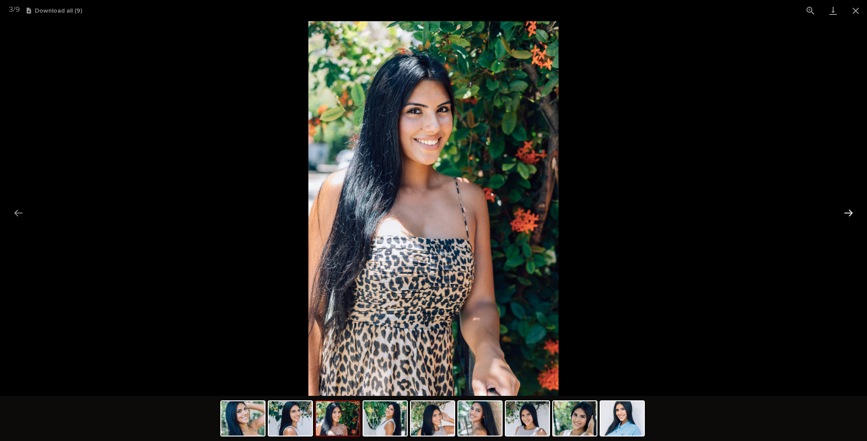
click at [682, 211] on button "Next slide" at bounding box center [848, 213] width 19 height 18
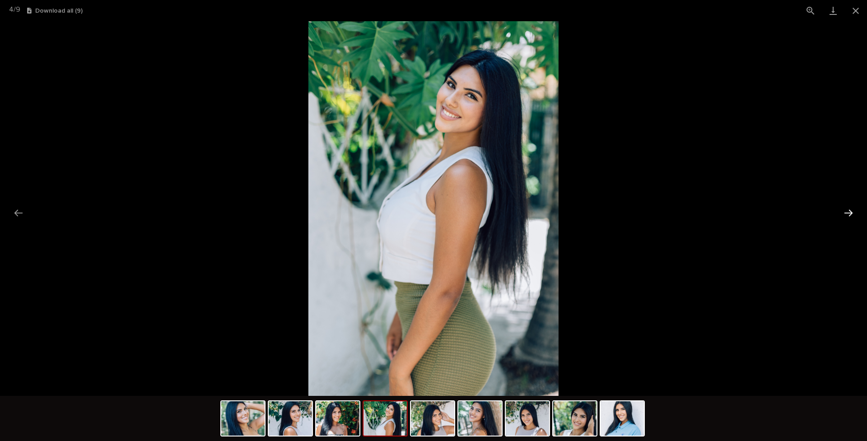
click at [682, 211] on button "Next slide" at bounding box center [848, 213] width 19 height 18
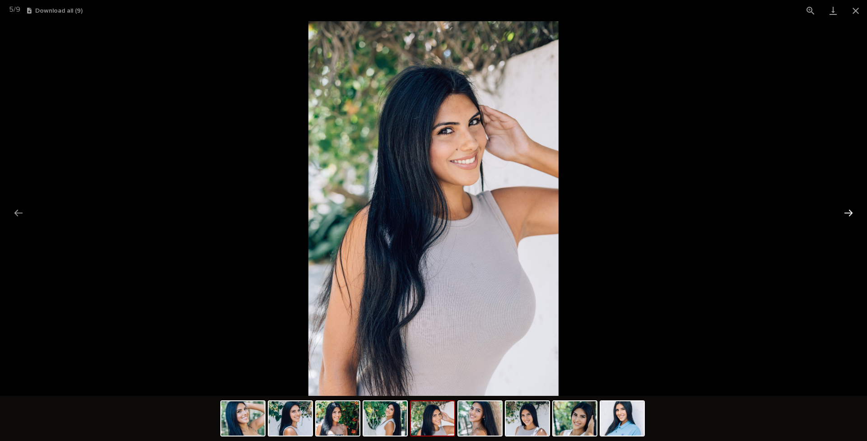
click at [682, 211] on button "Next slide" at bounding box center [848, 213] width 19 height 18
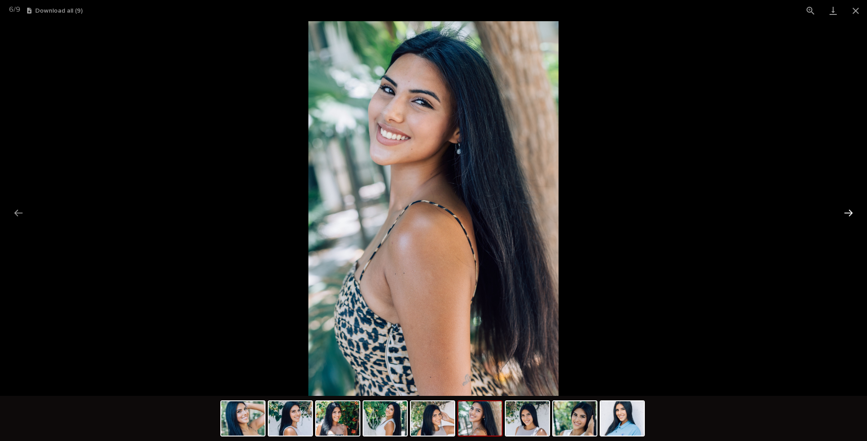
click at [682, 211] on button "Next slide" at bounding box center [848, 213] width 19 height 18
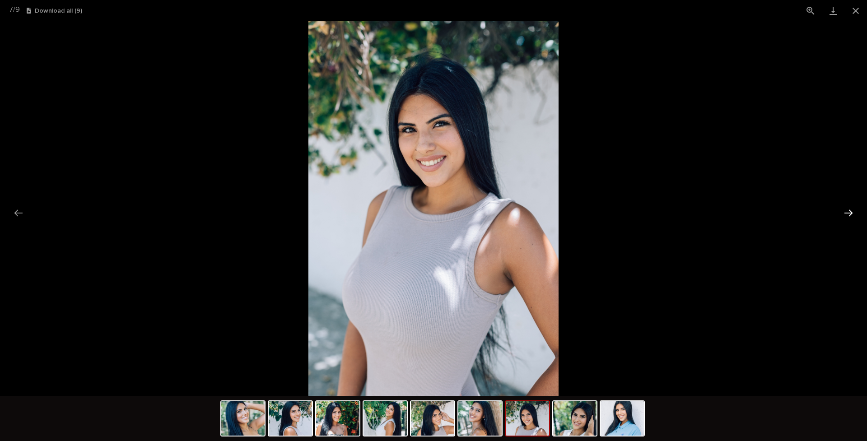
click at [682, 211] on button "Next slide" at bounding box center [848, 213] width 19 height 18
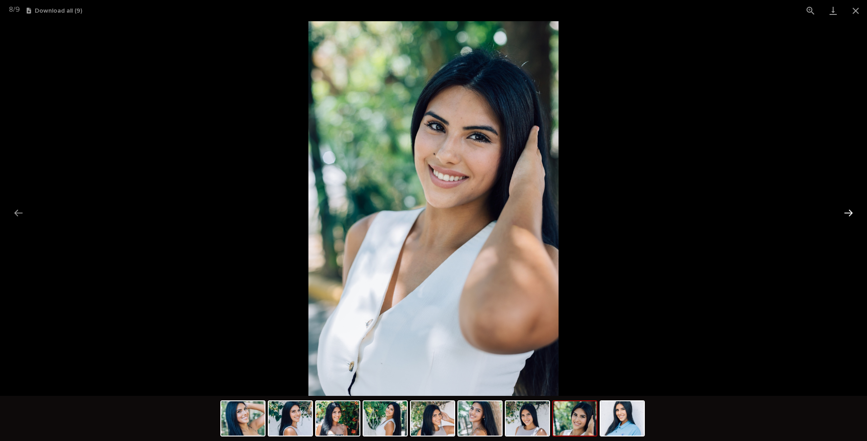
click at [682, 210] on button "Next slide" at bounding box center [848, 213] width 19 height 18
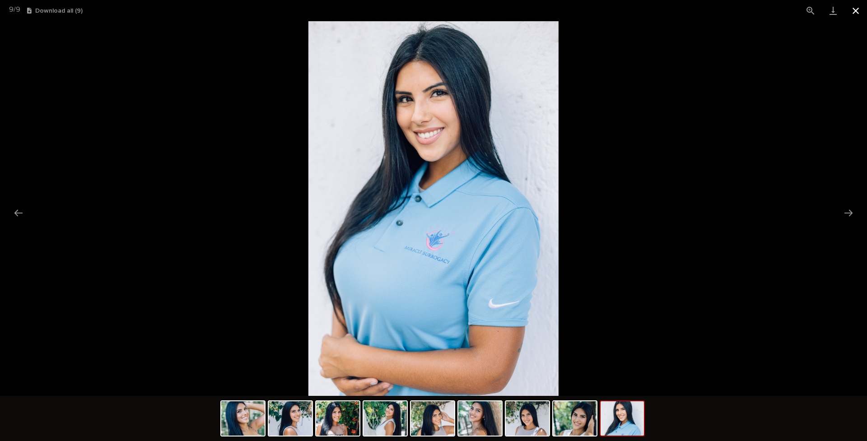
click at [682, 10] on button "Close gallery" at bounding box center [855, 10] width 23 height 21
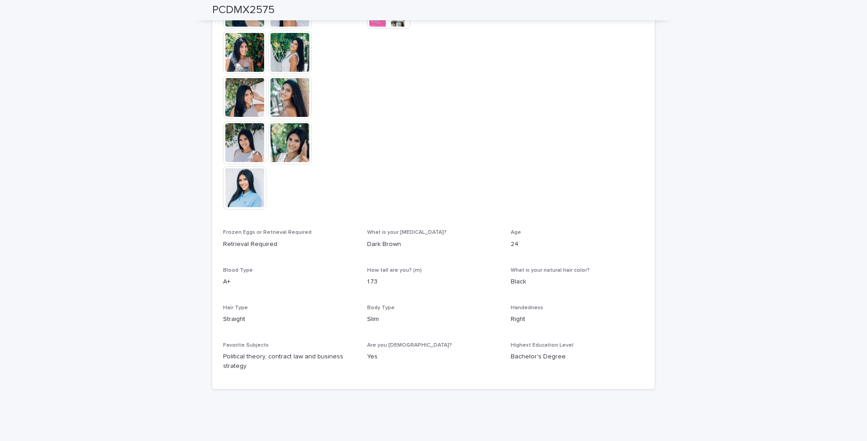
scroll to position [0, 0]
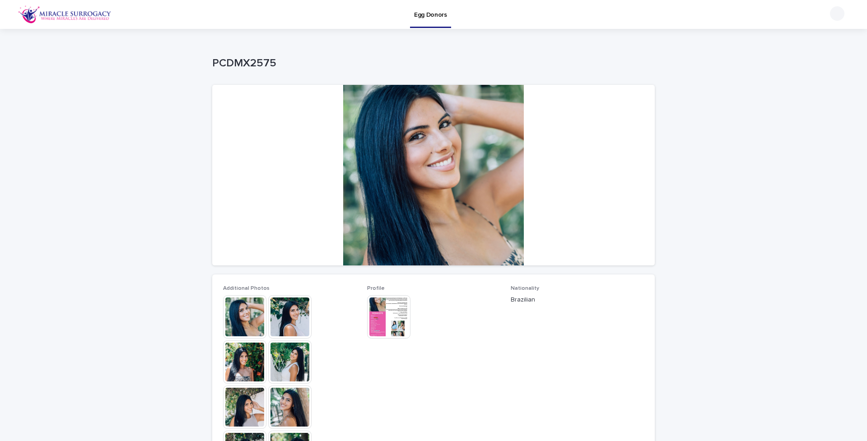
click at [392, 303] on img at bounding box center [388, 316] width 43 height 43
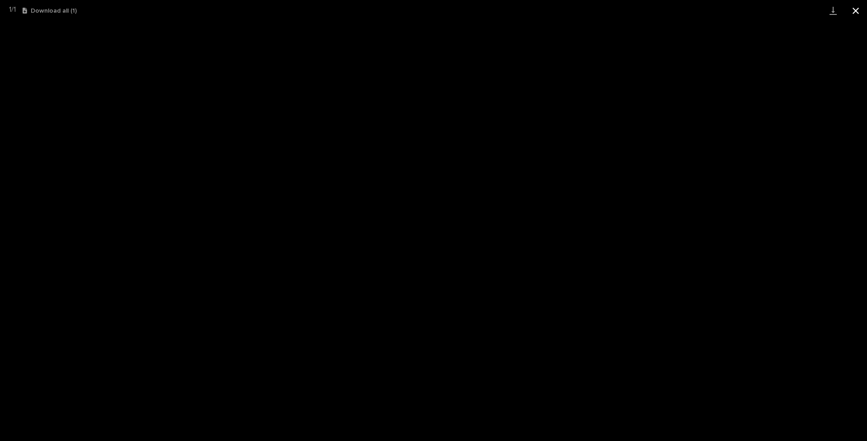
click at [682, 10] on button "Close gallery" at bounding box center [855, 10] width 23 height 21
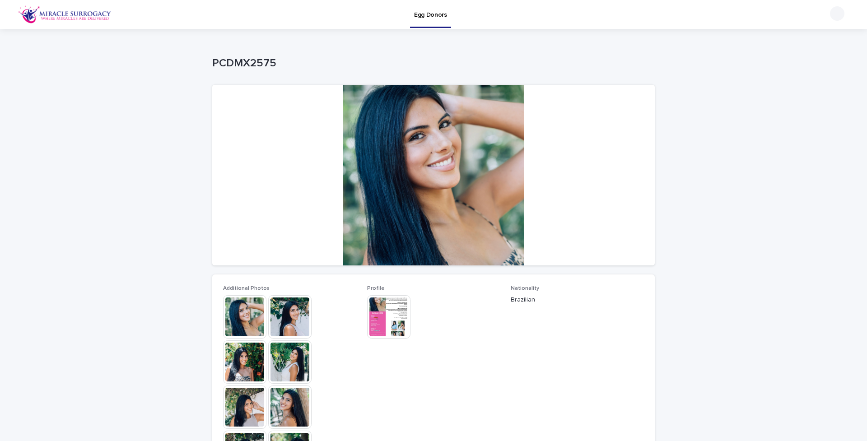
click at [370, 312] on img at bounding box center [388, 316] width 43 height 43
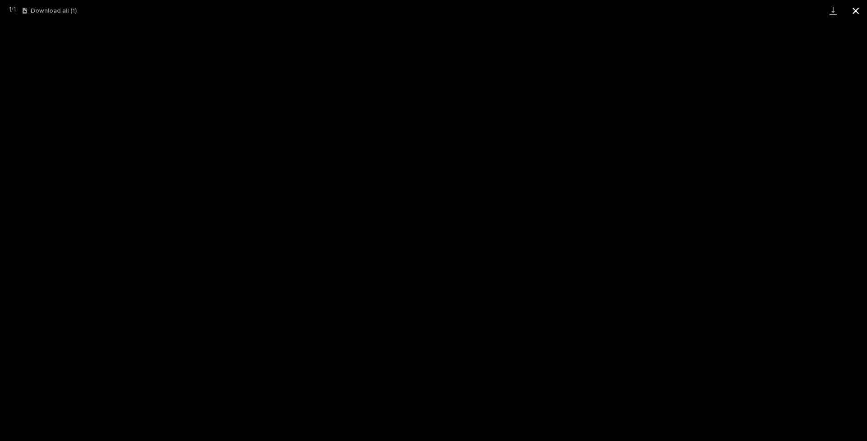
click at [682, 10] on button "Close gallery" at bounding box center [855, 10] width 23 height 21
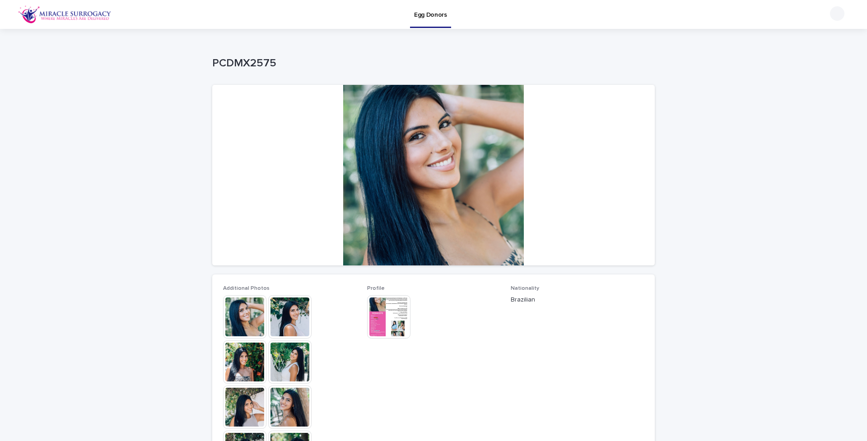
click at [294, 320] on img at bounding box center [289, 316] width 43 height 43
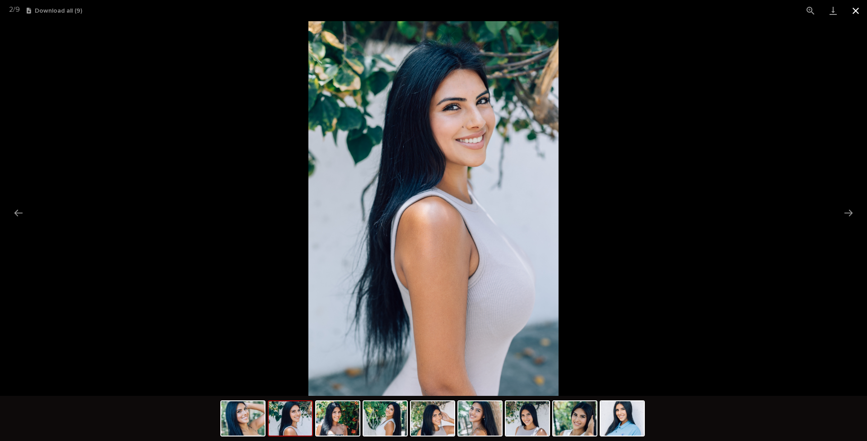
click at [682, 6] on button "Close gallery" at bounding box center [855, 10] width 23 height 21
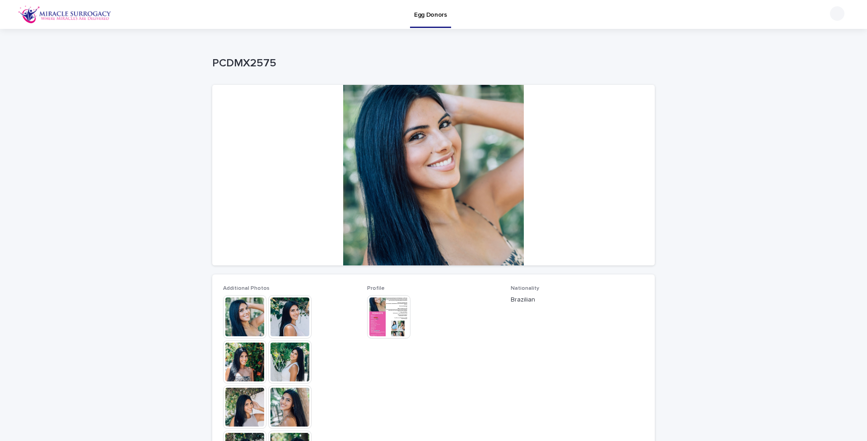
click at [391, 306] on img at bounding box center [388, 316] width 43 height 43
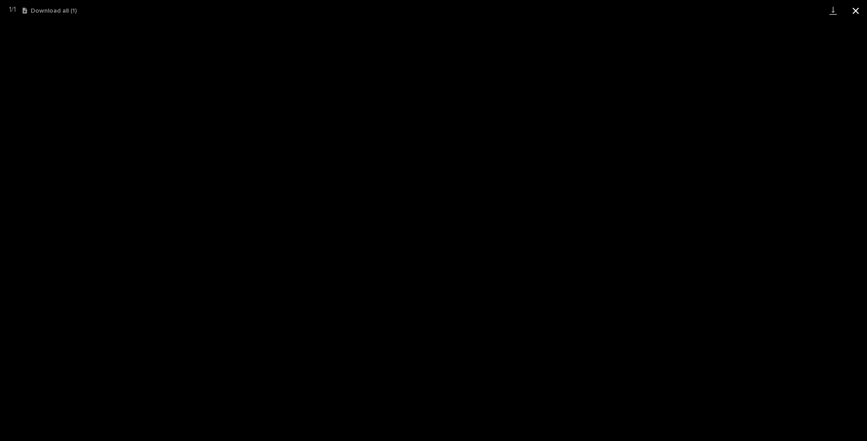
click at [682, 10] on button "Close gallery" at bounding box center [855, 10] width 23 height 21
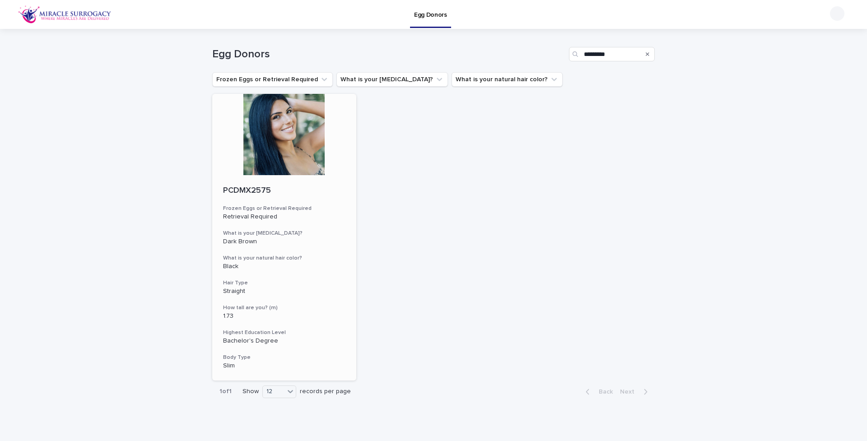
click at [273, 126] on div at bounding box center [284, 134] width 144 height 81
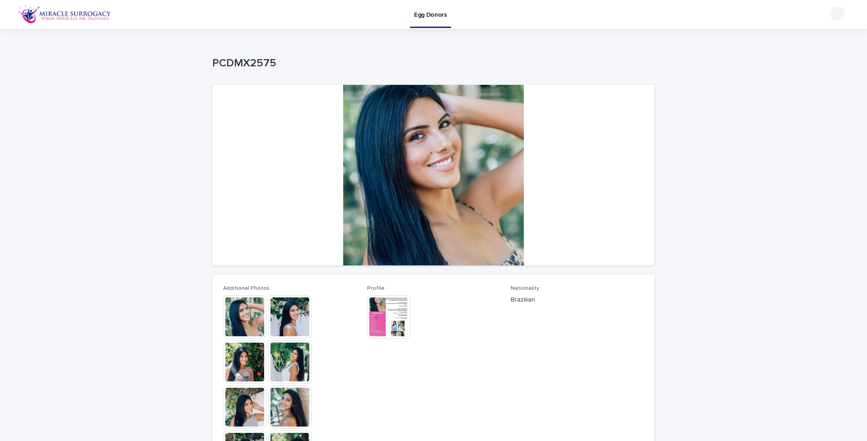
click at [382, 308] on img at bounding box center [388, 316] width 43 height 43
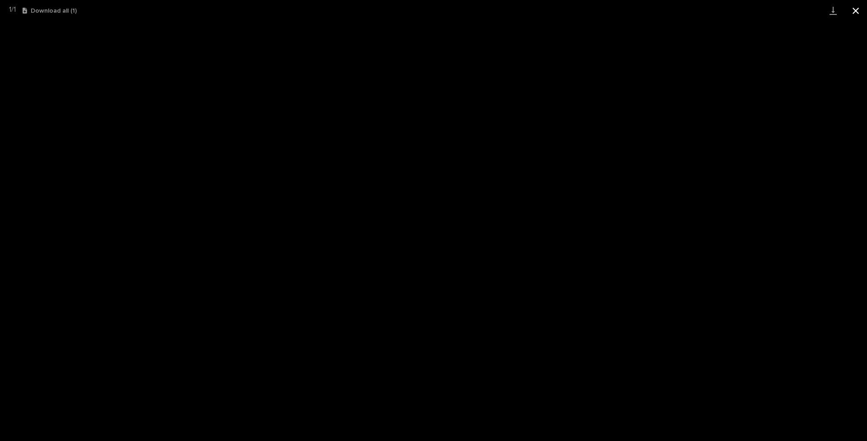
click at [682, 9] on button "Close gallery" at bounding box center [855, 10] width 23 height 21
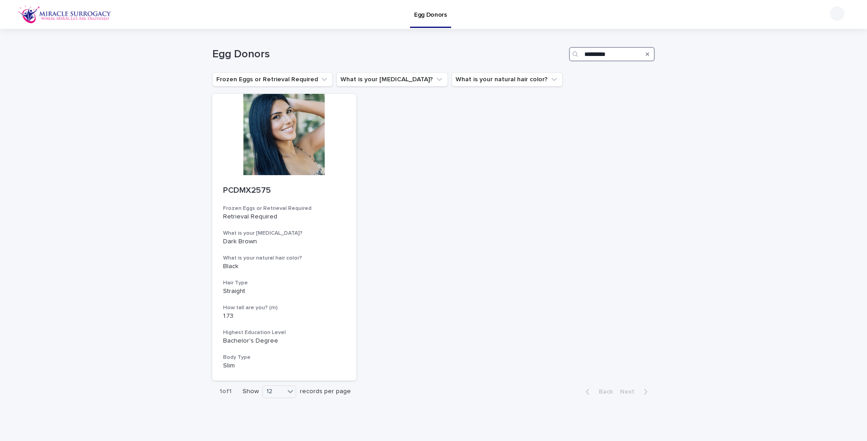
click at [616, 55] on input "*********" at bounding box center [612, 54] width 86 height 14
drag, startPoint x: 619, startPoint y: 54, endPoint x: 534, endPoint y: 35, distance: 86.4
click at [536, 36] on div "Egg Donors *********" at bounding box center [433, 50] width 443 height 43
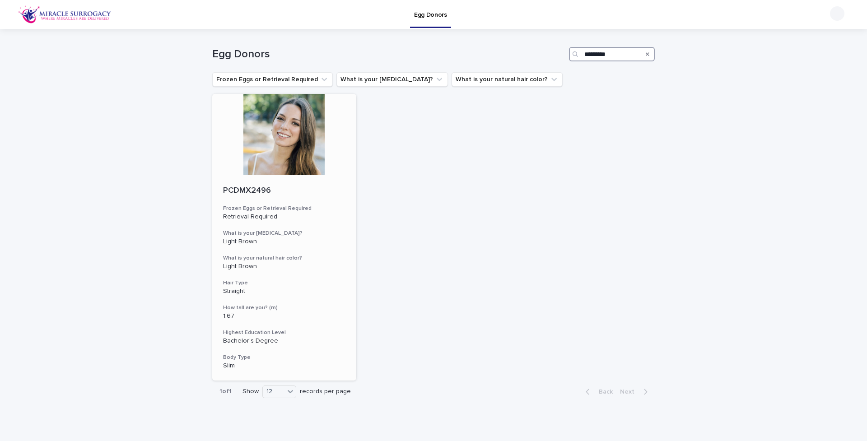
type input "*********"
click at [271, 144] on div at bounding box center [284, 134] width 144 height 81
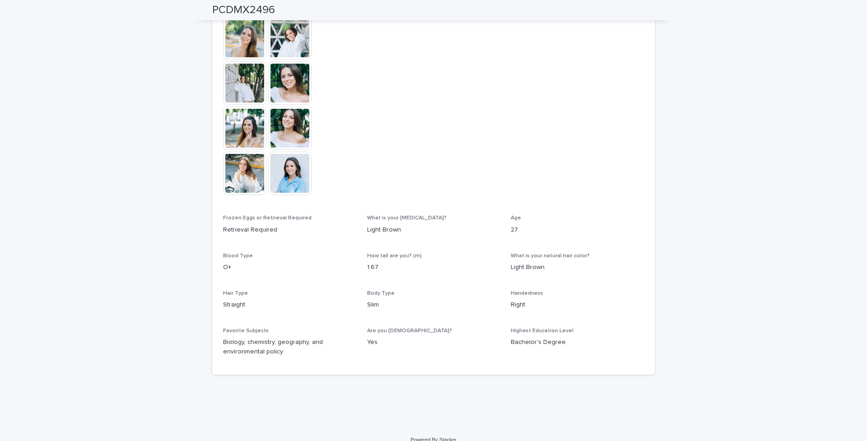
scroll to position [135, 0]
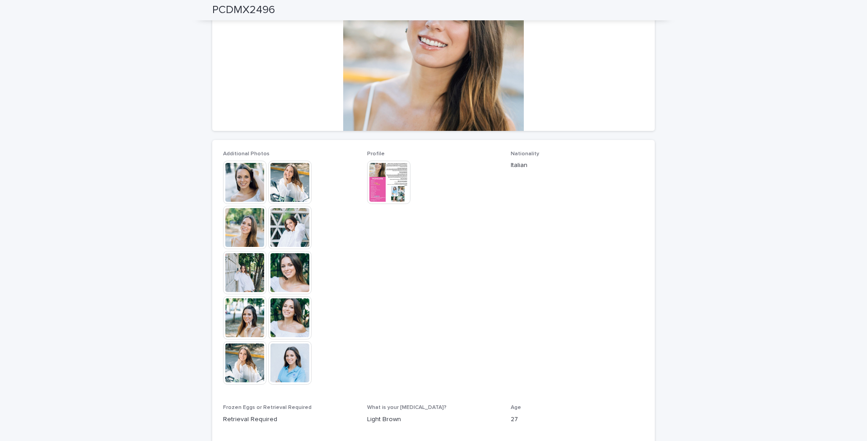
click at [382, 182] on img at bounding box center [388, 182] width 43 height 43
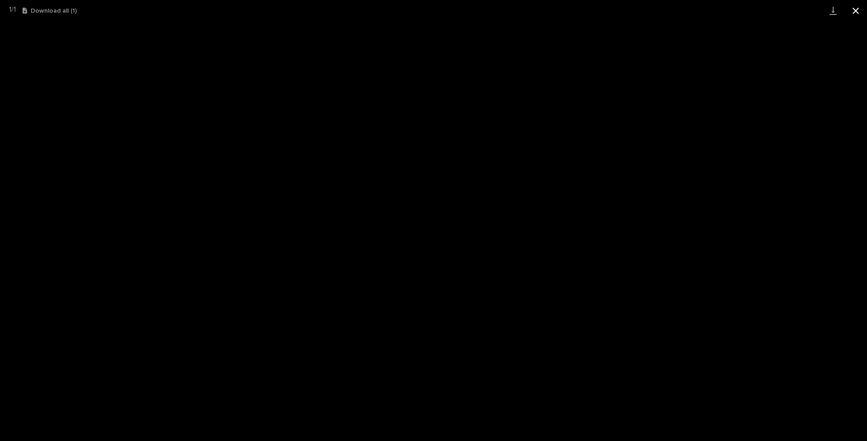
click at [682, 11] on button "Close gallery" at bounding box center [855, 10] width 23 height 21
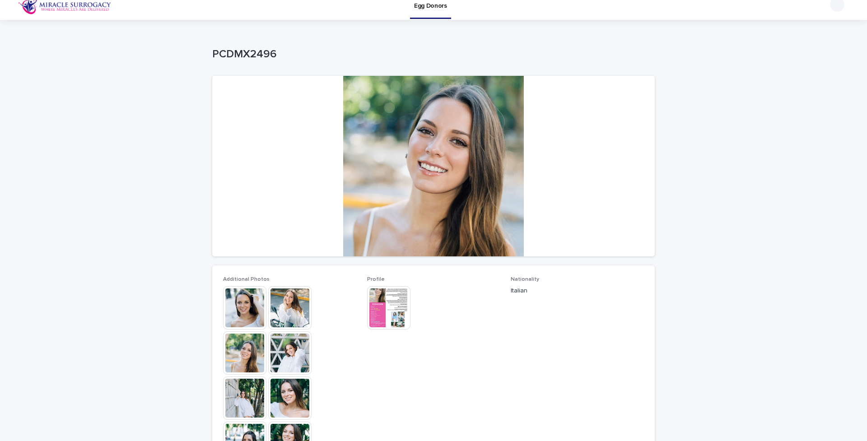
scroll to position [0, 0]
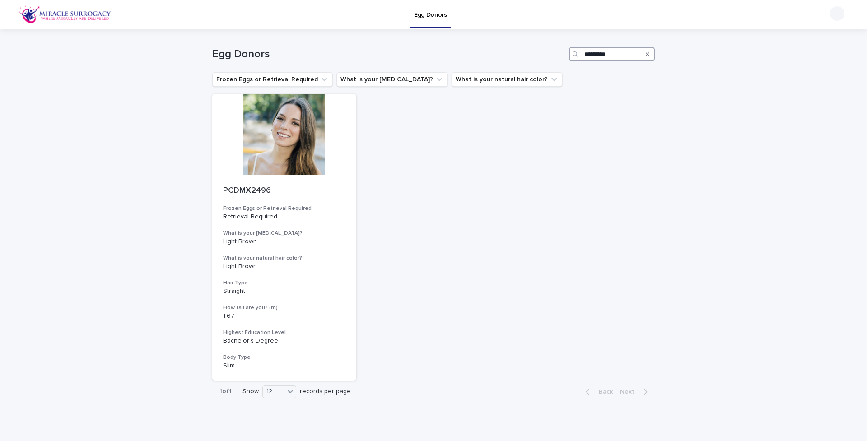
click at [622, 58] on input "*********" at bounding box center [612, 54] width 86 height 14
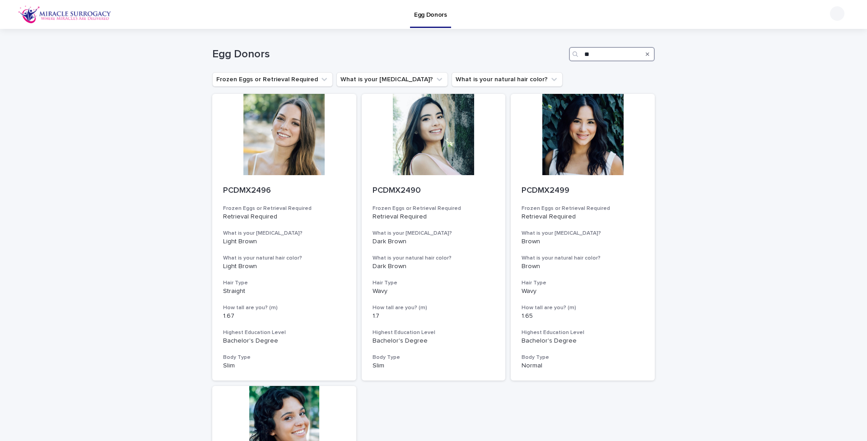
type input "*"
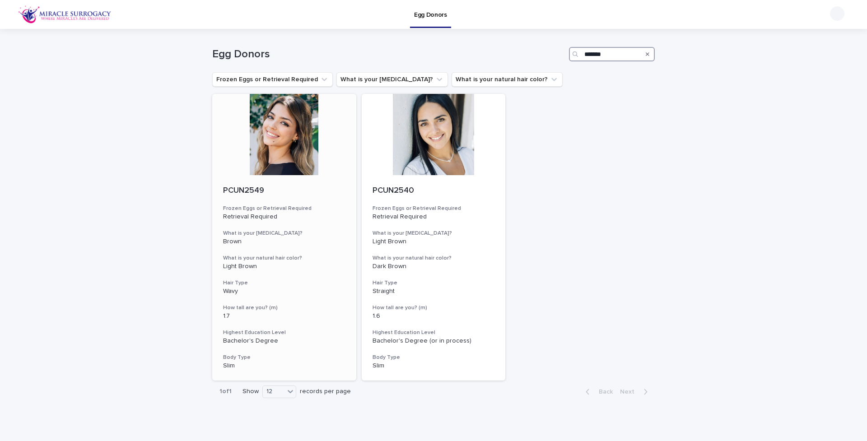
type input "*******"
click at [285, 155] on div at bounding box center [284, 134] width 144 height 81
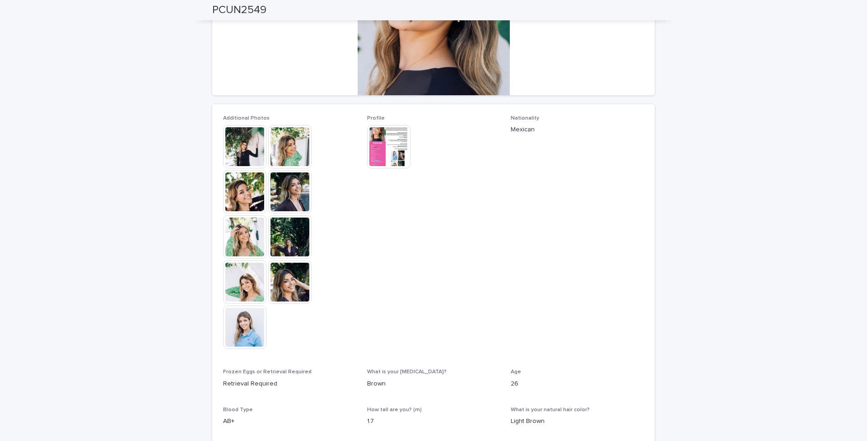
scroll to position [89, 0]
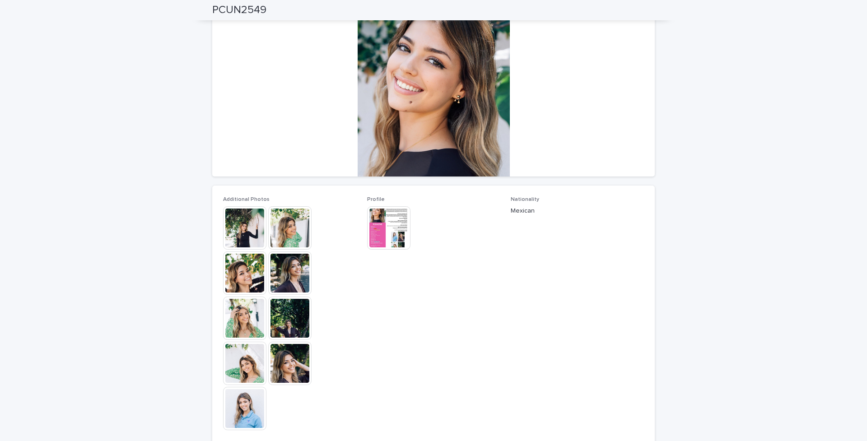
click at [249, 225] on img at bounding box center [244, 227] width 43 height 43
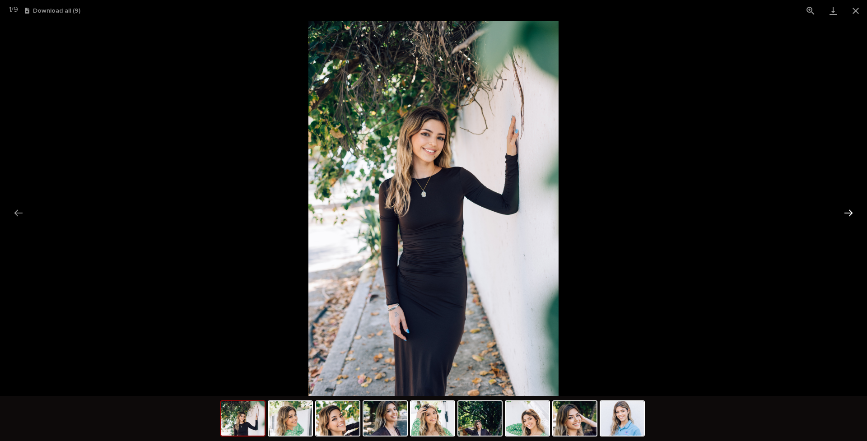
click at [682, 212] on button "Next slide" at bounding box center [848, 213] width 19 height 18
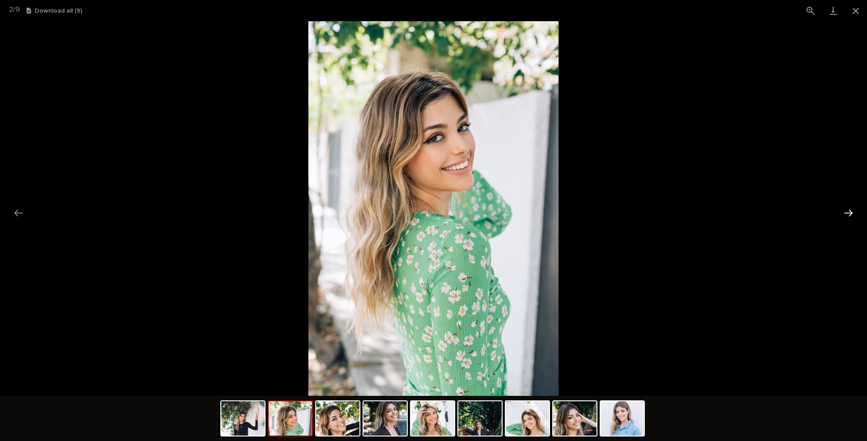
click at [682, 212] on button "Next slide" at bounding box center [848, 213] width 19 height 18
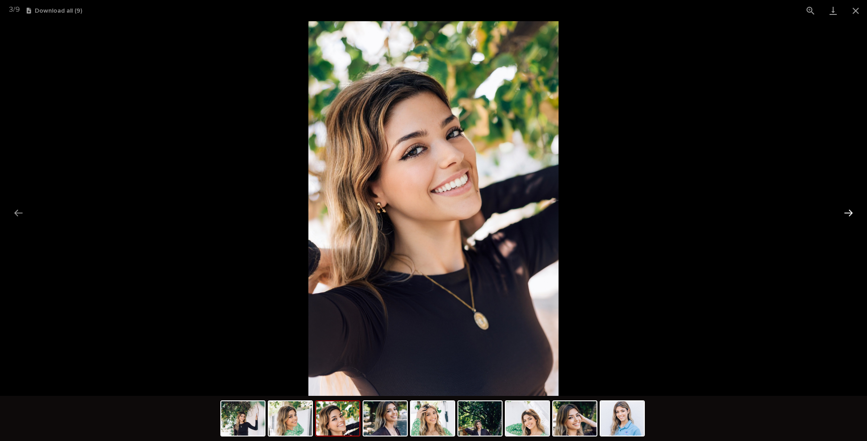
click at [682, 212] on button "Next slide" at bounding box center [848, 213] width 19 height 18
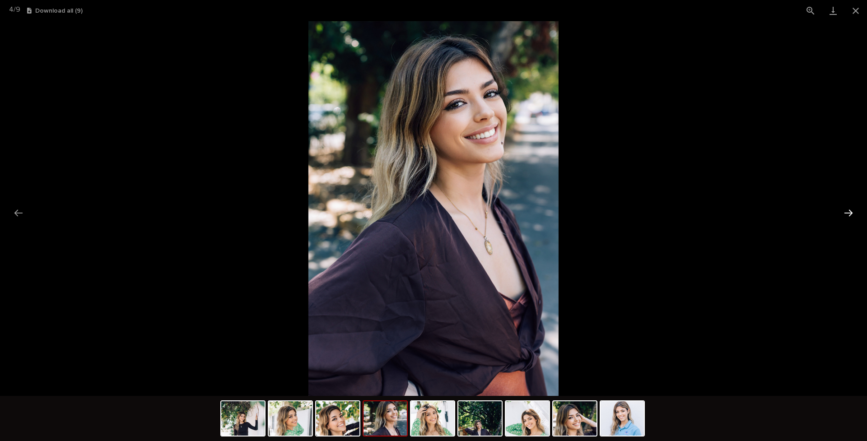
click at [682, 213] on button "Next slide" at bounding box center [848, 213] width 19 height 18
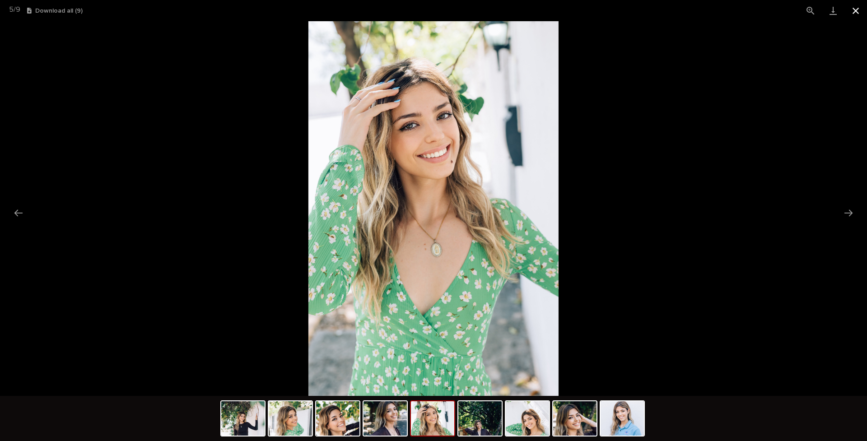
click at [682, 10] on button "Close gallery" at bounding box center [855, 10] width 23 height 21
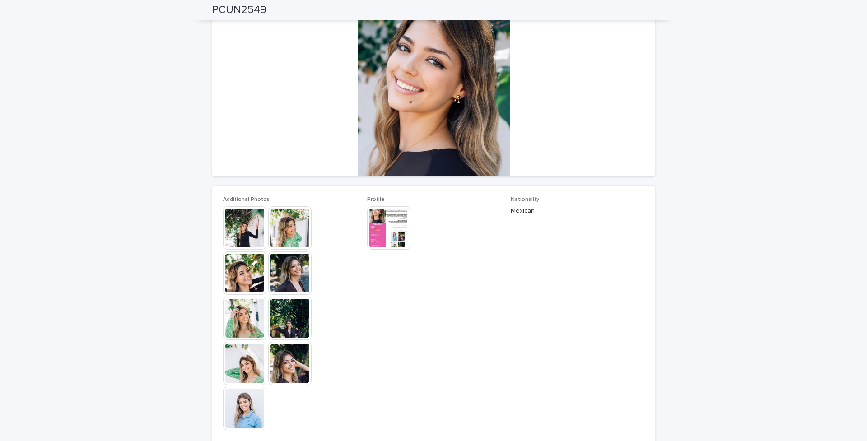
scroll to position [0, 0]
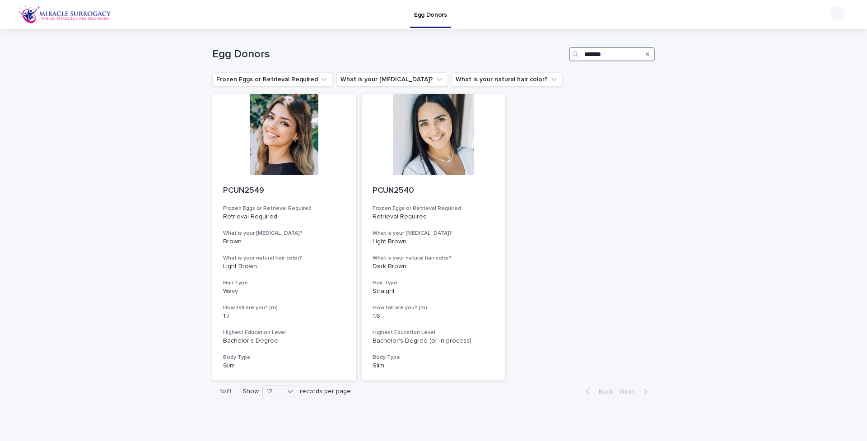
drag, startPoint x: 614, startPoint y: 56, endPoint x: 541, endPoint y: 51, distance: 72.9
click at [546, 52] on div "Egg Donors *******" at bounding box center [433, 54] width 443 height 14
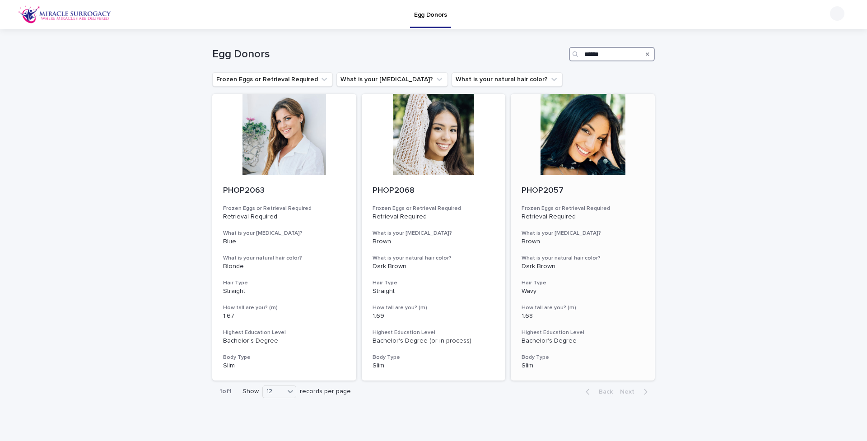
type input "******"
click at [597, 152] on div at bounding box center [583, 134] width 144 height 81
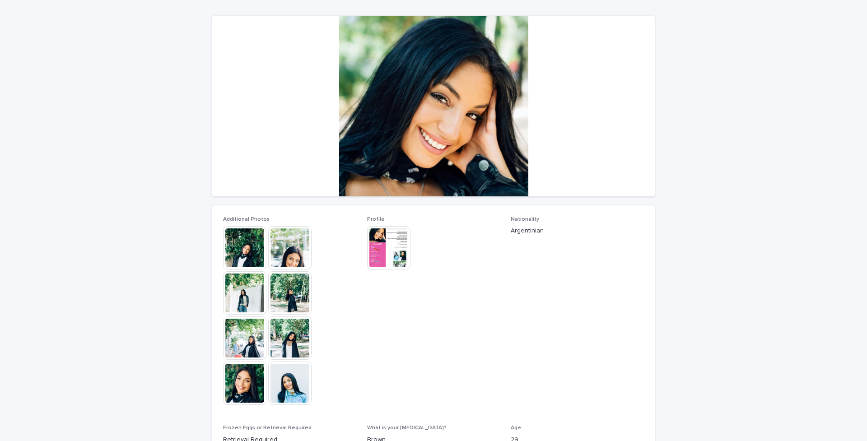
scroll to position [83, 0]
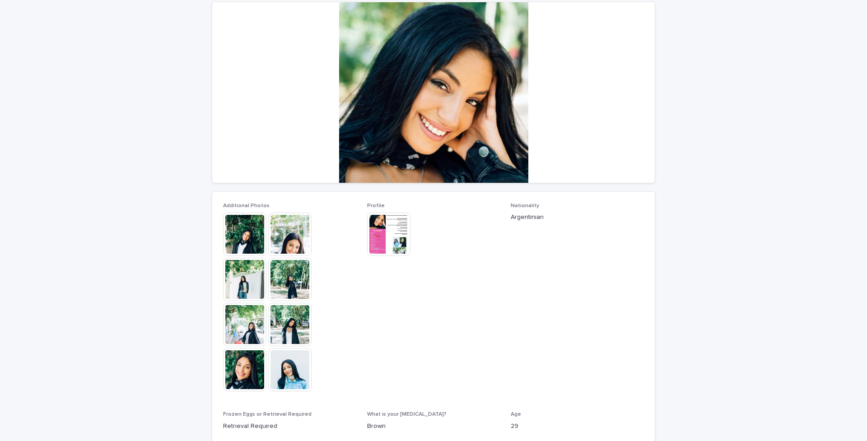
click at [249, 236] on img at bounding box center [244, 234] width 43 height 43
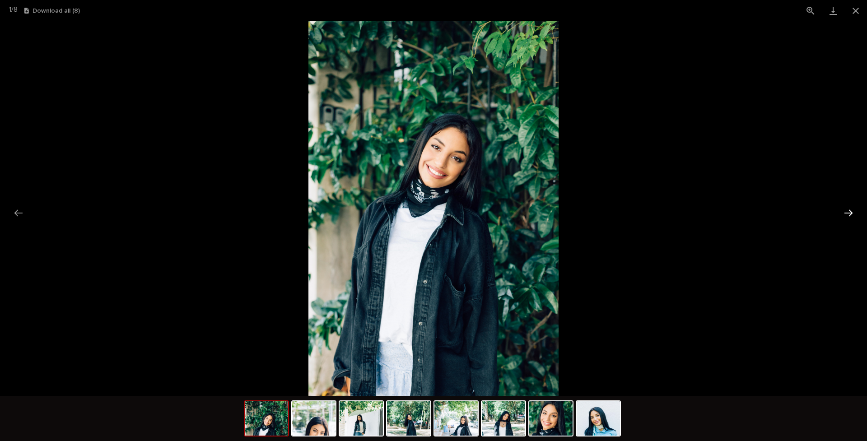
click at [682, 211] on button "Next slide" at bounding box center [848, 213] width 19 height 18
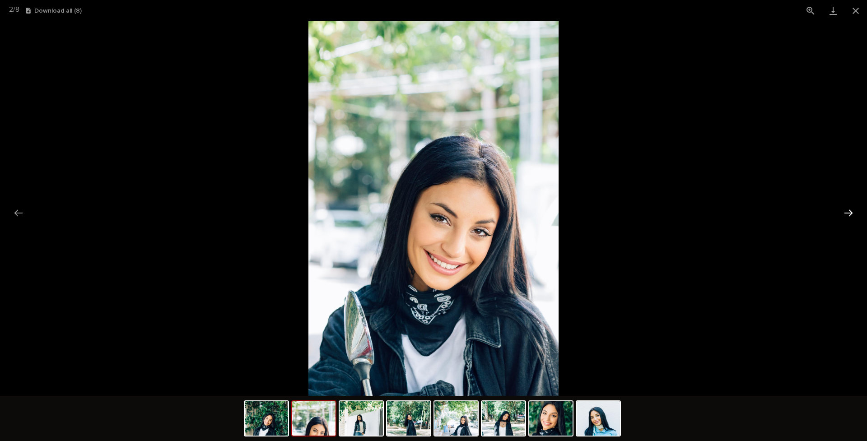
click at [682, 210] on button "Next slide" at bounding box center [848, 213] width 19 height 18
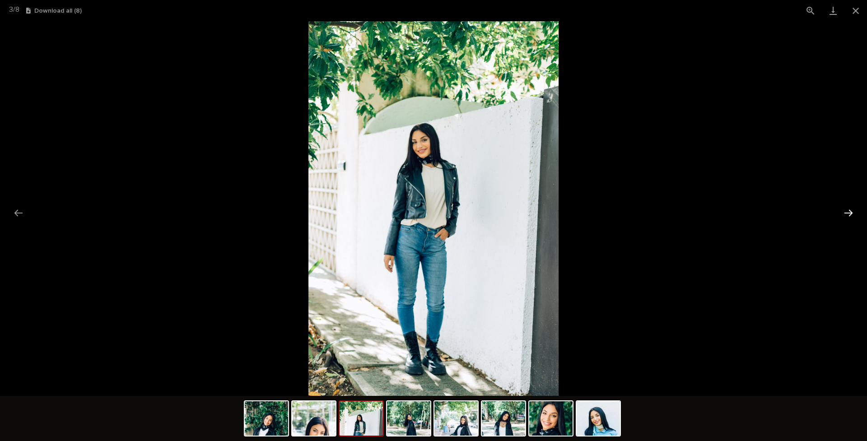
click at [682, 210] on button "Next slide" at bounding box center [848, 213] width 19 height 18
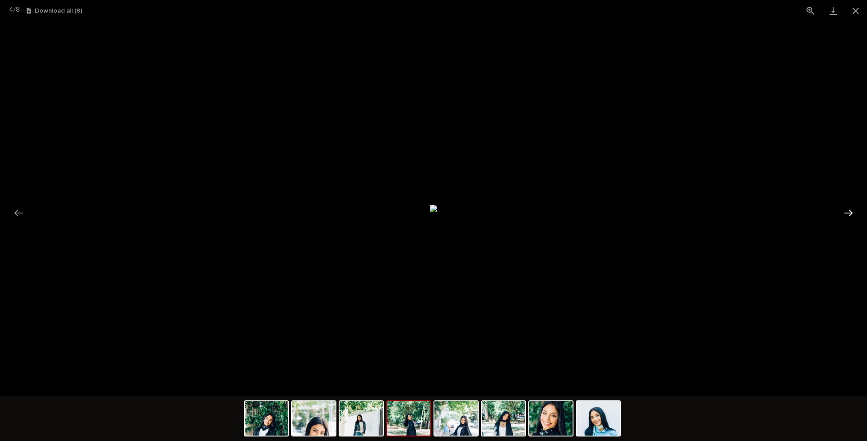
click at [682, 210] on button "Next slide" at bounding box center [848, 213] width 19 height 18
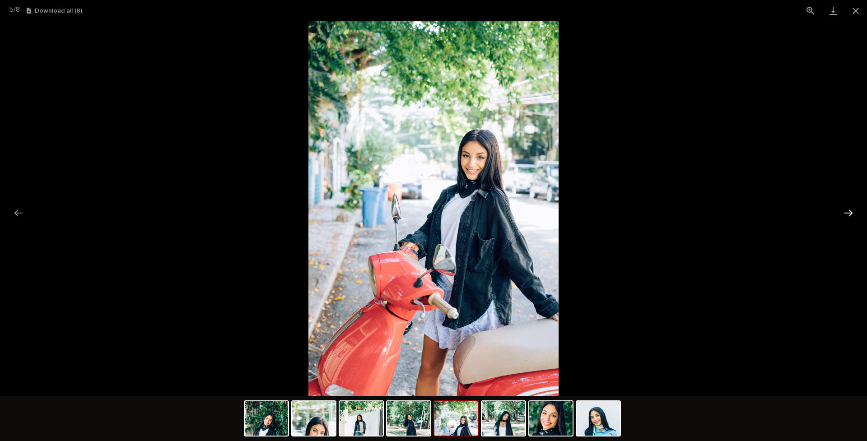
click at [682, 210] on button "Next slide" at bounding box center [848, 213] width 19 height 18
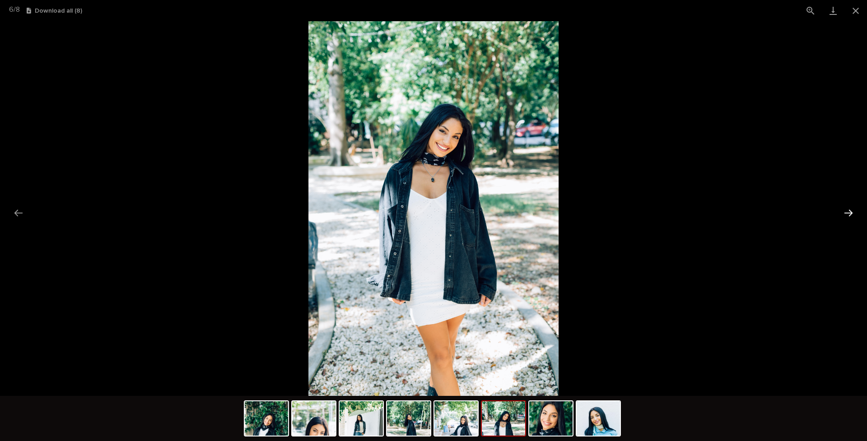
click at [682, 210] on button "Next slide" at bounding box center [848, 213] width 19 height 18
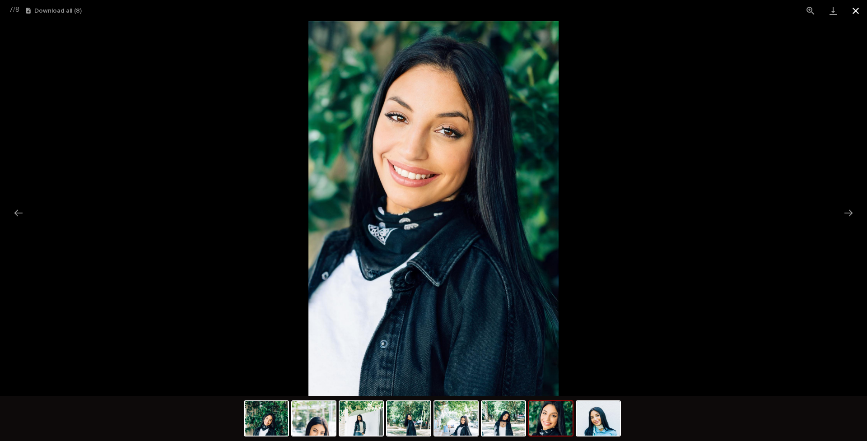
click at [682, 13] on button "Close gallery" at bounding box center [855, 10] width 23 height 21
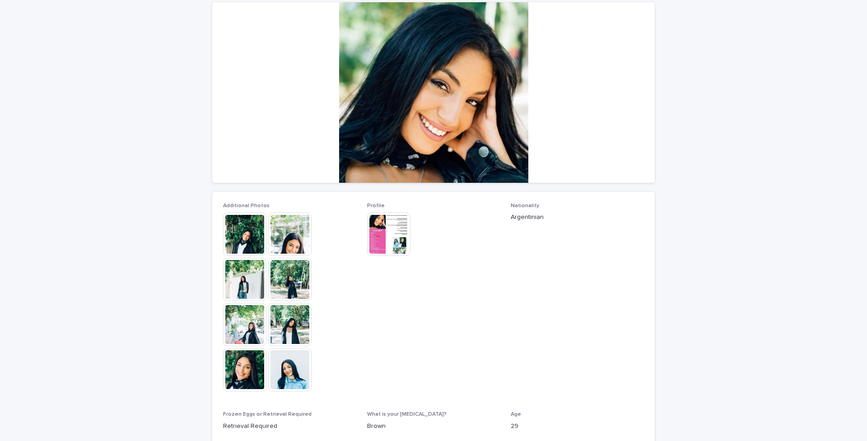
click at [399, 237] on img at bounding box center [388, 234] width 43 height 43
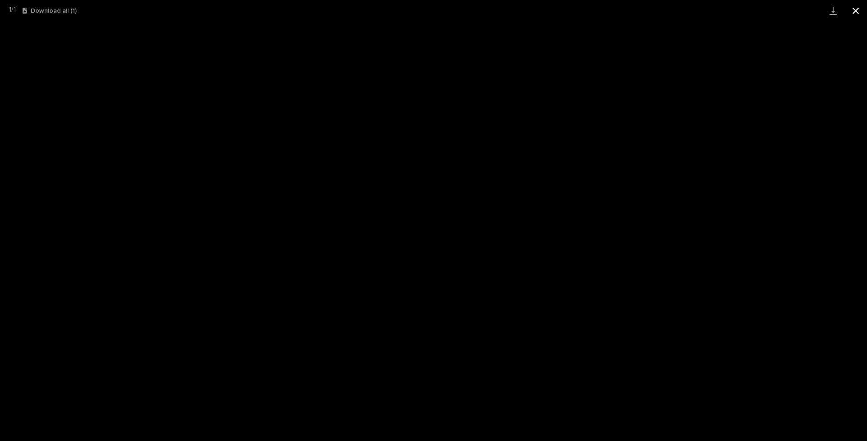
click at [682, 11] on button "Close gallery" at bounding box center [855, 10] width 23 height 21
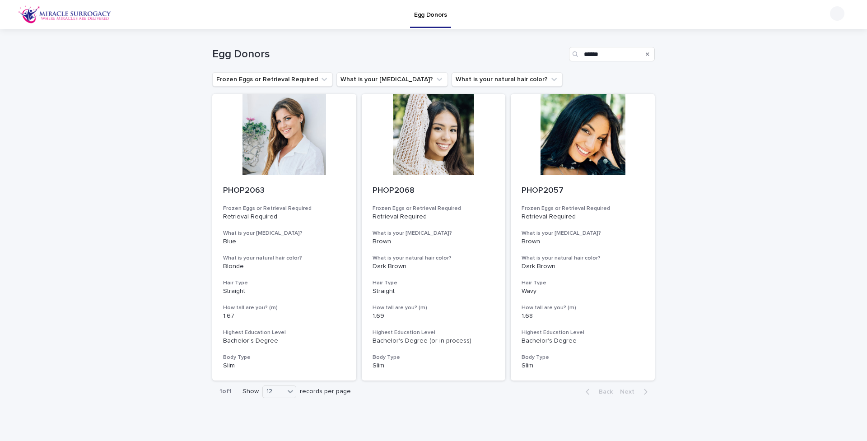
click at [283, 64] on div "Egg Donors ******" at bounding box center [433, 50] width 443 height 43
click at [264, 81] on button "Frozen Eggs or Retrieval Required" at bounding box center [272, 79] width 121 height 14
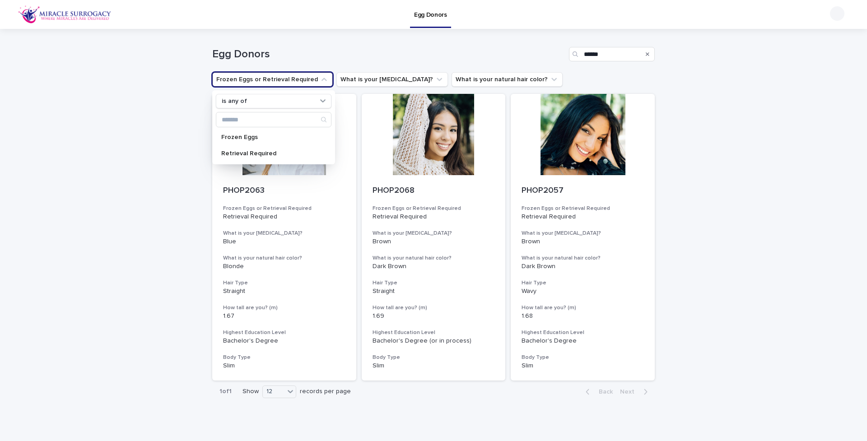
click at [164, 93] on div "Loading... Saving… Loading... Saving… Egg Donors ****** Frozen Eggs or Retrieva…" at bounding box center [433, 238] width 867 height 419
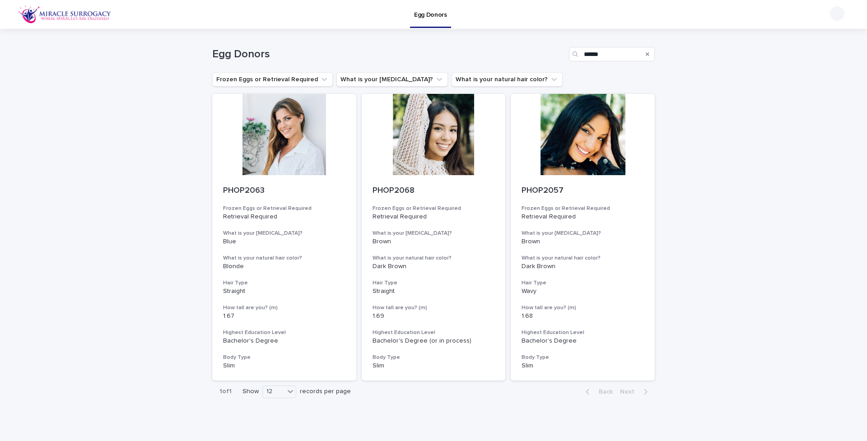
scroll to position [29, 0]
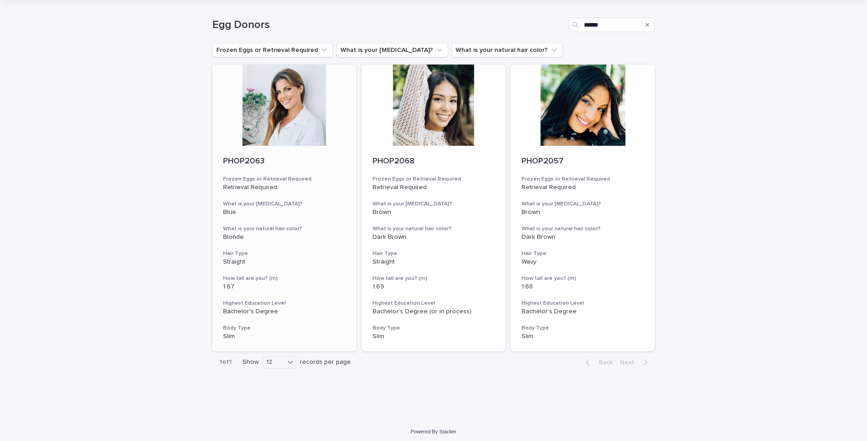
click at [284, 130] on div at bounding box center [284, 105] width 144 height 81
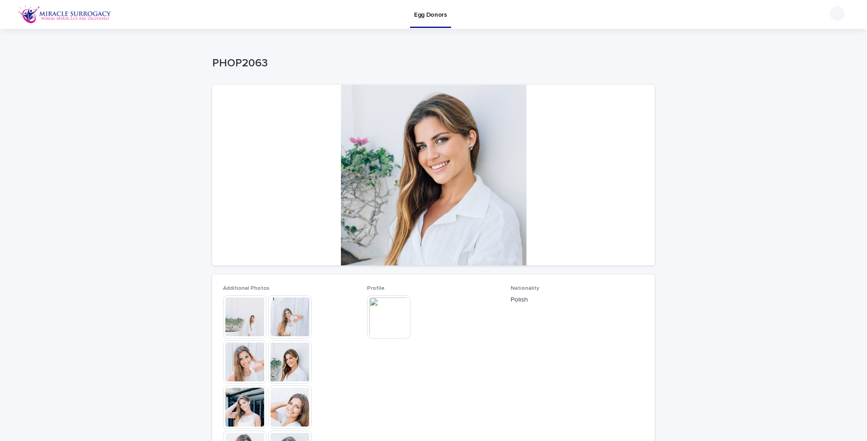
click at [385, 303] on img at bounding box center [388, 316] width 43 height 43
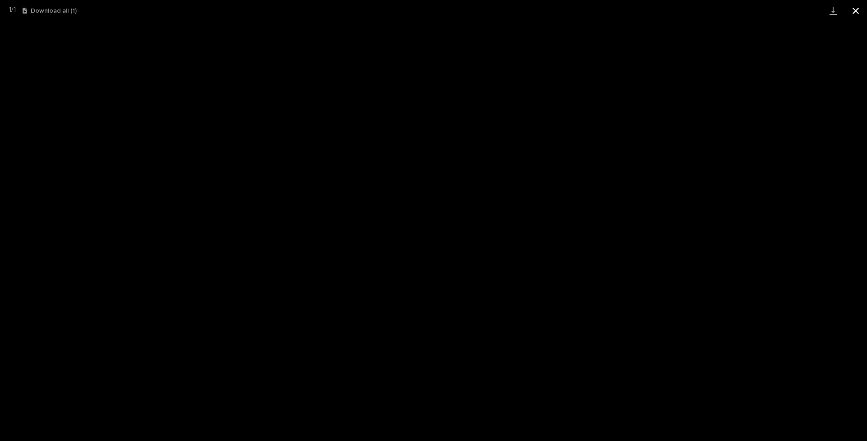
click at [682, 10] on button "Close gallery" at bounding box center [855, 10] width 23 height 21
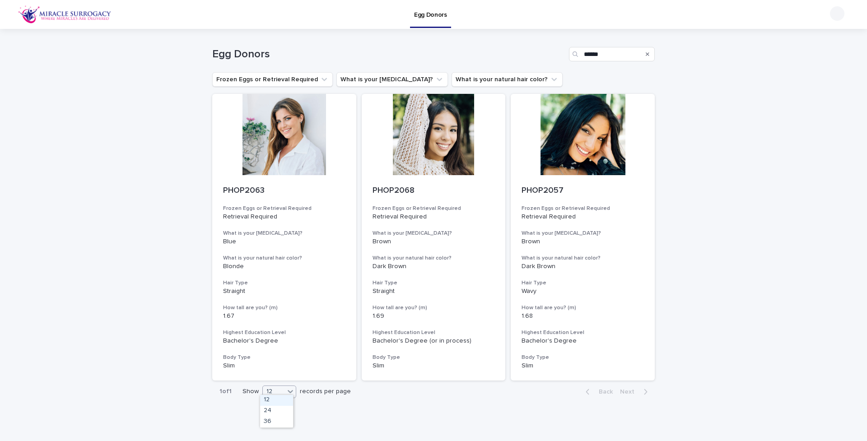
click at [292, 349] on div at bounding box center [290, 391] width 11 height 11
click at [284, 349] on div "36" at bounding box center [276, 422] width 33 height 11
click at [376, 78] on button "What is your [MEDICAL_DATA]?" at bounding box center [392, 79] width 112 height 14
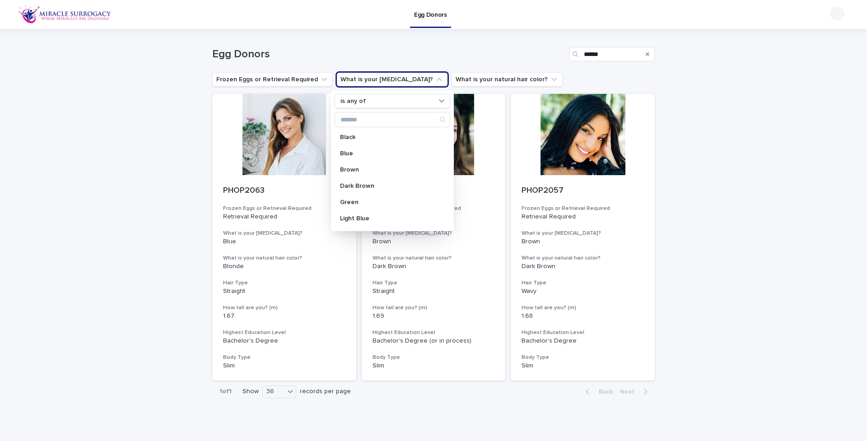
click at [412, 47] on div "Egg Donors ******" at bounding box center [433, 50] width 443 height 43
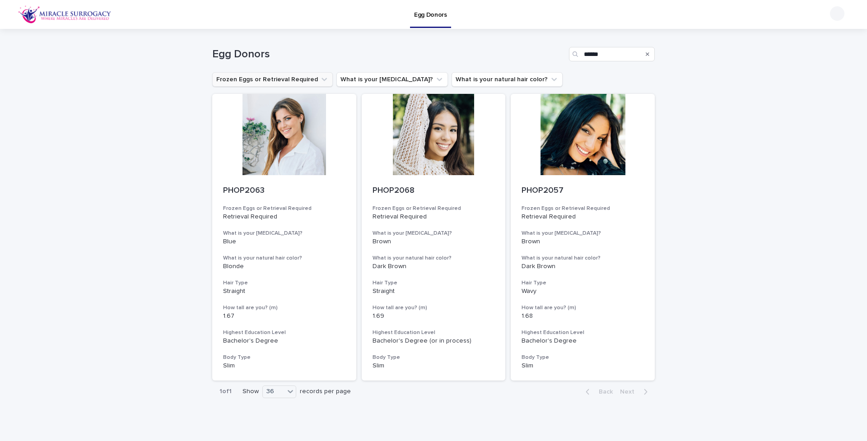
click at [298, 76] on button "Frozen Eggs or Retrieval Required" at bounding box center [272, 79] width 121 height 14
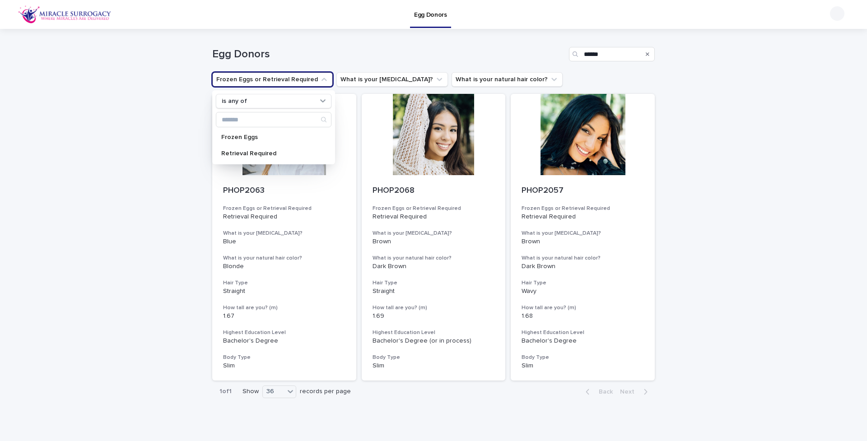
click at [325, 47] on div "Egg Donors ******" at bounding box center [433, 50] width 443 height 43
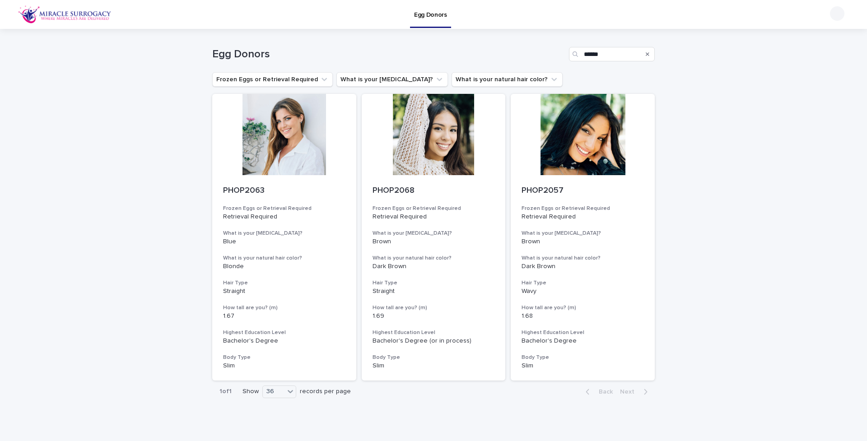
click at [646, 53] on icon "Search" at bounding box center [648, 54] width 4 height 4
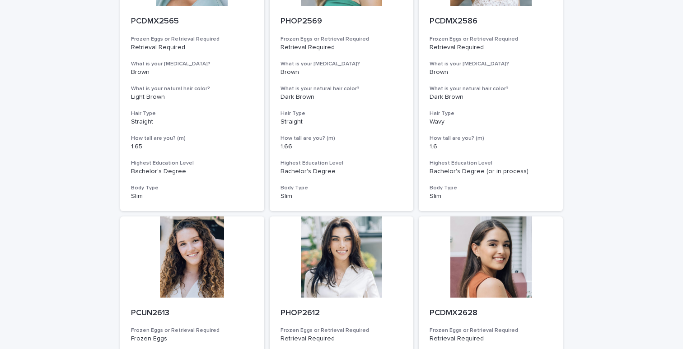
scroll to position [3192, 0]
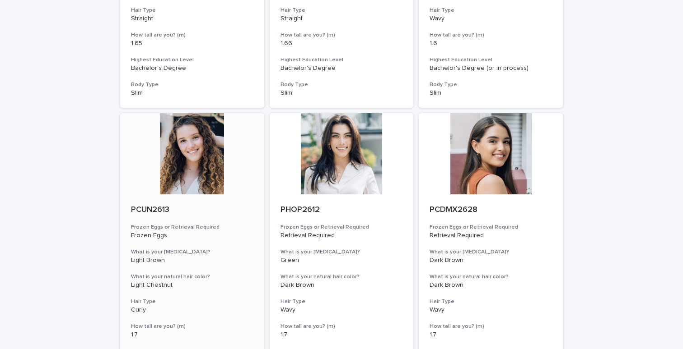
click at [192, 113] on div at bounding box center [192, 153] width 144 height 81
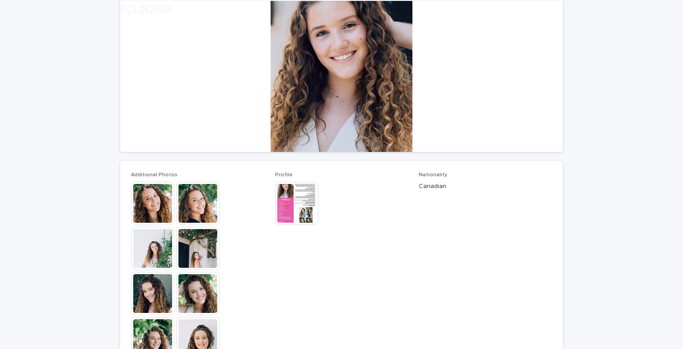
scroll to position [185, 0]
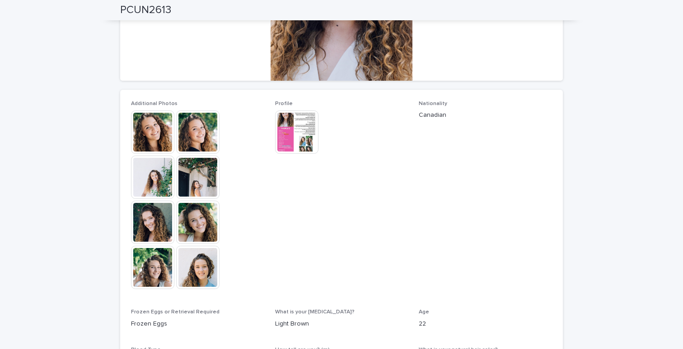
click at [152, 129] on img at bounding box center [152, 132] width 43 height 43
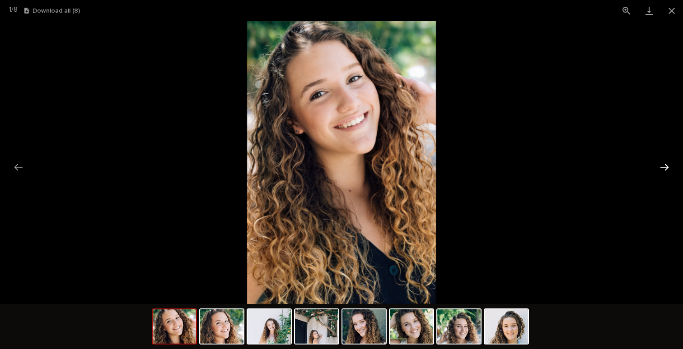
click at [666, 168] on button "Next slide" at bounding box center [664, 167] width 19 height 18
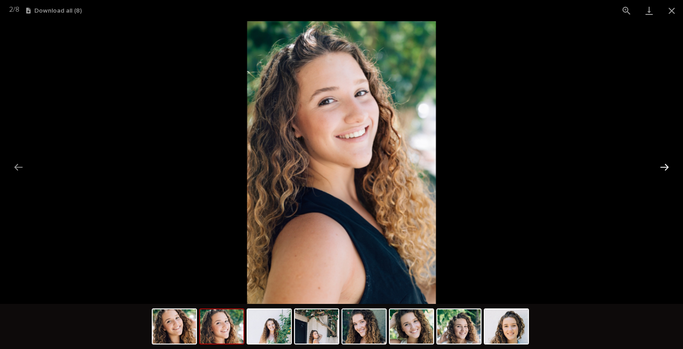
click at [666, 168] on button "Next slide" at bounding box center [664, 167] width 19 height 18
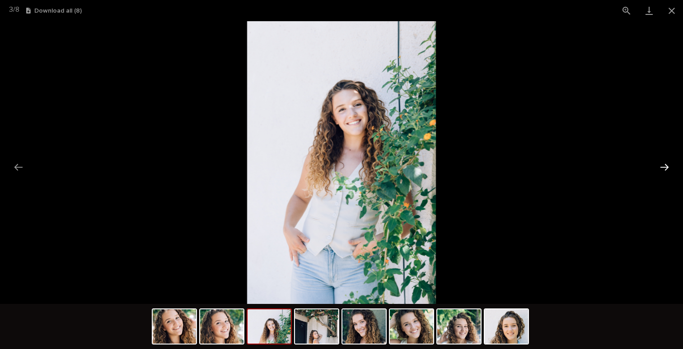
click at [666, 168] on button "Next slide" at bounding box center [664, 167] width 19 height 18
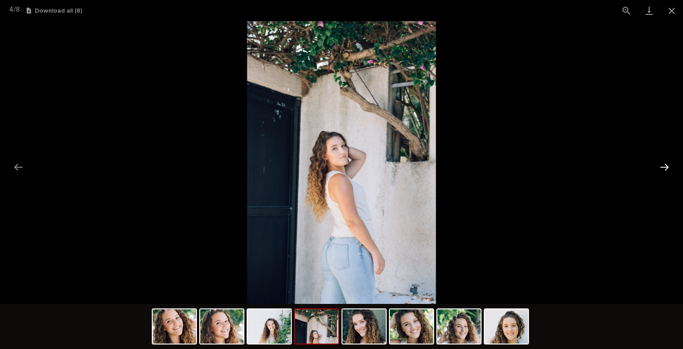
click at [664, 166] on button "Next slide" at bounding box center [664, 167] width 19 height 18
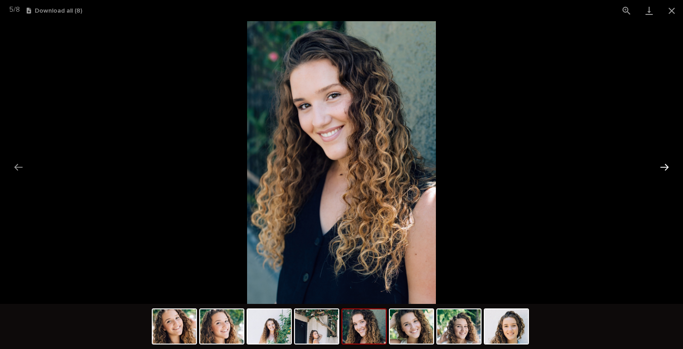
click at [664, 166] on button "Next slide" at bounding box center [664, 167] width 19 height 18
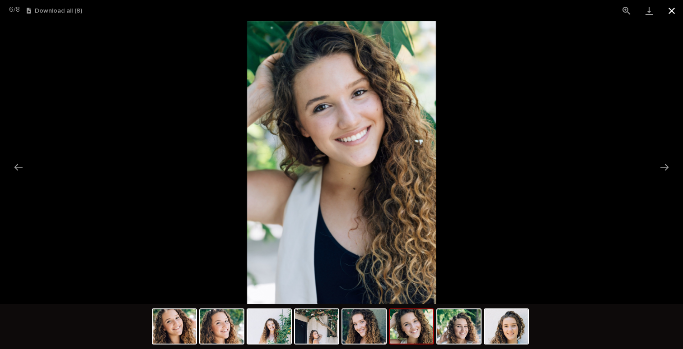
click at [673, 10] on button "Close gallery" at bounding box center [671, 10] width 23 height 21
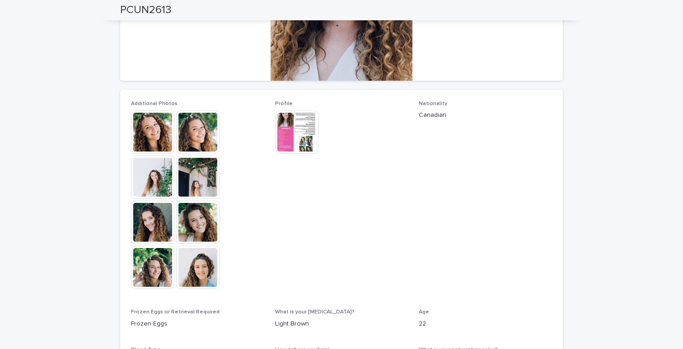
click at [304, 132] on img at bounding box center [296, 132] width 43 height 43
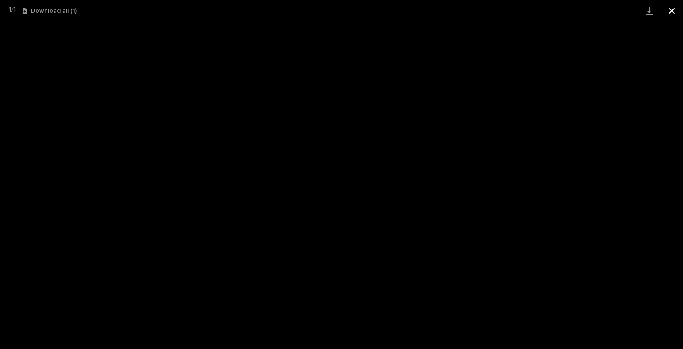
click at [671, 9] on button "Close gallery" at bounding box center [671, 10] width 23 height 21
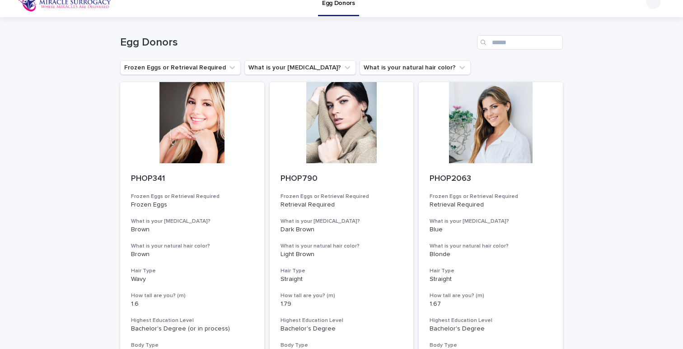
scroll to position [40, 0]
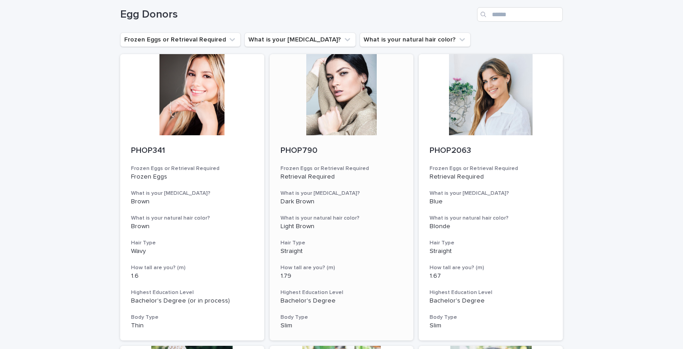
click at [345, 120] on div at bounding box center [342, 94] width 144 height 81
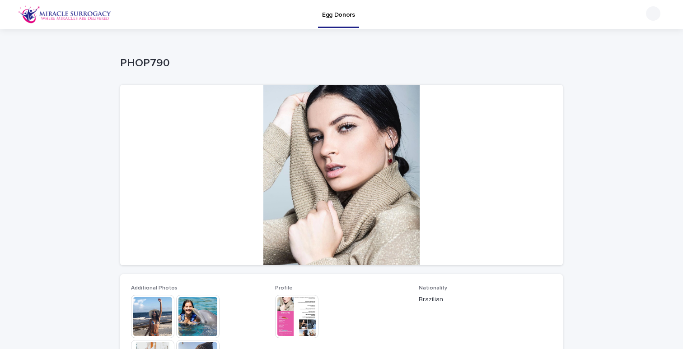
click at [151, 318] on img at bounding box center [152, 316] width 43 height 43
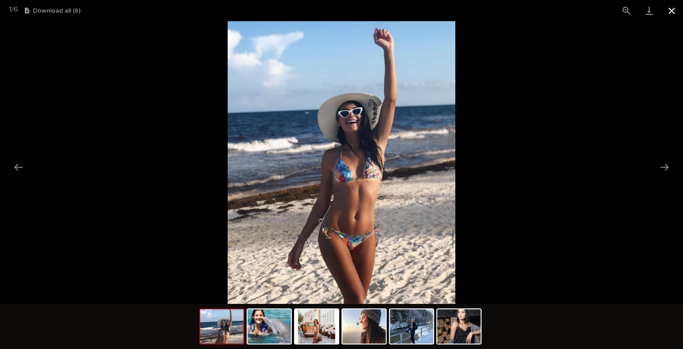
click at [671, 10] on button "Close gallery" at bounding box center [671, 10] width 23 height 21
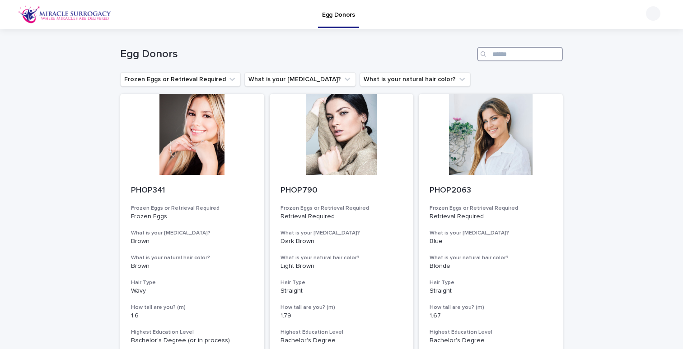
click at [534, 55] on input "Search" at bounding box center [520, 54] width 86 height 14
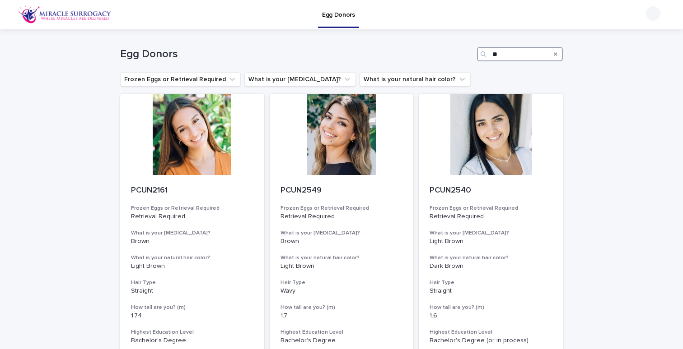
type input "*"
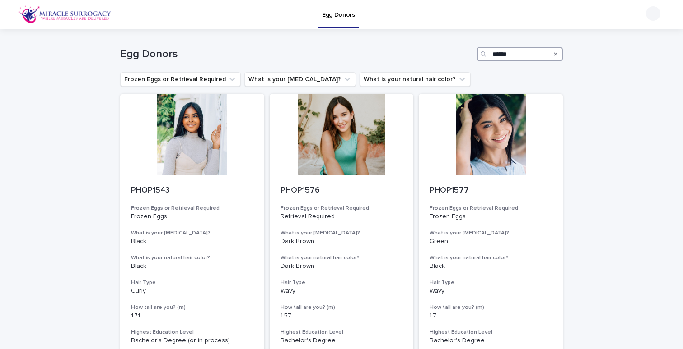
type input "******"
click at [554, 52] on icon "Search" at bounding box center [556, 53] width 4 height 5
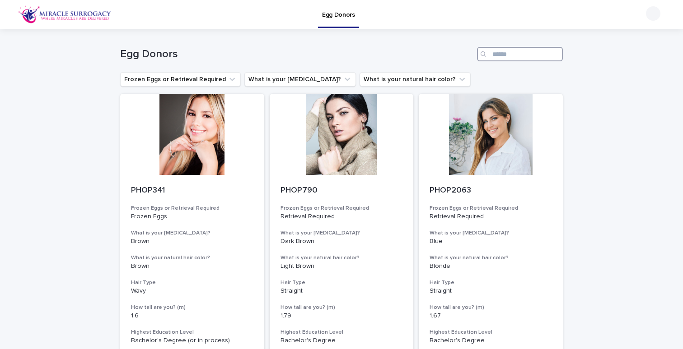
click at [526, 57] on input "Search" at bounding box center [520, 54] width 86 height 14
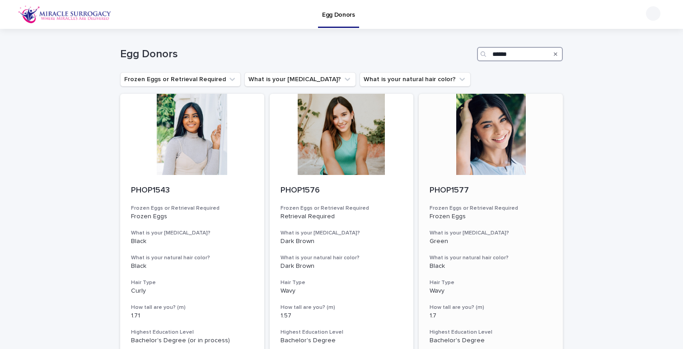
type input "******"
click at [488, 118] on div at bounding box center [491, 134] width 144 height 81
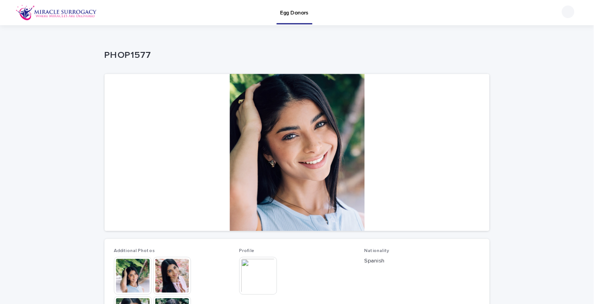
scroll to position [75, 0]
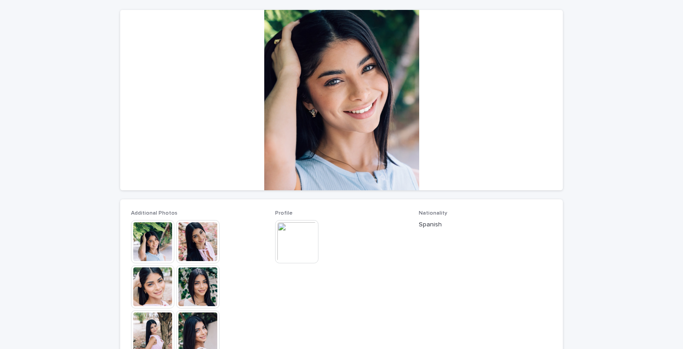
click at [299, 241] on img at bounding box center [296, 241] width 43 height 43
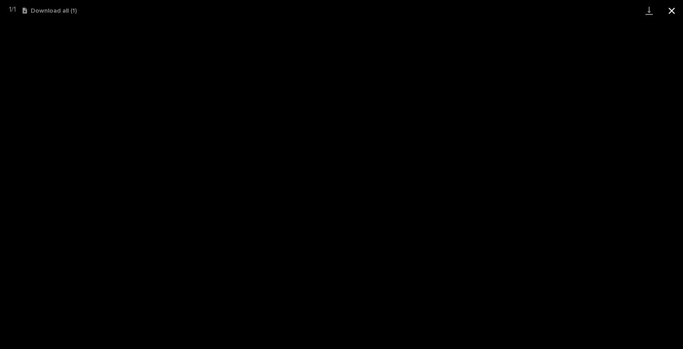
click at [671, 9] on button "Close gallery" at bounding box center [671, 10] width 23 height 21
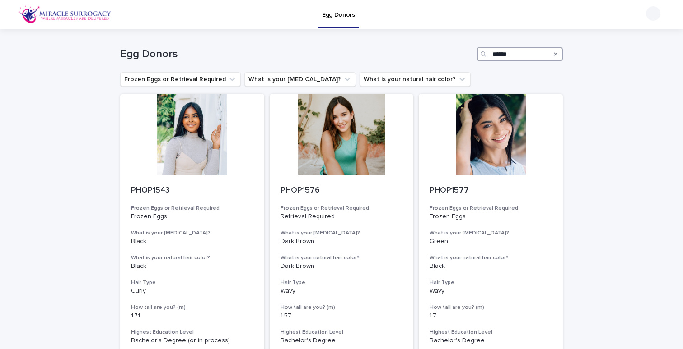
click at [532, 51] on input "******" at bounding box center [520, 54] width 86 height 14
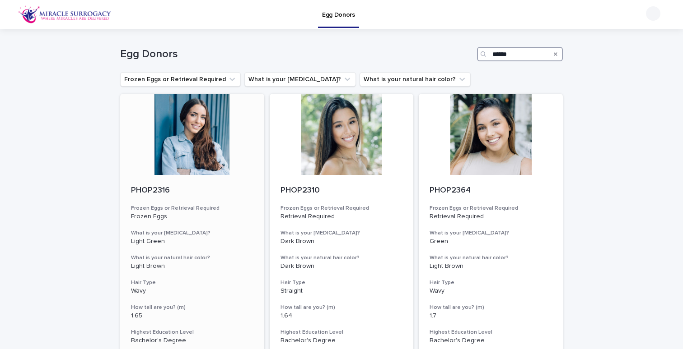
type input "******"
click at [193, 148] on div at bounding box center [192, 134] width 144 height 81
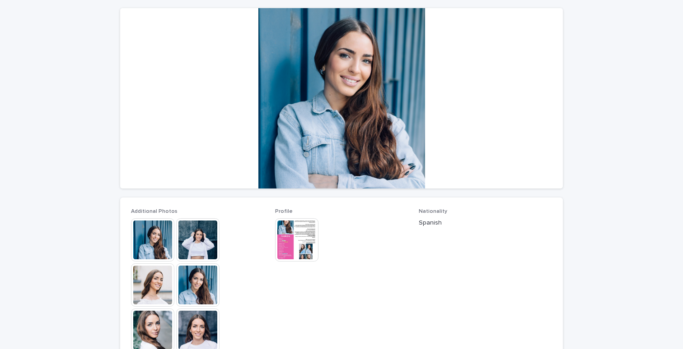
scroll to position [154, 0]
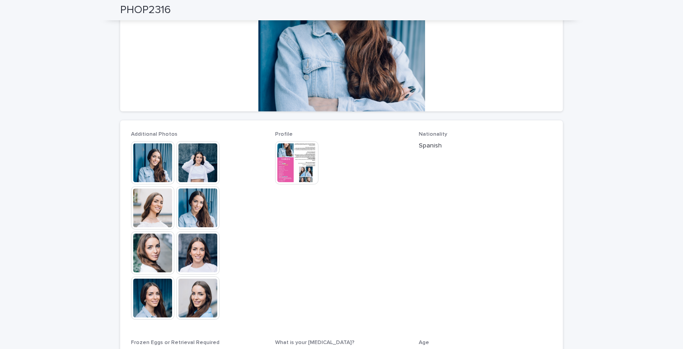
click at [154, 156] on img at bounding box center [152, 162] width 43 height 43
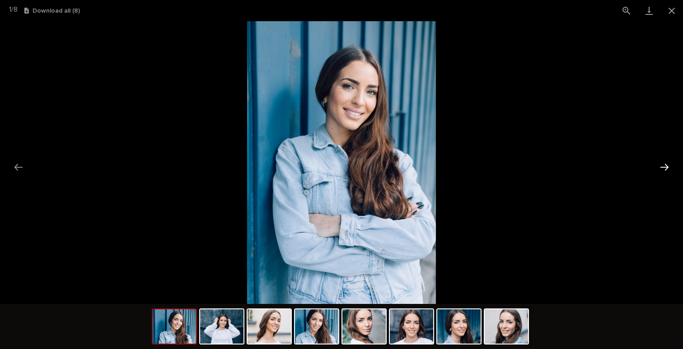
click at [664, 168] on button "Next slide" at bounding box center [664, 167] width 19 height 18
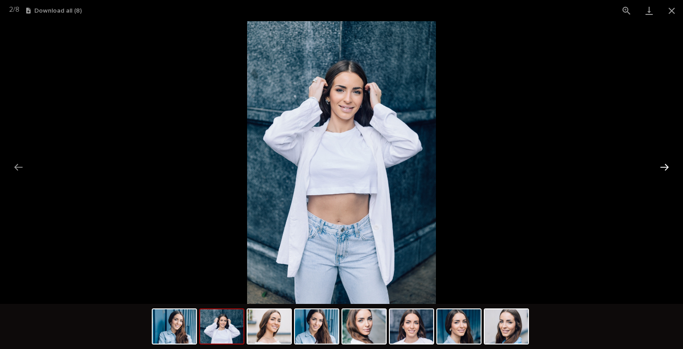
click at [664, 168] on button "Next slide" at bounding box center [664, 167] width 19 height 18
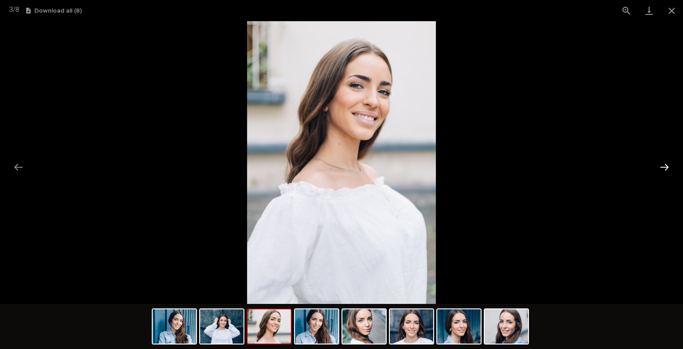
click at [664, 168] on button "Next slide" at bounding box center [664, 167] width 19 height 18
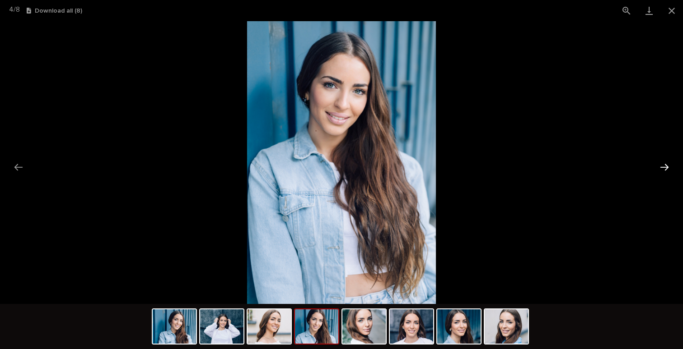
click at [664, 168] on button "Next slide" at bounding box center [664, 167] width 19 height 18
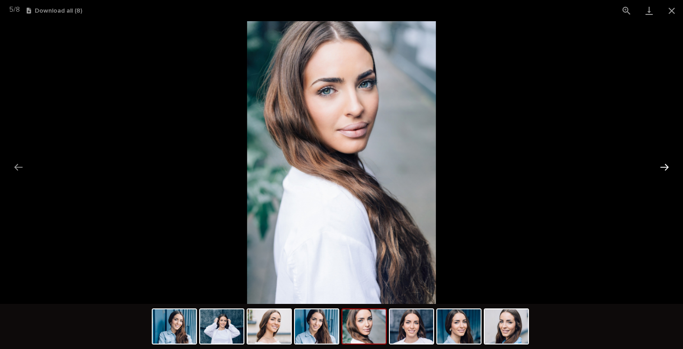
click at [664, 167] on button "Next slide" at bounding box center [664, 167] width 19 height 18
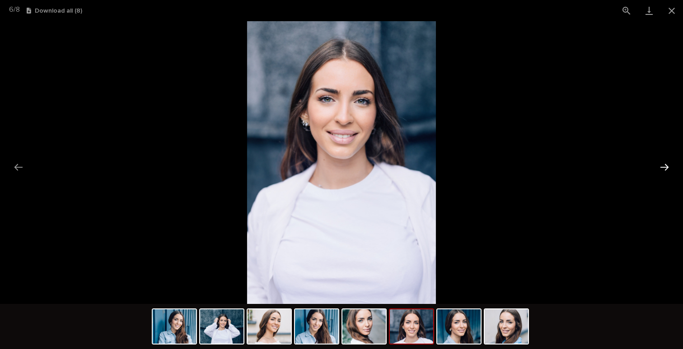
click at [664, 167] on button "Next slide" at bounding box center [664, 167] width 19 height 18
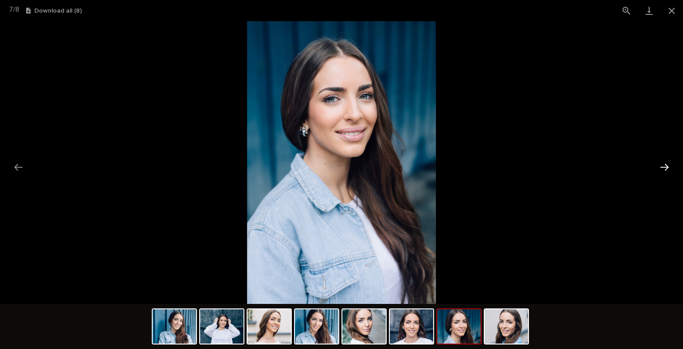
click at [664, 167] on button "Next slide" at bounding box center [664, 167] width 19 height 18
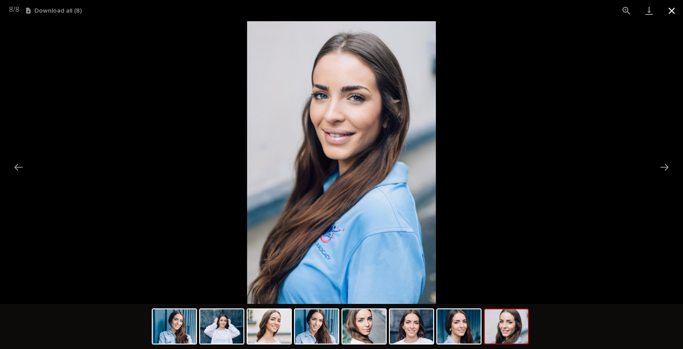
click at [673, 11] on button "Close gallery" at bounding box center [671, 10] width 23 height 21
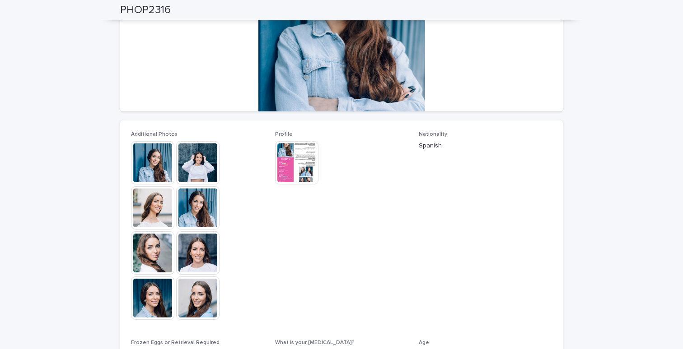
click at [290, 164] on img at bounding box center [296, 162] width 43 height 43
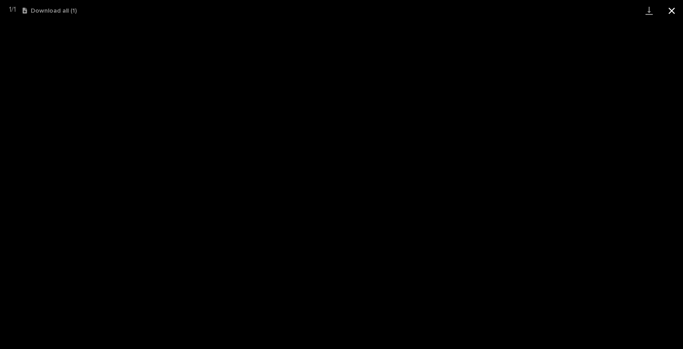
click at [671, 9] on button "Close gallery" at bounding box center [671, 10] width 23 height 21
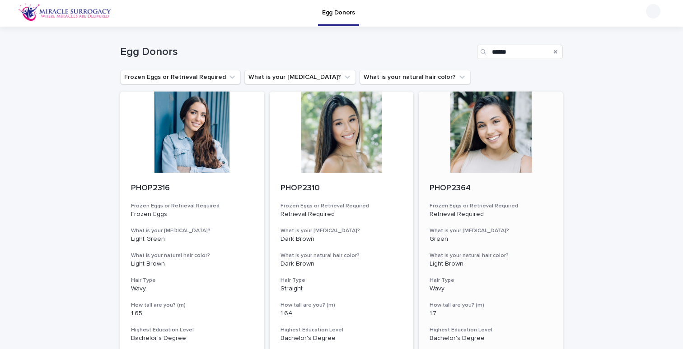
scroll to position [15, 0]
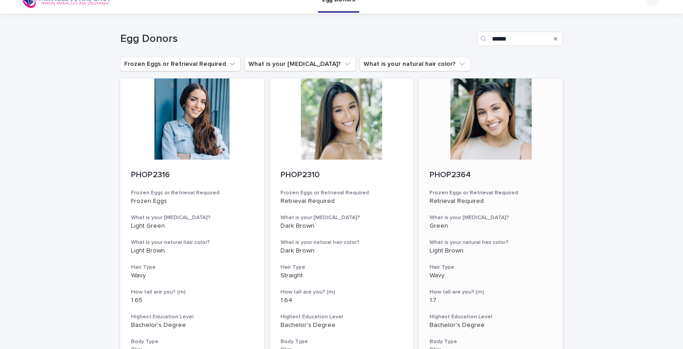
click at [485, 112] on div at bounding box center [491, 119] width 144 height 81
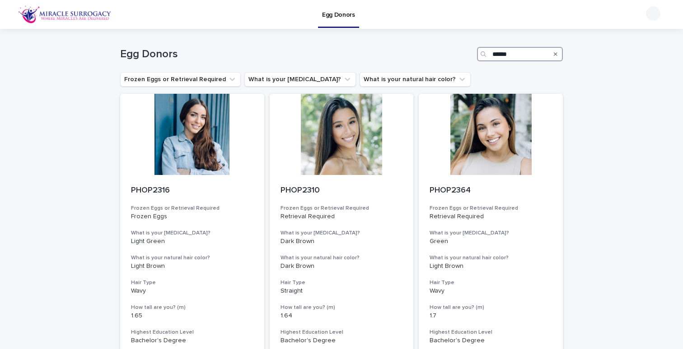
click at [519, 56] on input "******" at bounding box center [520, 54] width 86 height 14
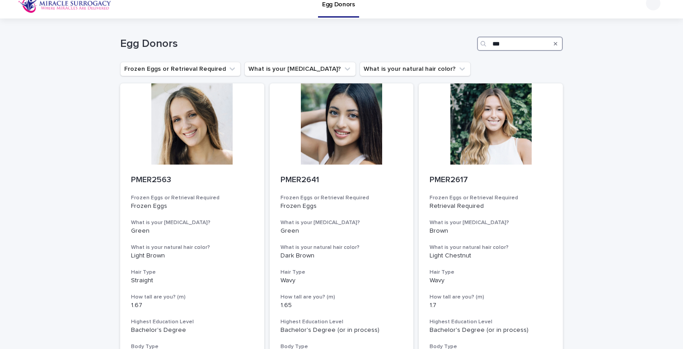
scroll to position [46, 0]
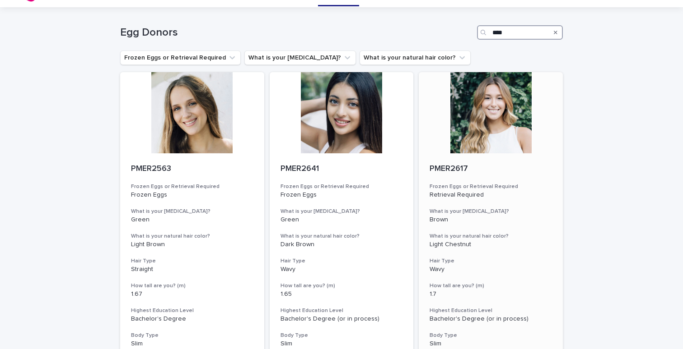
type input "****"
click at [483, 126] on div at bounding box center [491, 112] width 144 height 81
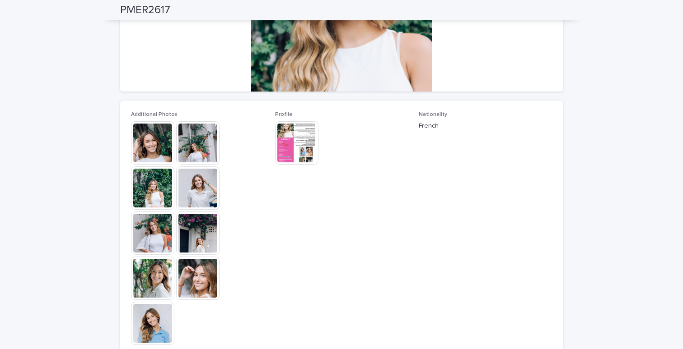
scroll to position [172, 0]
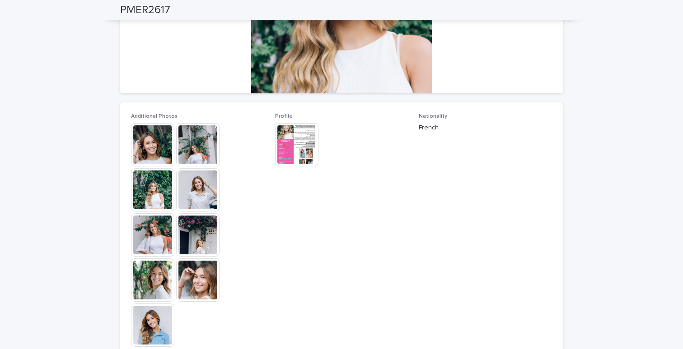
click at [150, 147] on img at bounding box center [152, 144] width 43 height 43
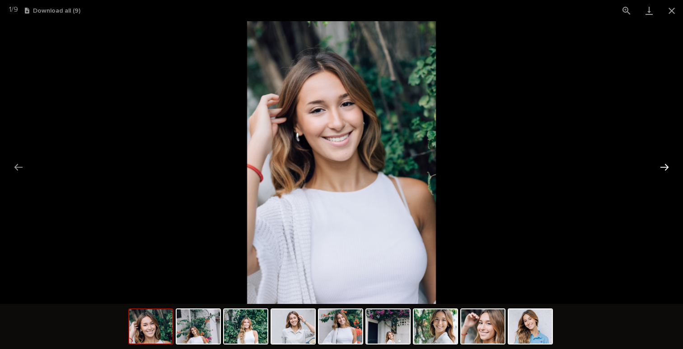
click at [665, 166] on button "Next slide" at bounding box center [664, 167] width 19 height 18
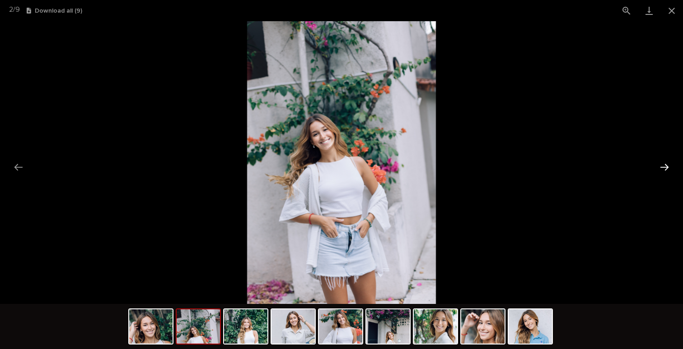
click at [665, 166] on button "Next slide" at bounding box center [664, 167] width 19 height 18
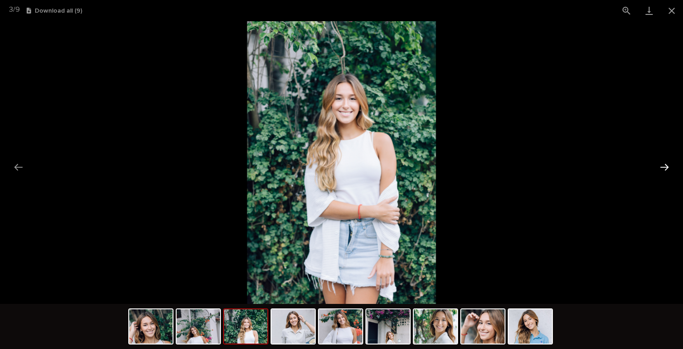
click at [665, 166] on button "Next slide" at bounding box center [664, 167] width 19 height 18
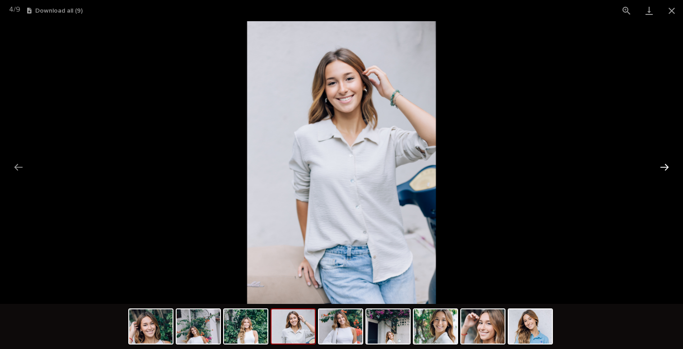
click at [665, 166] on button "Next slide" at bounding box center [664, 167] width 19 height 18
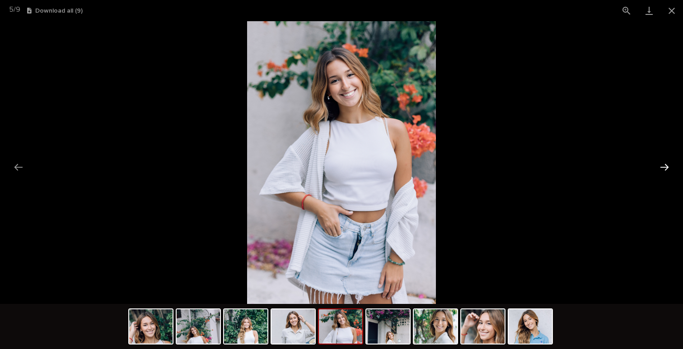
click at [665, 166] on button "Next slide" at bounding box center [664, 167] width 19 height 18
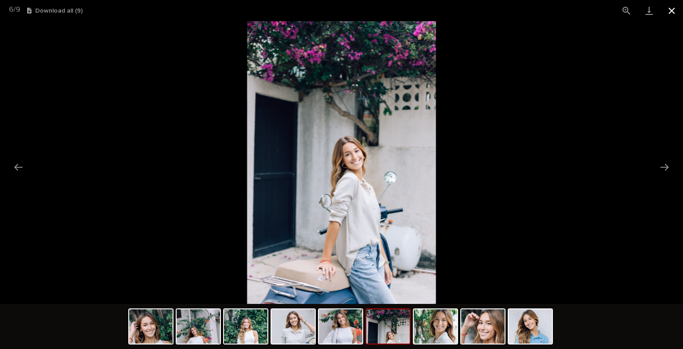
click at [670, 10] on button "Close gallery" at bounding box center [671, 10] width 23 height 21
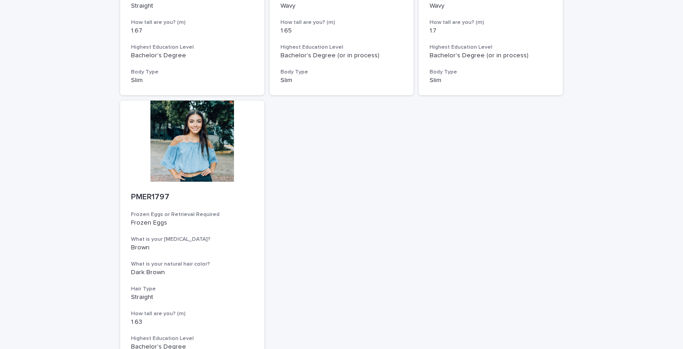
scroll to position [270, 0]
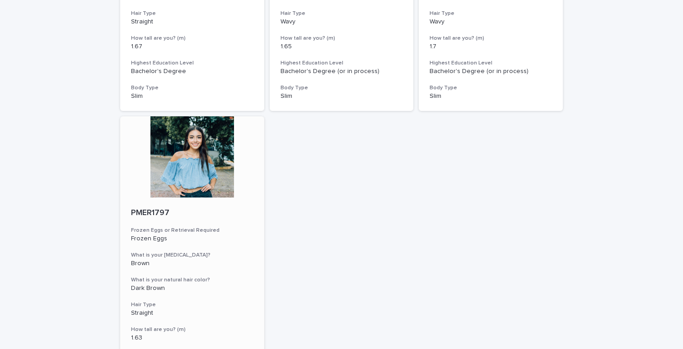
click at [189, 144] on div at bounding box center [192, 156] width 144 height 81
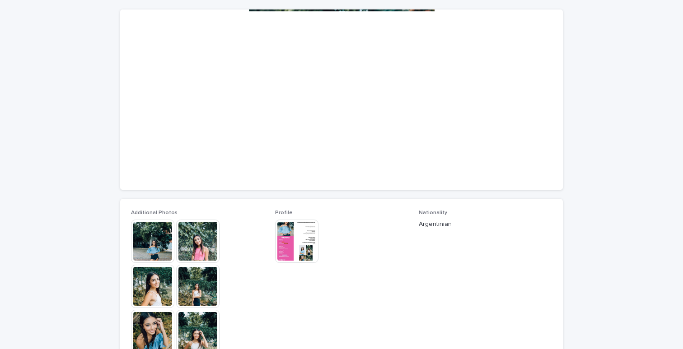
scroll to position [154, 0]
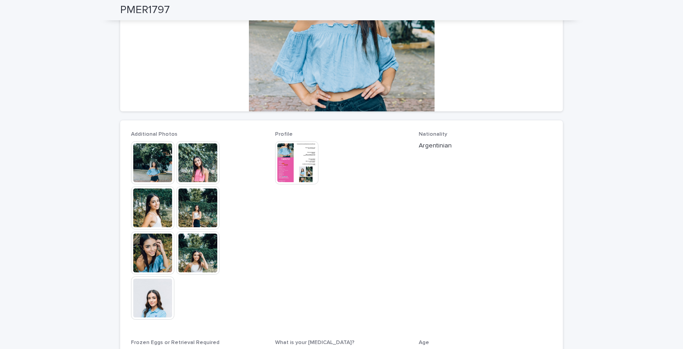
click at [202, 156] on img at bounding box center [197, 162] width 43 height 43
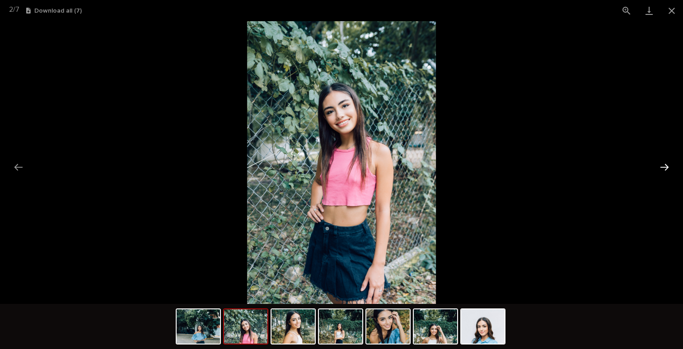
click at [665, 165] on button "Next slide" at bounding box center [664, 167] width 19 height 18
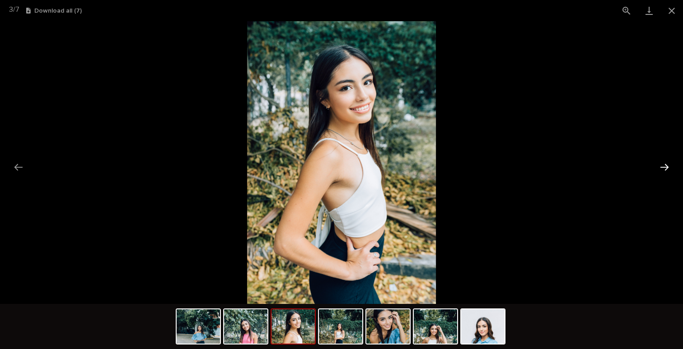
click at [665, 165] on button "Next slide" at bounding box center [664, 167] width 19 height 18
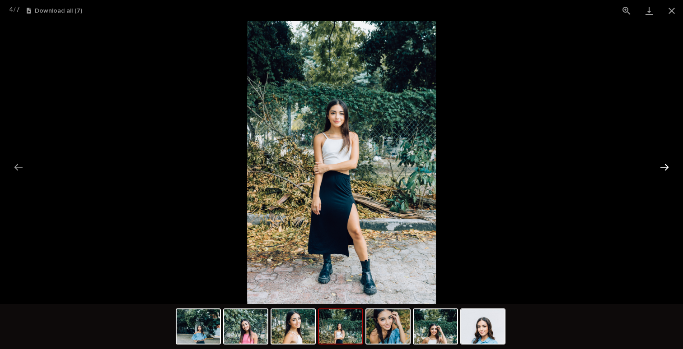
click at [665, 165] on button "Next slide" at bounding box center [664, 167] width 19 height 18
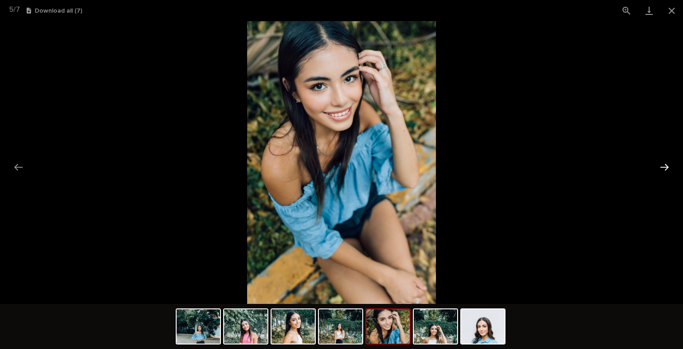
click at [669, 165] on button "Next slide" at bounding box center [664, 167] width 19 height 18
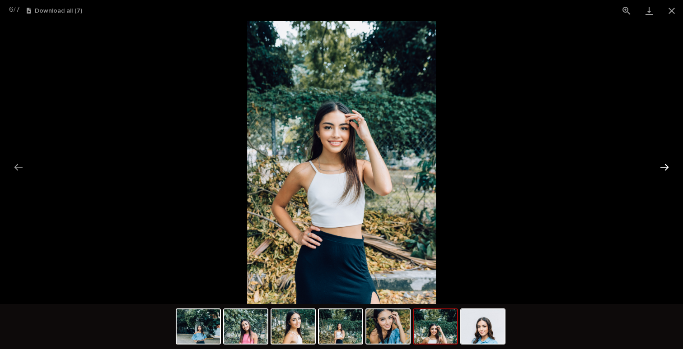
click at [669, 165] on button "Next slide" at bounding box center [664, 167] width 19 height 18
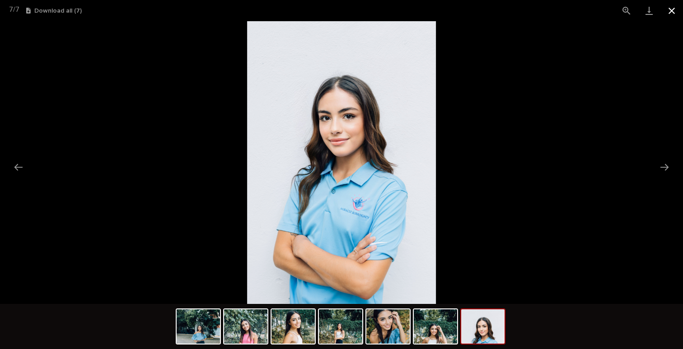
click at [671, 10] on button "Close gallery" at bounding box center [671, 10] width 23 height 21
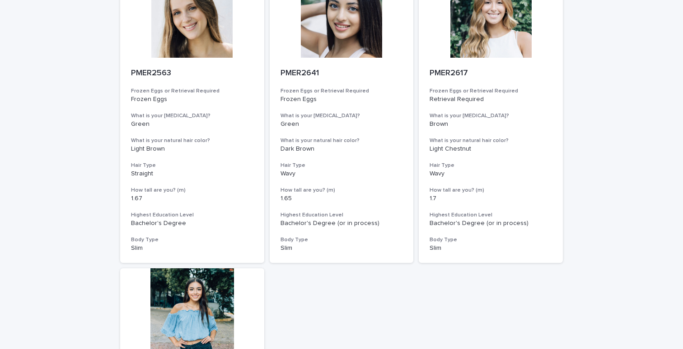
scroll to position [38, 0]
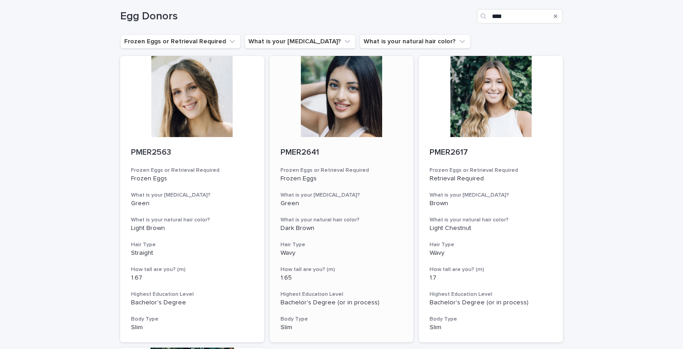
click at [331, 113] on div at bounding box center [342, 96] width 144 height 81
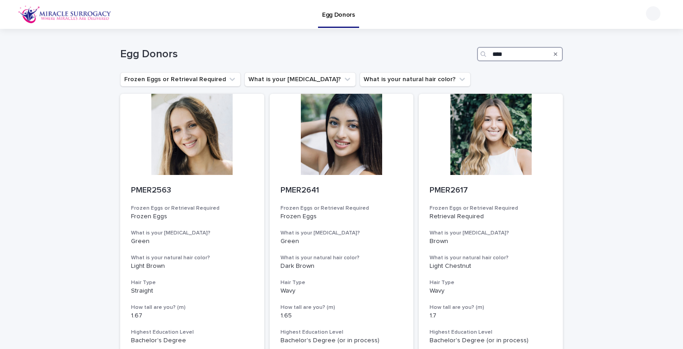
drag, startPoint x: 513, startPoint y: 56, endPoint x: 450, endPoint y: 53, distance: 62.4
click at [450, 53] on div "Egg Donors ****" at bounding box center [341, 54] width 443 height 14
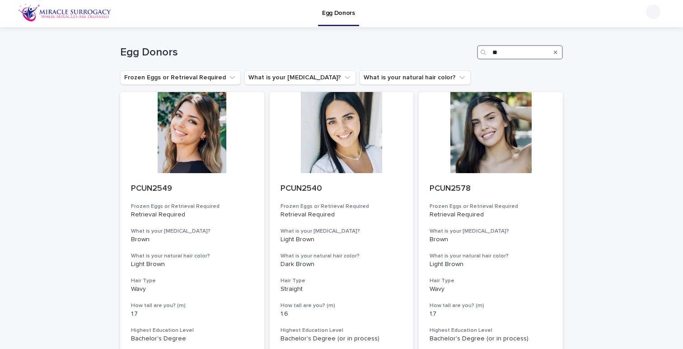
type input "*"
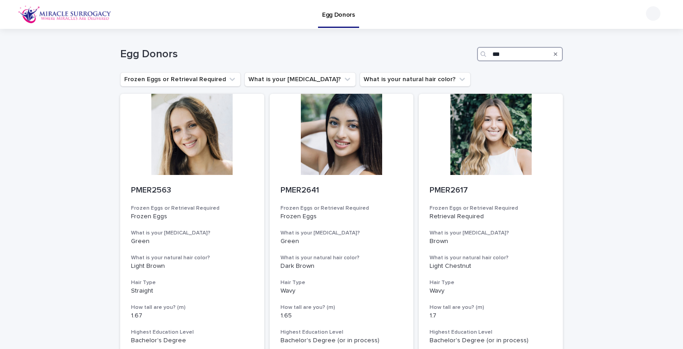
type input "****"
click at [351, 143] on div at bounding box center [342, 134] width 144 height 81
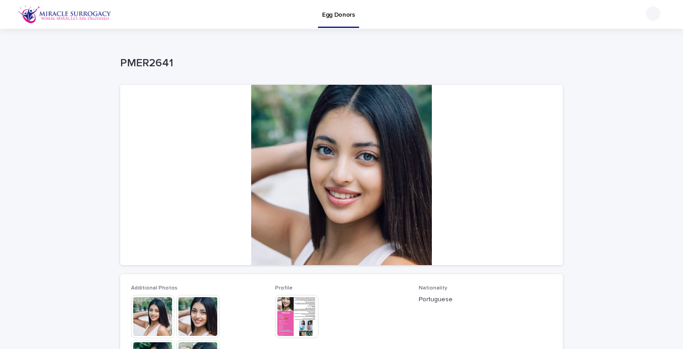
scroll to position [19, 0]
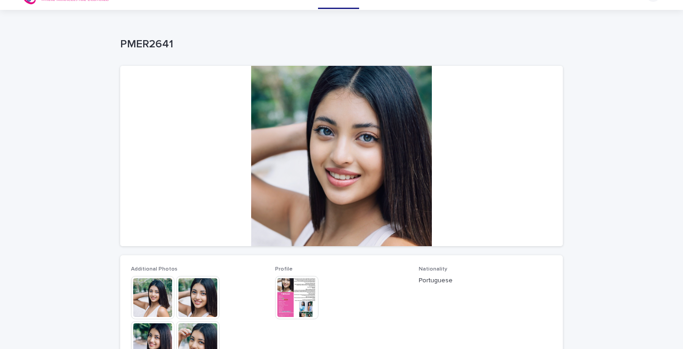
click at [289, 288] on img at bounding box center [296, 297] width 43 height 43
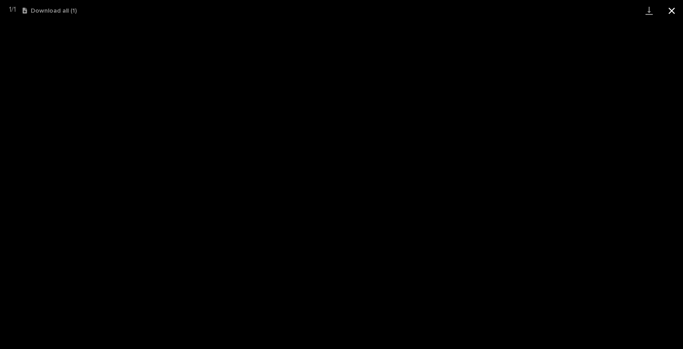
click at [672, 9] on button "Close gallery" at bounding box center [671, 10] width 23 height 21
